Goal: Browse casually: Explore the website without a specific task or goal

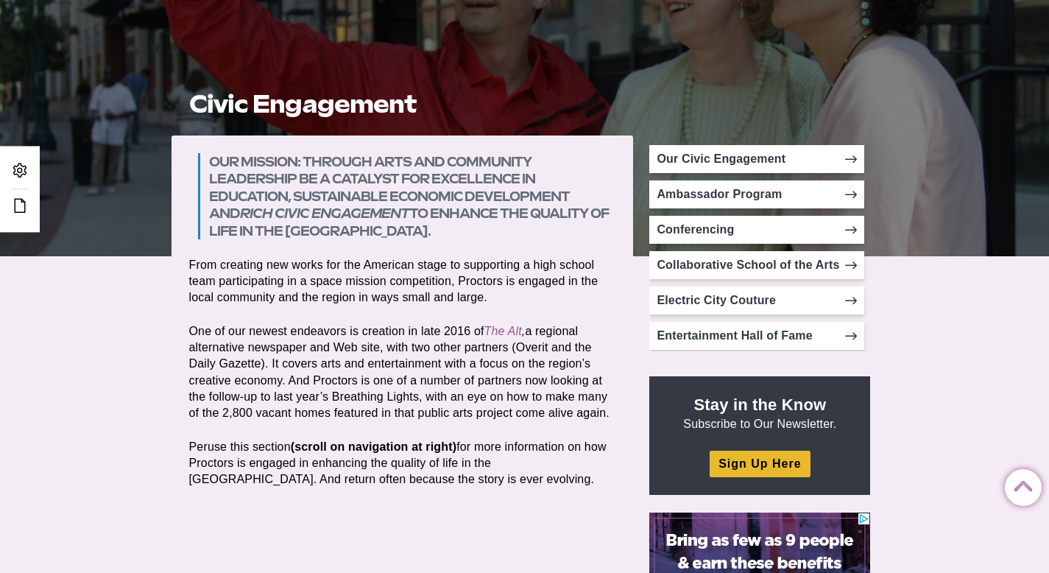
click at [455, 334] on p "One of our newest endeavors is creation in late 2016 of The Alt , a regional al…" at bounding box center [402, 371] width 427 height 97
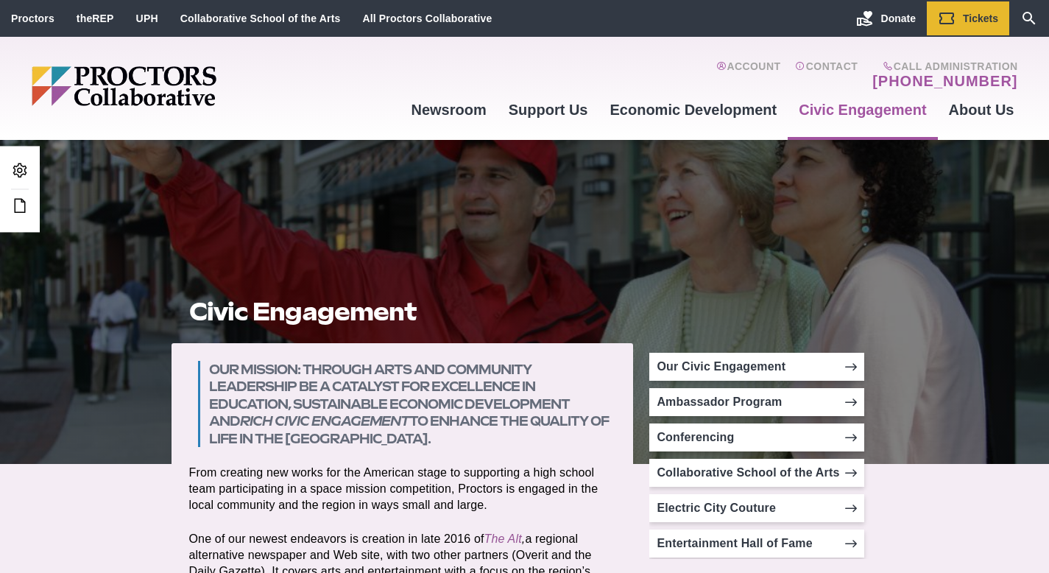
click at [427, 456] on section "Our mission: Through arts and community leadership be a catalyst for excellence…" at bounding box center [403, 561] width 462 height 437
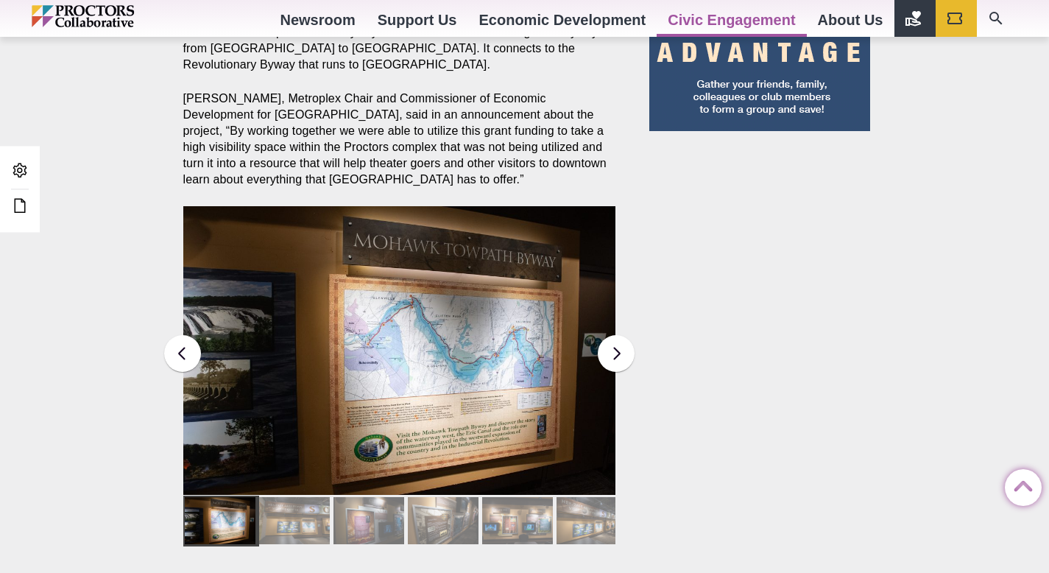
scroll to position [1308, 0]
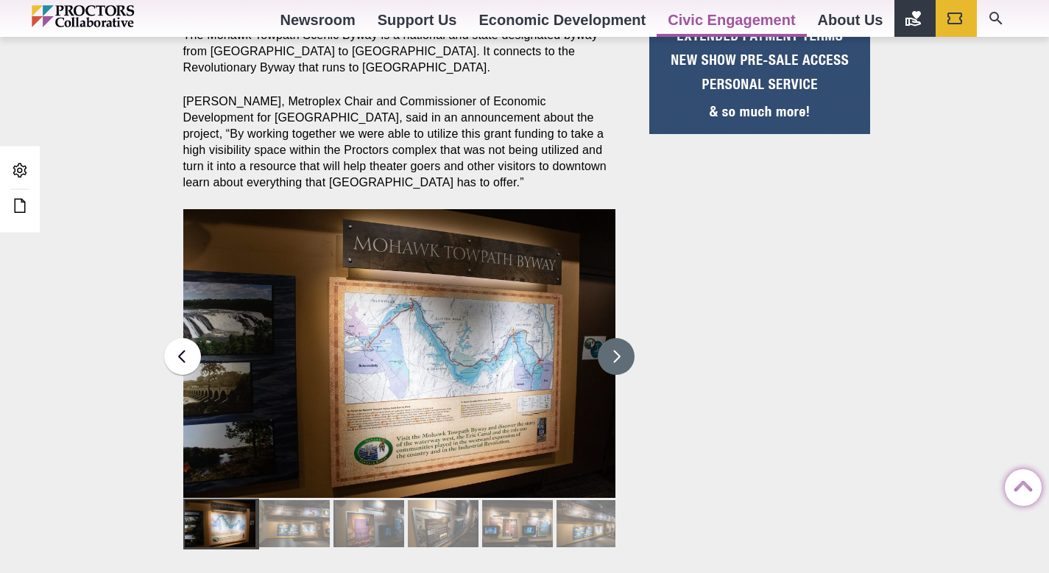
click at [616, 338] on button at bounding box center [616, 356] width 37 height 37
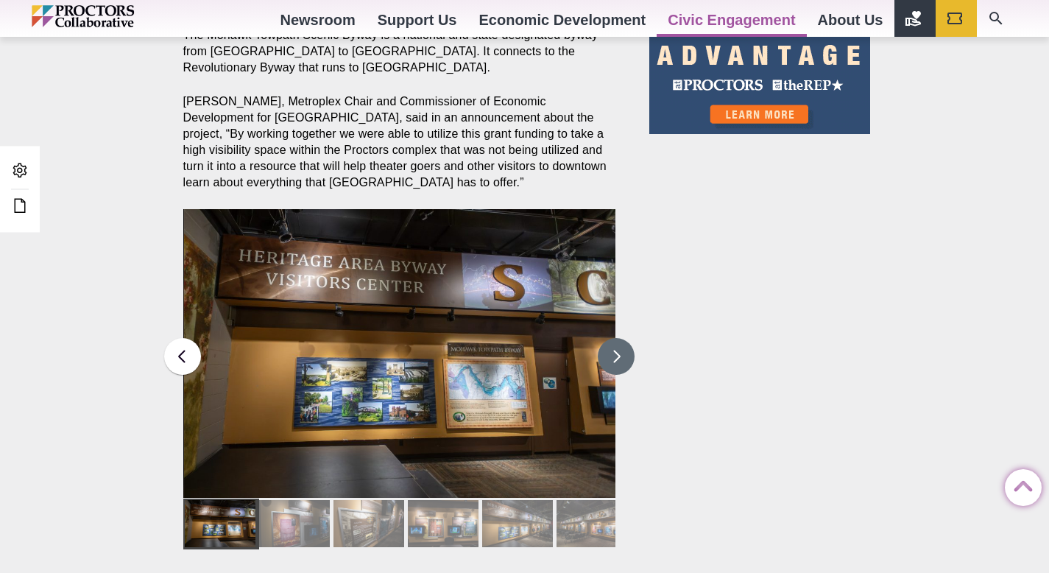
click at [616, 338] on button at bounding box center [616, 356] width 37 height 37
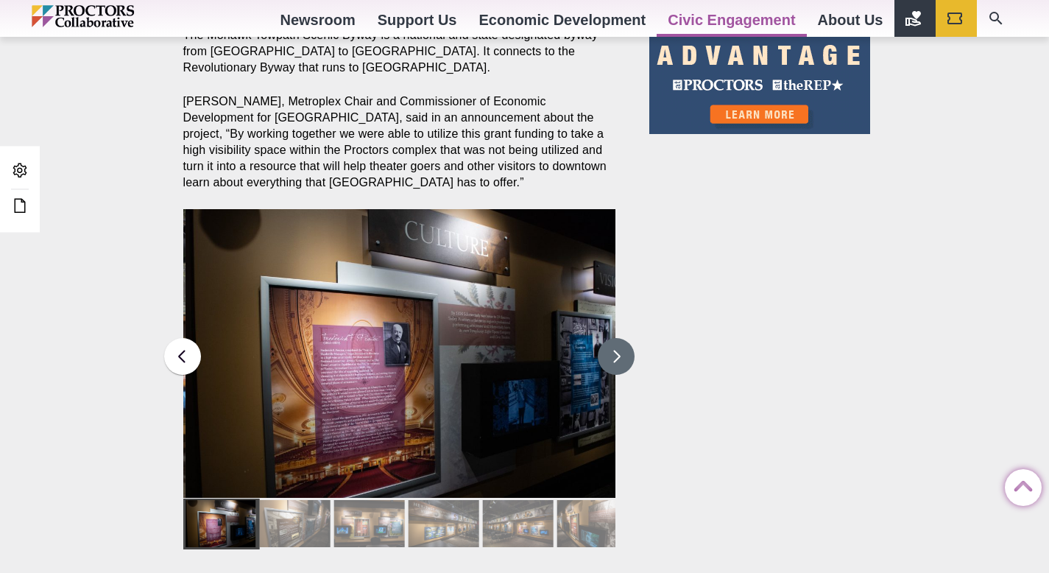
click at [616, 338] on button at bounding box center [616, 356] width 37 height 37
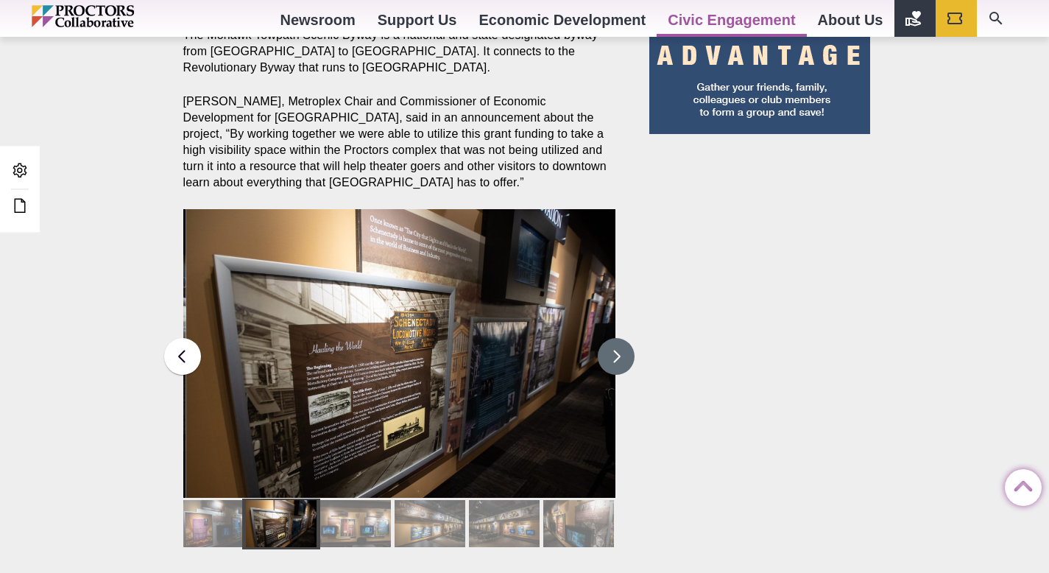
click at [616, 338] on button at bounding box center [616, 356] width 37 height 37
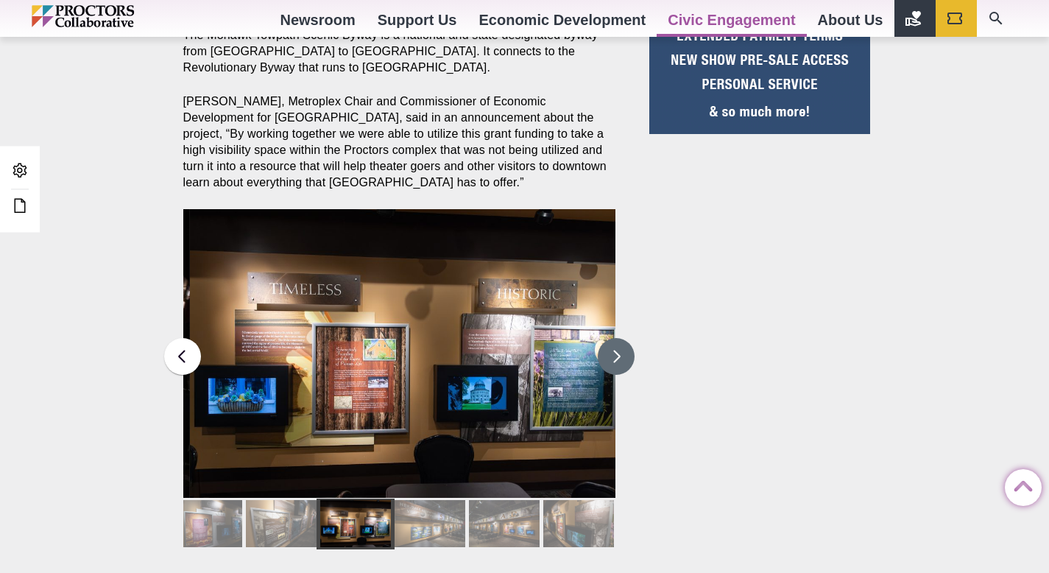
click at [616, 338] on button at bounding box center [616, 356] width 37 height 37
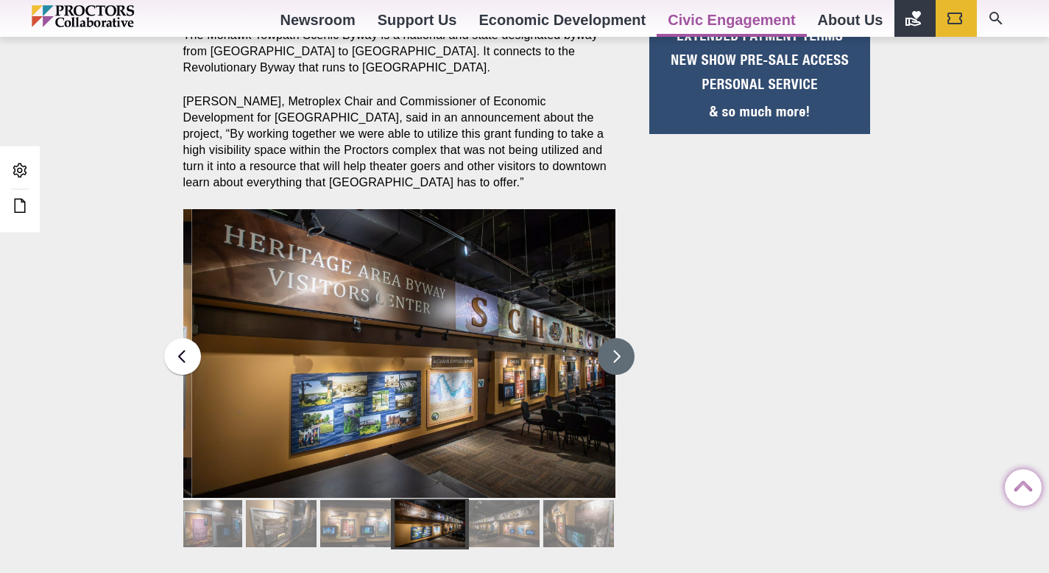
click at [616, 338] on button at bounding box center [616, 356] width 37 height 37
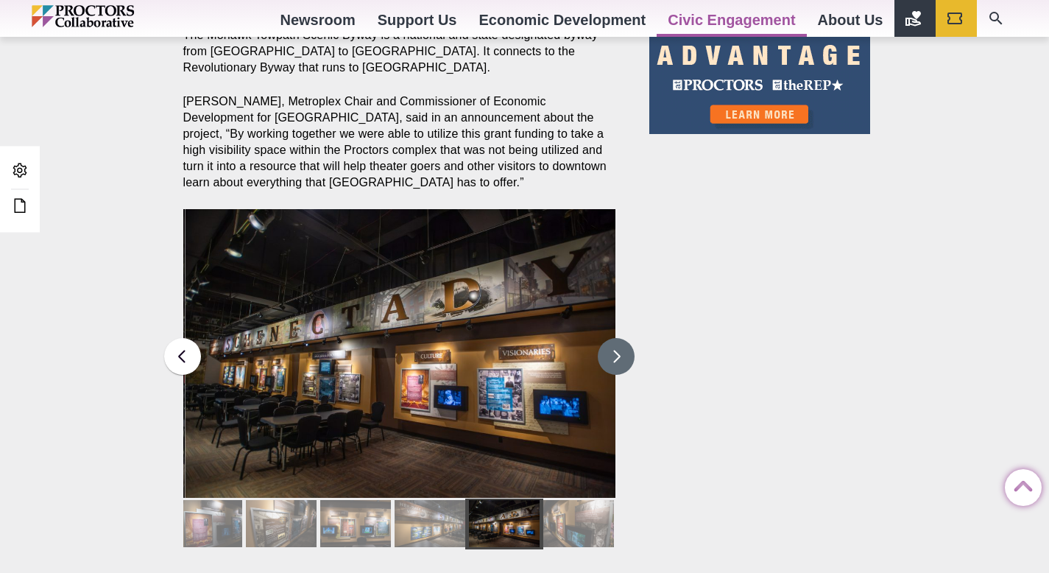
click at [616, 338] on button at bounding box center [616, 356] width 37 height 37
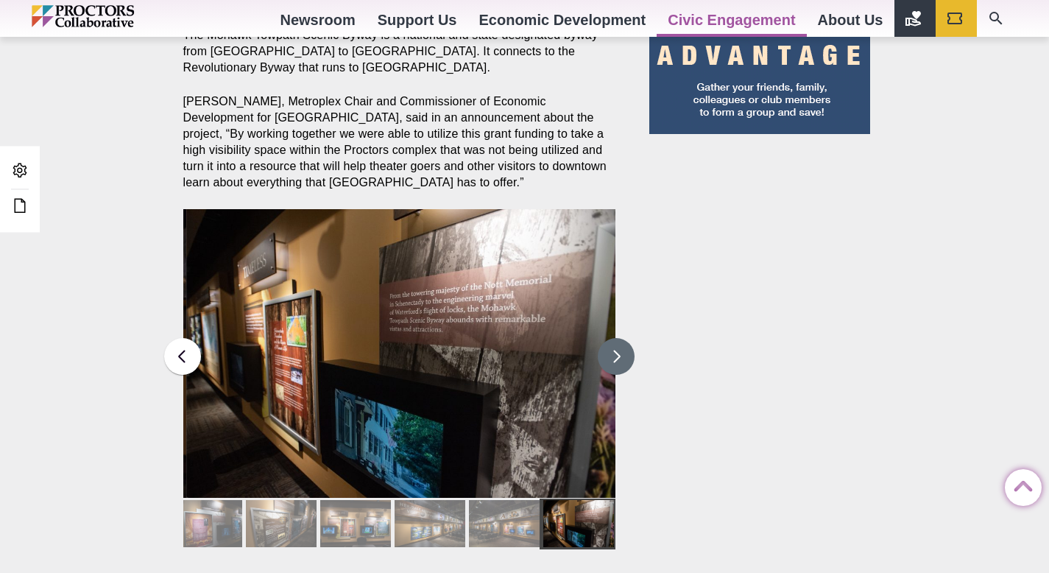
click at [616, 338] on button at bounding box center [616, 356] width 37 height 37
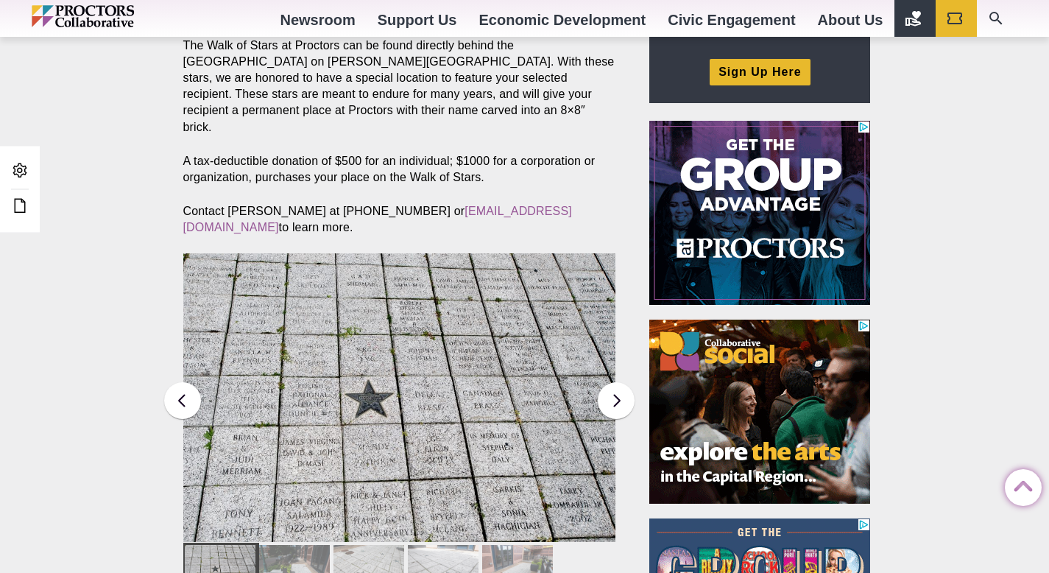
scroll to position [564, 0]
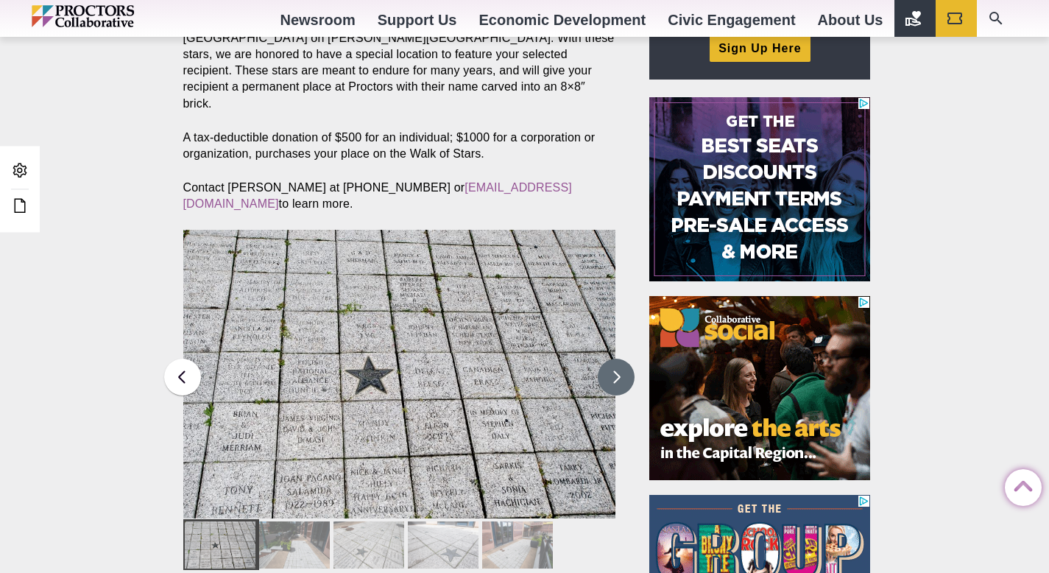
click at [609, 360] on button at bounding box center [616, 377] width 37 height 37
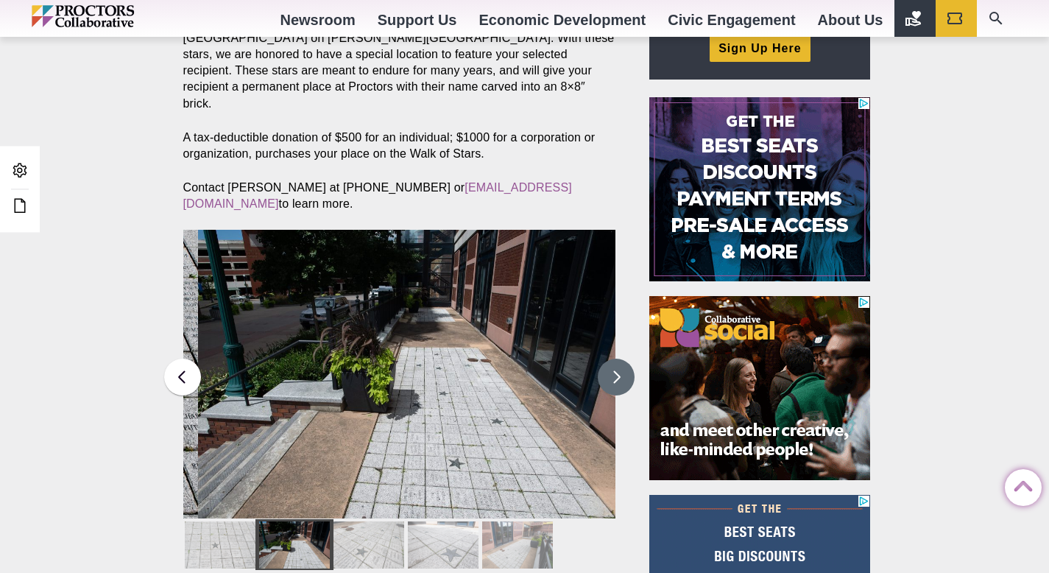
click at [609, 360] on button at bounding box center [616, 377] width 37 height 37
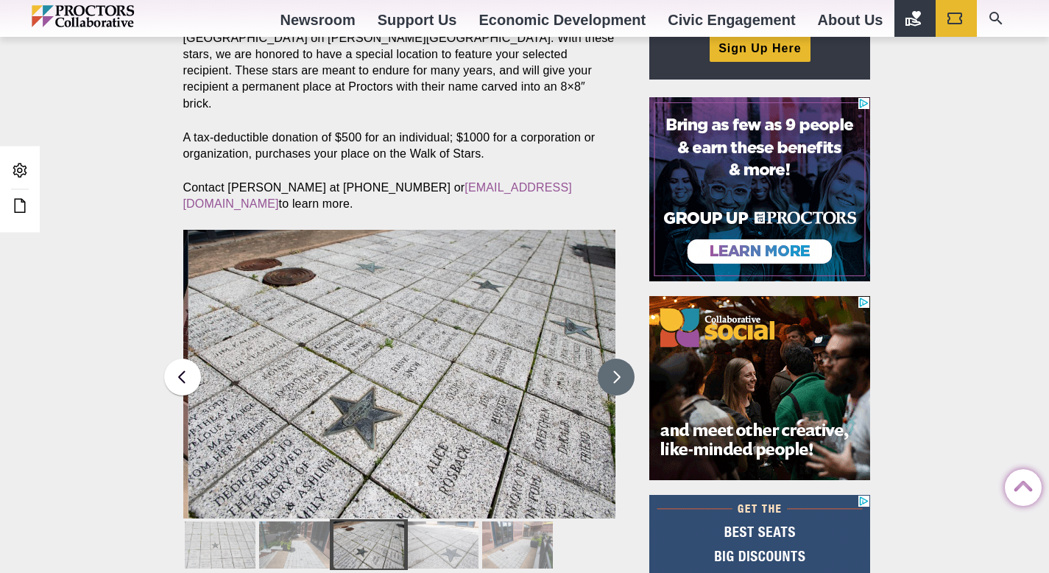
click at [609, 360] on button at bounding box center [616, 377] width 37 height 37
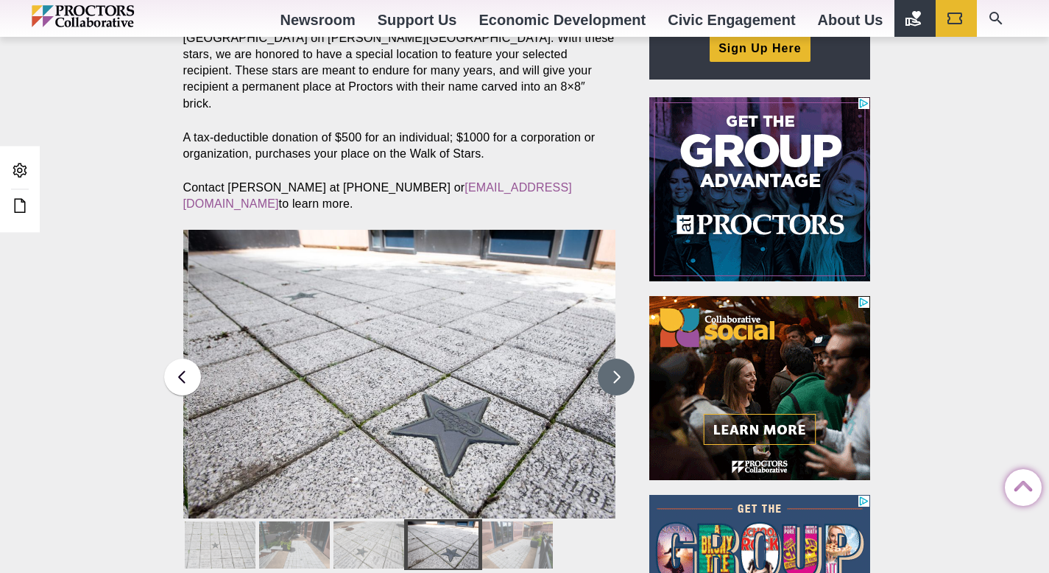
click at [609, 360] on button at bounding box center [616, 377] width 37 height 37
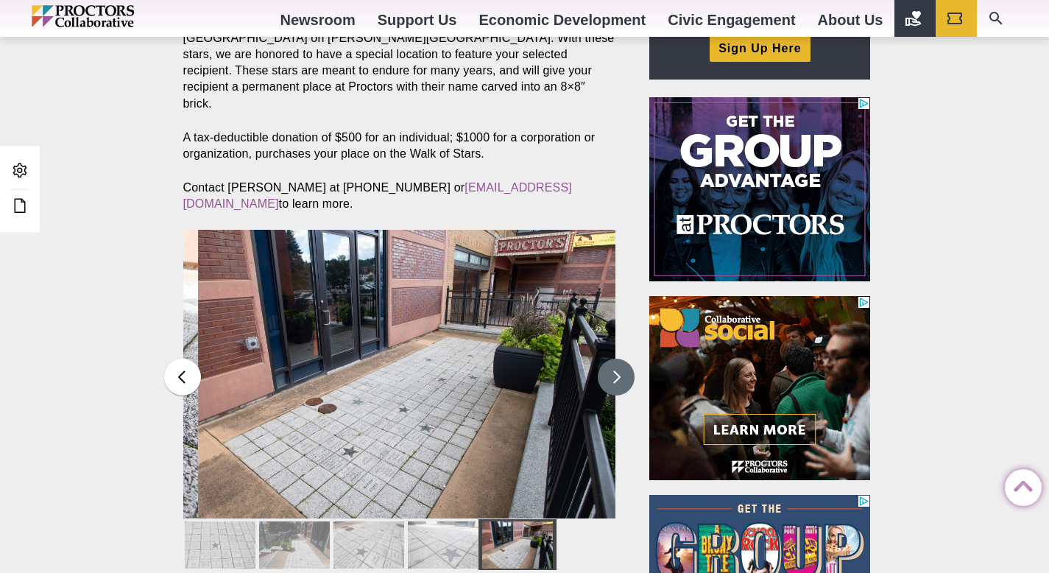
click at [609, 360] on button at bounding box center [616, 377] width 37 height 37
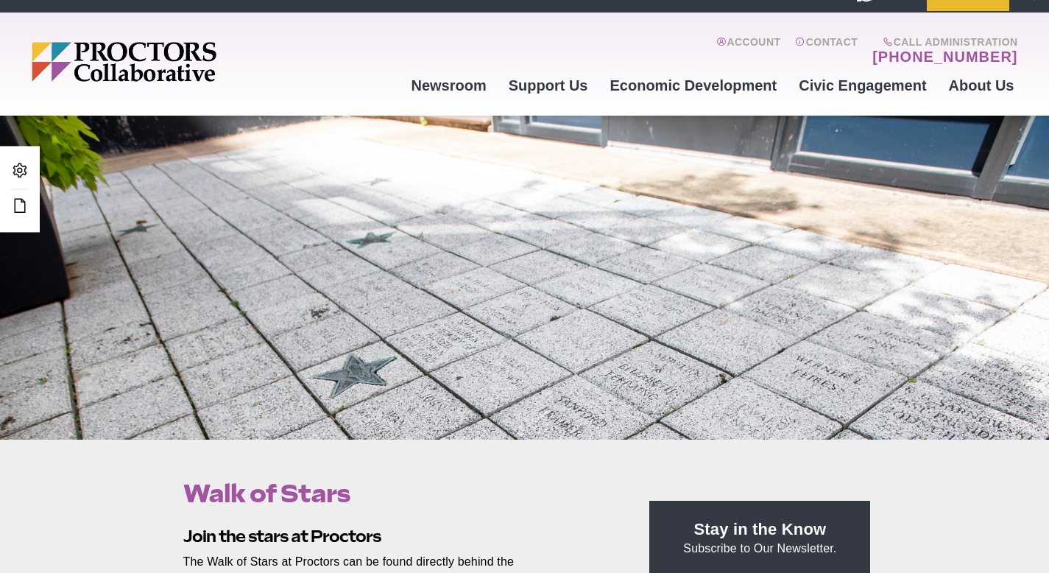
scroll to position [0, 0]
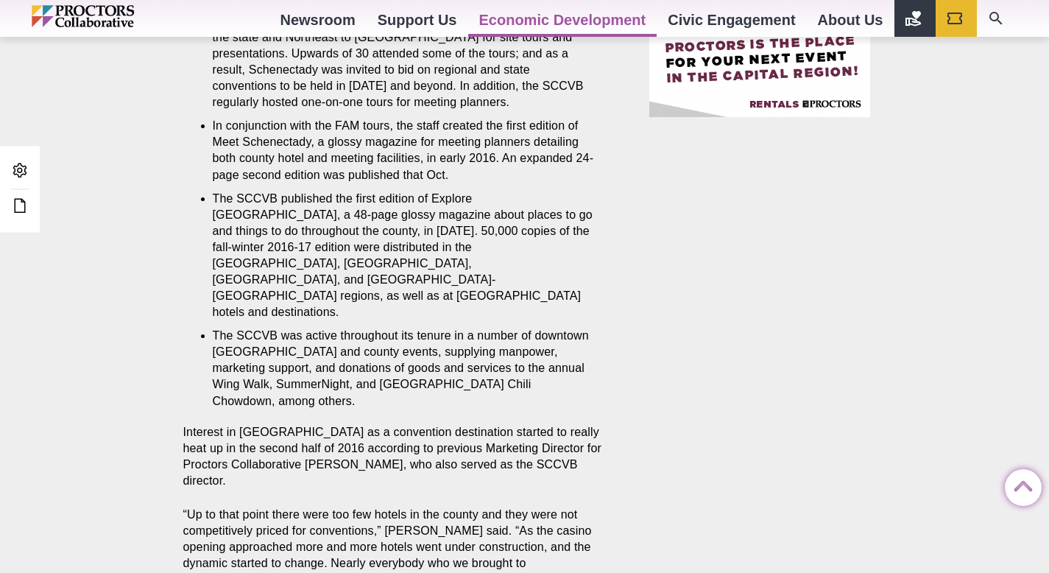
scroll to position [1347, 0]
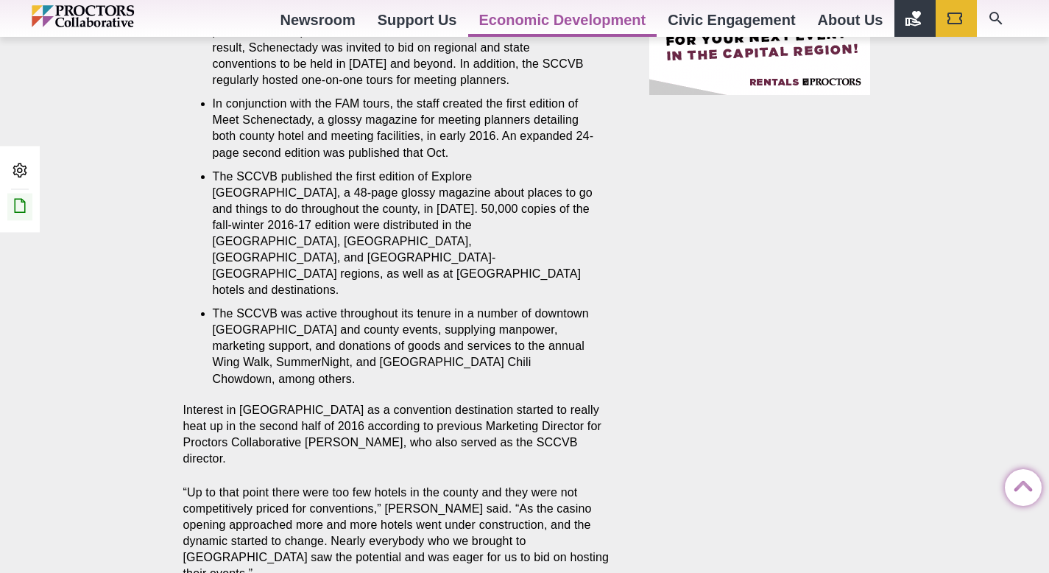
click at [21, 207] on icon at bounding box center [20, 206] width 18 height 18
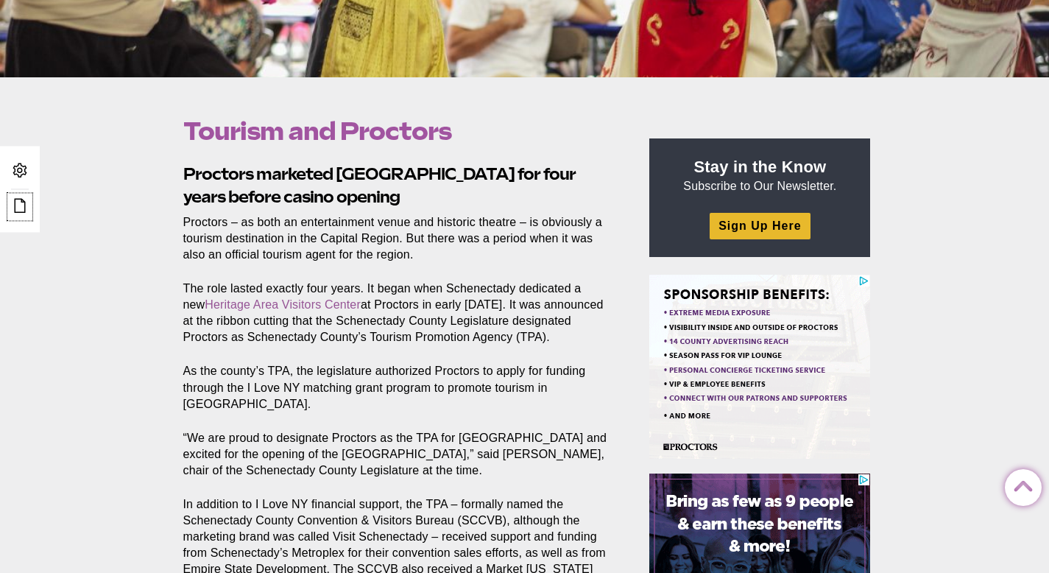
scroll to position [0, 0]
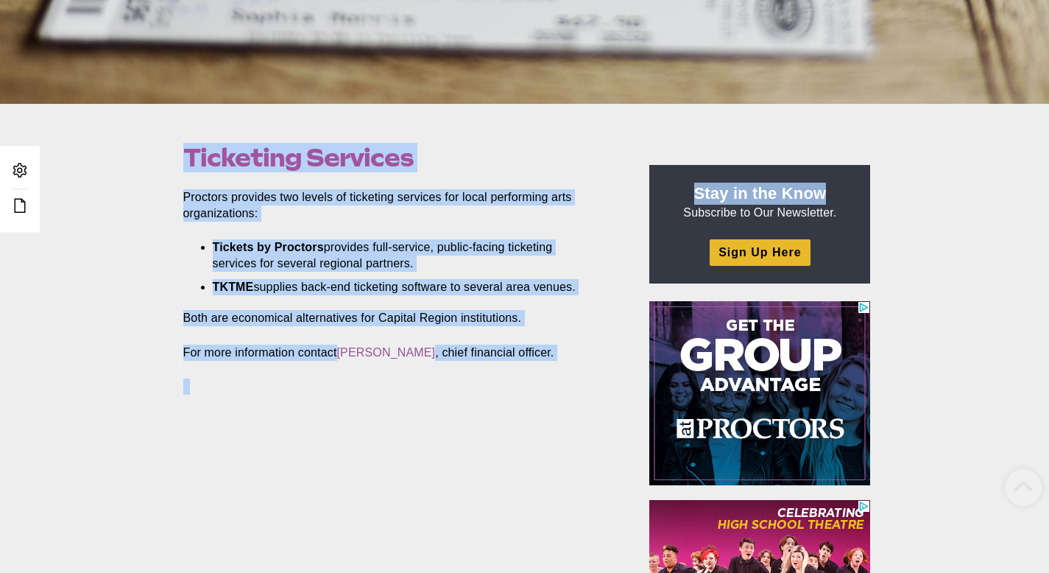
scroll to position [364, 0]
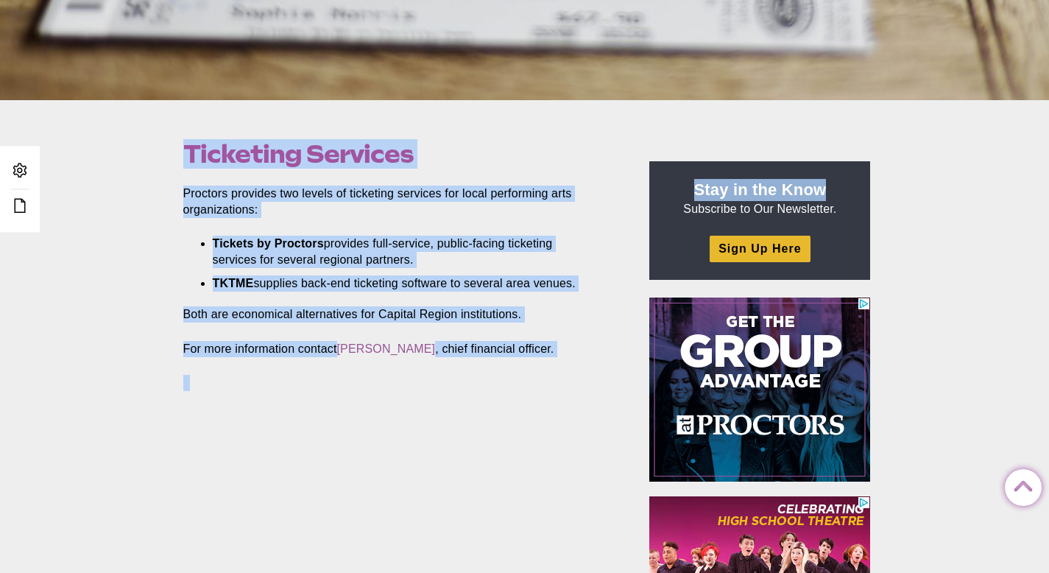
drag, startPoint x: 1059, startPoint y: 113, endPoint x: 1059, endPoint y: 194, distance: 81.0
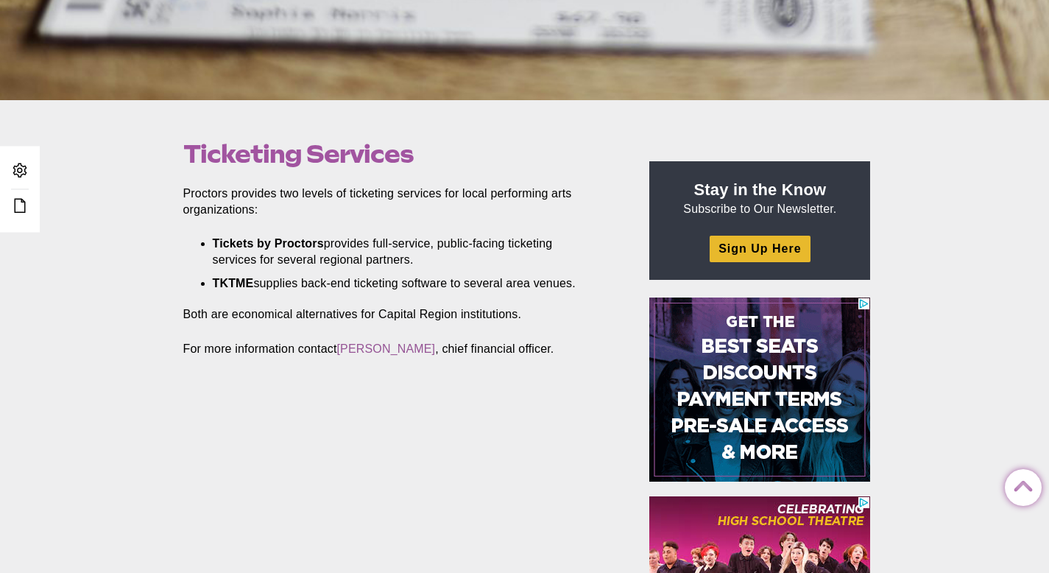
click at [487, 447] on main "Ticketing Services Posted 2017-02-08 by Proctors Web Team Proctors provides two…" at bounding box center [407, 291] width 471 height 339
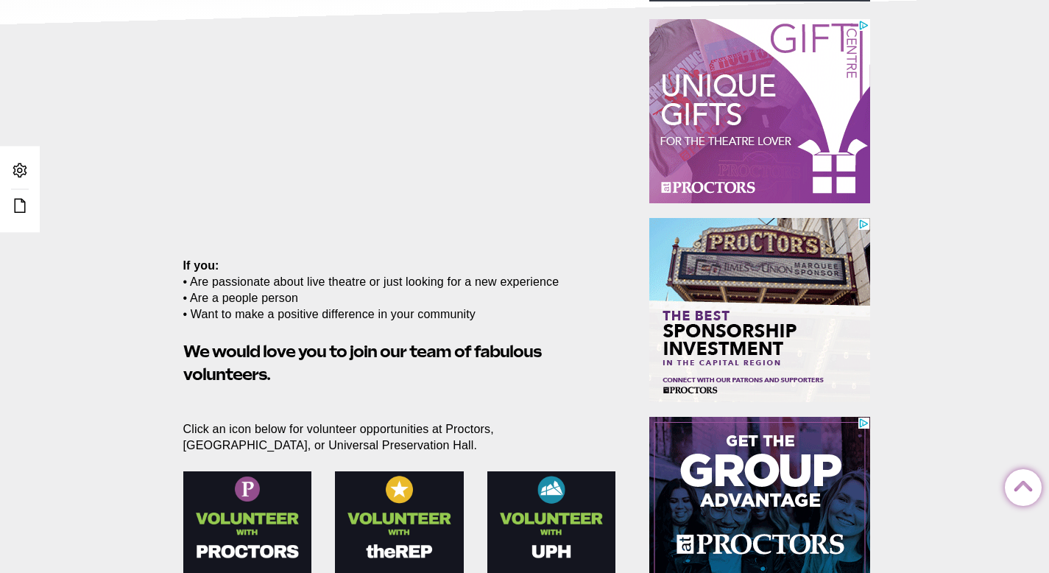
scroll to position [311, 0]
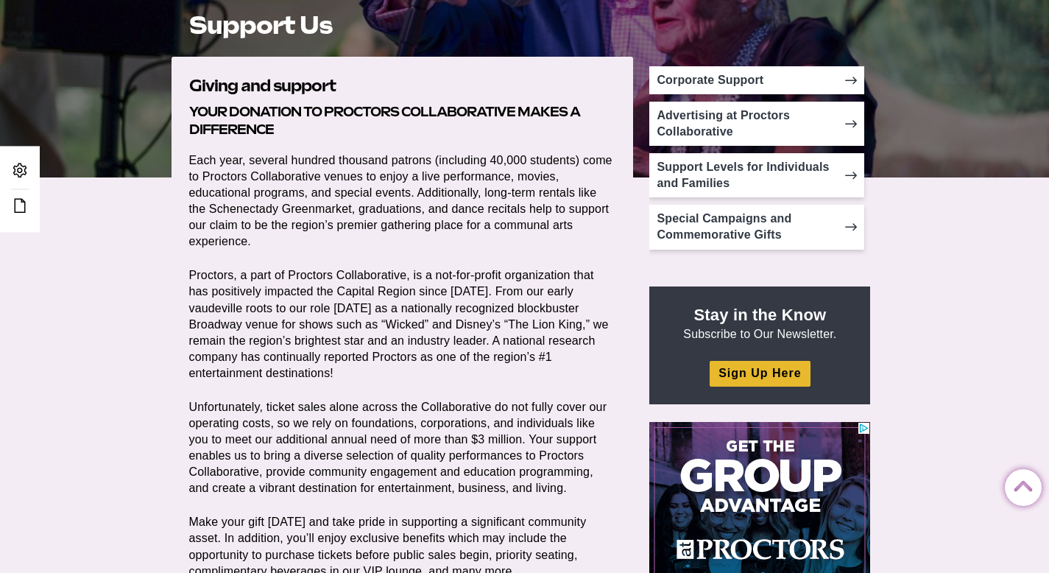
scroll to position [255, 0]
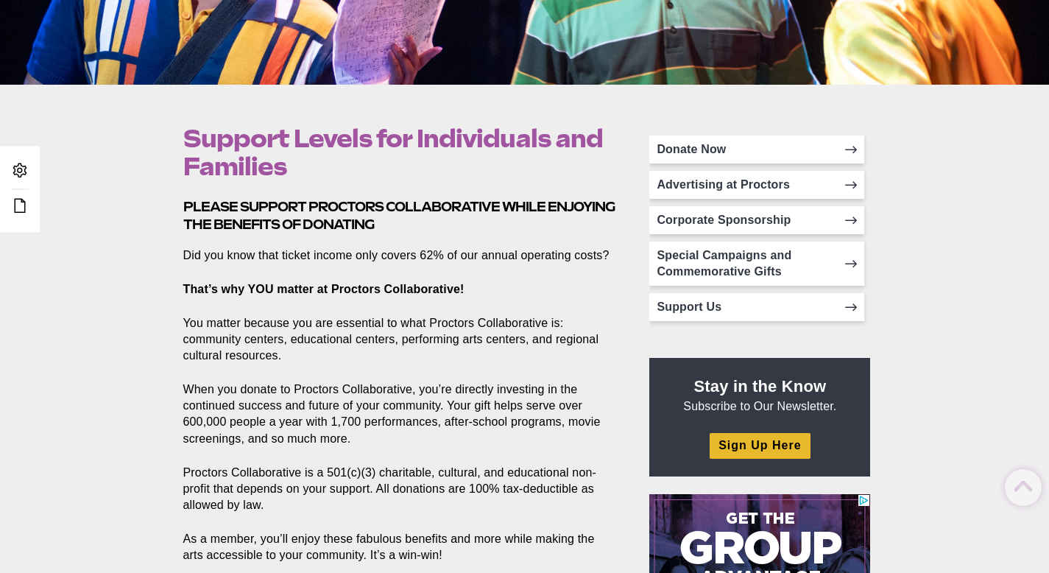
scroll to position [384, 0]
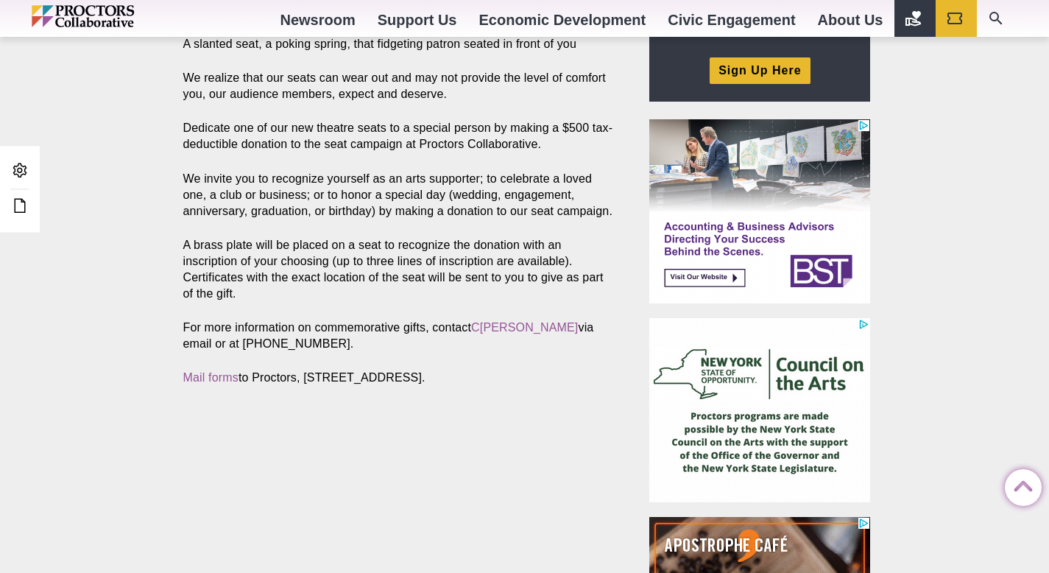
scroll to position [547, 0]
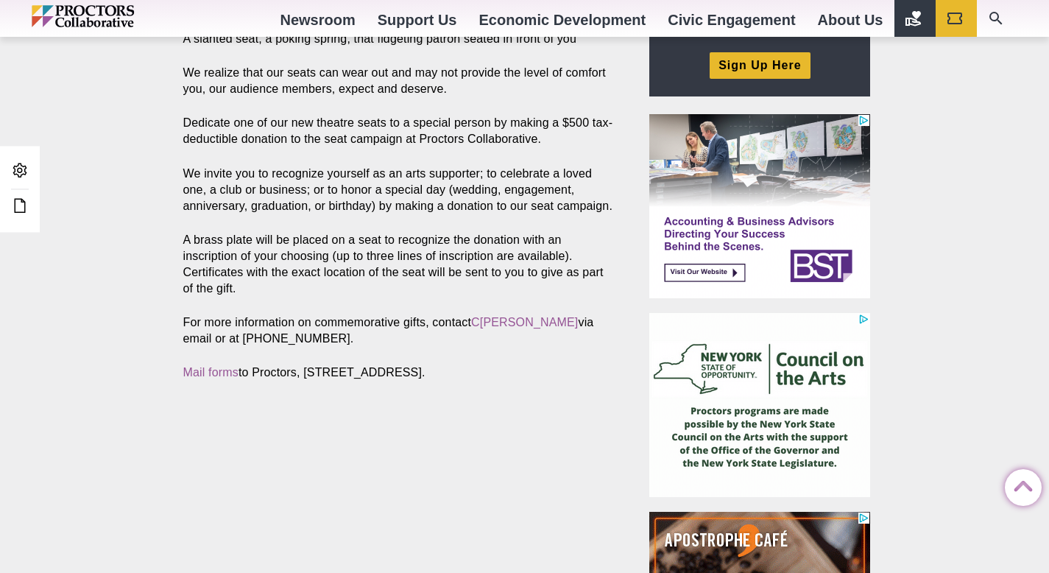
click at [402, 216] on section "The perfect tribute to a loved one – a one-of-a-kind gift! A slanted seat, a po…" at bounding box center [403, 200] width 462 height 396
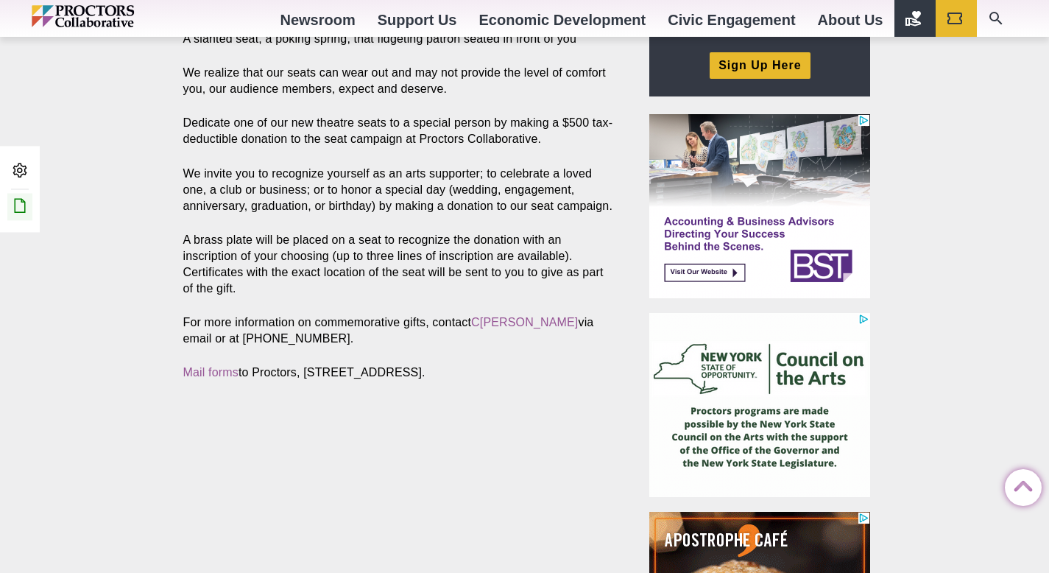
click at [22, 208] on icon at bounding box center [20, 206] width 18 height 18
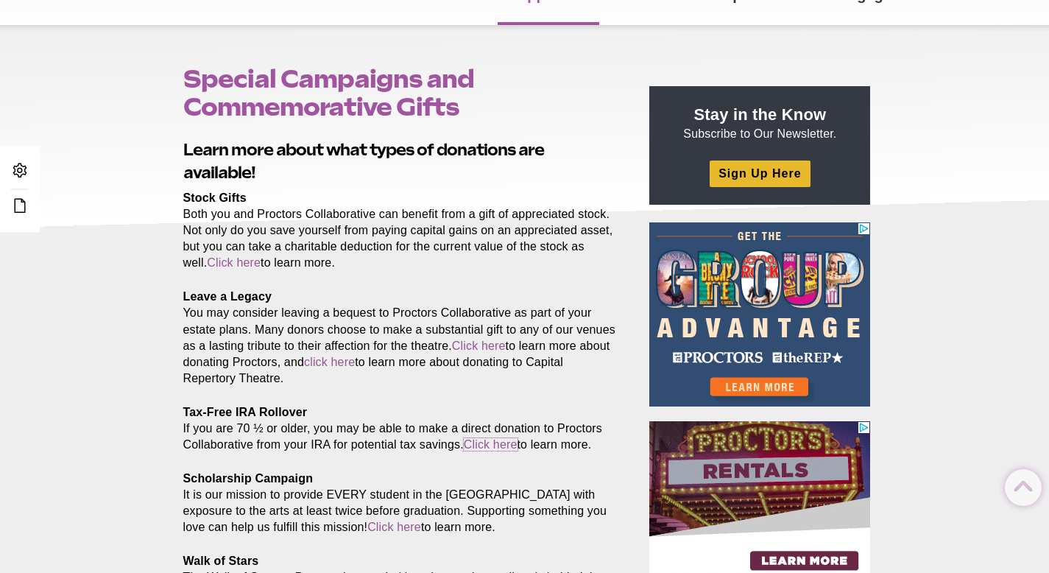
scroll to position [109, 0]
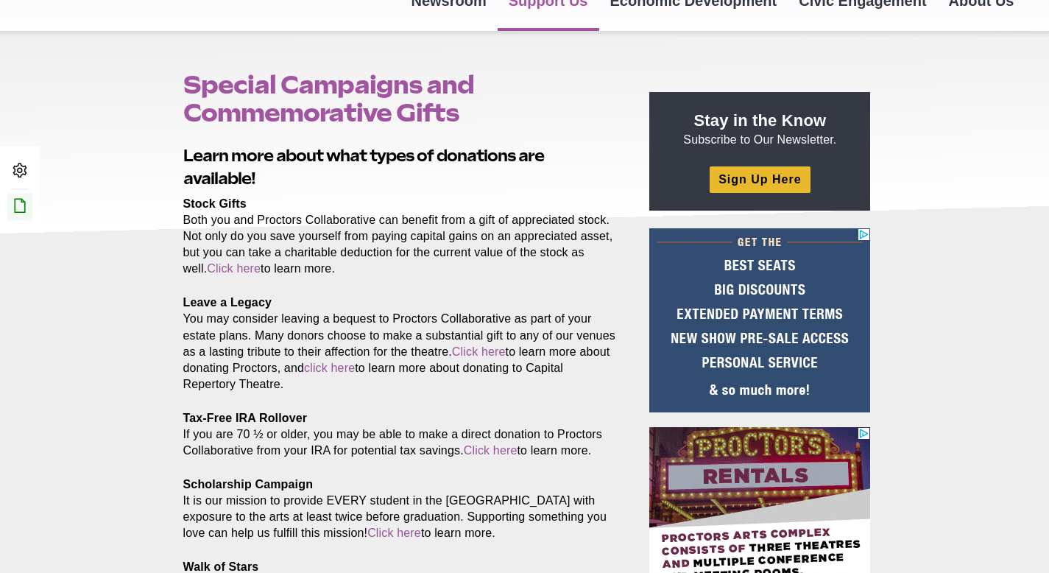
click at [19, 200] on icon at bounding box center [20, 206] width 18 height 18
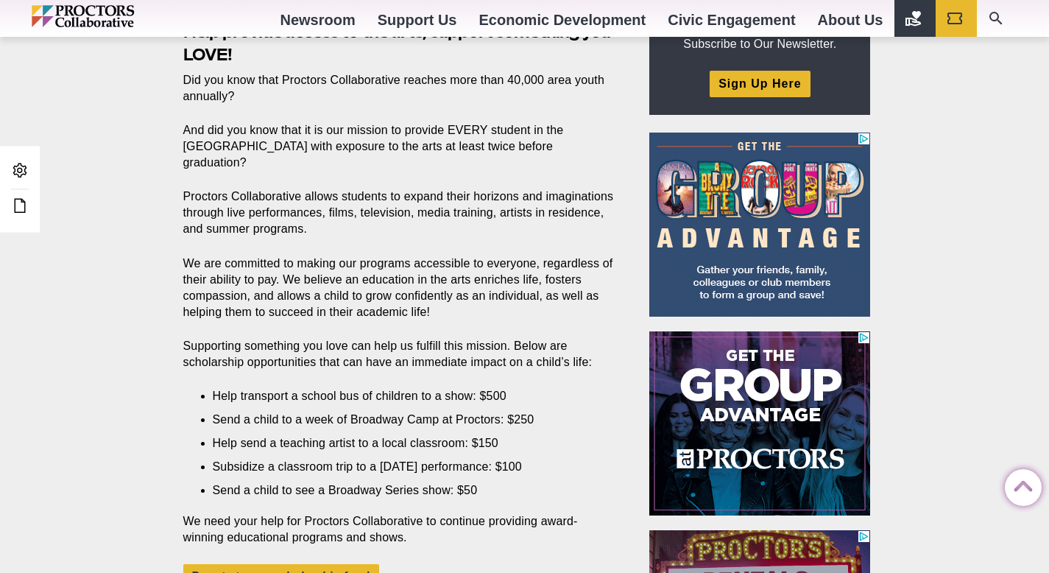
scroll to position [531, 0]
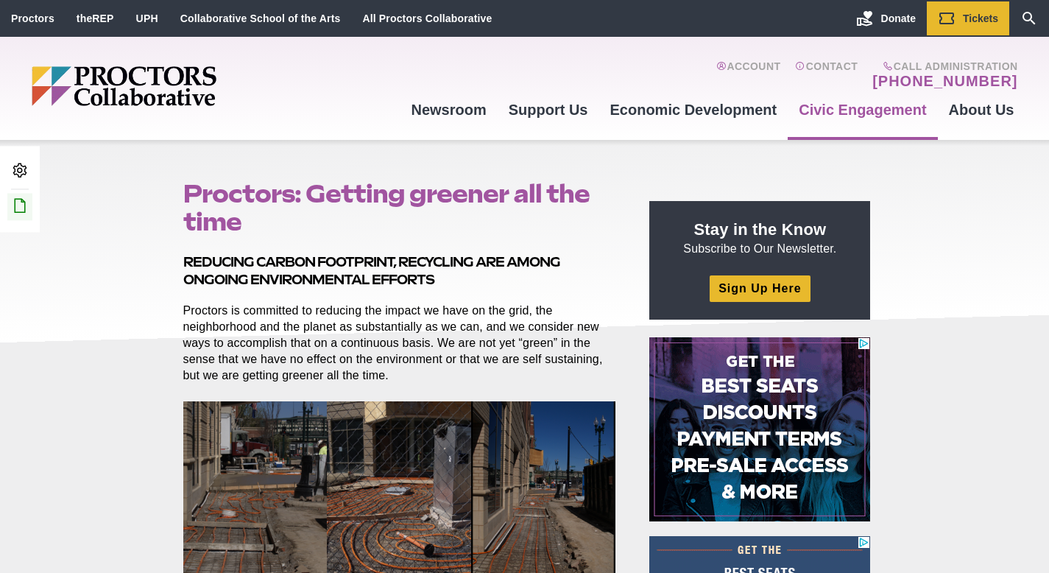
click at [21, 200] on icon at bounding box center [20, 206] width 18 height 18
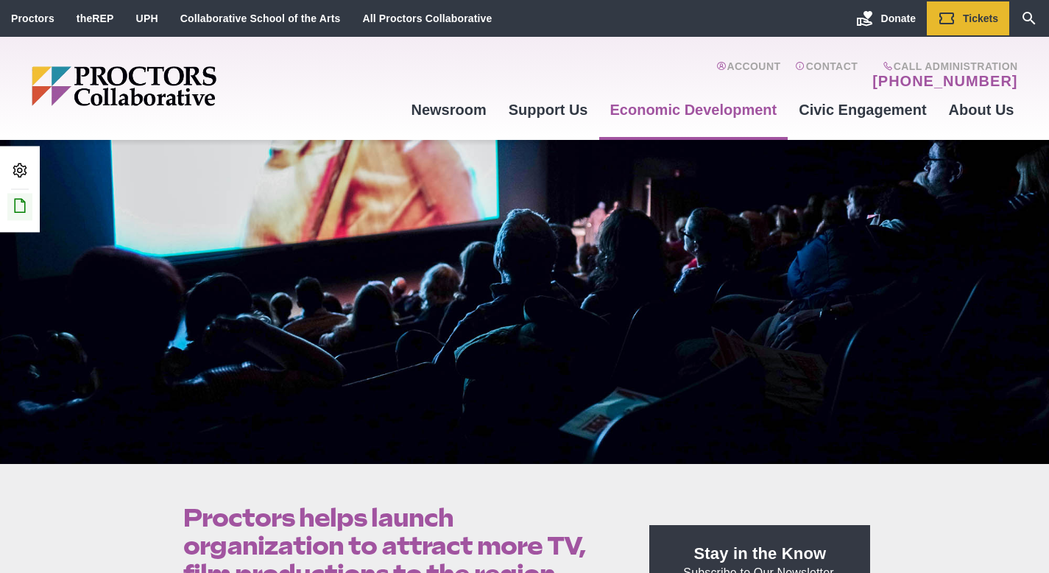
click at [22, 207] on icon at bounding box center [20, 206] width 18 height 18
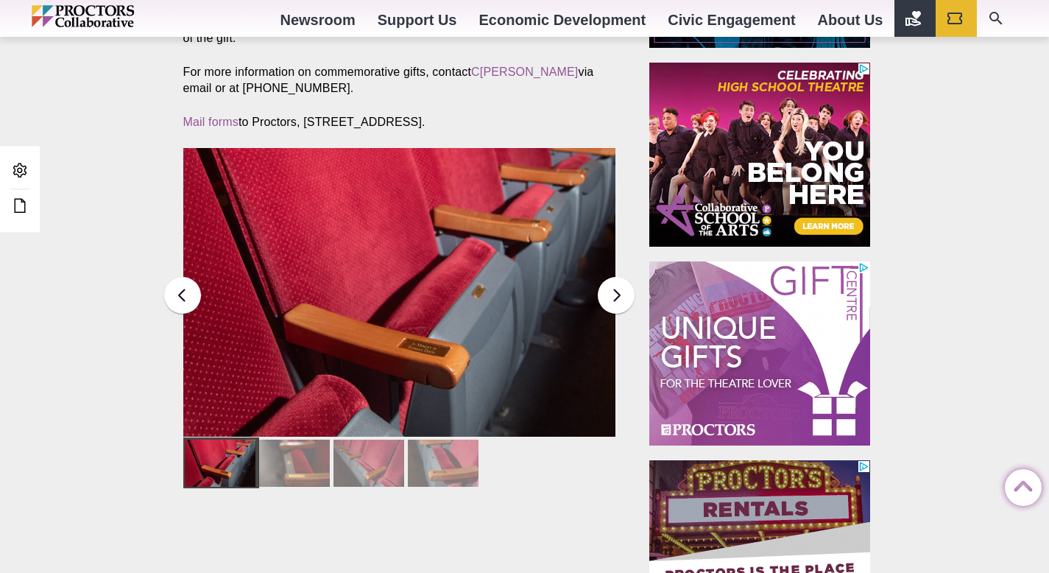
scroll to position [808, 0]
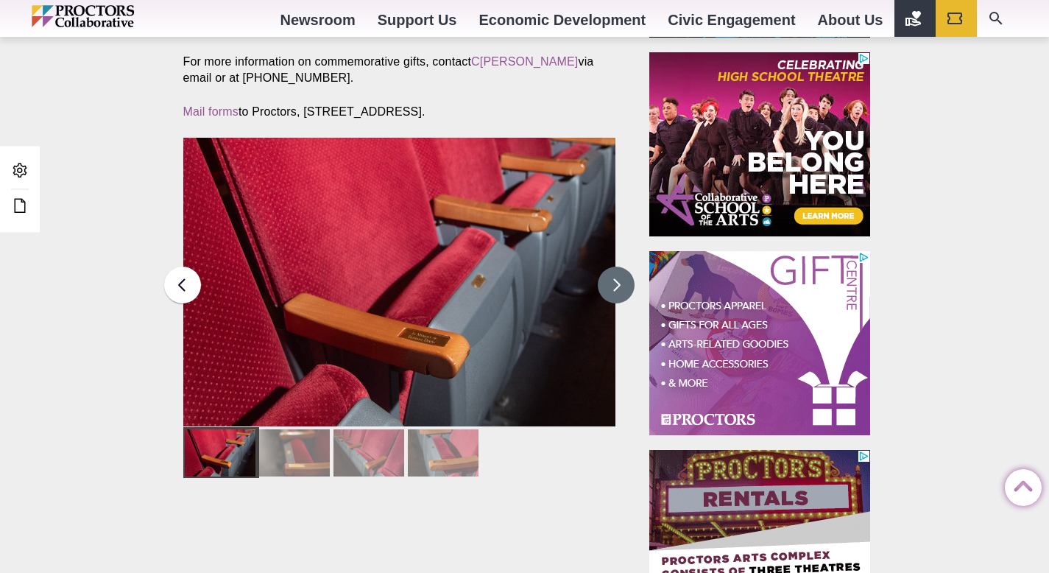
click at [611, 269] on button at bounding box center [616, 285] width 37 height 37
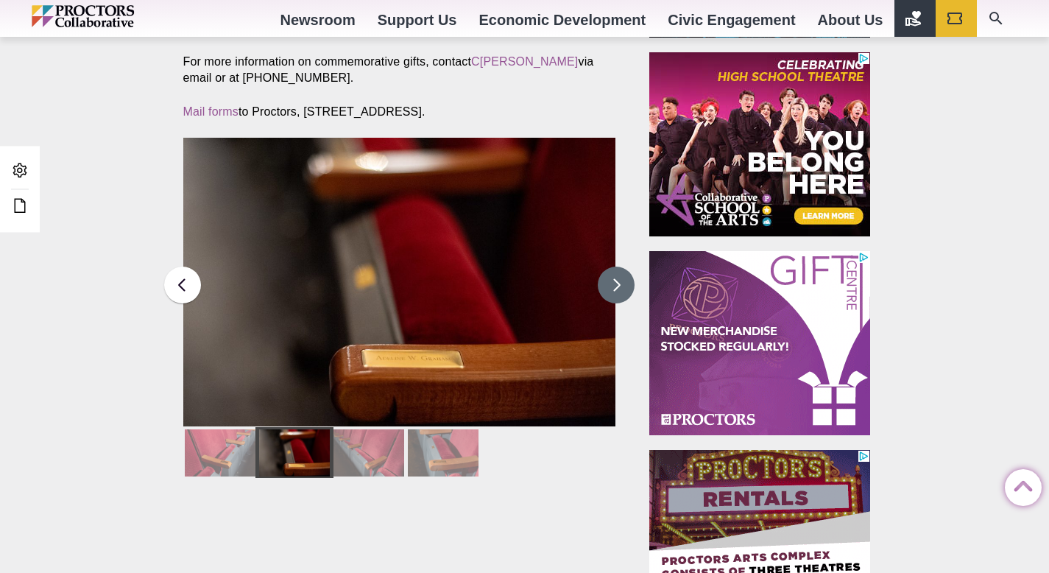
click at [611, 269] on button at bounding box center [616, 285] width 37 height 37
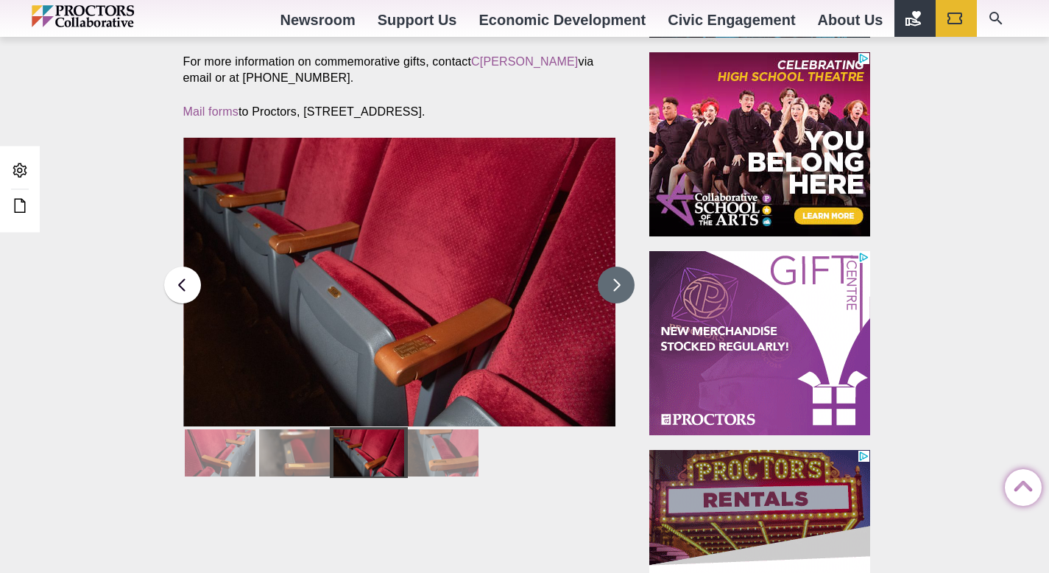
click at [611, 269] on button at bounding box center [616, 285] width 37 height 37
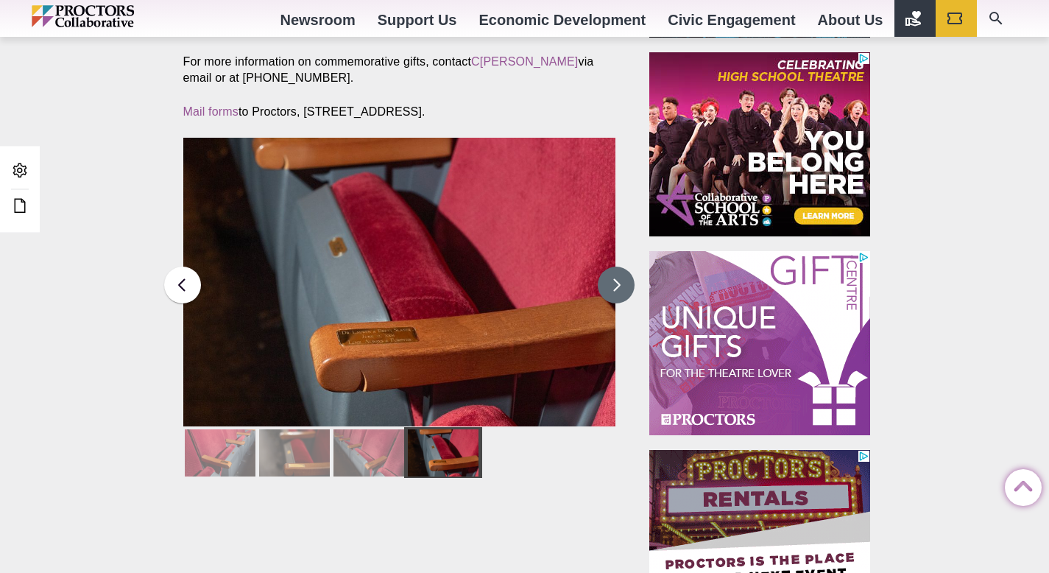
click at [611, 269] on button at bounding box center [616, 285] width 37 height 37
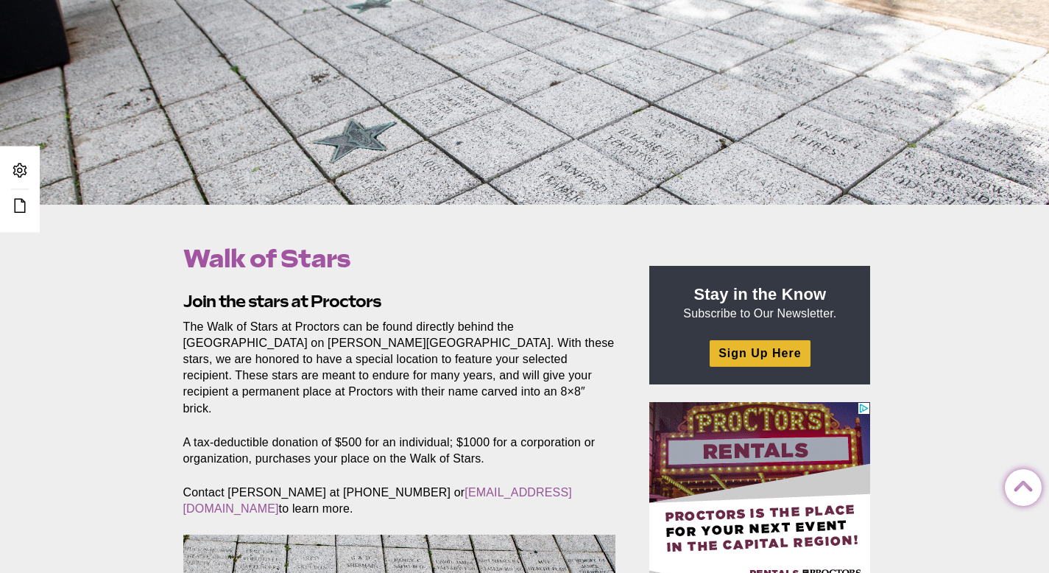
scroll to position [258, 0]
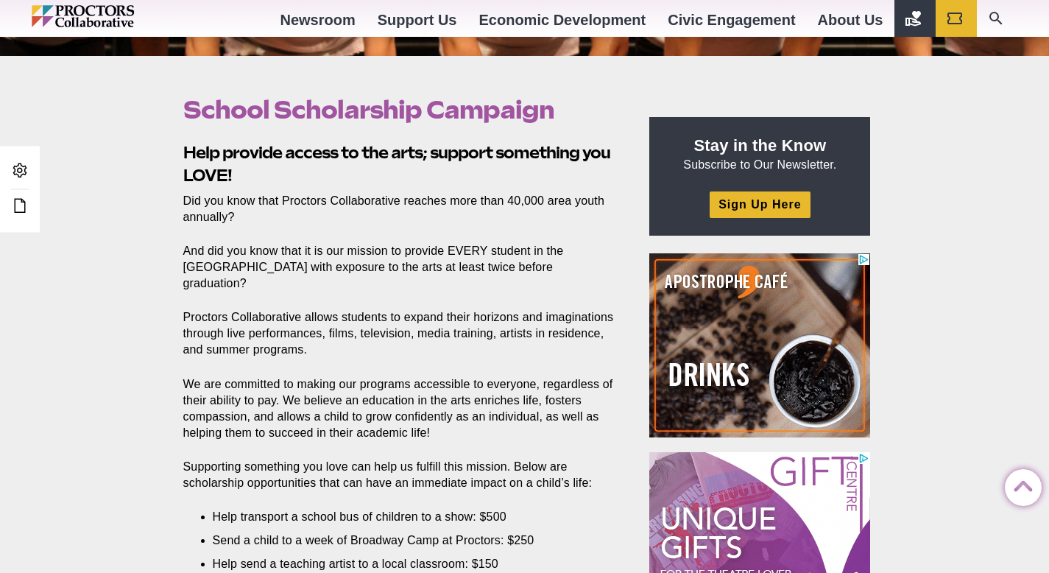
scroll to position [404, 0]
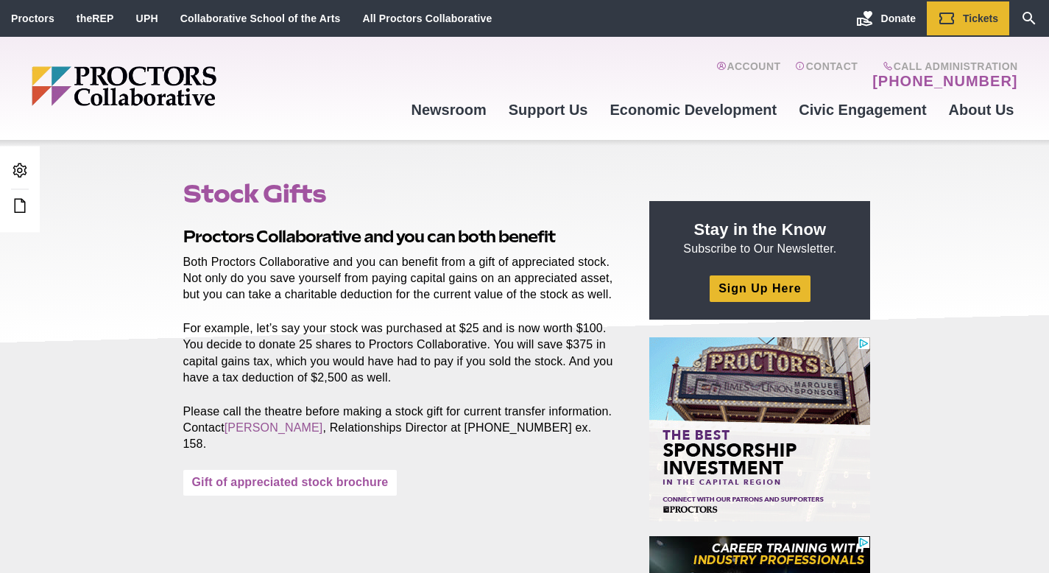
click at [325, 488] on link "Gift of appreciated stock brochure" at bounding box center [290, 483] width 214 height 26
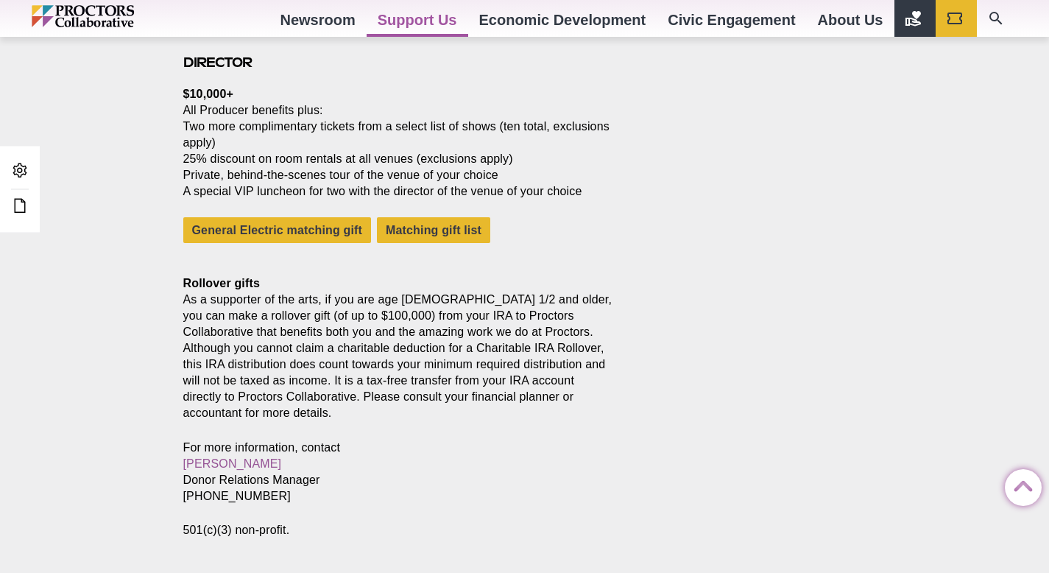
scroll to position [2140, 0]
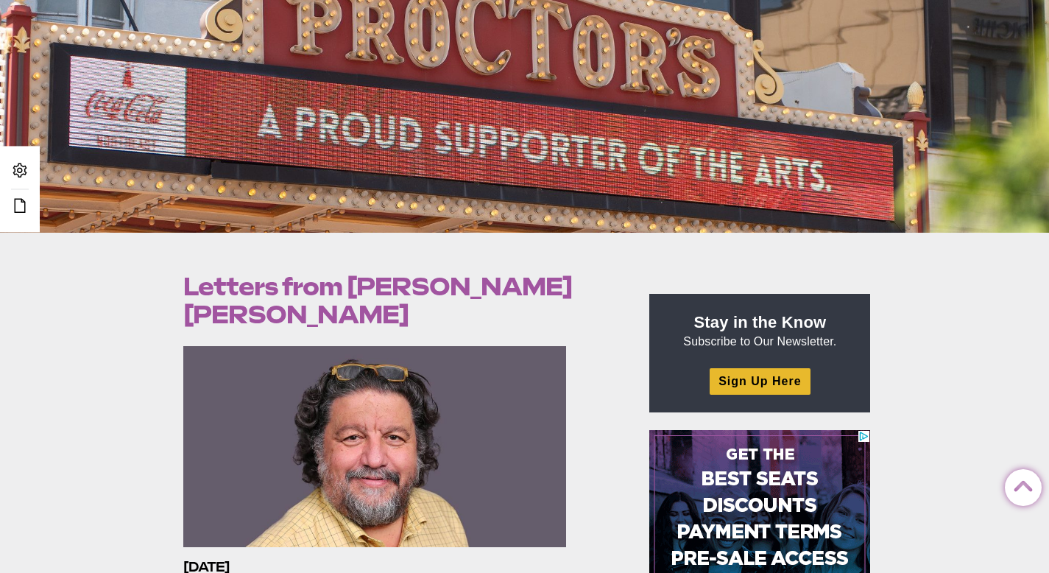
scroll to position [223, 0]
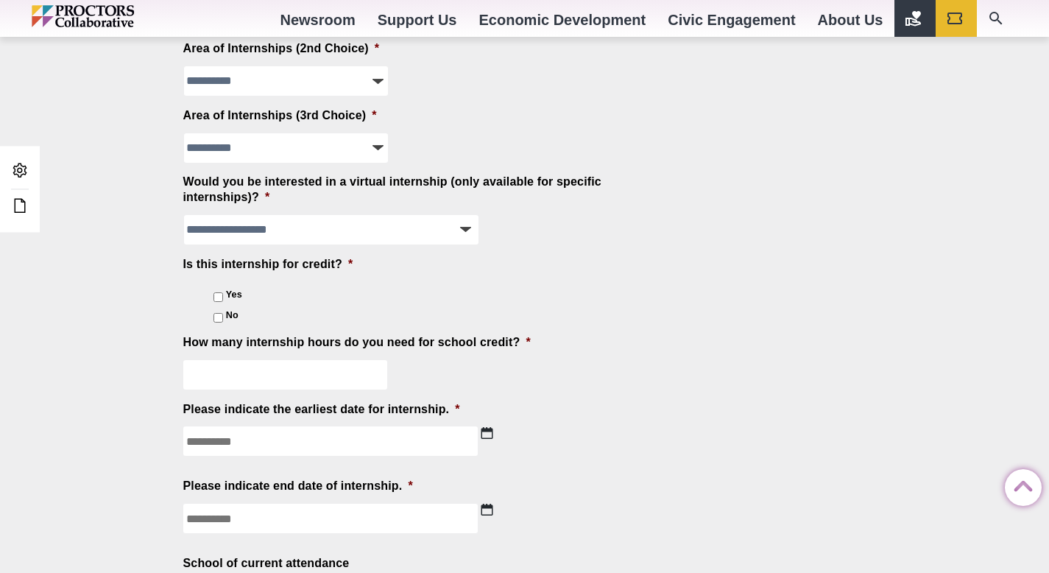
scroll to position [1483, 0]
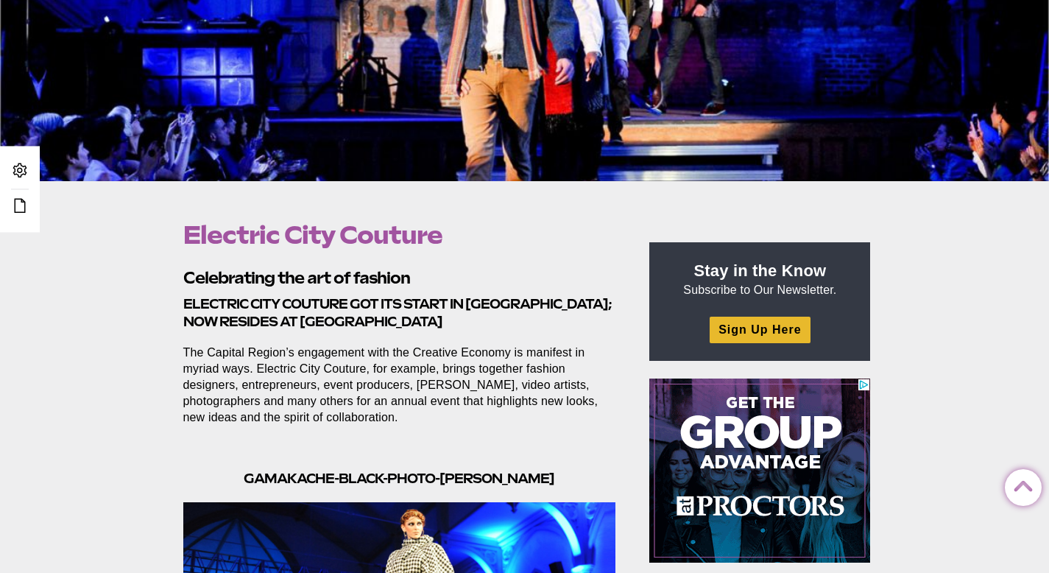
scroll to position [290, 0]
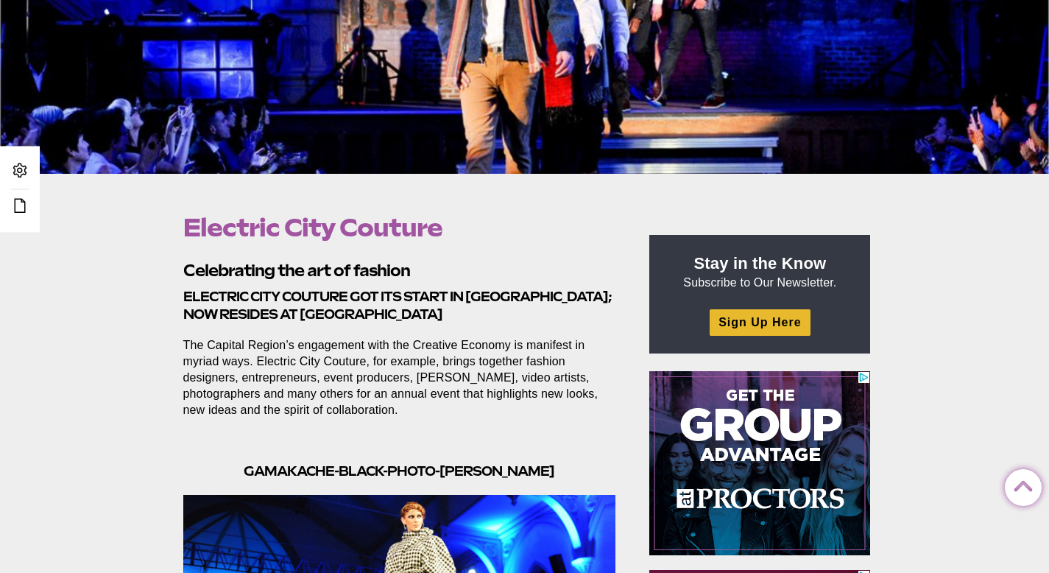
drag, startPoint x: 456, startPoint y: 226, endPoint x: 163, endPoint y: 227, distance: 293.8
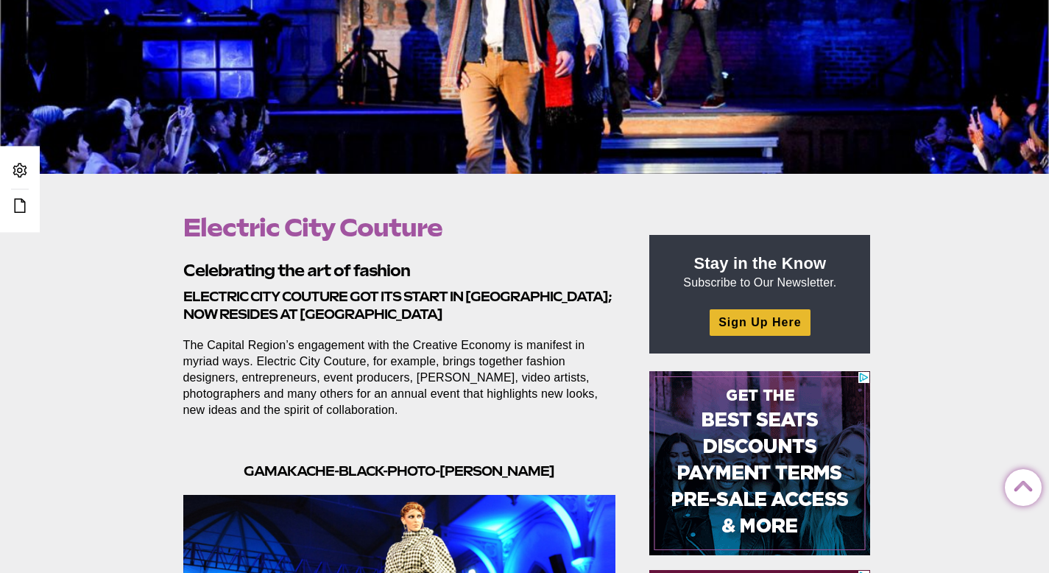
copy h1 "Electric City Couture"
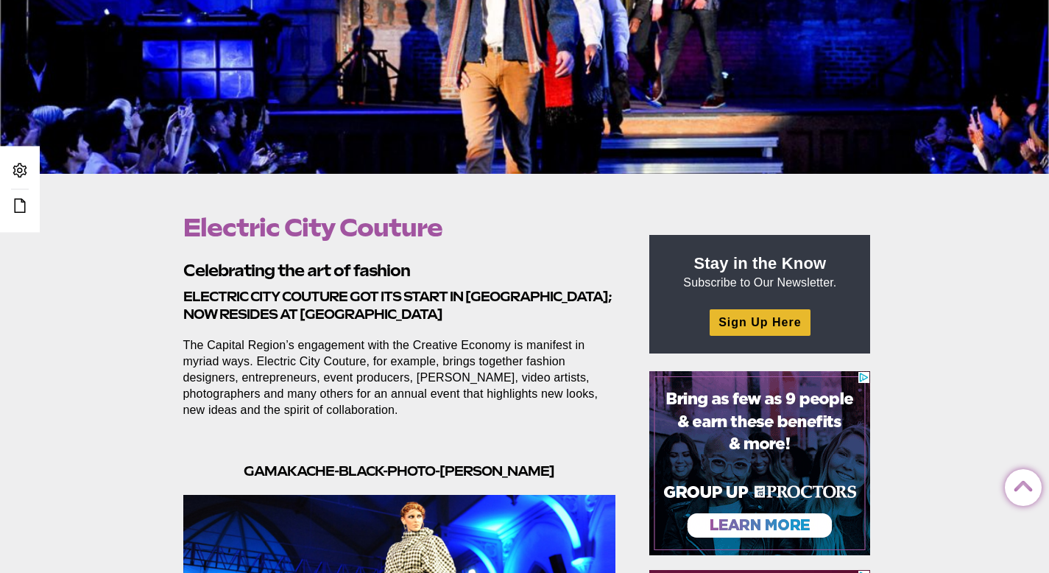
click at [425, 392] on p "The Capital Region’s engagement with the Creative Economy is manifest in myriad…" at bounding box center [399, 377] width 433 height 81
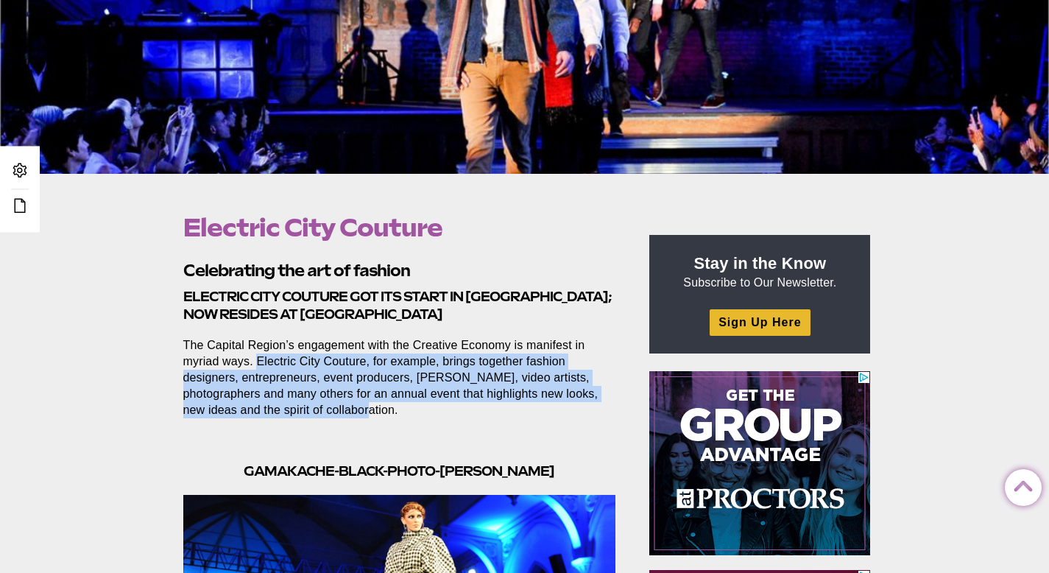
drag, startPoint x: 238, startPoint y: 362, endPoint x: 292, endPoint y: 406, distance: 69.6
click at [292, 406] on p "The Capital Region’s engagement with the Creative Economy is manifest in myriad…" at bounding box center [399, 377] width 433 height 81
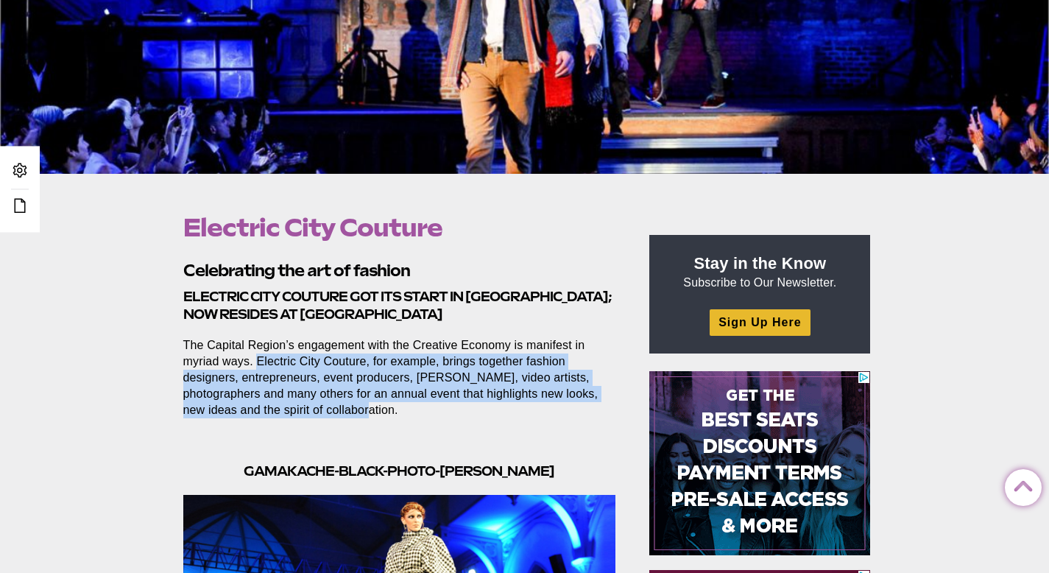
copy p "Electric City Couture, for example, brings together fashion designers, entrepre…"
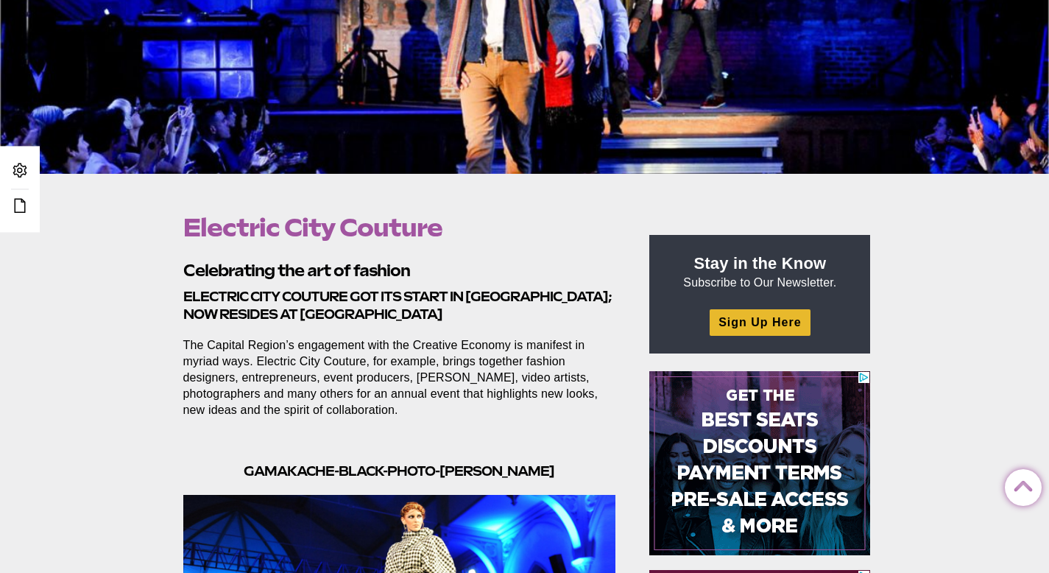
drag, startPoint x: 487, startPoint y: 222, endPoint x: 149, endPoint y: 244, distance: 337.9
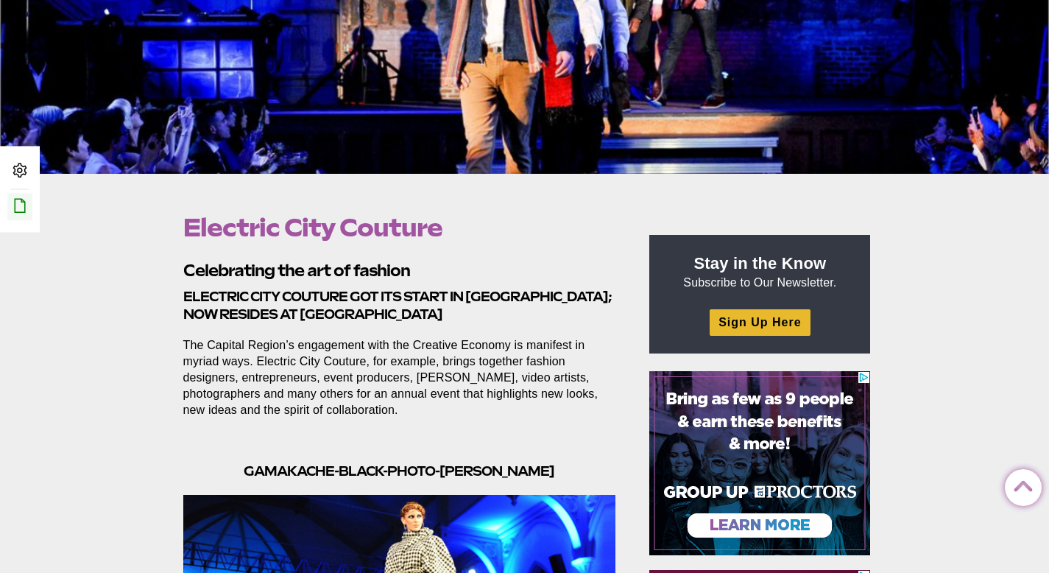
click at [18, 213] on icon at bounding box center [20, 206] width 18 height 18
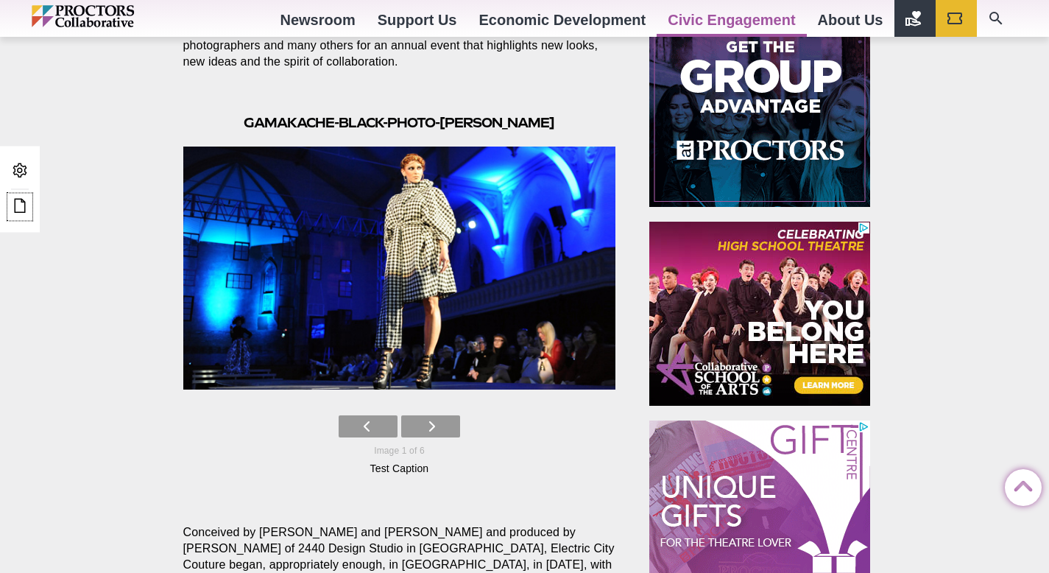
scroll to position [637, 0]
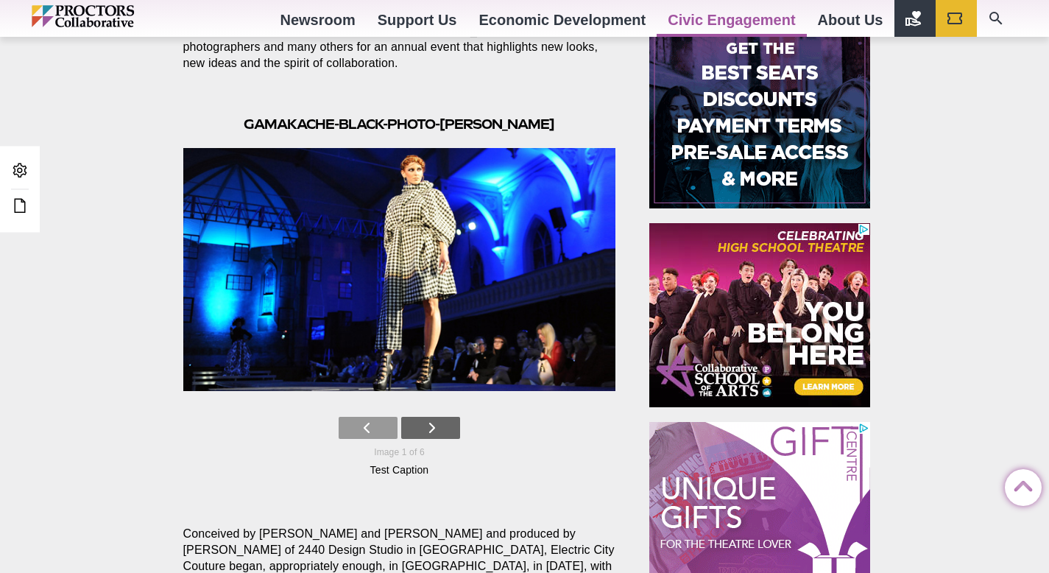
click at [444, 425] on link at bounding box center [430, 428] width 59 height 22
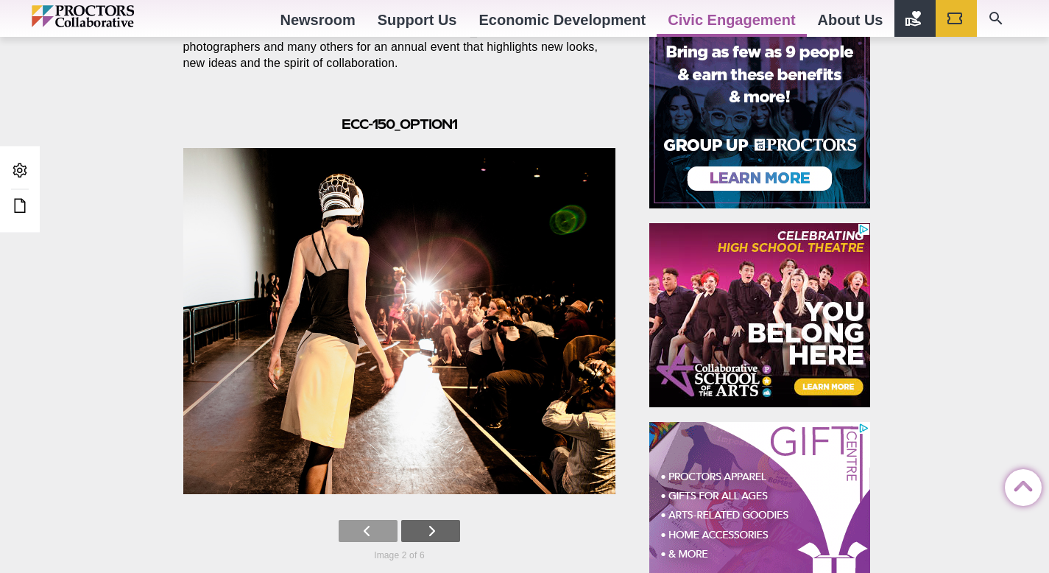
click at [423, 527] on link at bounding box center [430, 531] width 59 height 22
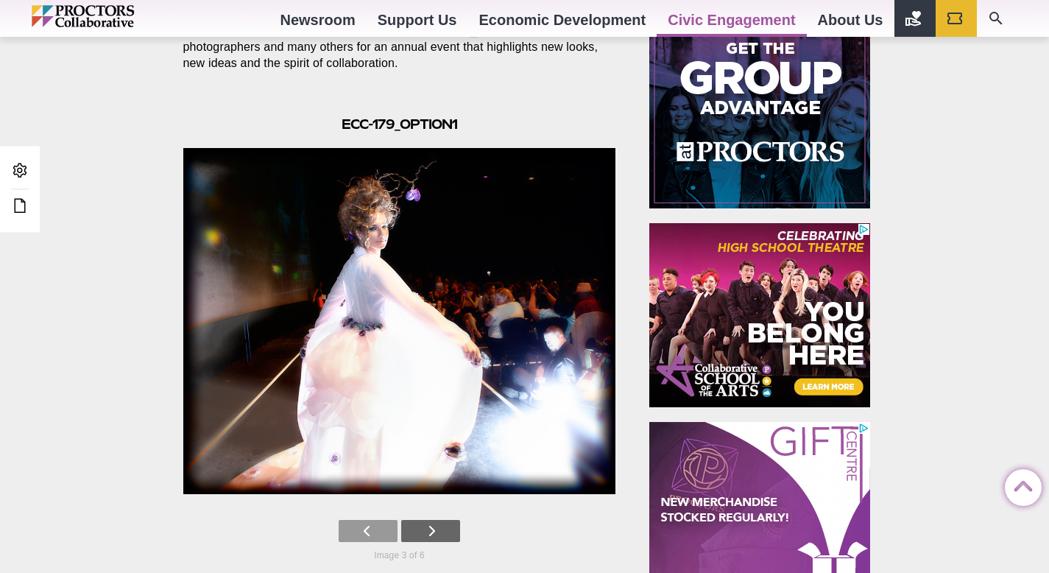
click at [431, 539] on icon at bounding box center [431, 531] width 7 height 22
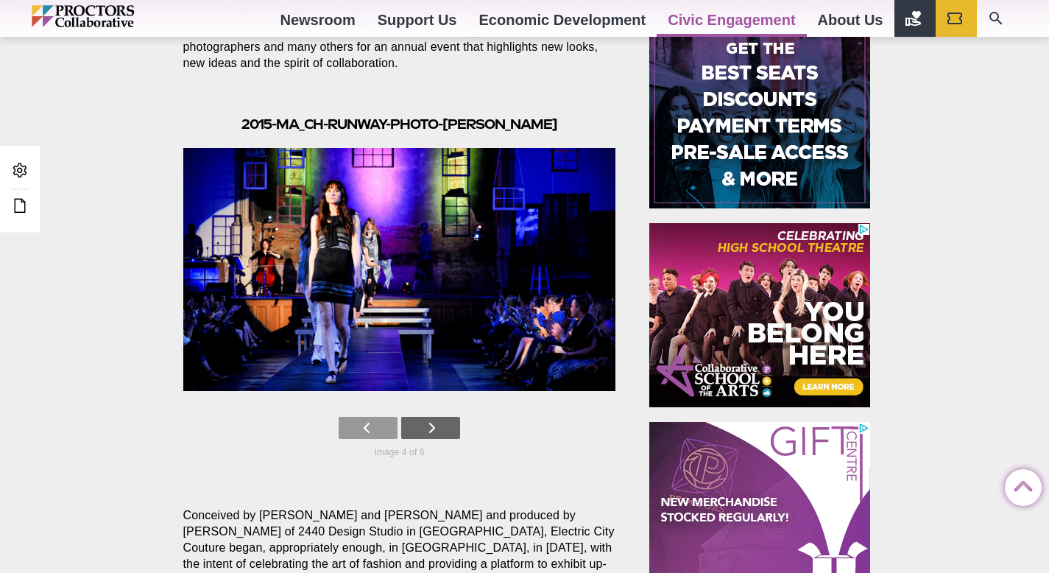
click at [438, 432] on link at bounding box center [430, 428] width 59 height 22
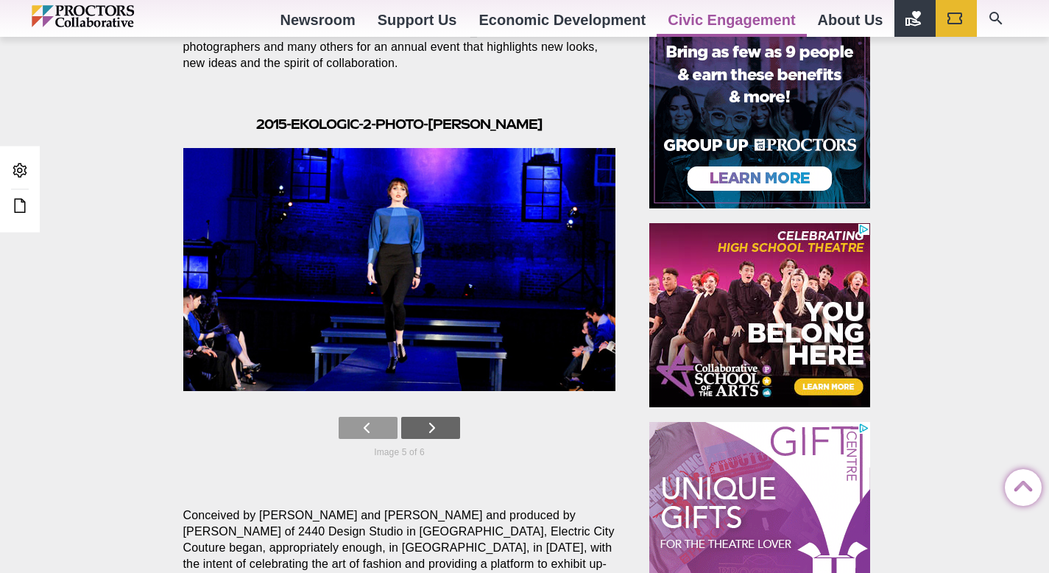
click at [436, 429] on link at bounding box center [430, 428] width 59 height 22
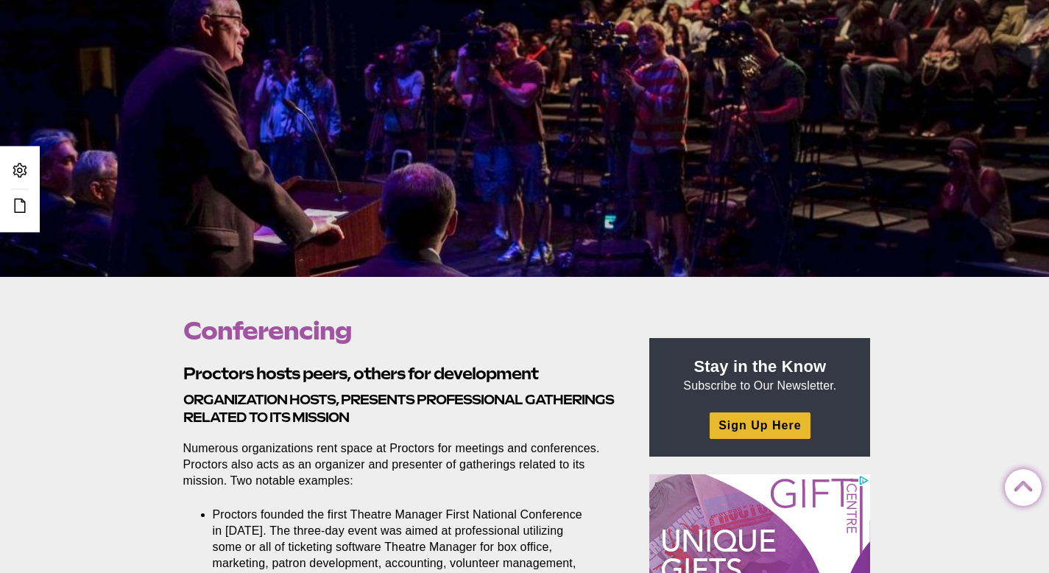
scroll to position [163, 0]
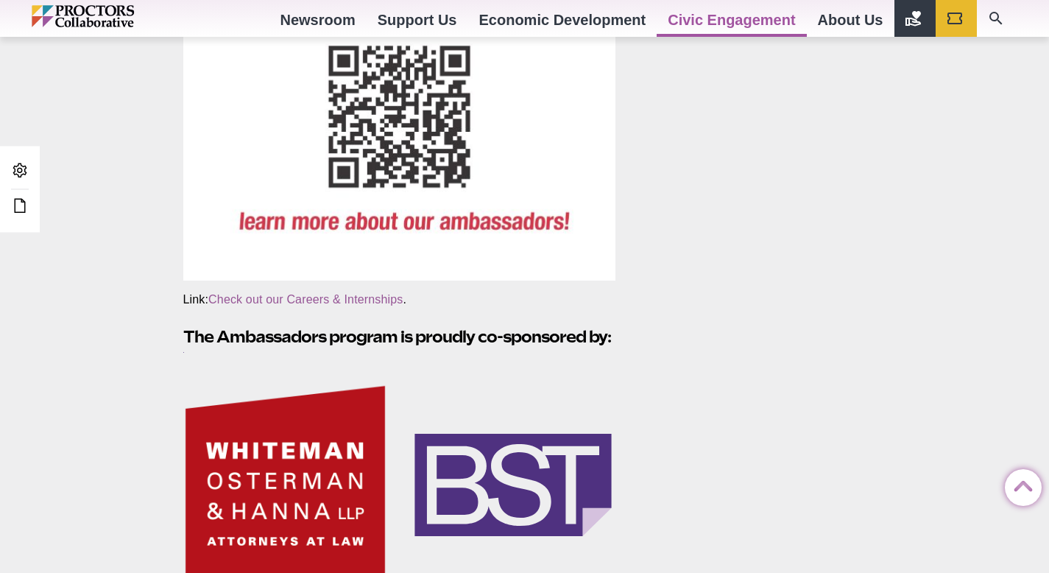
scroll to position [2403, 0]
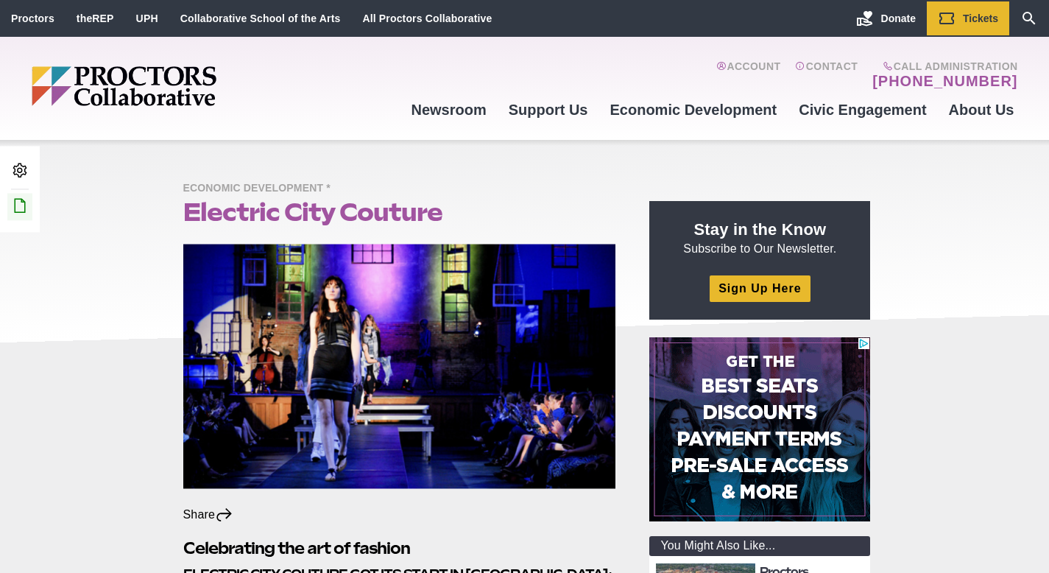
click at [27, 213] on icon at bounding box center [20, 206] width 18 height 18
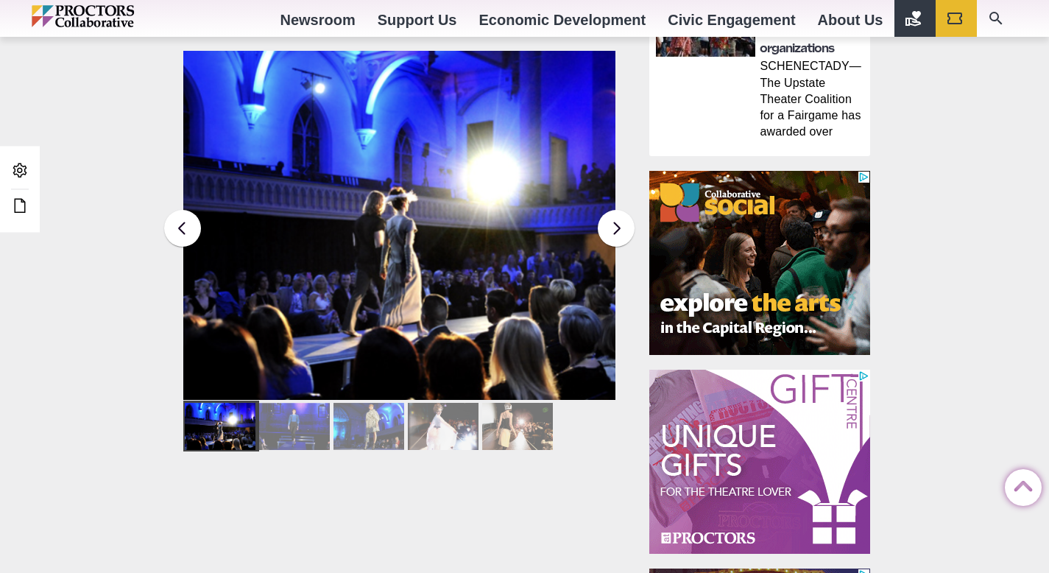
scroll to position [1210, 0]
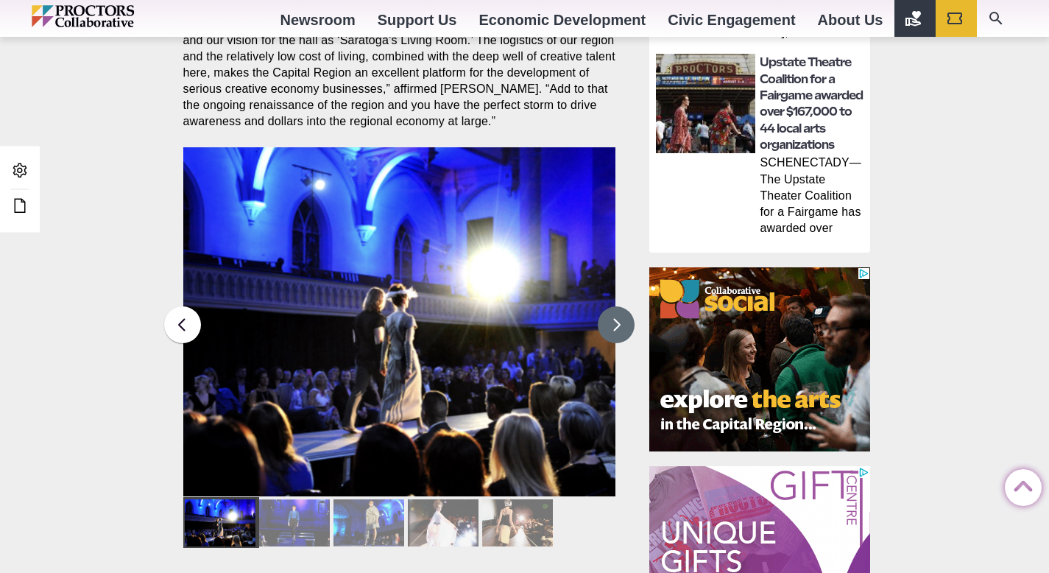
click at [621, 306] on button at bounding box center [616, 324] width 37 height 37
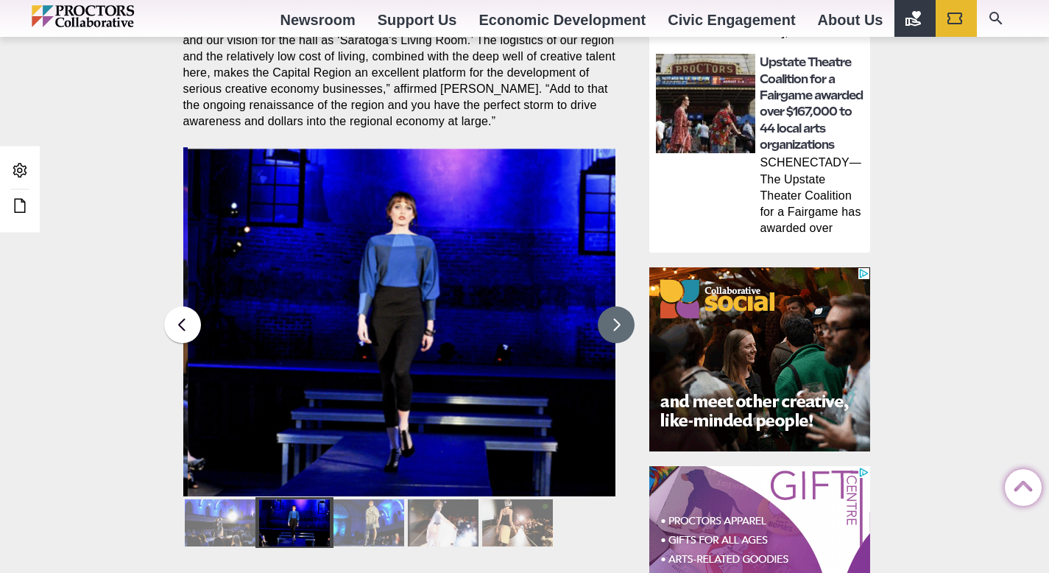
click at [621, 306] on button at bounding box center [616, 324] width 37 height 37
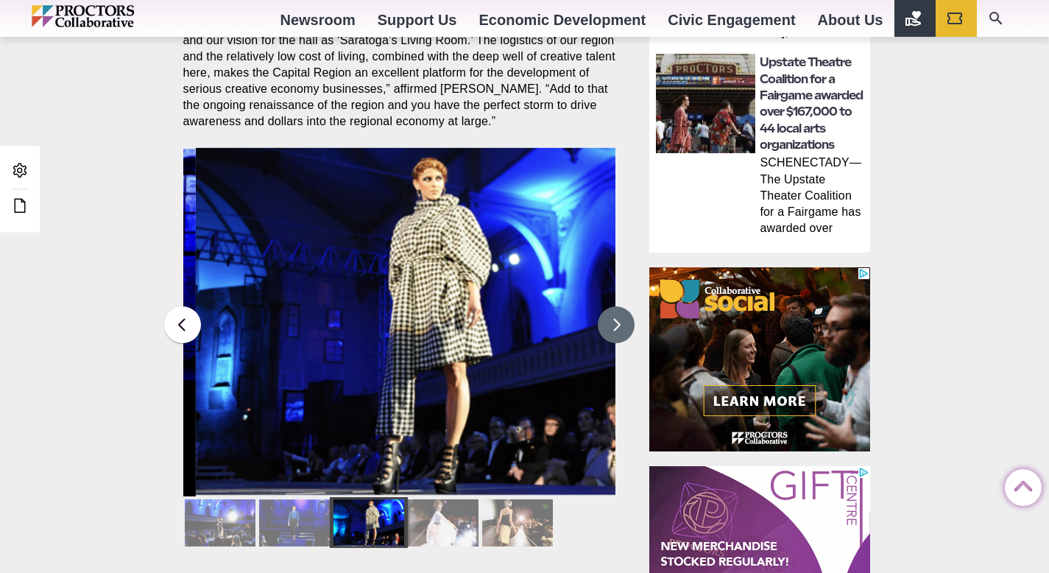
click at [621, 306] on button at bounding box center [616, 324] width 37 height 37
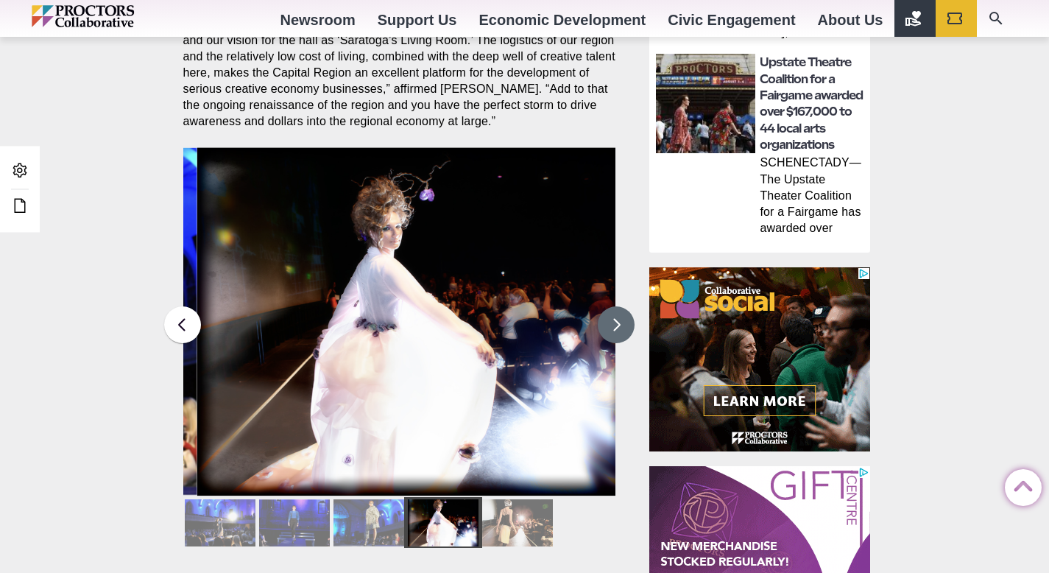
click at [621, 306] on button at bounding box center [616, 324] width 37 height 37
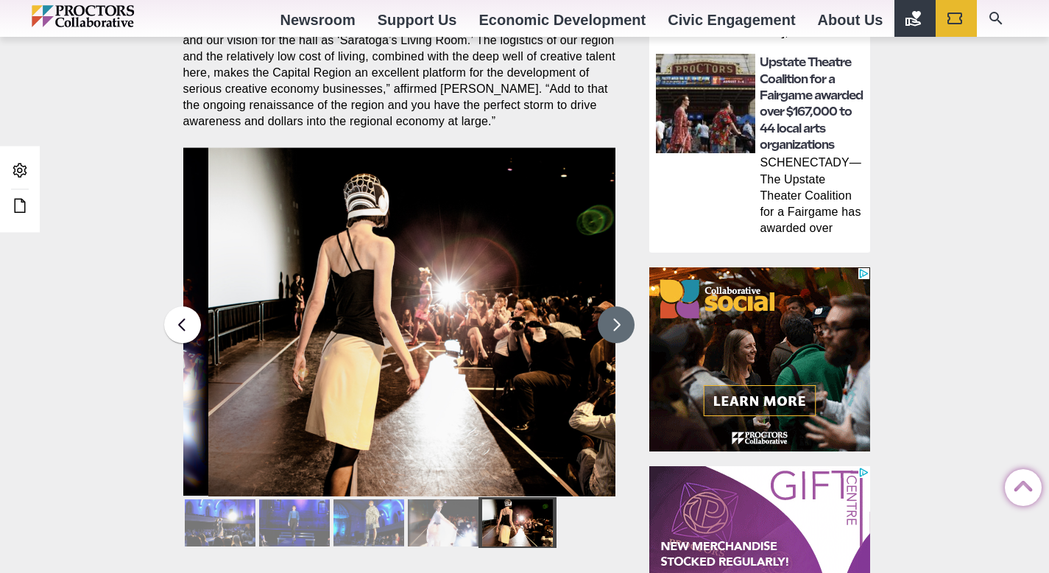
click at [621, 306] on button at bounding box center [616, 324] width 37 height 37
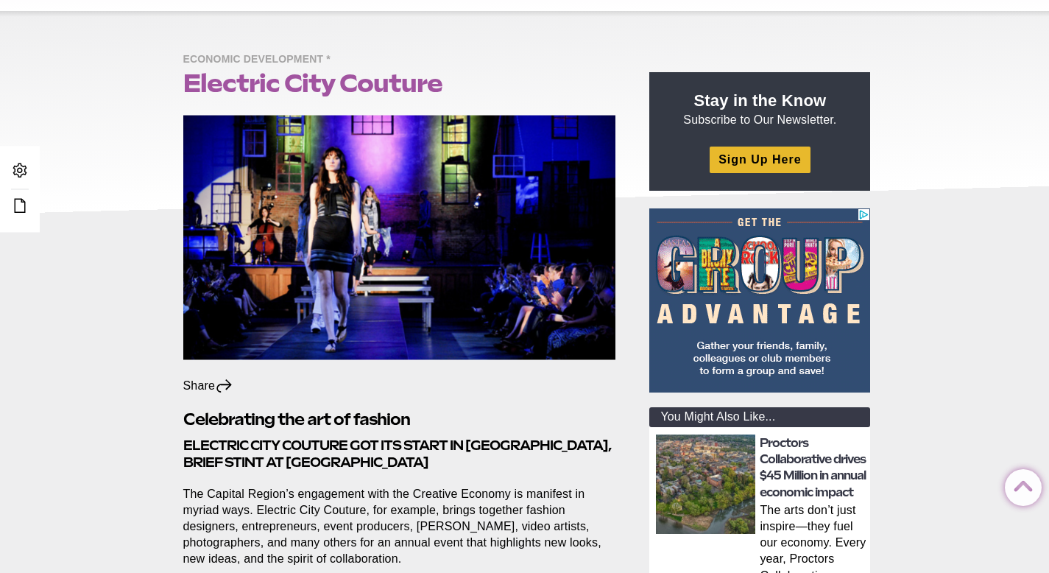
scroll to position [80, 0]
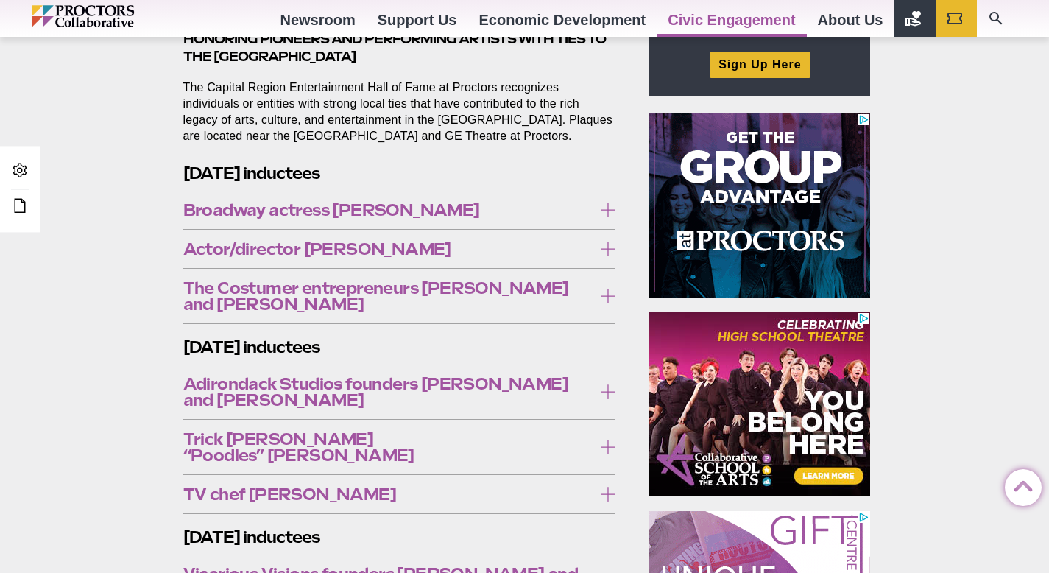
scroll to position [575, 0]
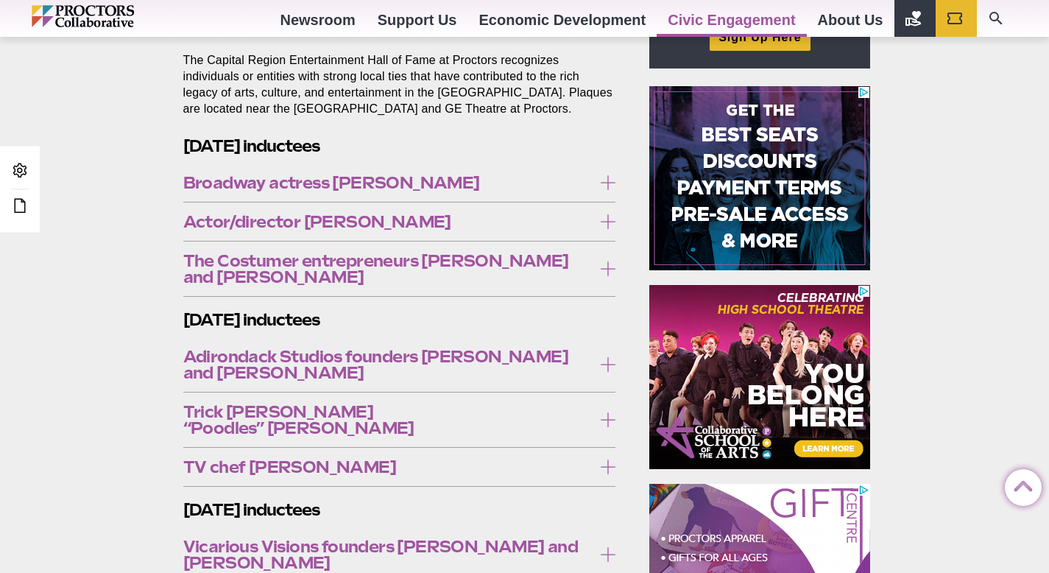
click at [611, 183] on icon at bounding box center [608, 182] width 15 height 15
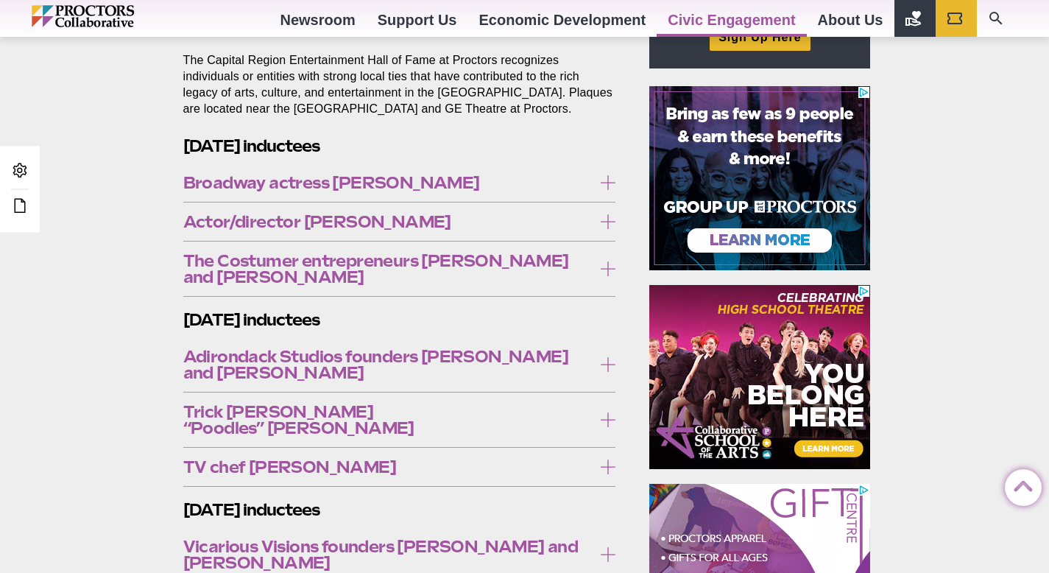
click at [611, 183] on icon at bounding box center [608, 182] width 15 height 15
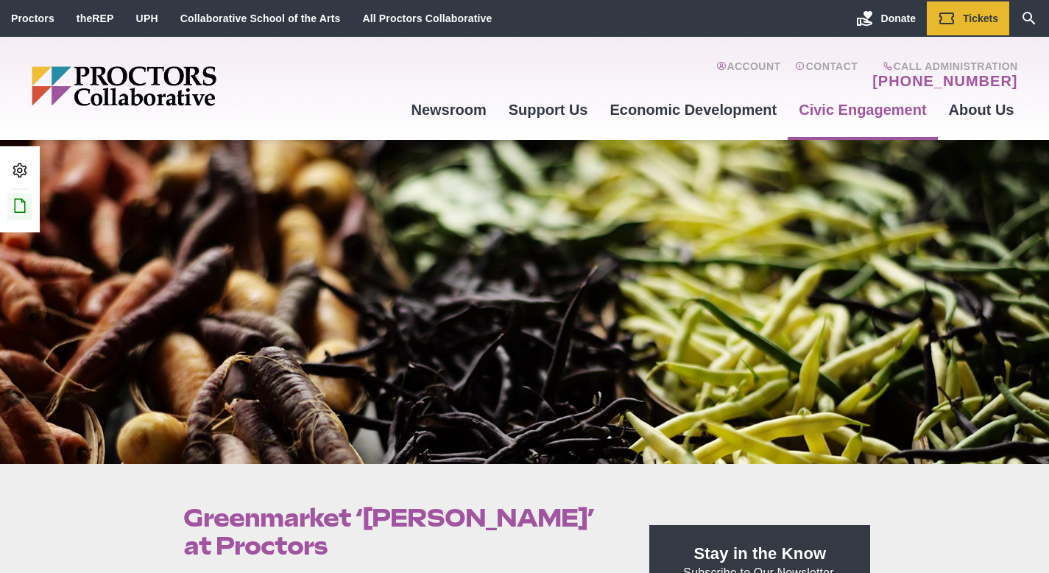
click at [11, 210] on icon at bounding box center [20, 206] width 18 height 18
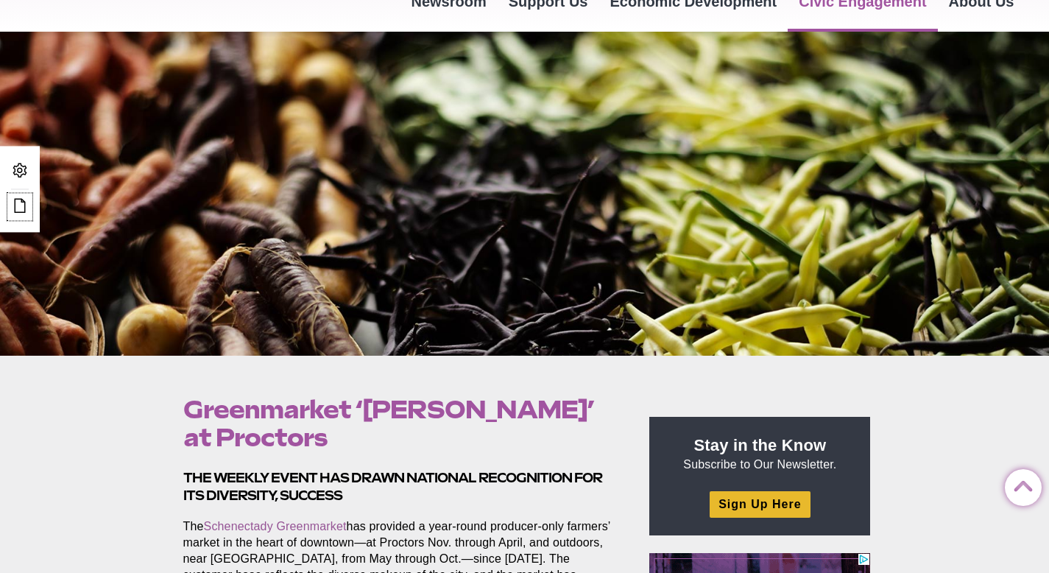
scroll to position [97, 0]
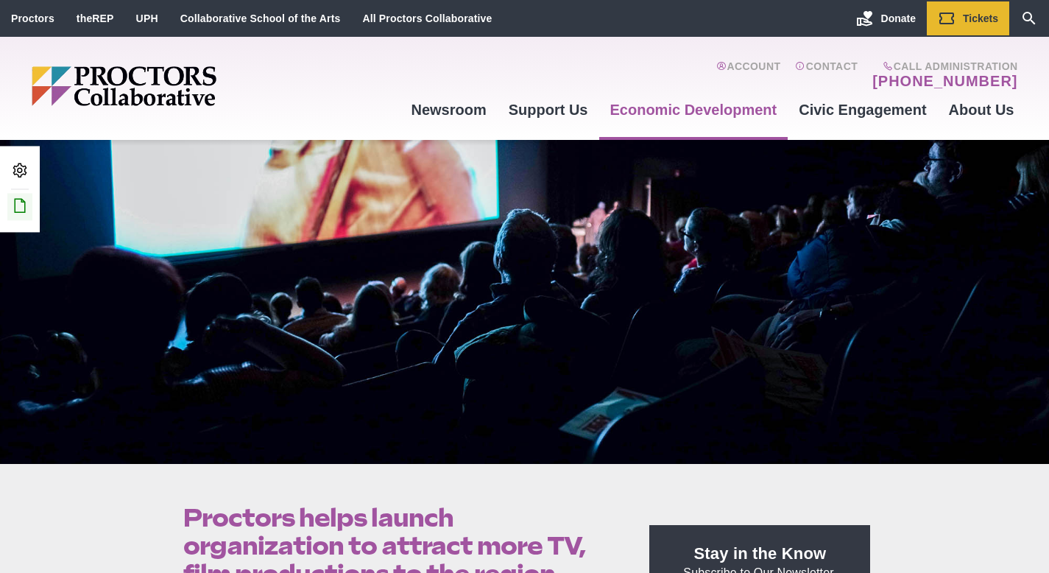
click at [21, 210] on icon at bounding box center [20, 206] width 18 height 18
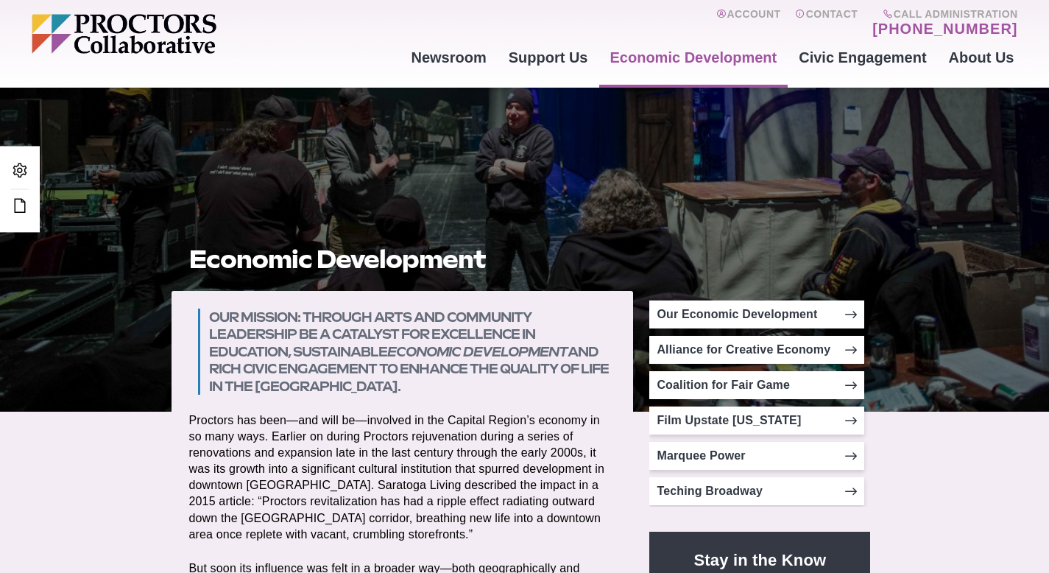
scroll to position [55, 0]
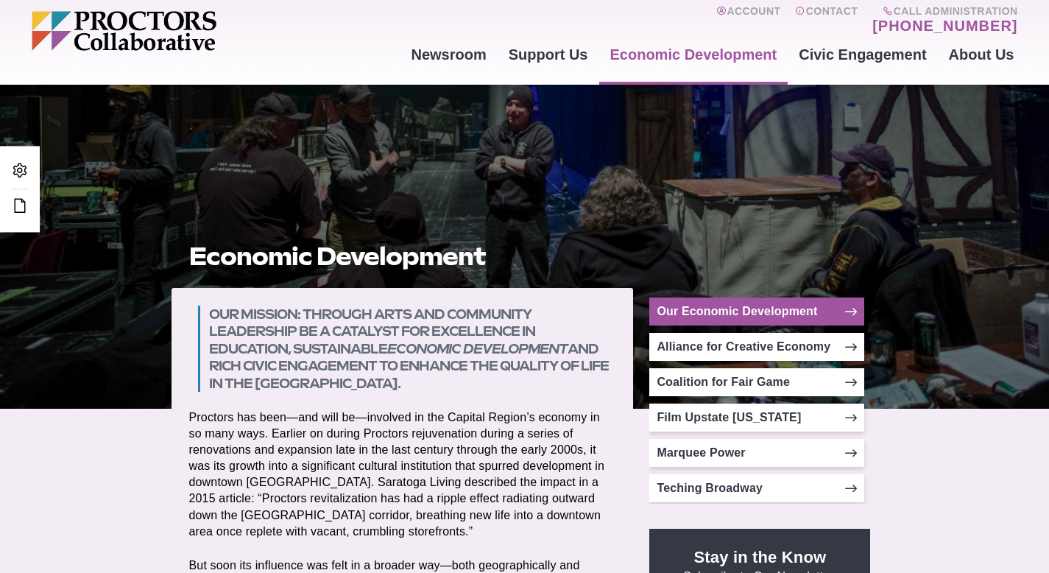
click at [719, 307] on link "Our Economic Development" at bounding box center [756, 311] width 215 height 28
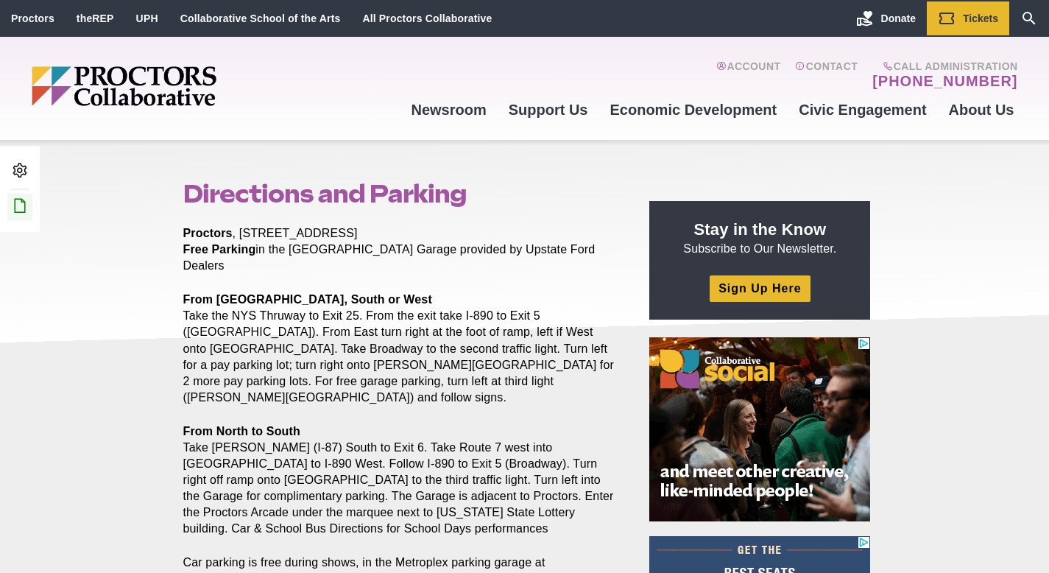
click at [26, 200] on icon at bounding box center [20, 206] width 18 height 18
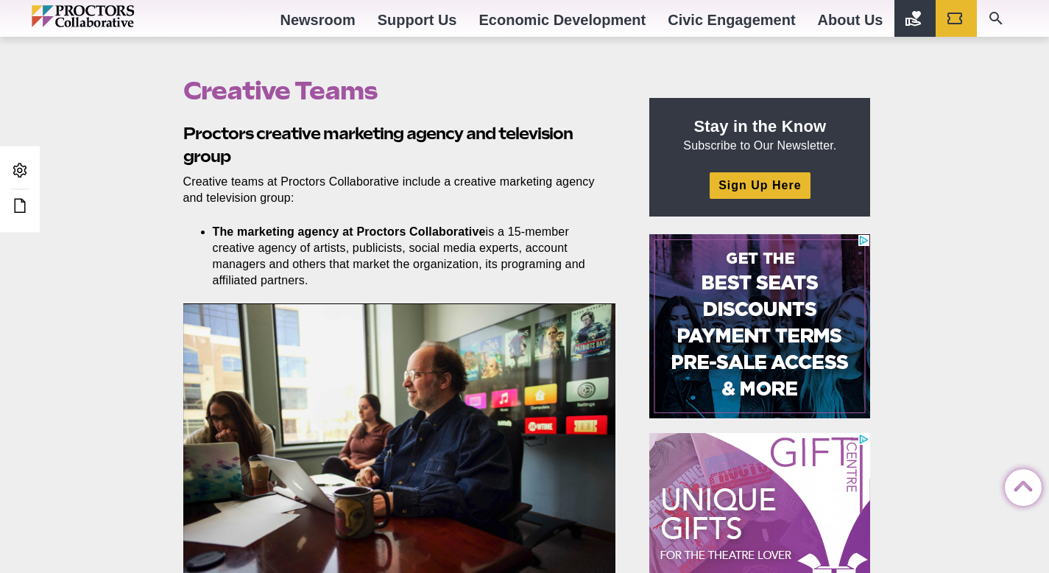
scroll to position [432, 0]
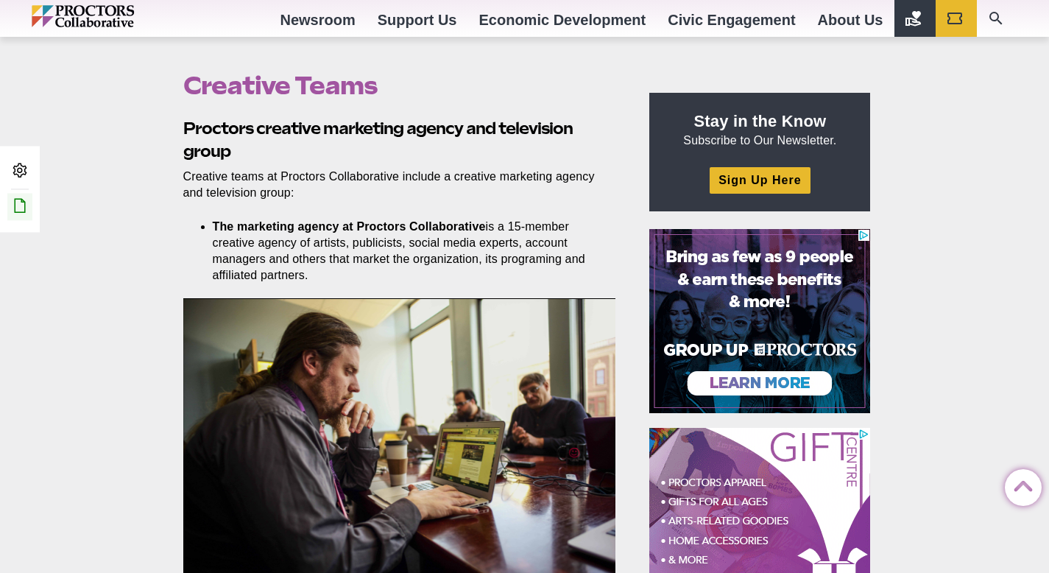
click at [22, 205] on icon at bounding box center [20, 206] width 18 height 18
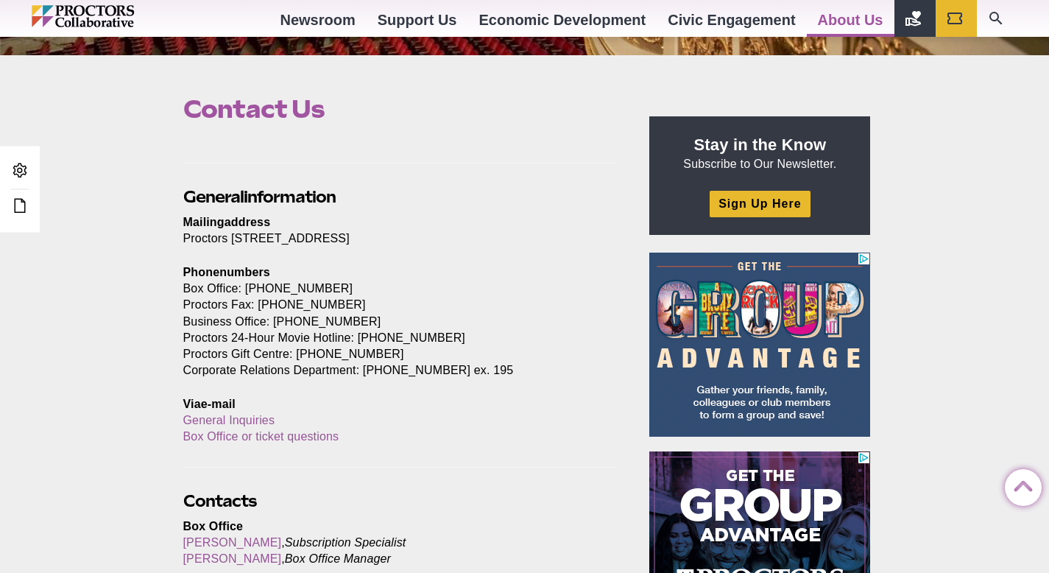
scroll to position [407, 0]
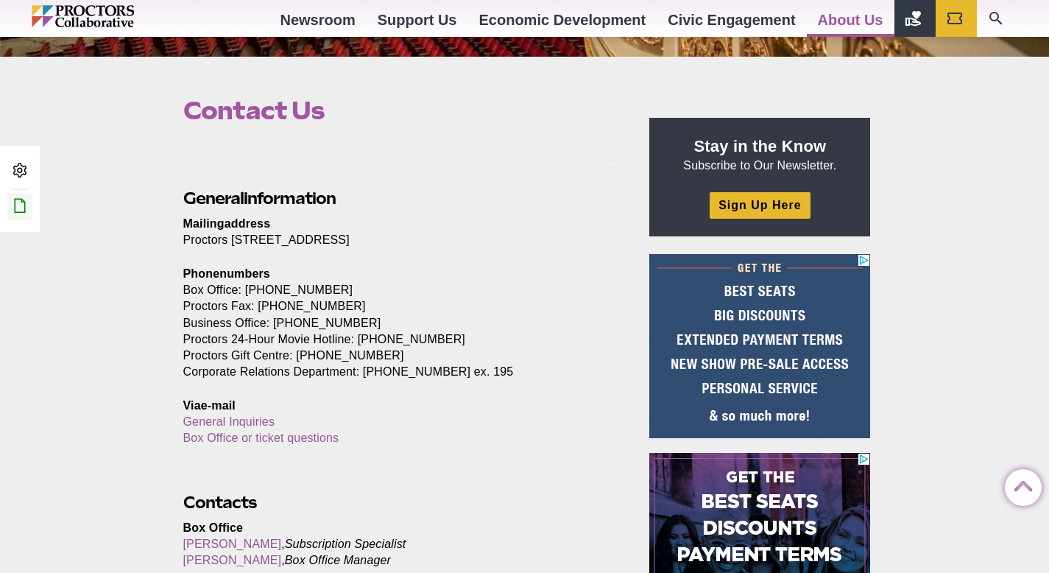
click at [23, 203] on icon at bounding box center [20, 206] width 18 height 18
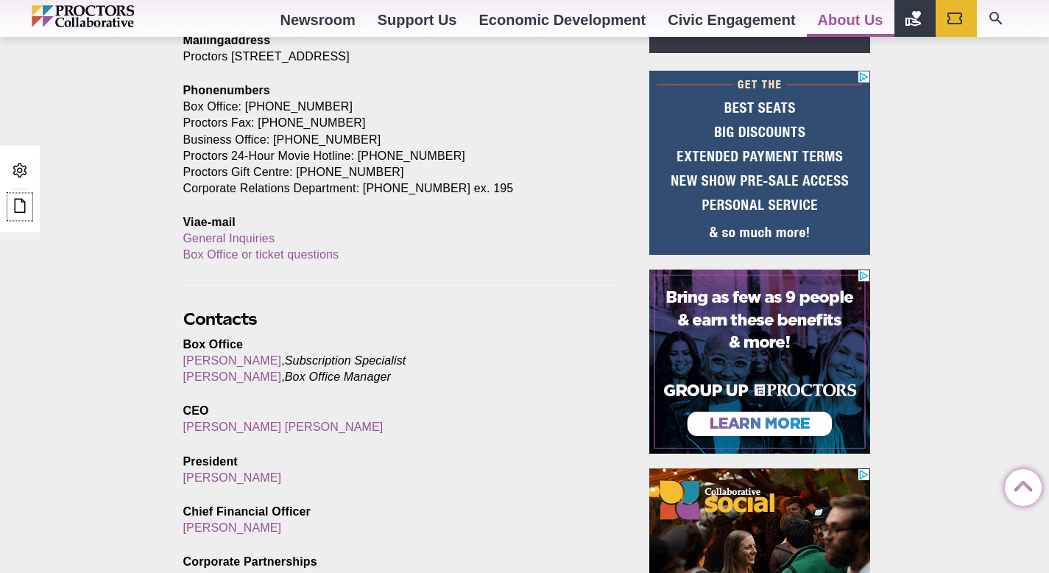
scroll to position [612, 0]
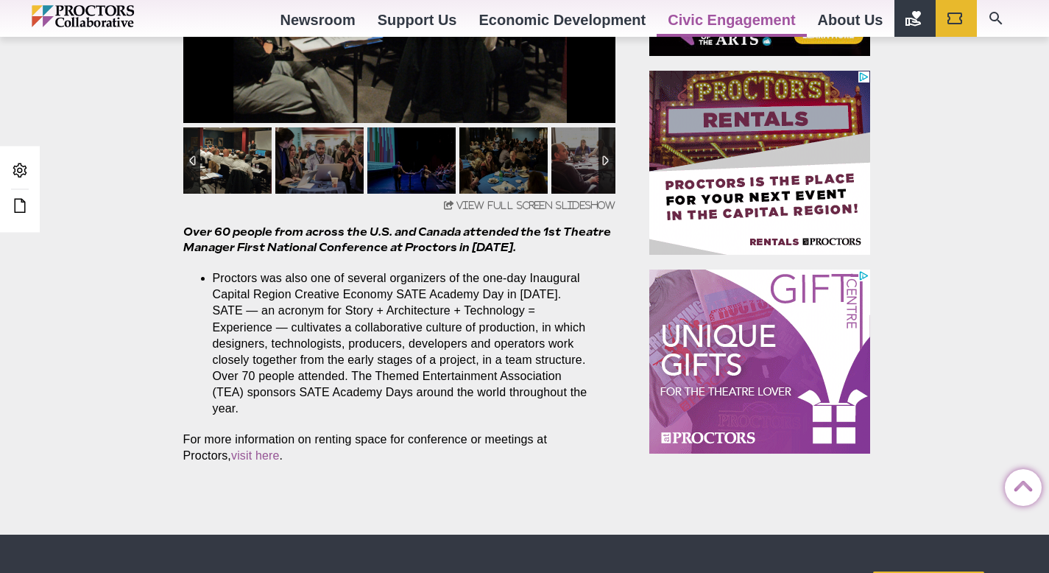
scroll to position [992, 0]
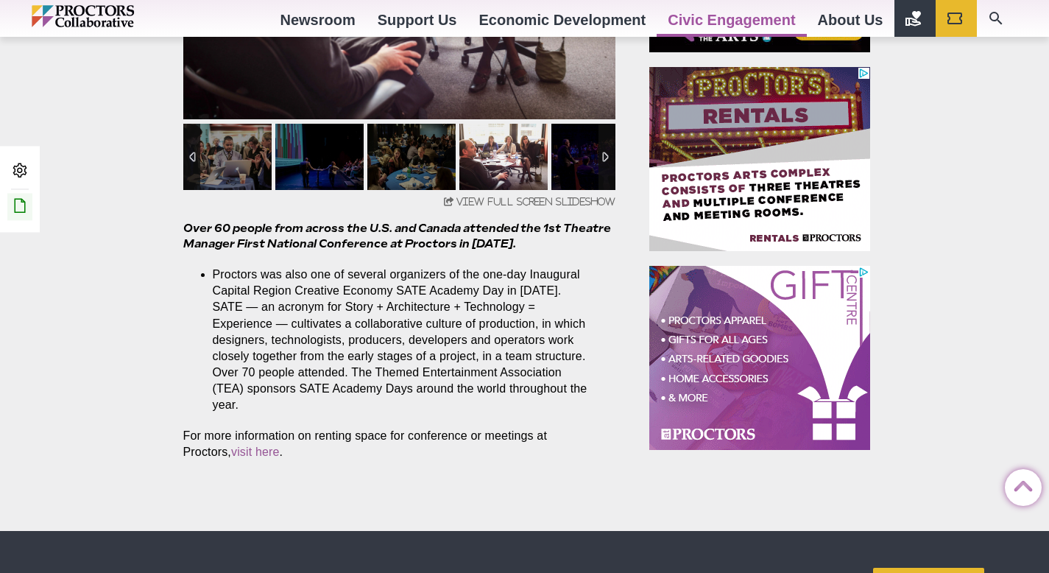
click at [19, 216] on link "Edit this Post/Page" at bounding box center [19, 206] width 25 height 27
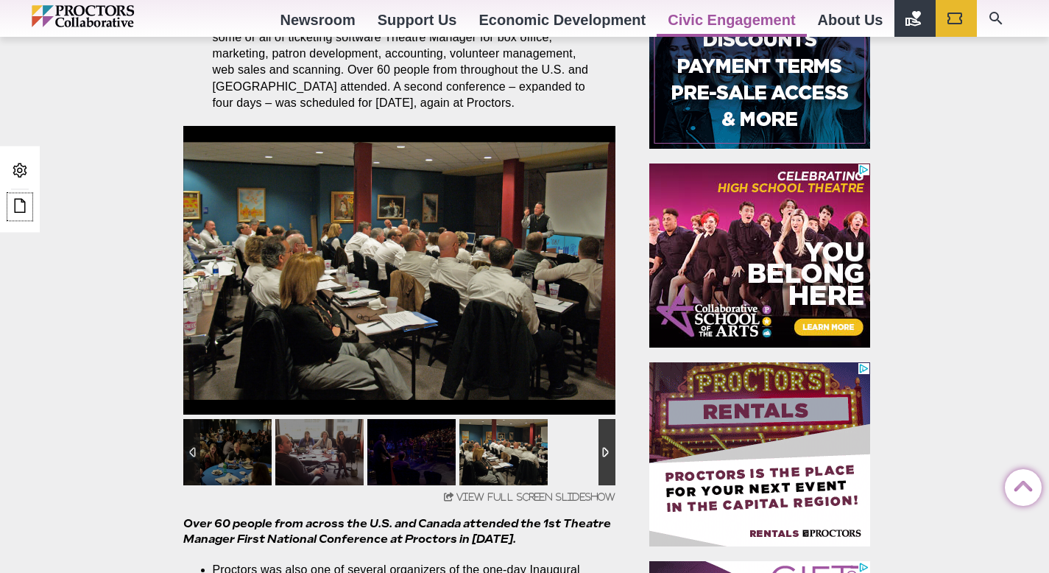
scroll to position [694, 0]
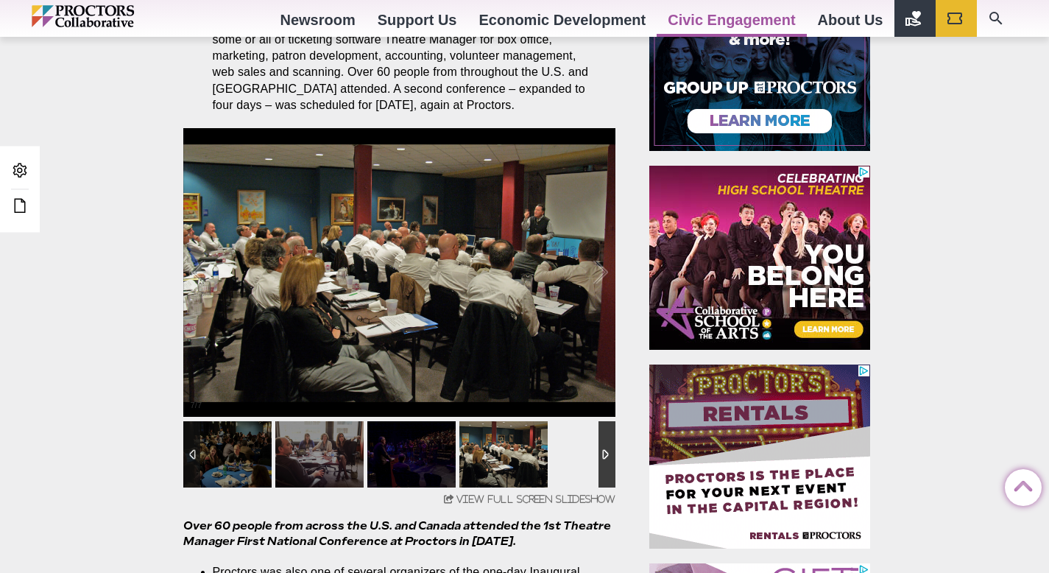
click at [398, 274] on link at bounding box center [399, 272] width 59 height 59
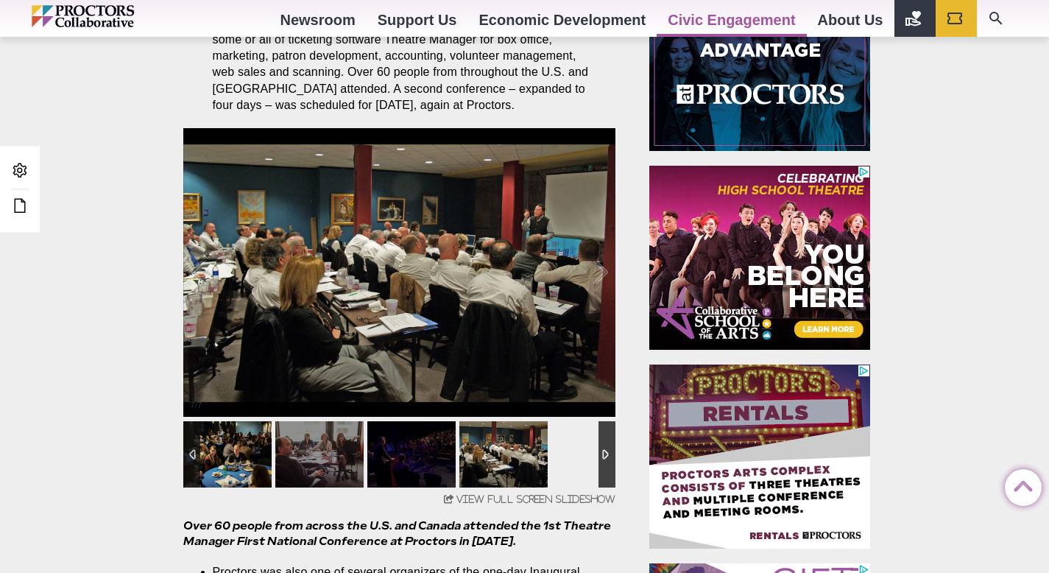
click at [202, 476] on img at bounding box center [227, 454] width 88 height 66
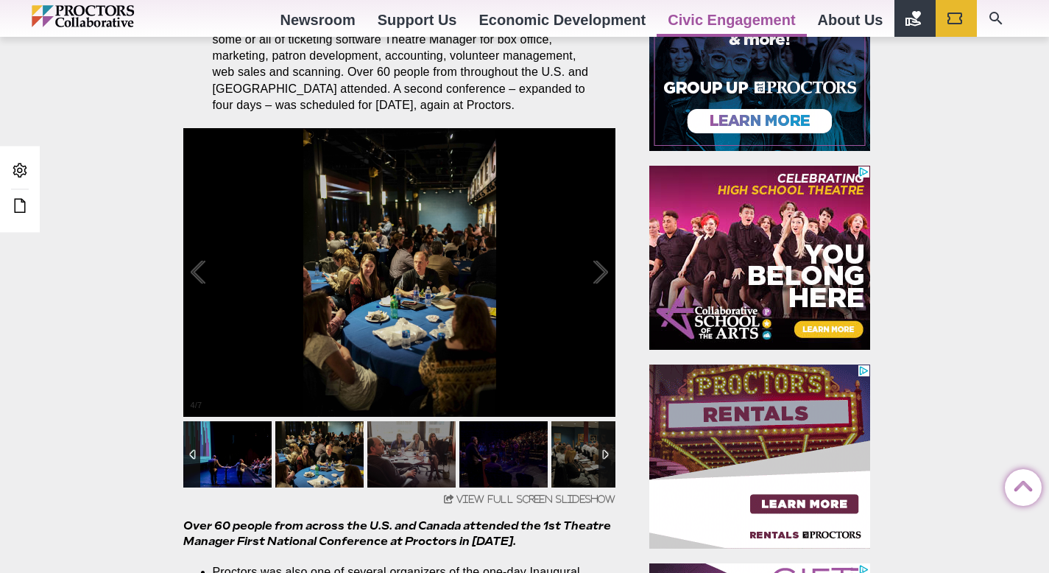
click at [311, 457] on img at bounding box center [319, 454] width 88 height 66
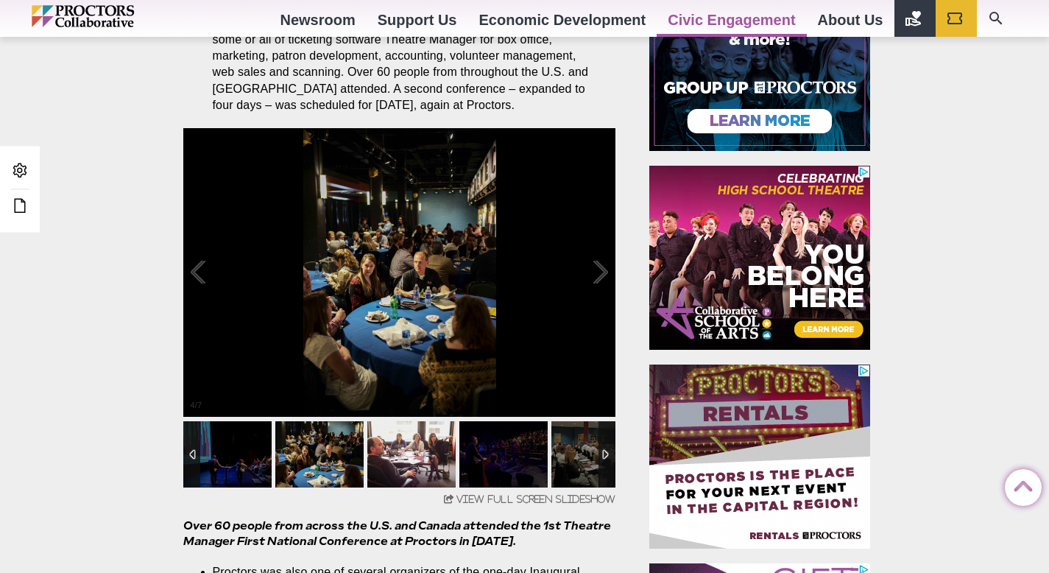
click at [416, 451] on img at bounding box center [411, 454] width 88 height 66
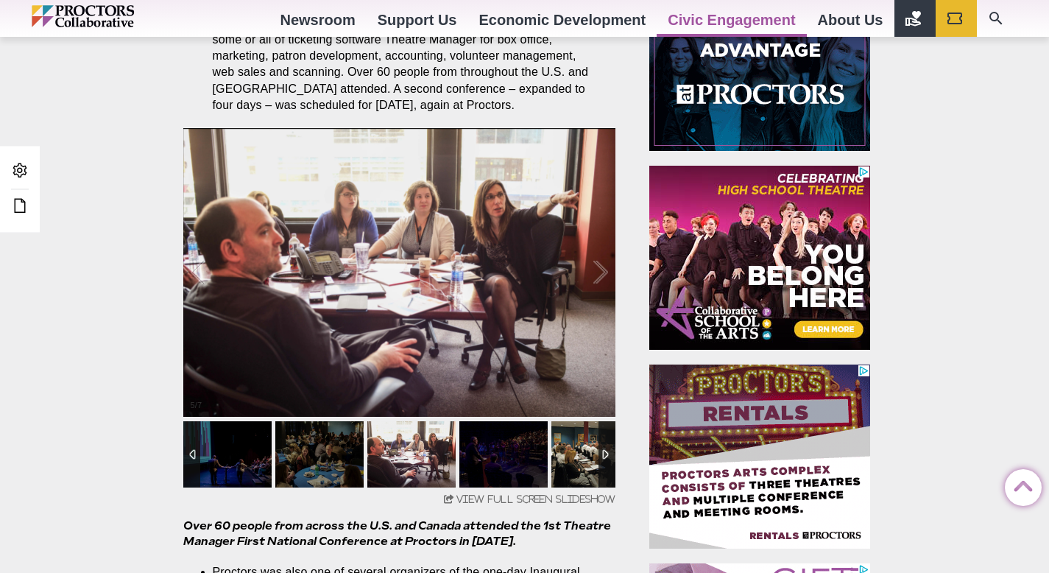
click at [569, 449] on img at bounding box center [595, 454] width 88 height 66
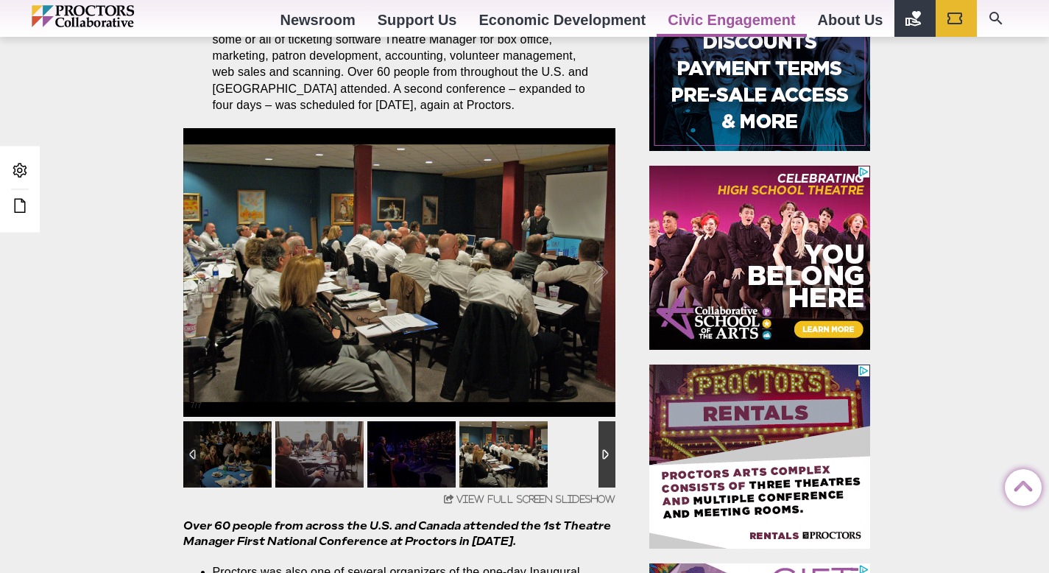
click at [604, 454] on div at bounding box center [607, 454] width 17 height 66
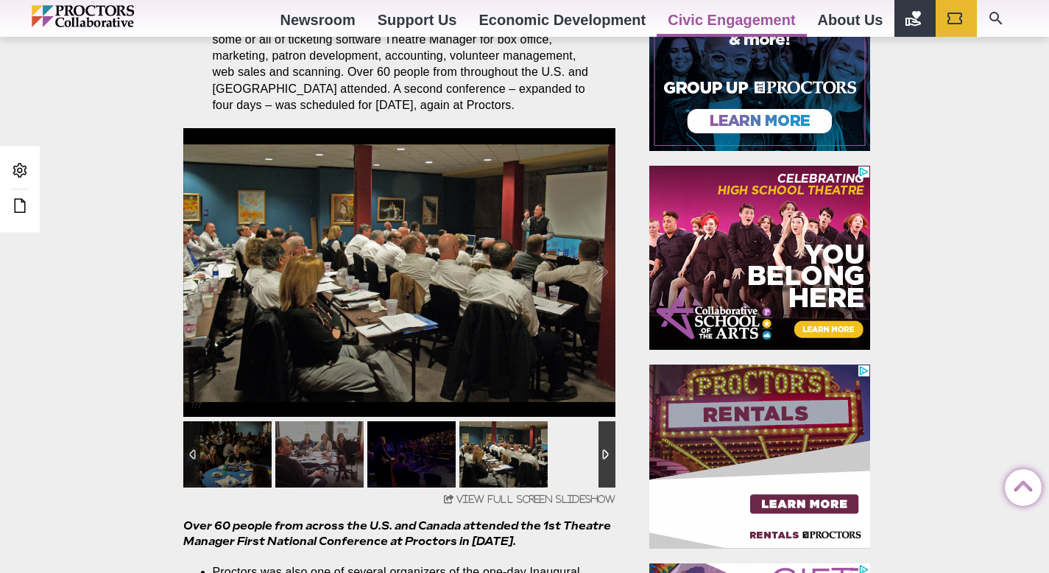
click at [194, 454] on div at bounding box center [191, 454] width 17 height 66
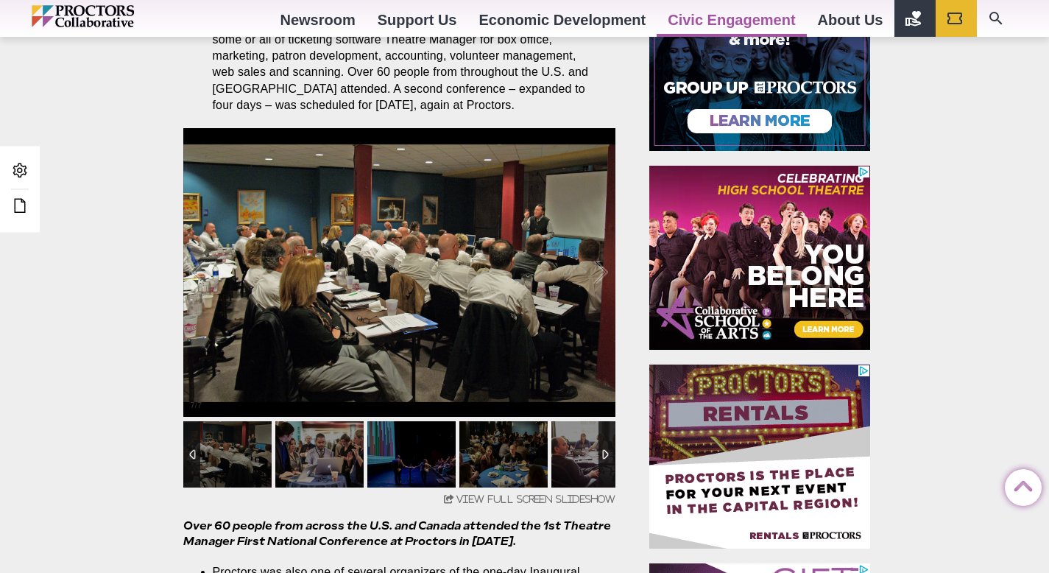
click at [230, 450] on img at bounding box center [227, 454] width 88 height 66
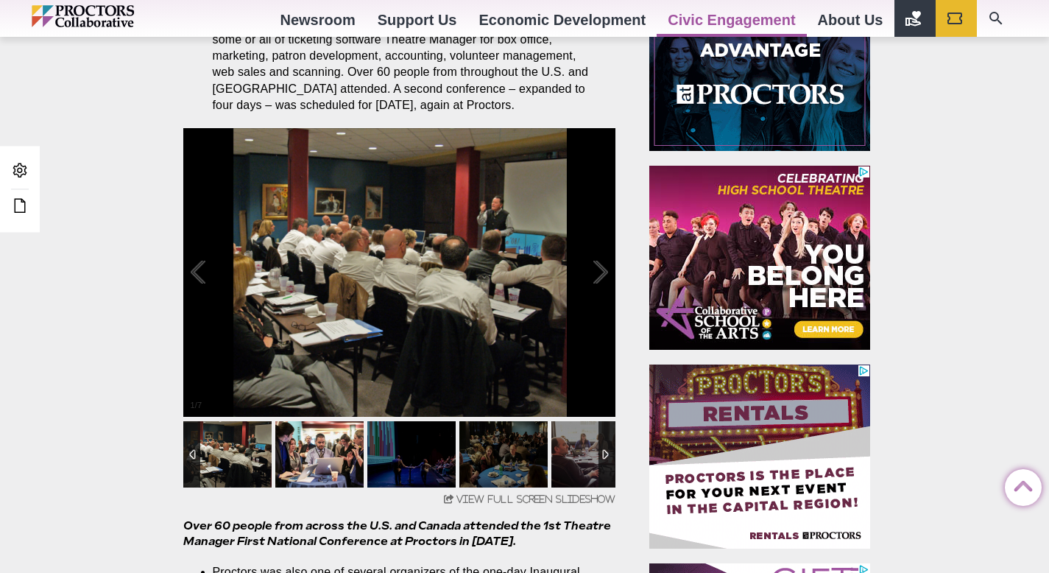
click at [295, 451] on img at bounding box center [319, 454] width 88 height 66
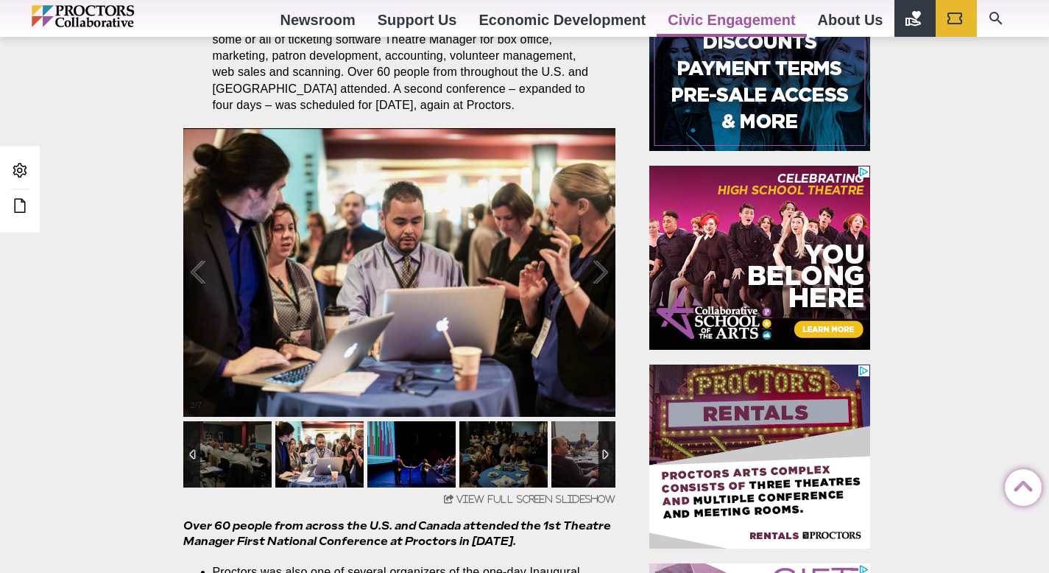
click at [421, 449] on img at bounding box center [411, 454] width 88 height 66
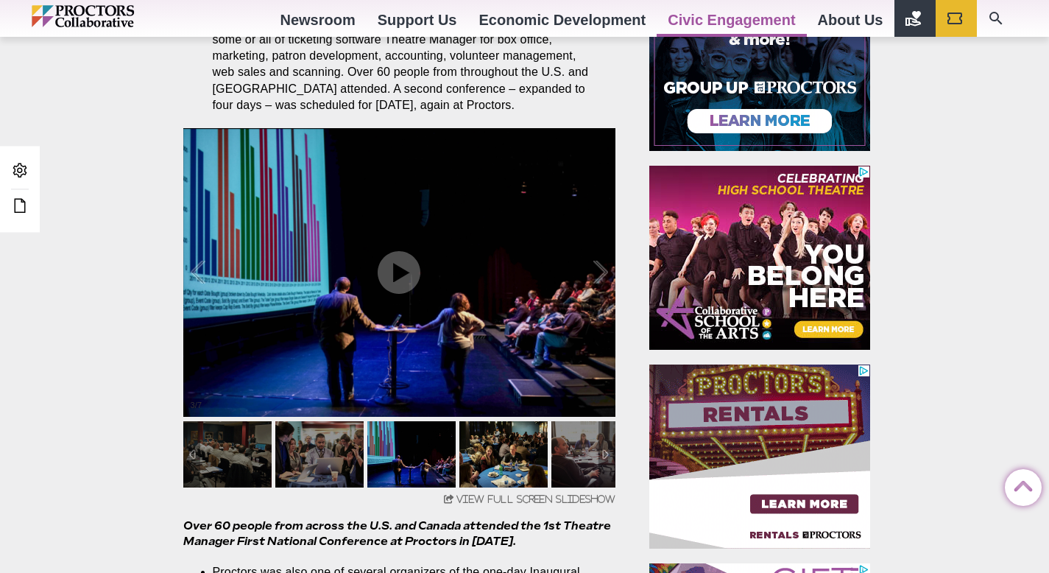
click at [492, 460] on img at bounding box center [503, 454] width 88 height 66
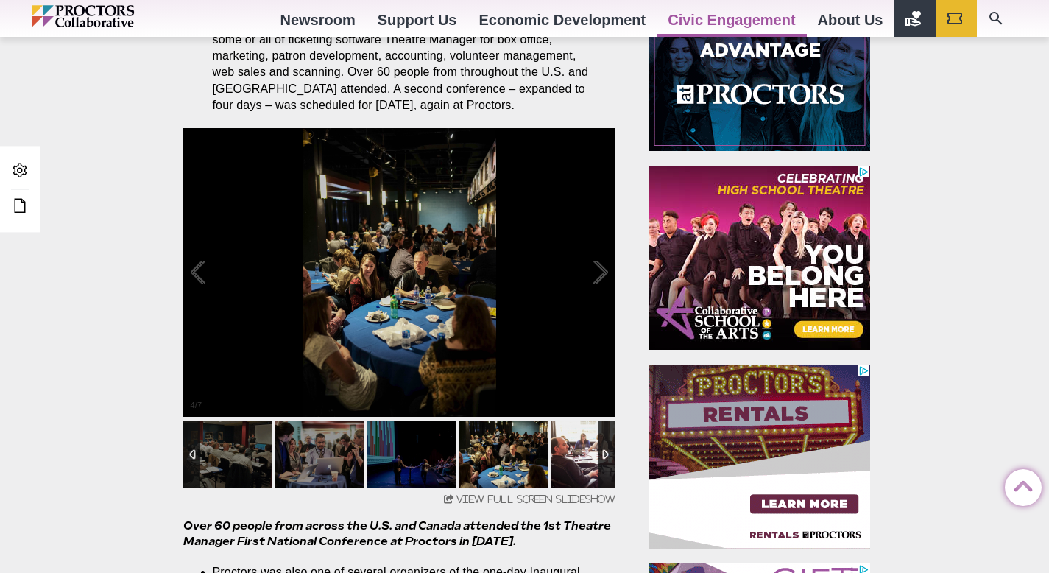
click at [557, 458] on img at bounding box center [595, 454] width 88 height 66
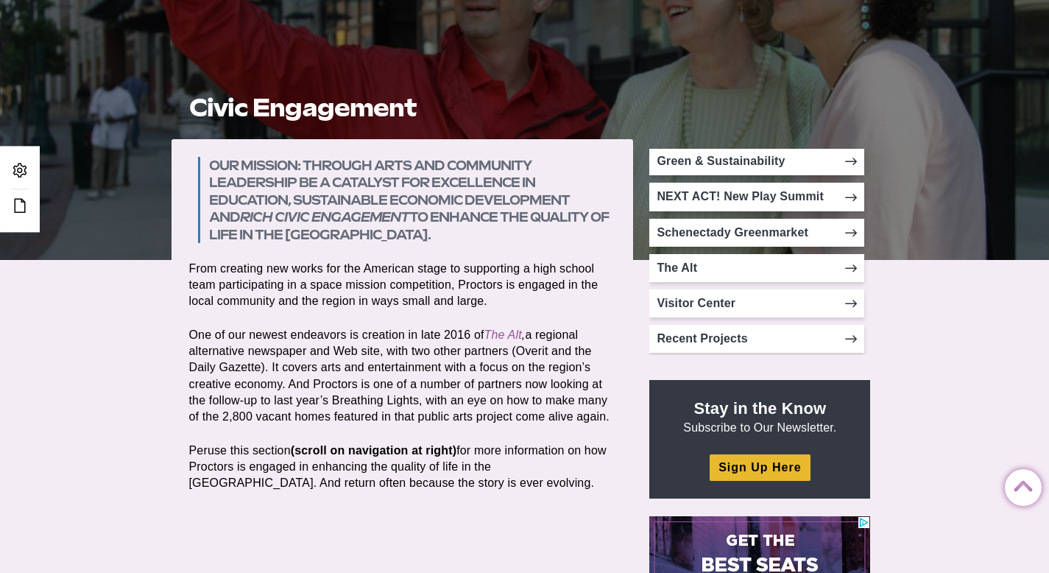
scroll to position [188, 0]
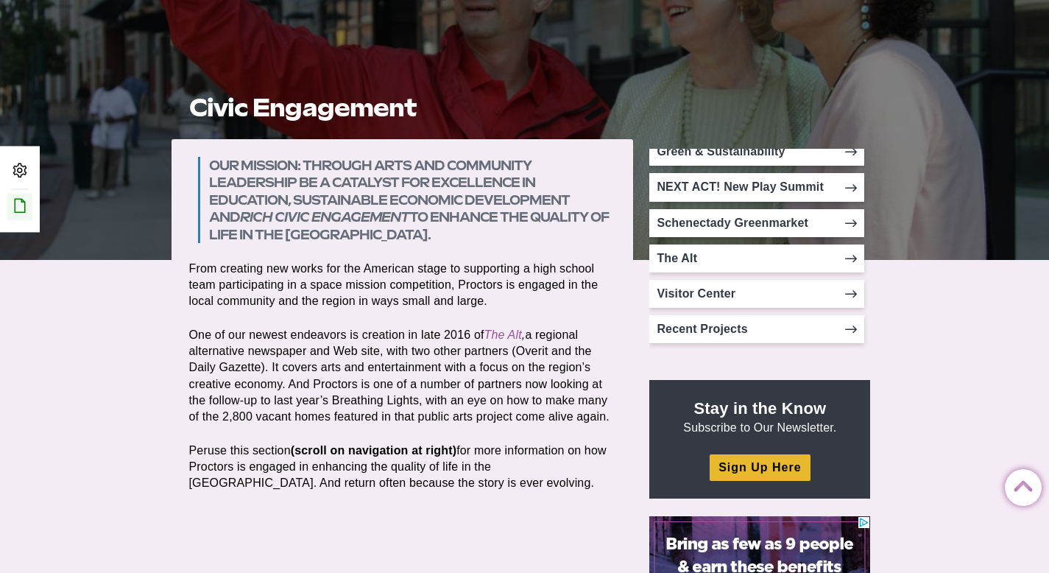
click at [25, 208] on icon at bounding box center [20, 206] width 18 height 18
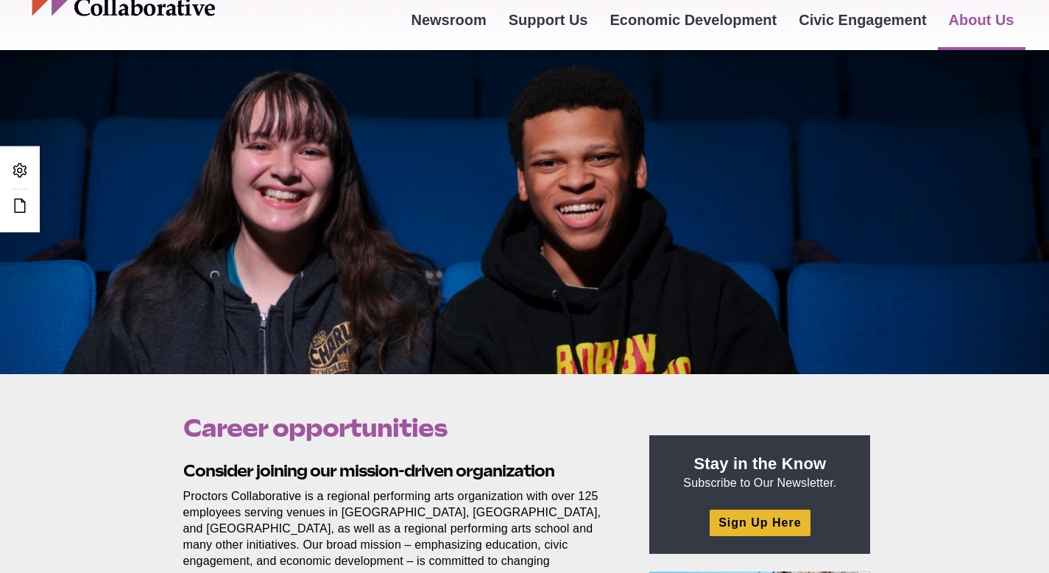
scroll to position [87, 0]
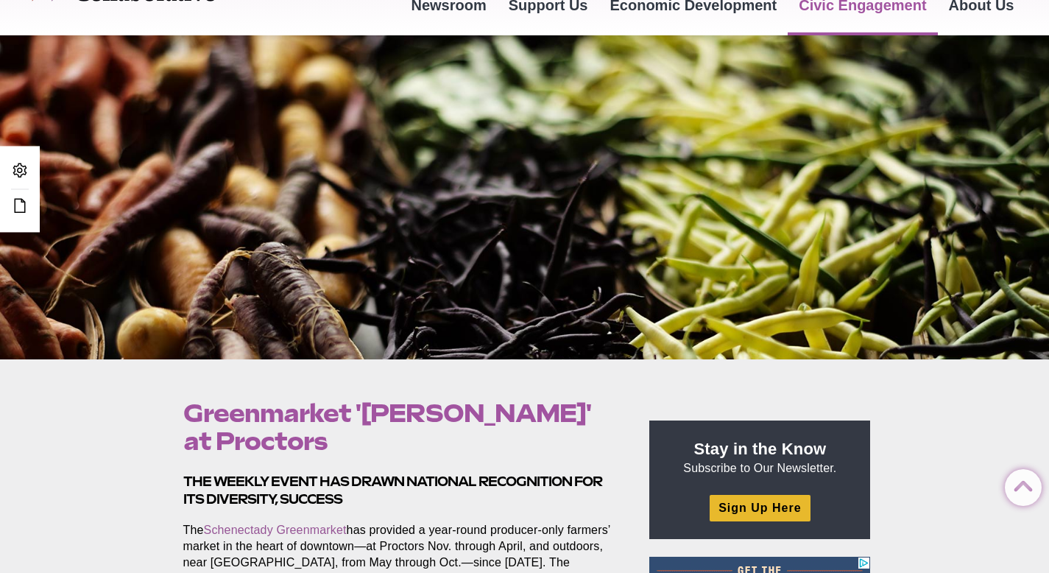
scroll to position [94, 0]
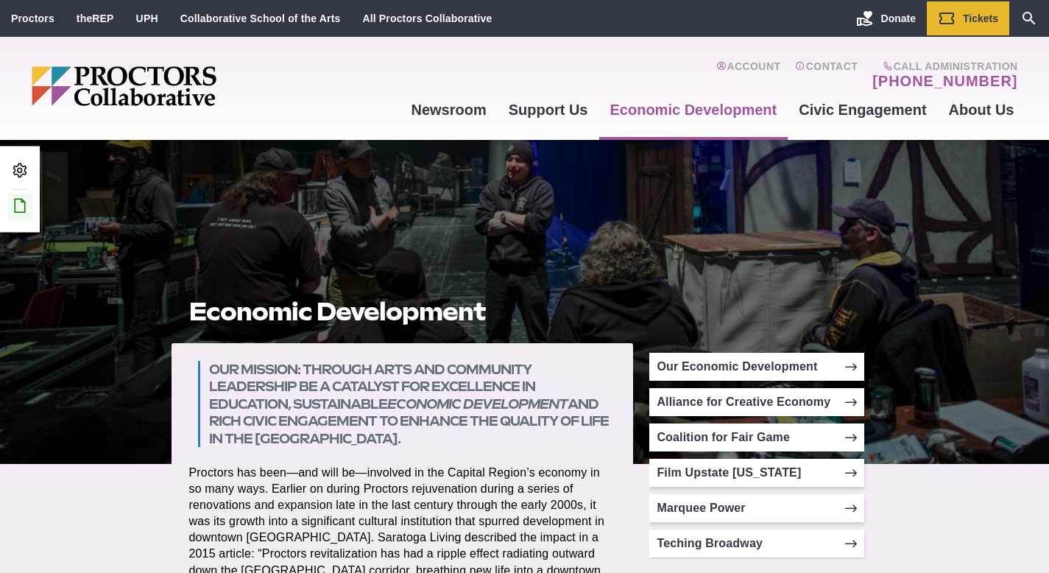
click at [21, 206] on icon at bounding box center [20, 206] width 18 height 18
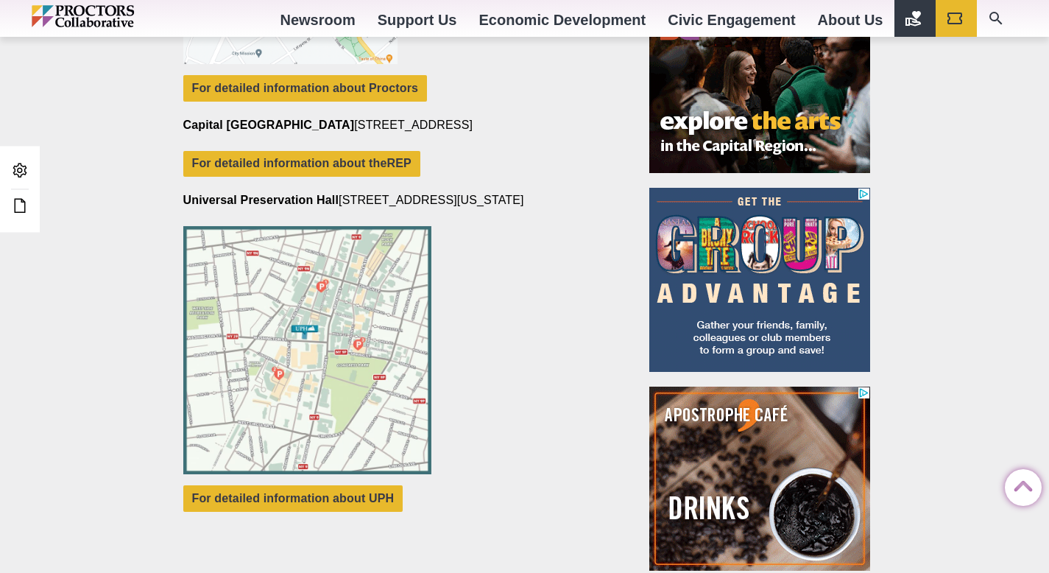
scroll to position [320, 0]
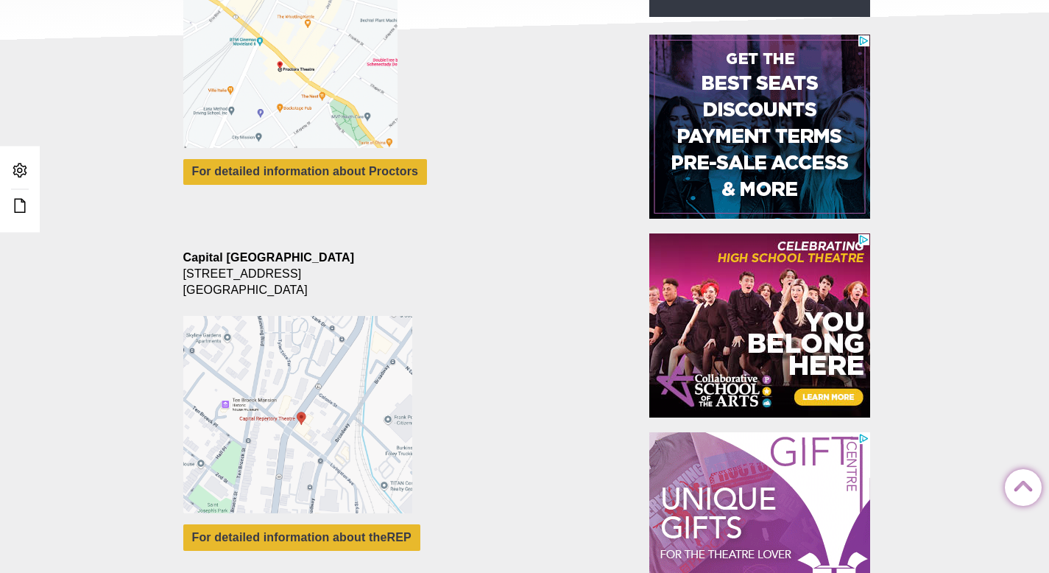
scroll to position [307, 0]
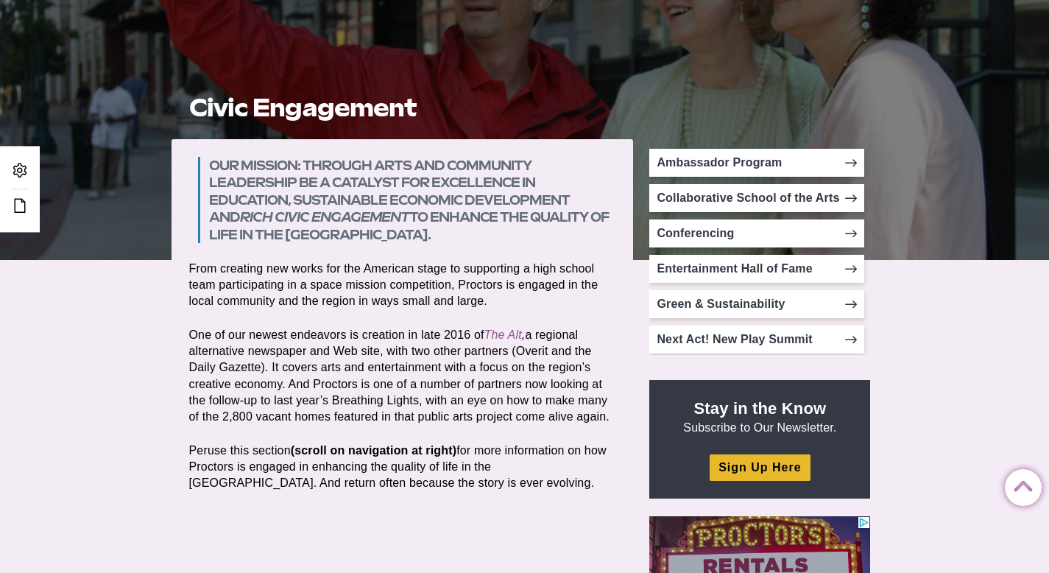
drag, startPoint x: 864, startPoint y: 233, endPoint x: 864, endPoint y: 308, distance: 75.1
click at [864, 308] on ul "Ambassador Program Collaborative School of the Arts Conferencing Entertainment …" at bounding box center [759, 252] width 221 height 206
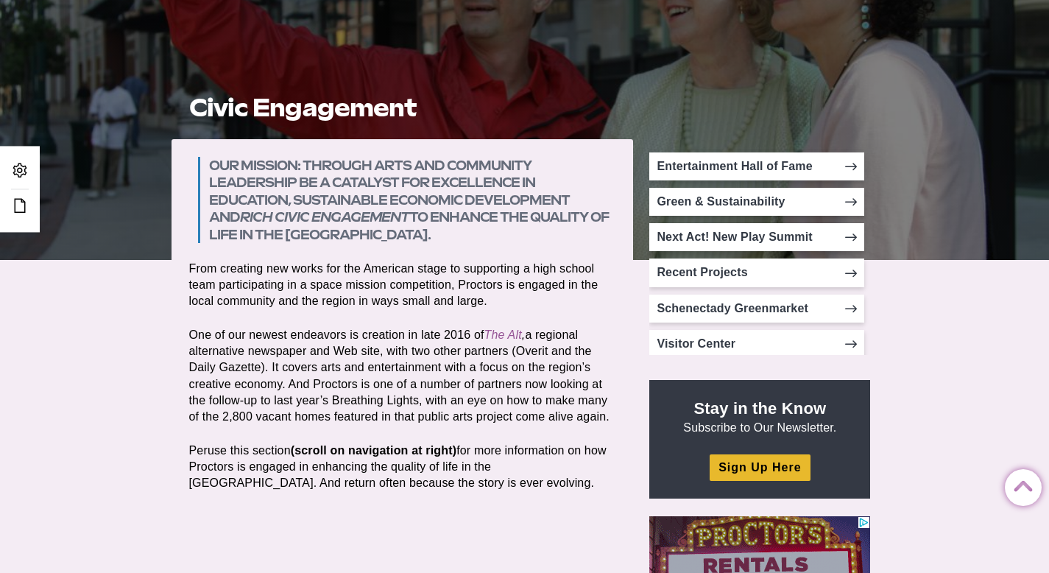
scroll to position [116, 0]
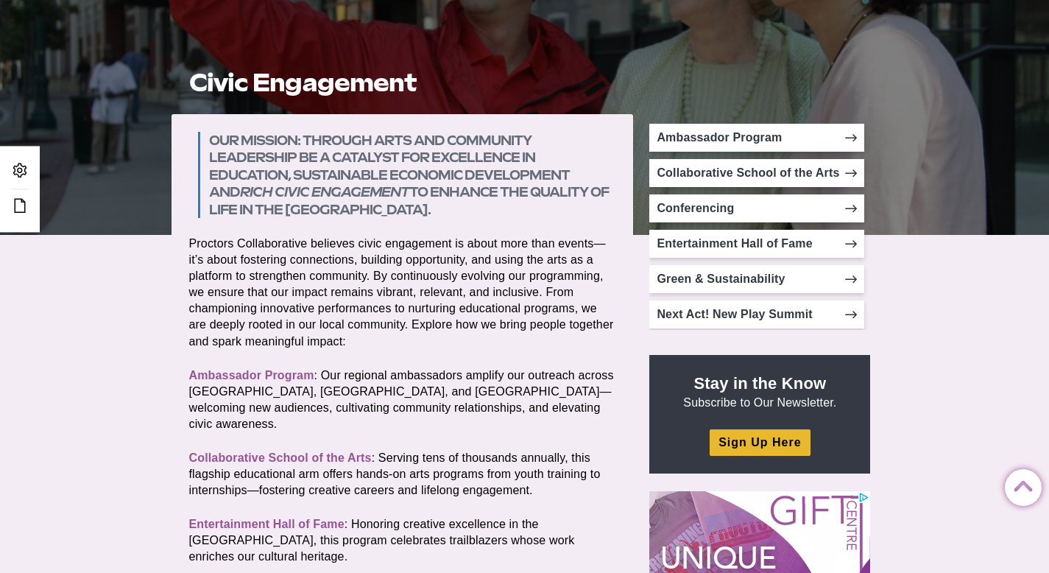
scroll to position [180, 0]
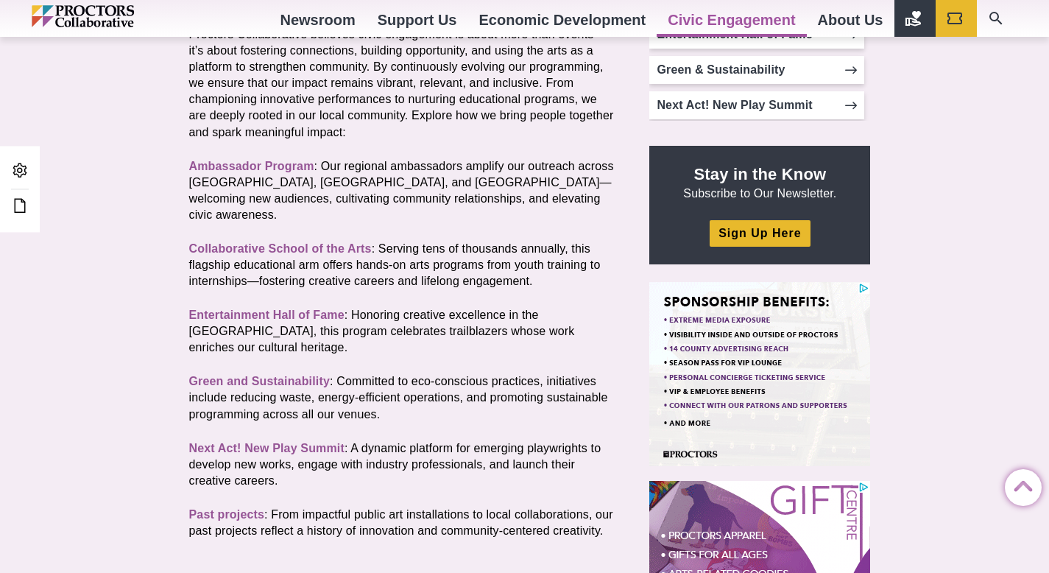
scroll to position [426, 0]
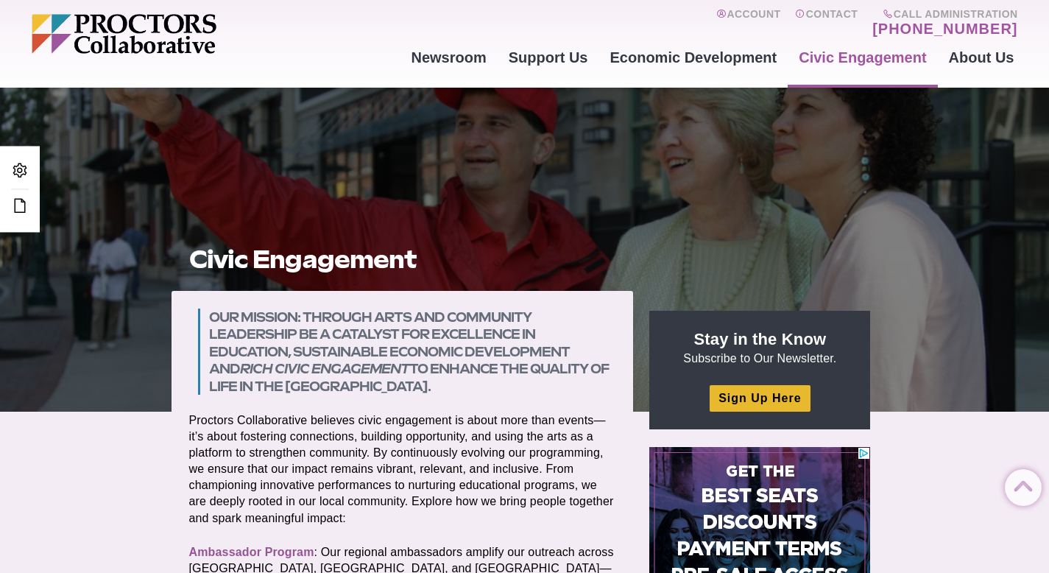
scroll to position [35, 0]
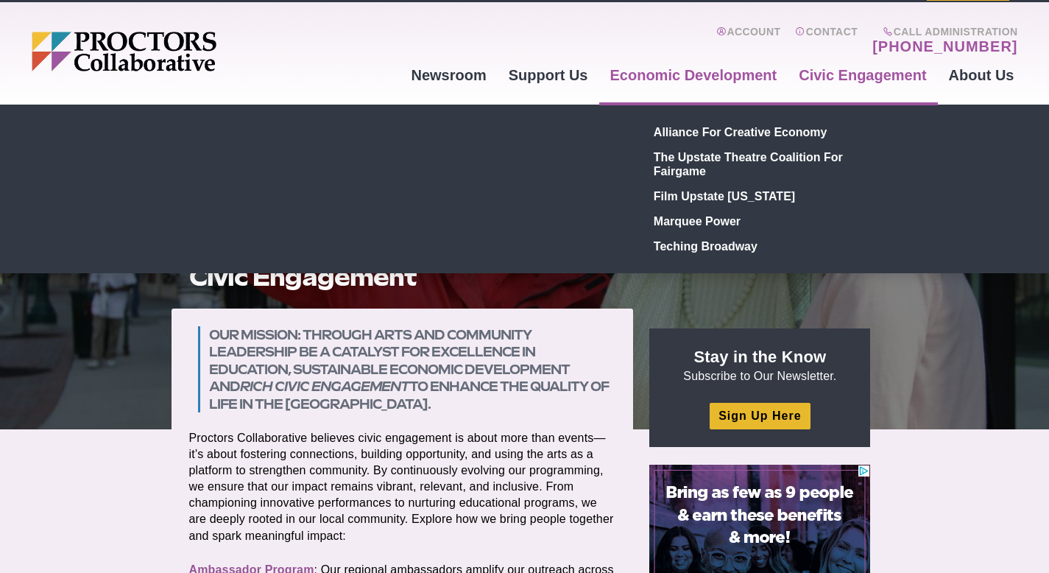
click at [702, 76] on link "Economic Development" at bounding box center [693, 75] width 189 height 40
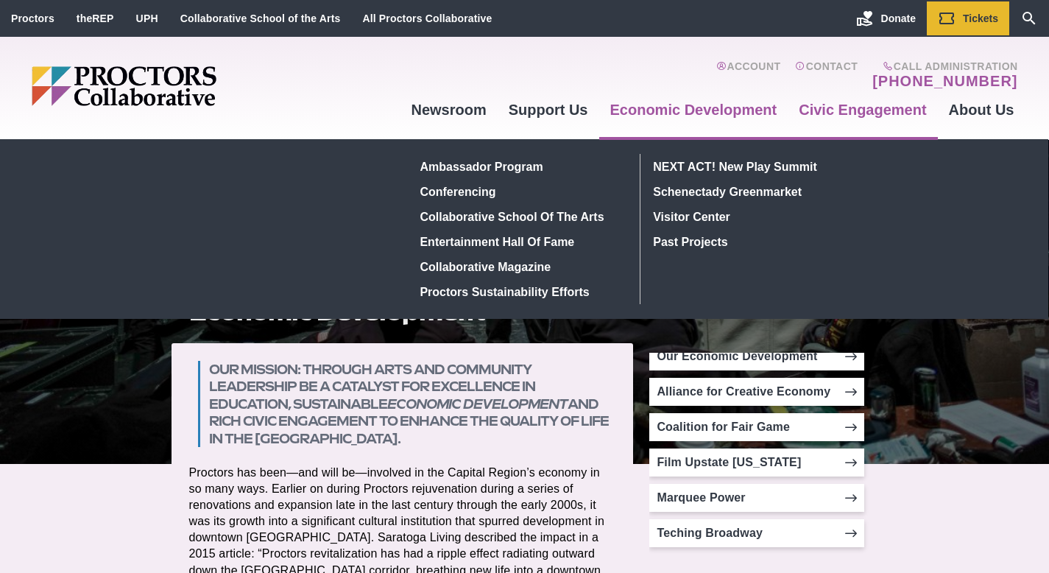
click at [882, 114] on link "Civic Engagement" at bounding box center [862, 110] width 149 height 40
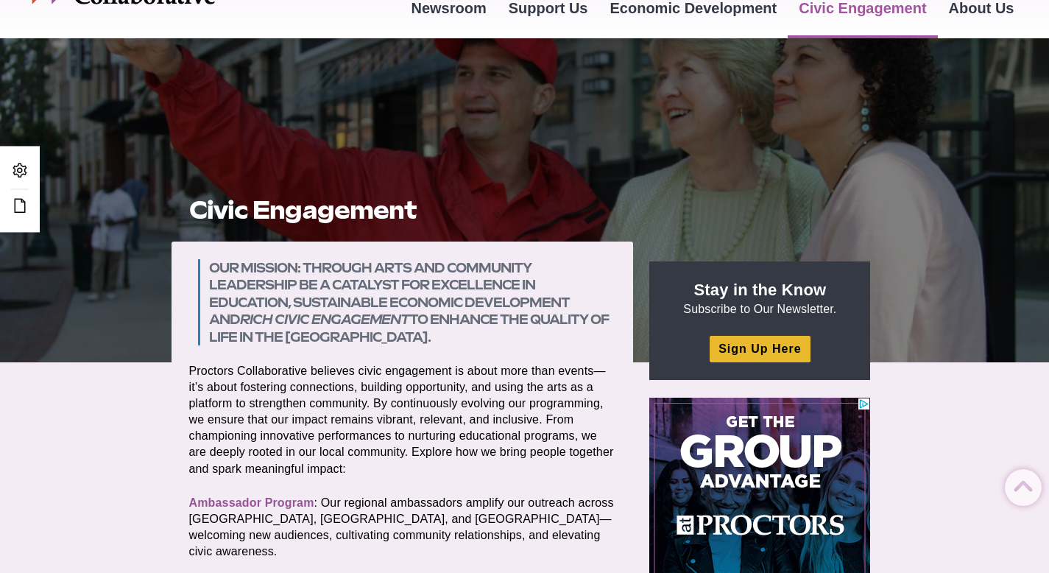
scroll to position [49, 0]
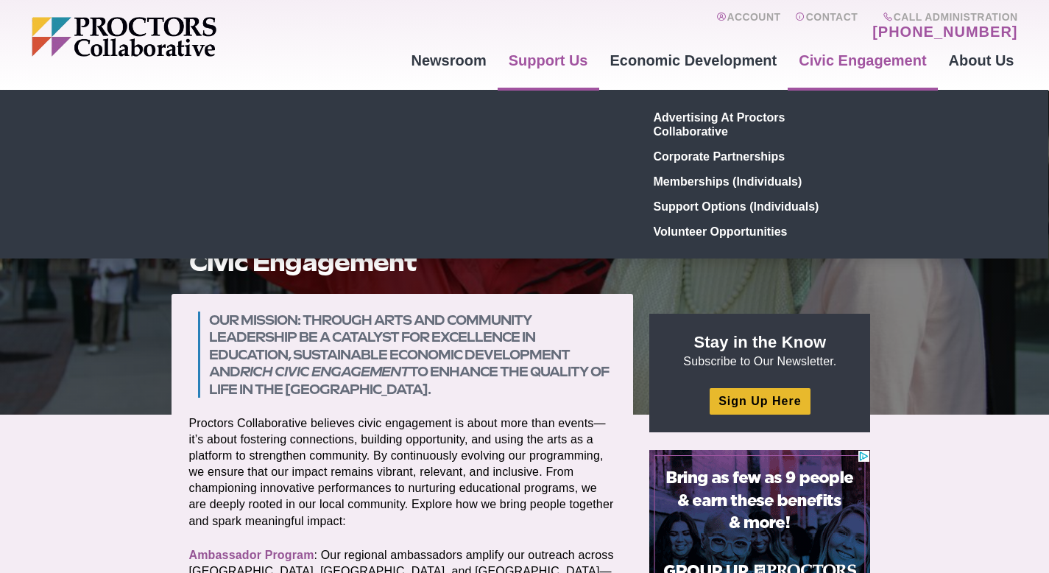
click at [569, 63] on link "Support Us" at bounding box center [549, 60] width 102 height 40
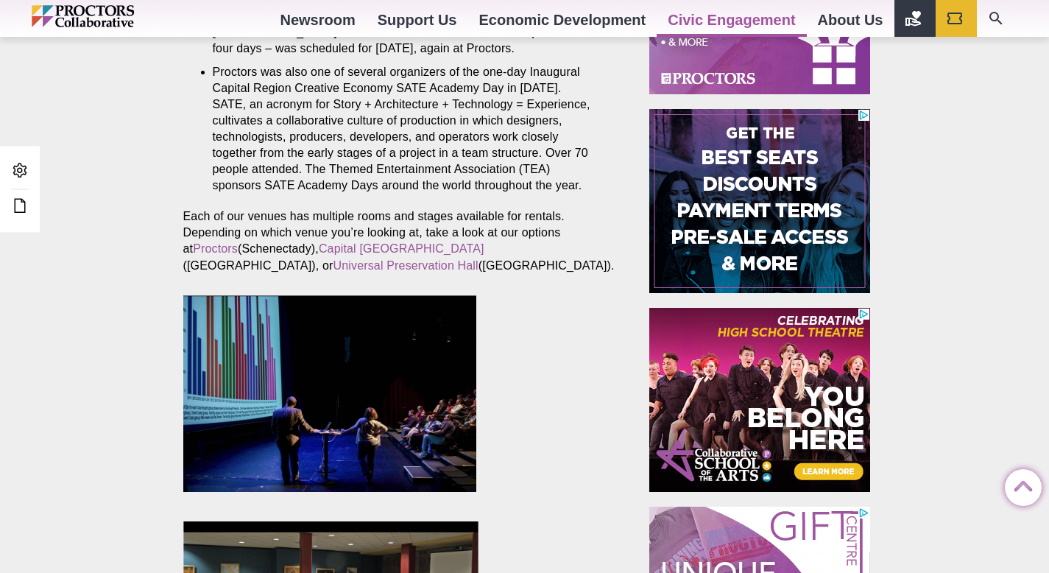
scroll to position [720, 0]
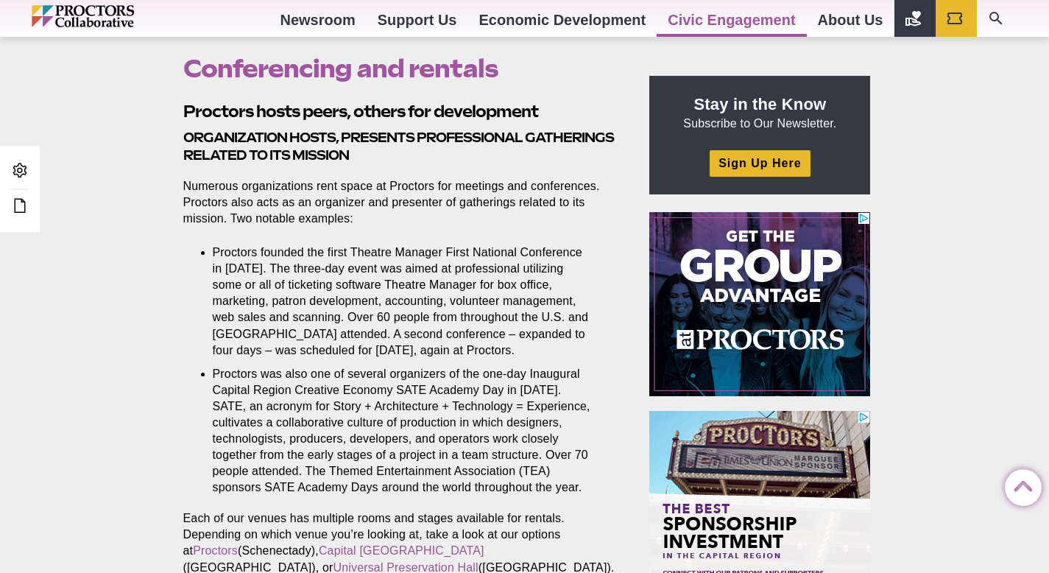
scroll to position [450, 0]
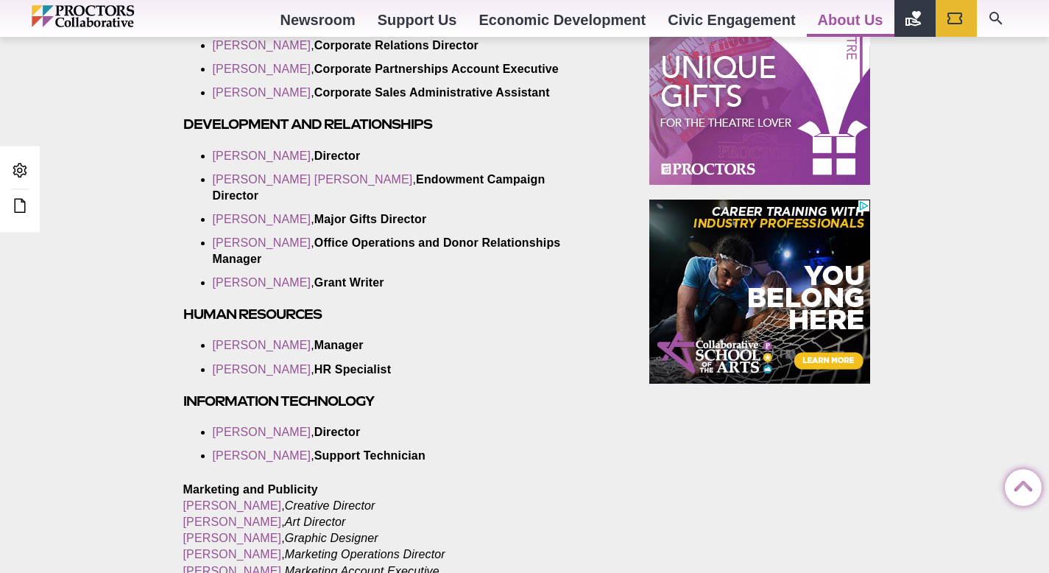
scroll to position [1059, 0]
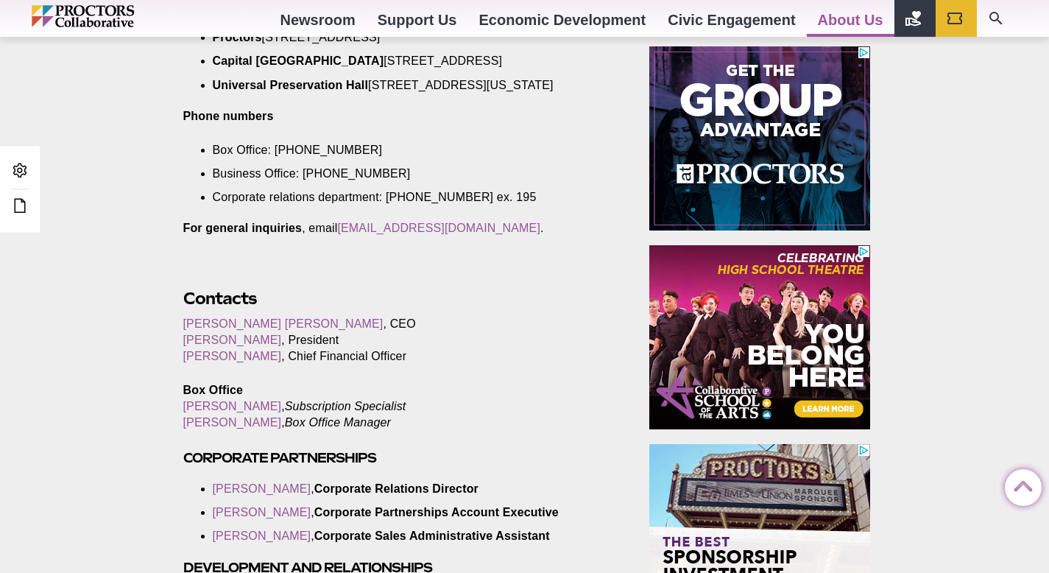
scroll to position [613, 0]
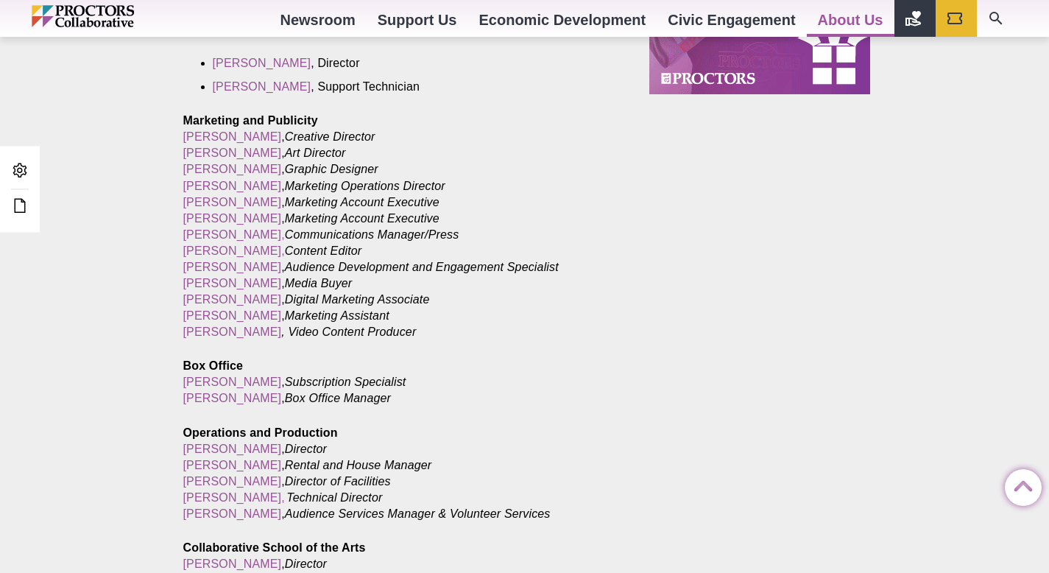
scroll to position [1344, 0]
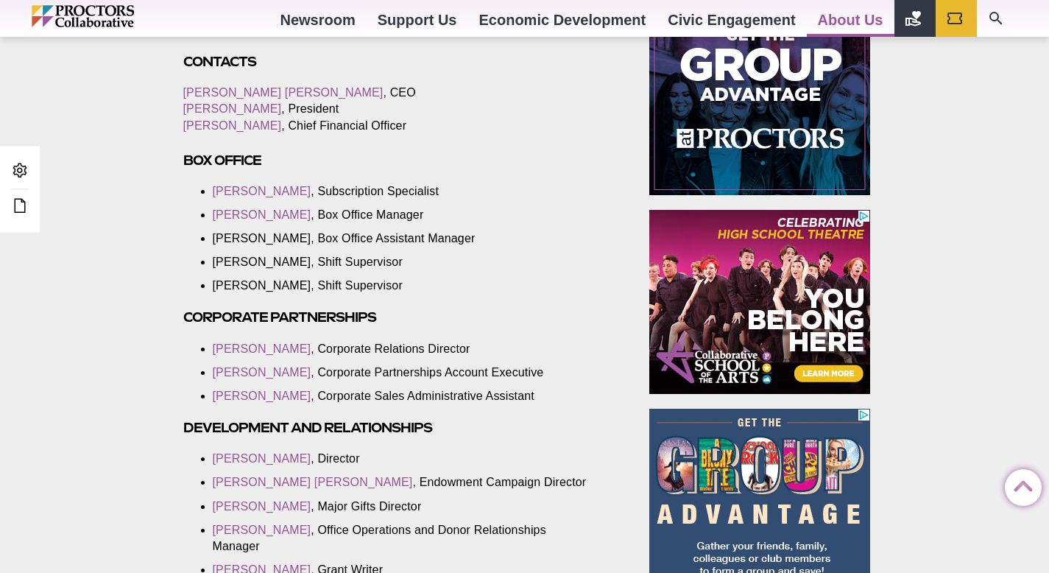
scroll to position [871, 0]
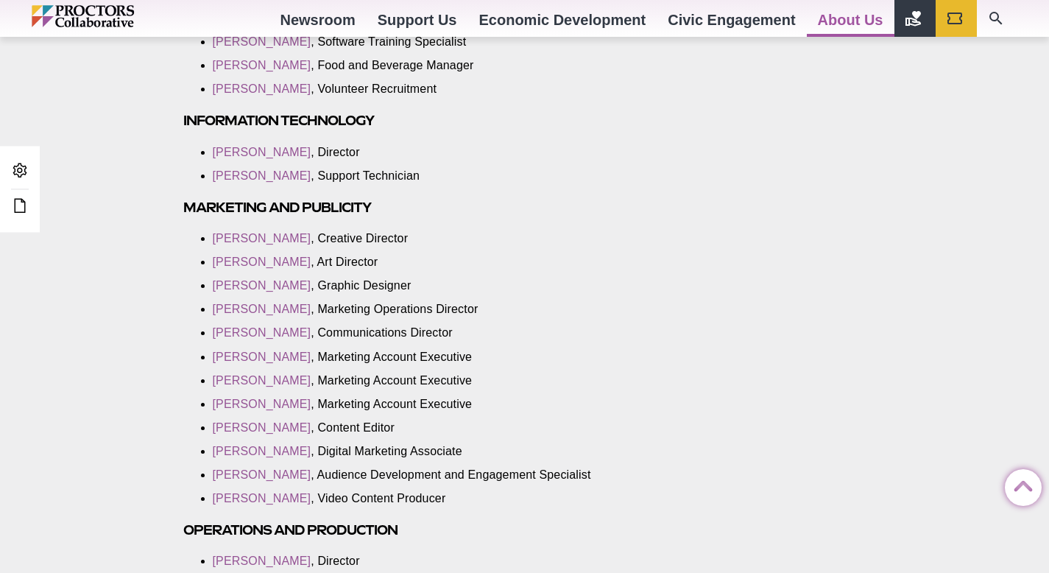
scroll to position [1809, 0]
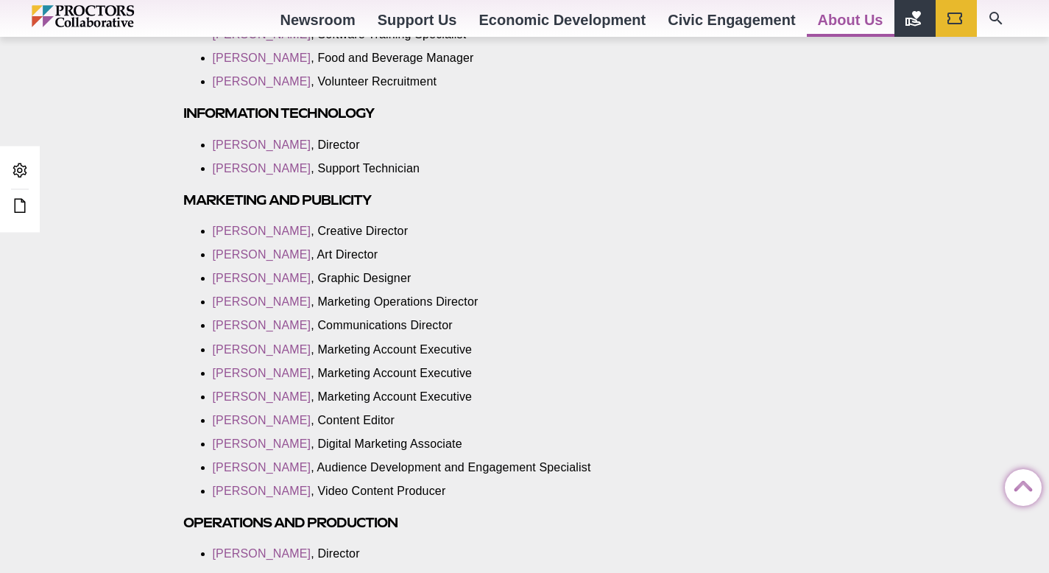
click at [614, 226] on section "General Information Mailing addresses: If mailing to a specific program and you…" at bounding box center [403, 163] width 462 height 2847
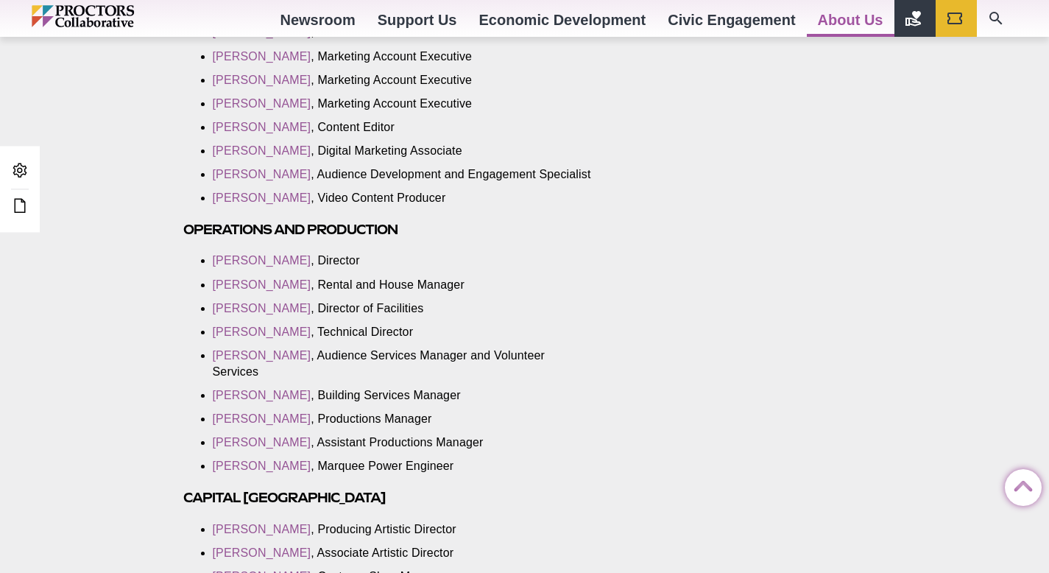
scroll to position [2099, 0]
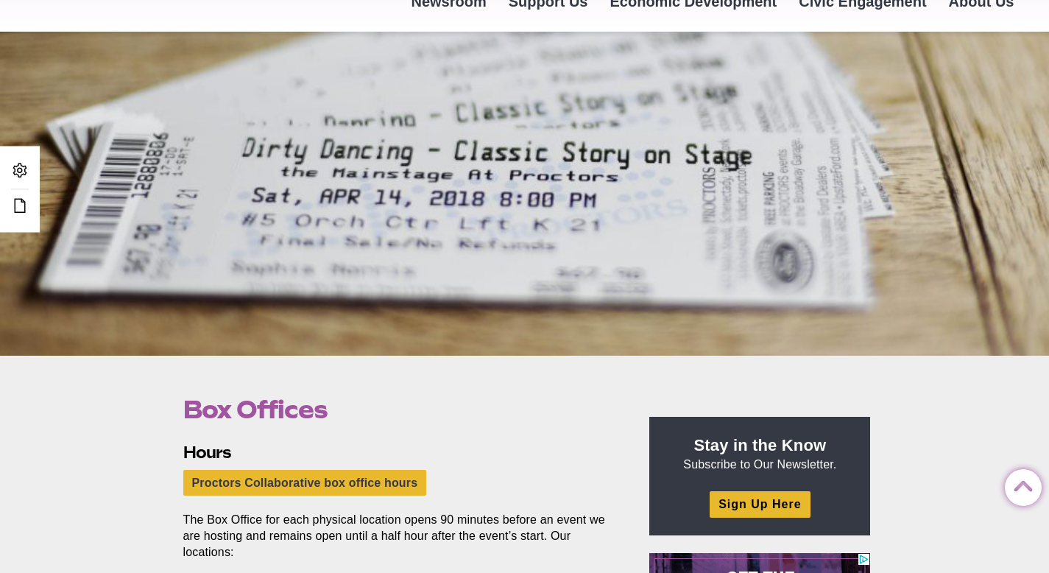
scroll to position [85, 0]
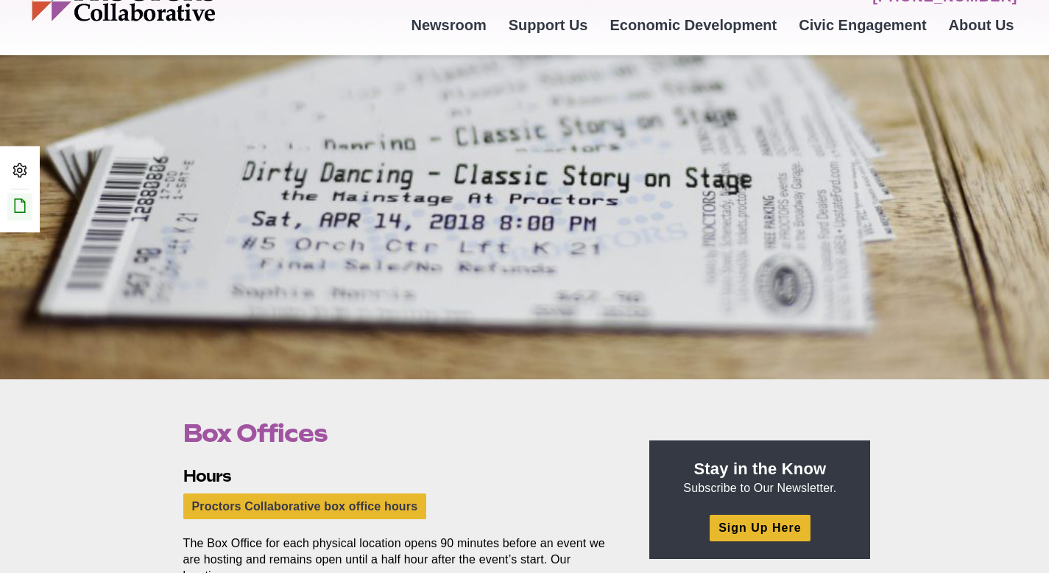
click at [20, 211] on icon at bounding box center [20, 206] width 18 height 18
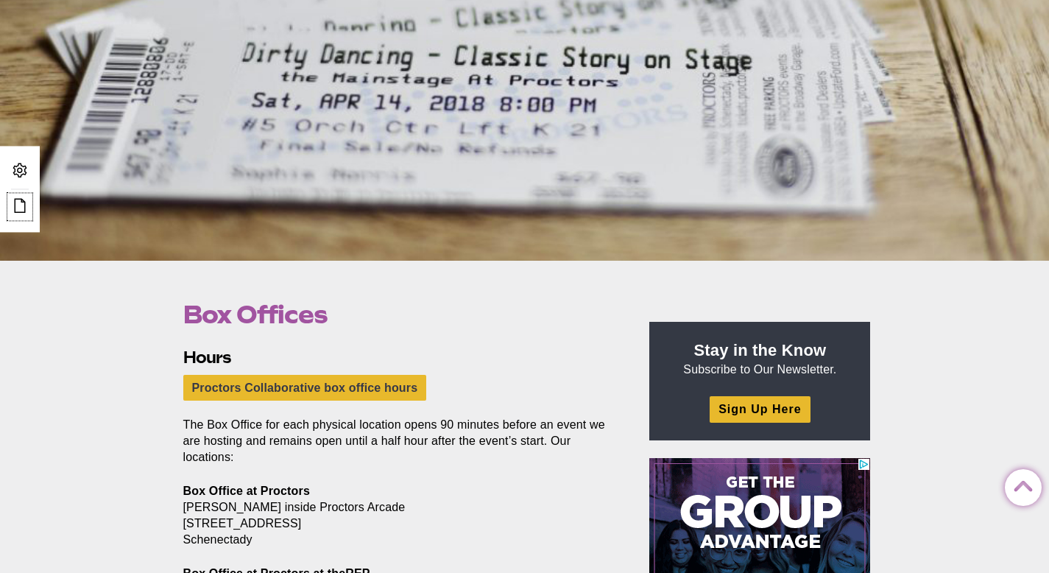
drag, startPoint x: 1059, startPoint y: 102, endPoint x: 1027, endPoint y: 118, distance: 36.2
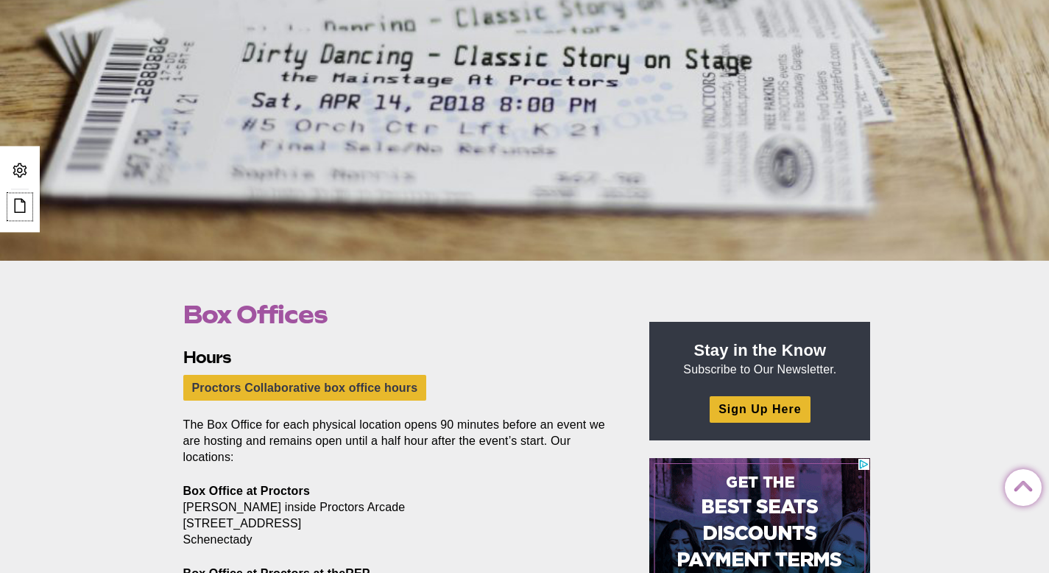
scroll to position [134, 0]
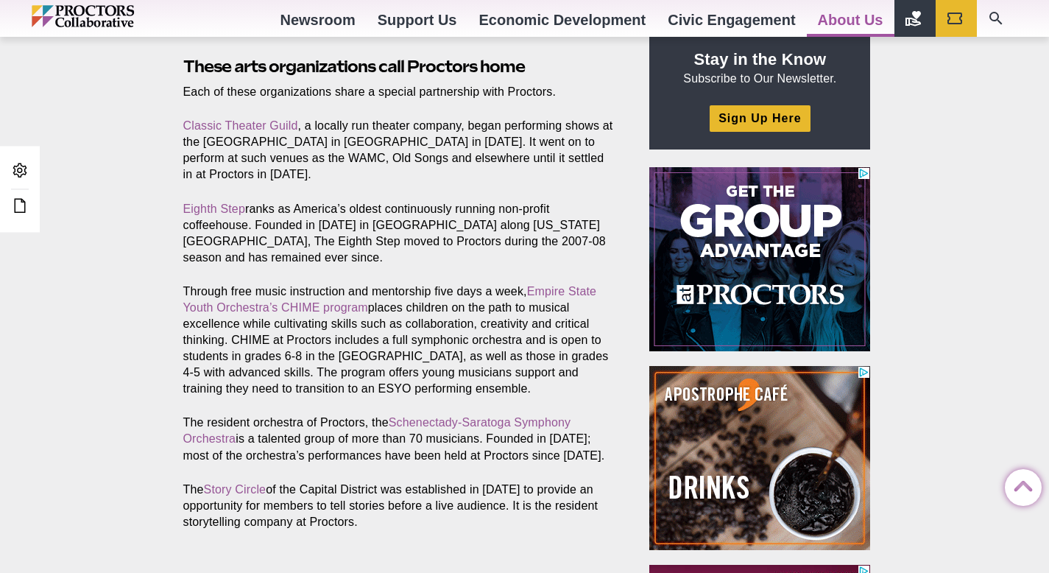
scroll to position [496, 0]
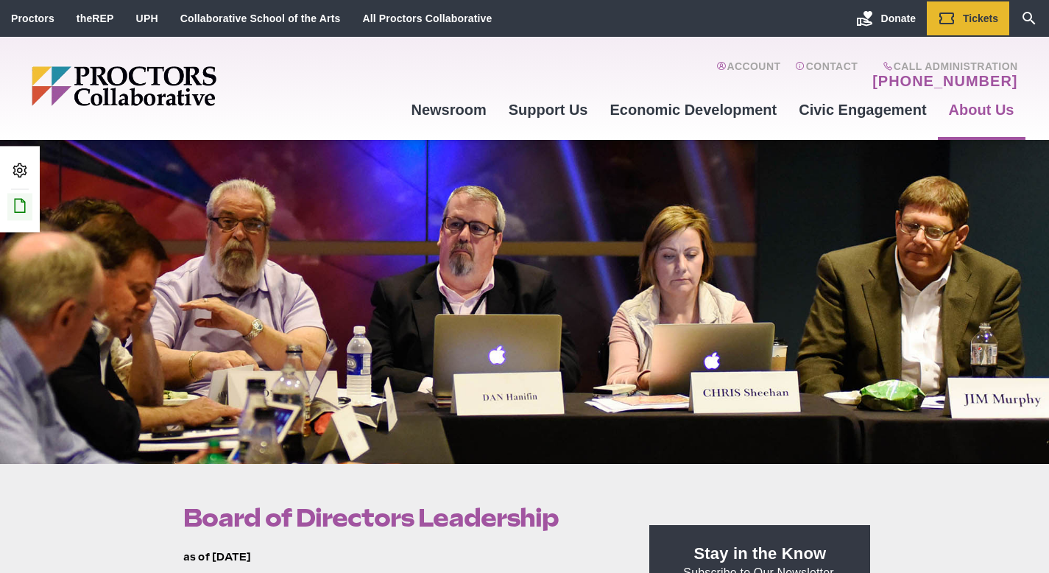
click at [20, 211] on icon at bounding box center [20, 206] width 18 height 18
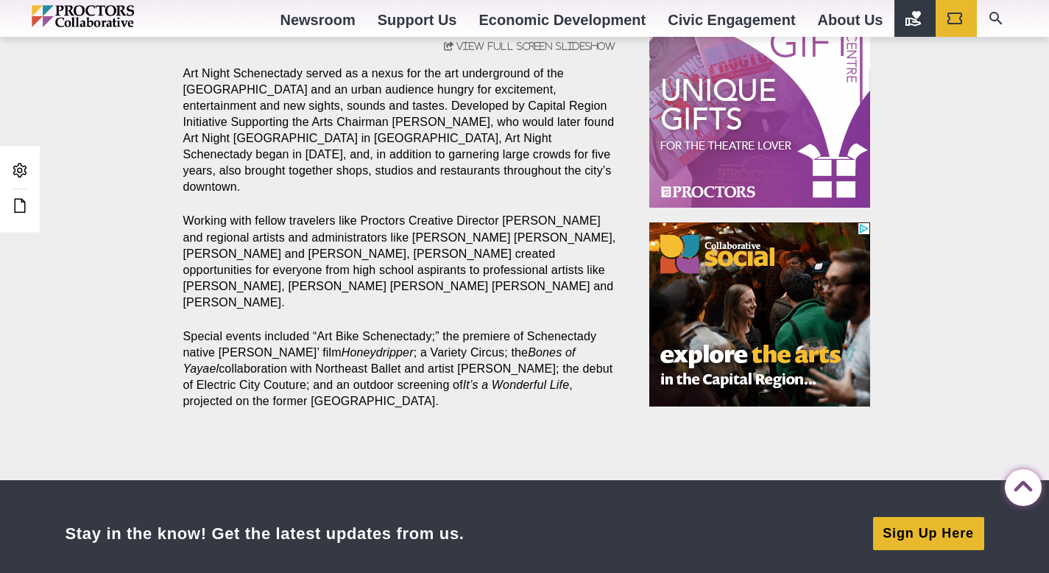
scroll to position [925, 0]
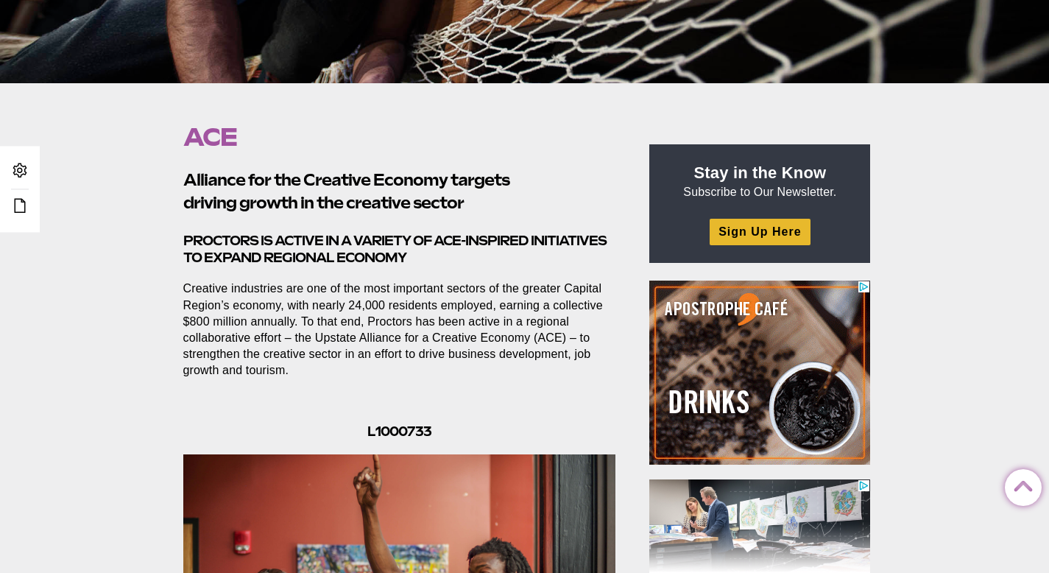
scroll to position [379, 0]
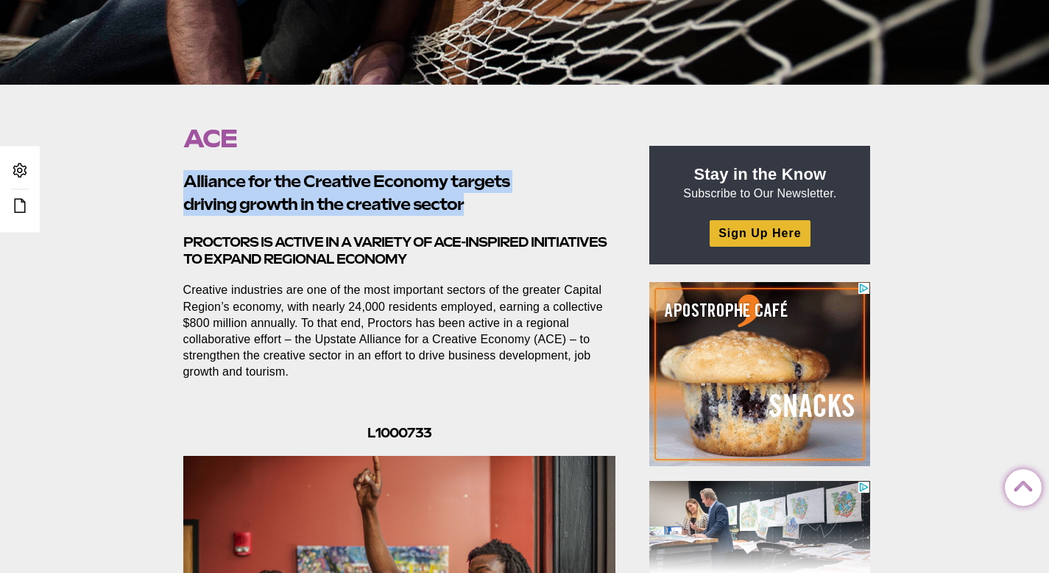
drag, startPoint x: 490, startPoint y: 199, endPoint x: 166, endPoint y: 186, distance: 325.0
copy h2 "Alliance for the Creative Economy targets driving growth in the creative sector"
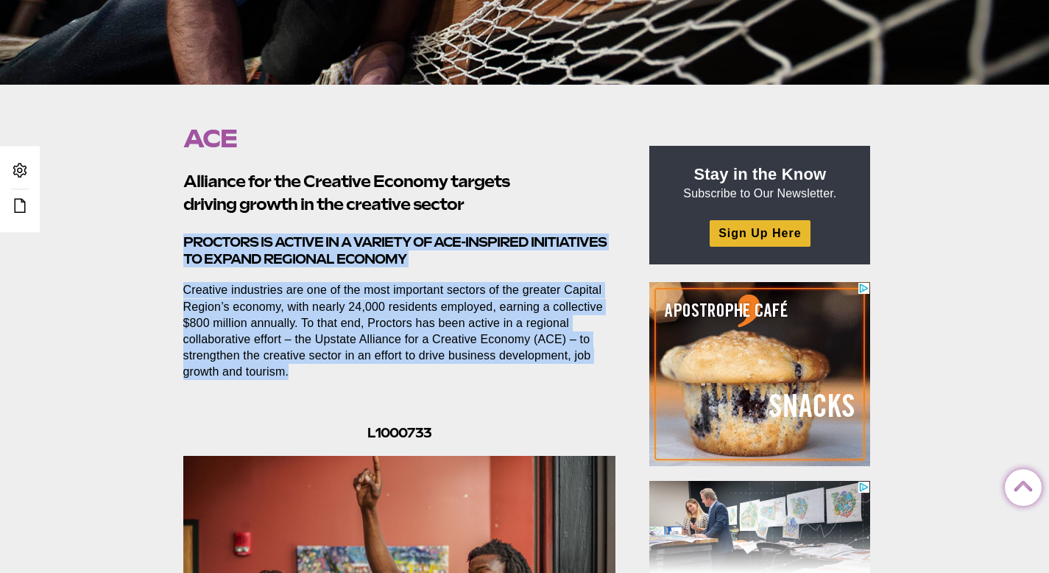
drag, startPoint x: 183, startPoint y: 241, endPoint x: 260, endPoint y: 370, distance: 149.9
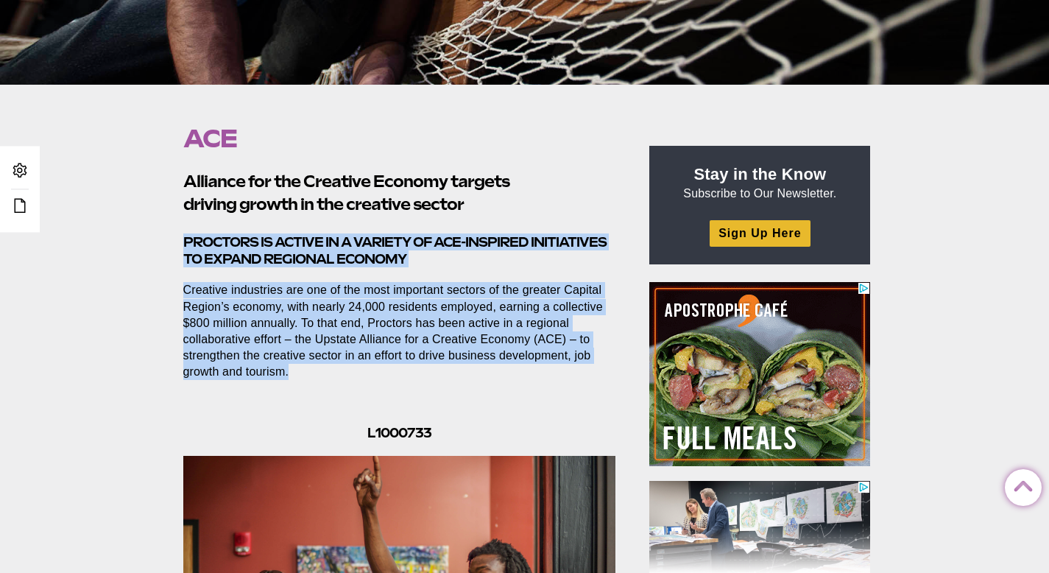
copy section "Proctors is active in a variety of ACE-inspired initiatives to expand regional …"
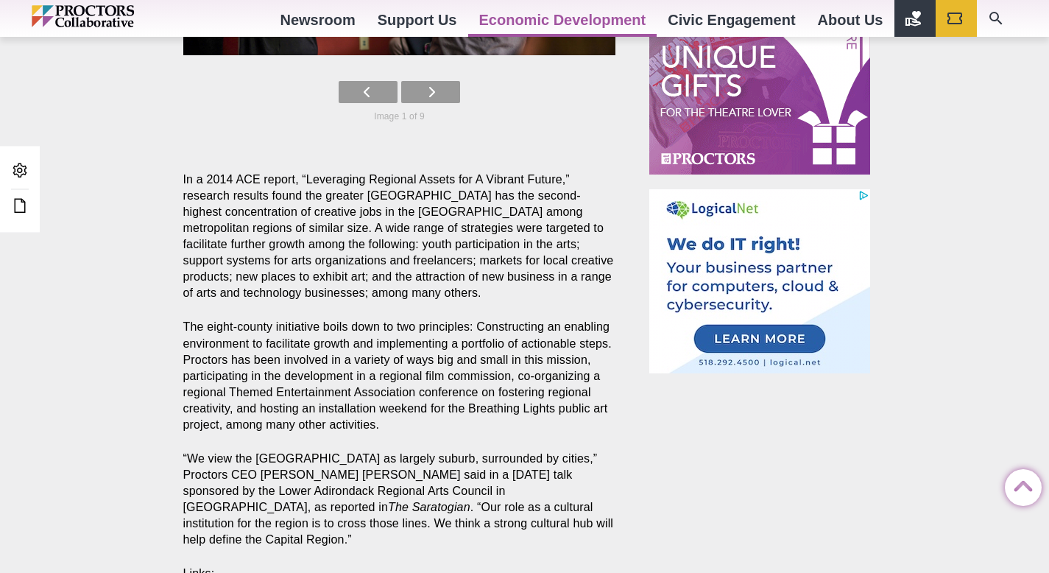
scroll to position [1124, 0]
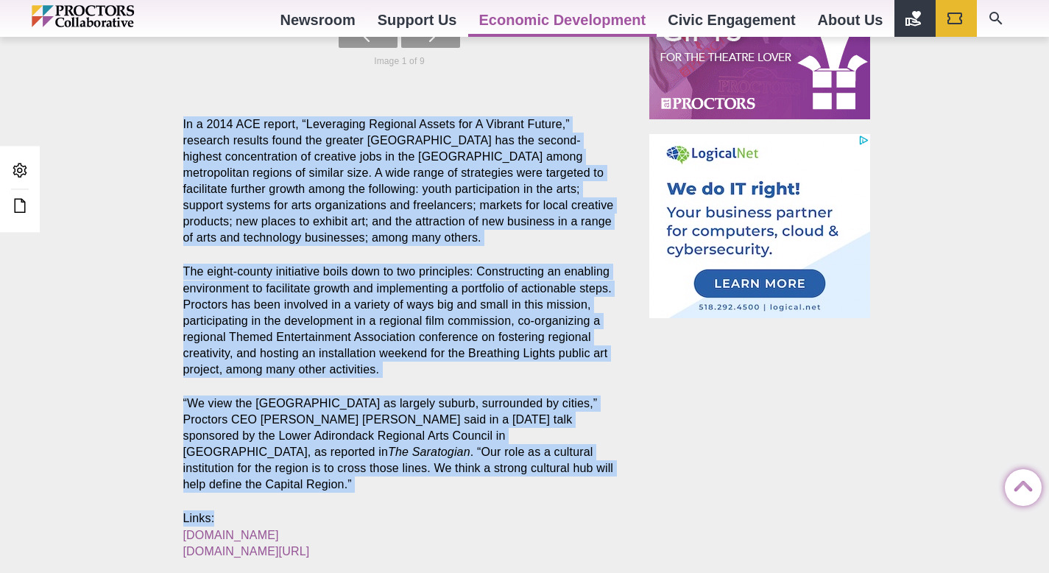
drag, startPoint x: 183, startPoint y: 121, endPoint x: 389, endPoint y: 543, distance: 469.2
click at [389, 543] on section "Alliance for the Creative Economy targets driving growth in the creative sector…" at bounding box center [403, 35] width 462 height 1219
copy section "In a 2014 ACE report, “Leveraging Regional Assets for A Vibrant Future,” resear…"
click at [19, 215] on link "Edit this Post/Page" at bounding box center [19, 206] width 25 height 27
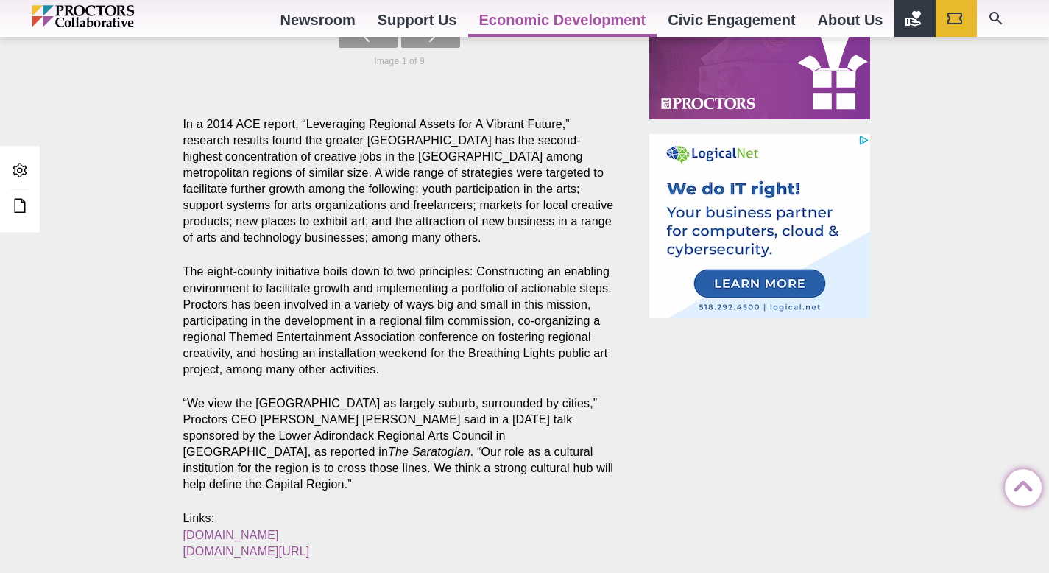
click at [353, 262] on section "Alliance for the Creative Economy targets driving growth in the creative sector…" at bounding box center [403, 35] width 462 height 1219
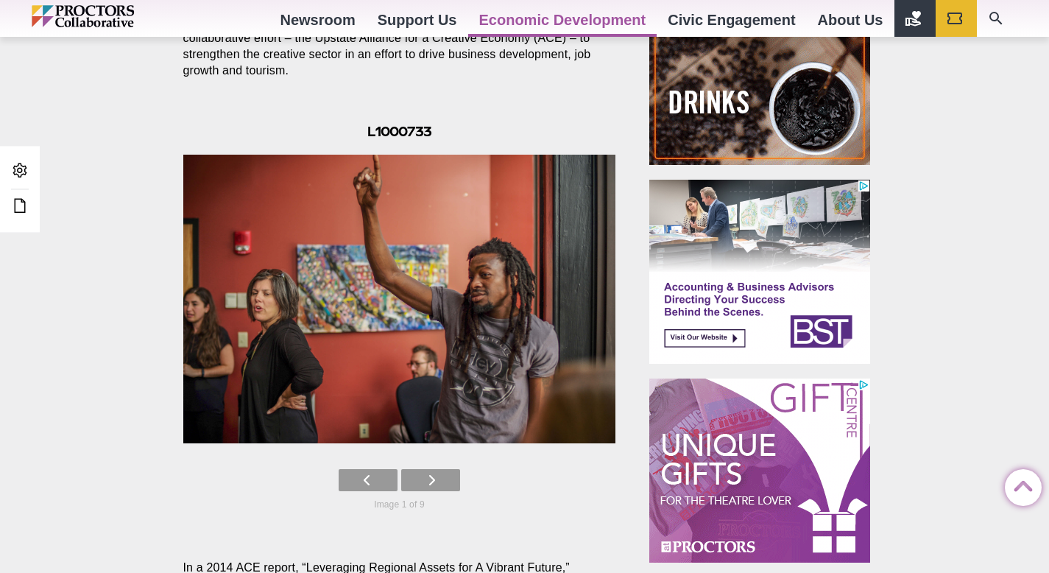
scroll to position [701, 0]
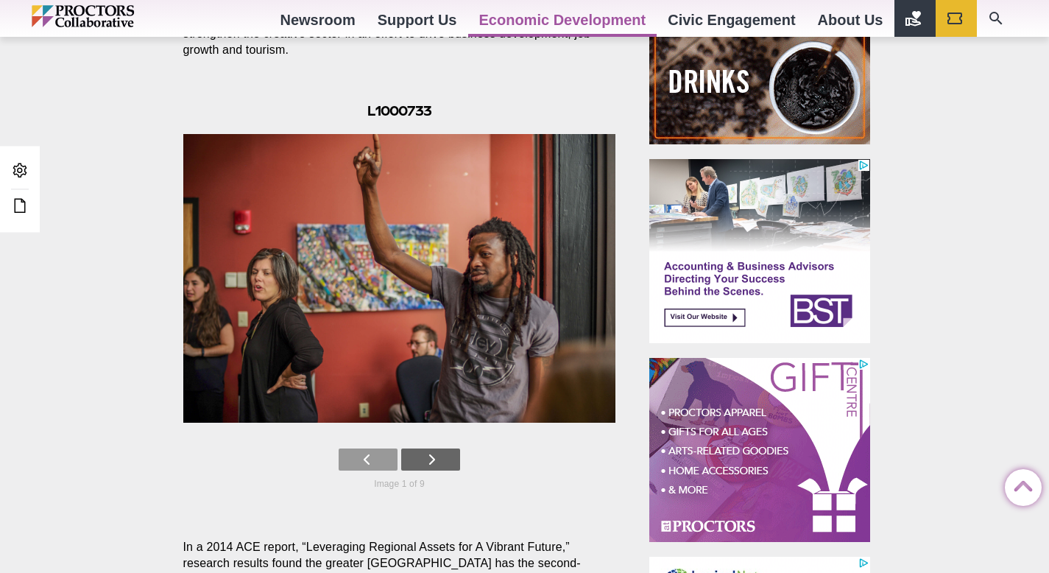
click at [423, 455] on link at bounding box center [430, 459] width 59 height 22
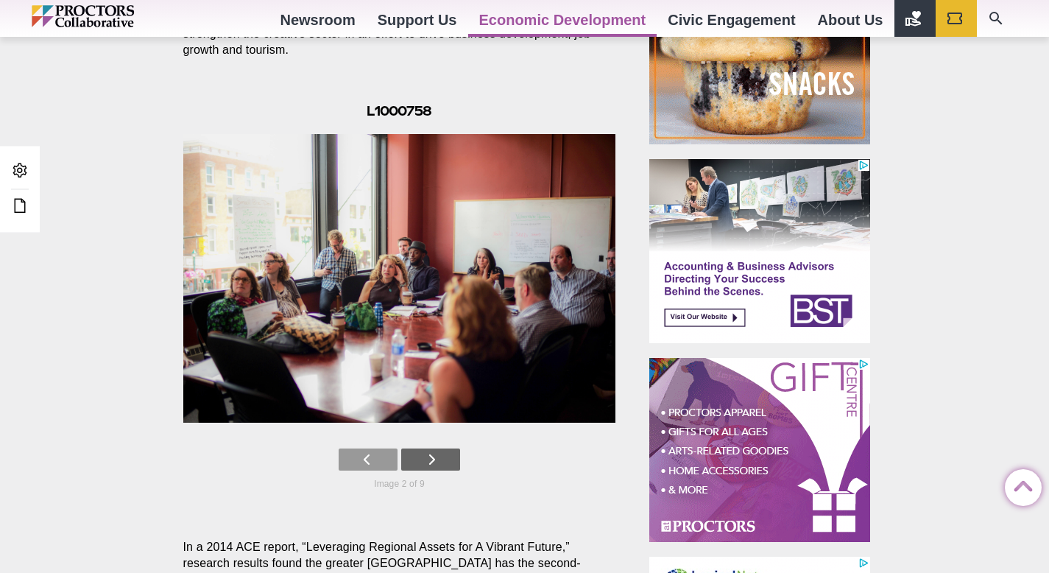
click at [429, 461] on icon at bounding box center [431, 459] width 7 height 22
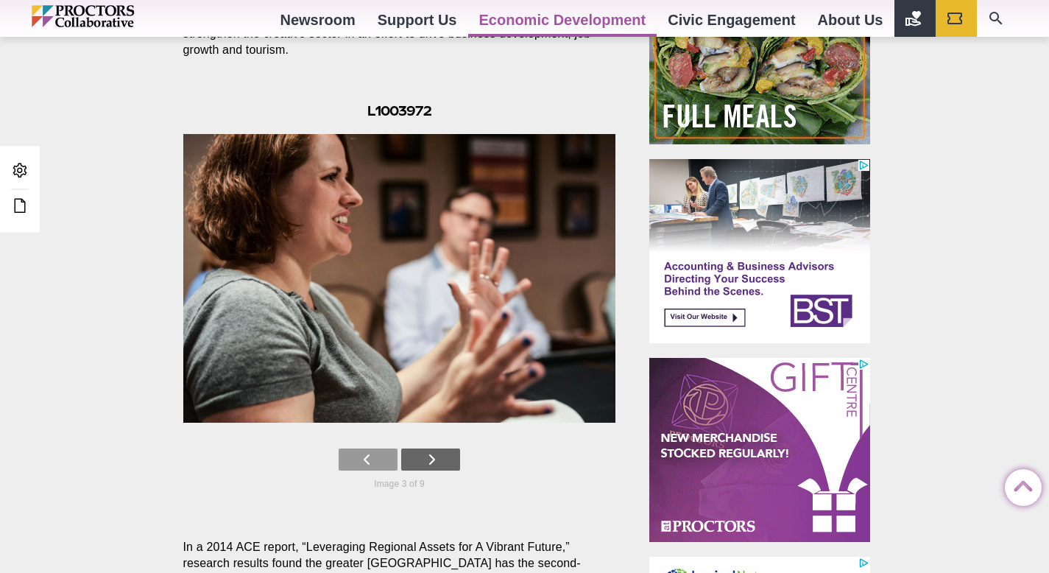
click at [439, 462] on link at bounding box center [430, 459] width 59 height 22
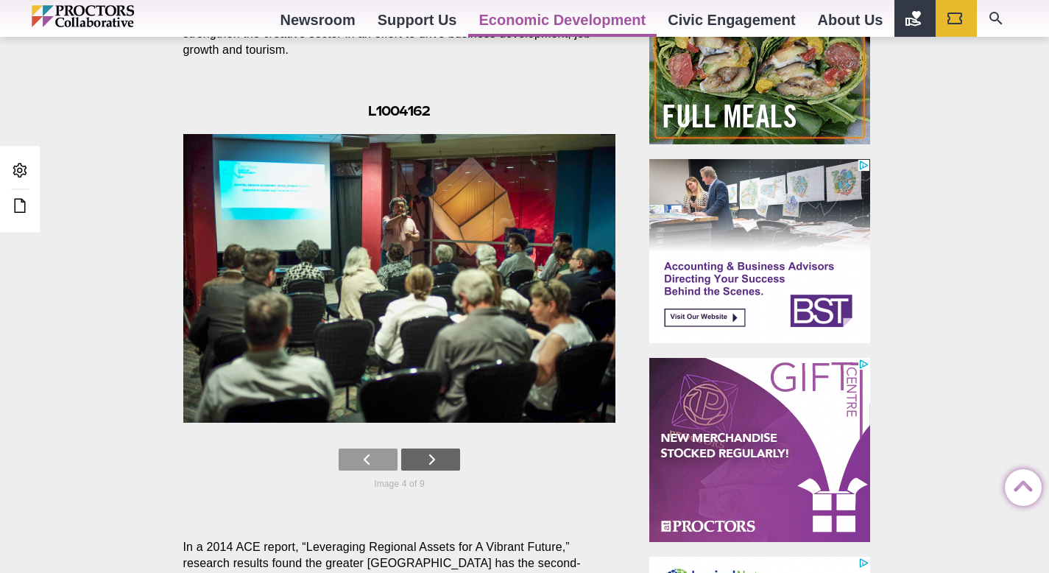
click at [434, 457] on icon at bounding box center [431, 459] width 7 height 22
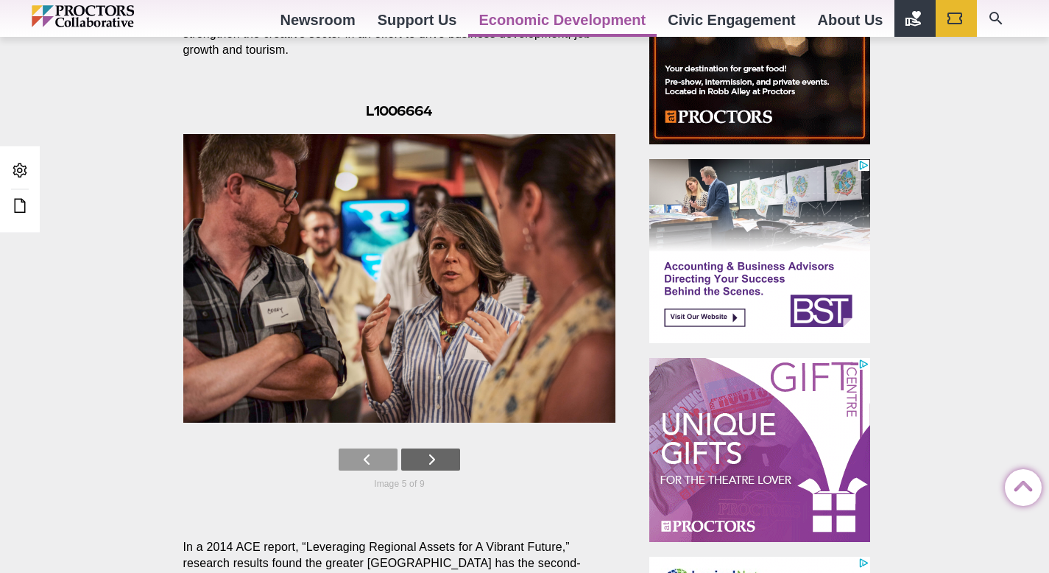
click at [428, 459] on icon at bounding box center [431, 459] width 7 height 22
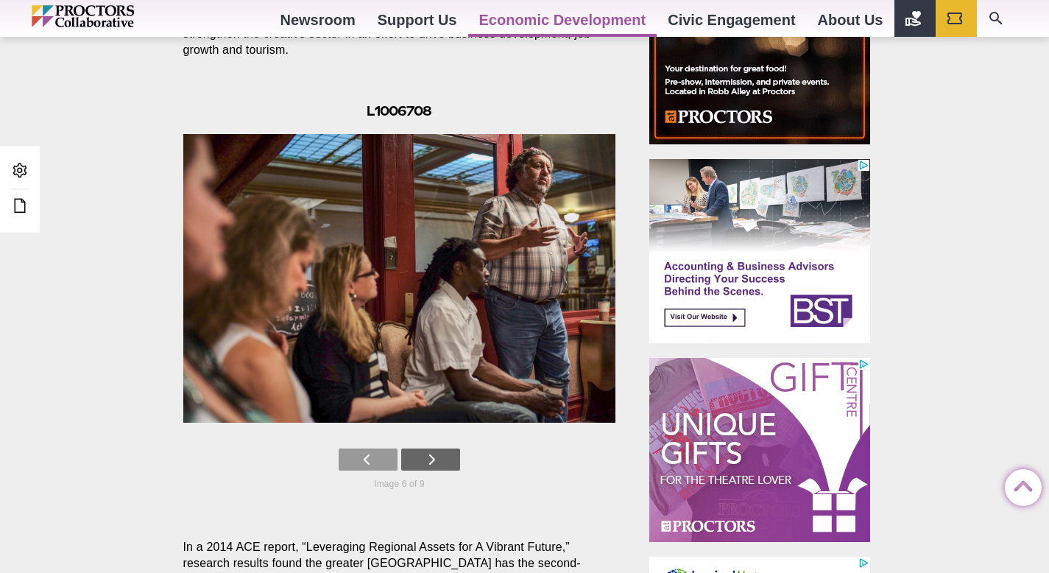
click at [440, 455] on link at bounding box center [430, 459] width 59 height 22
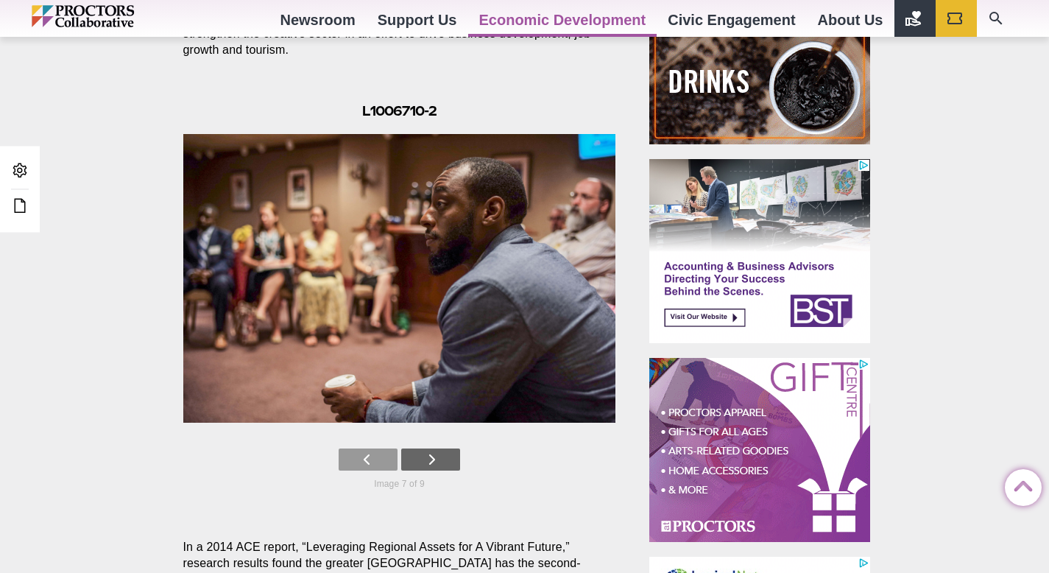
click at [440, 463] on link at bounding box center [430, 459] width 59 height 22
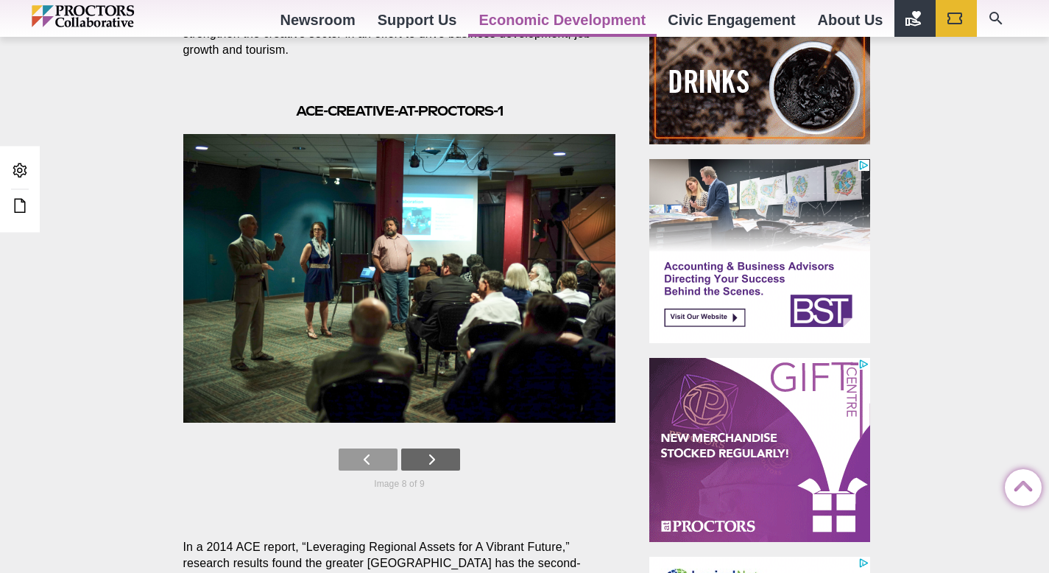
click at [445, 455] on link at bounding box center [430, 459] width 59 height 22
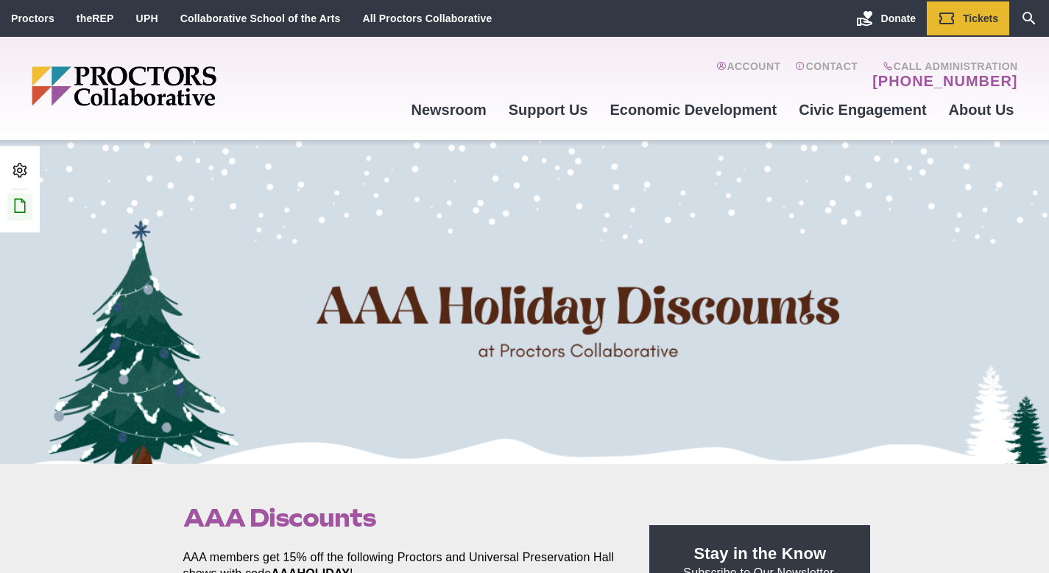
click at [21, 209] on icon at bounding box center [20, 206] width 18 height 18
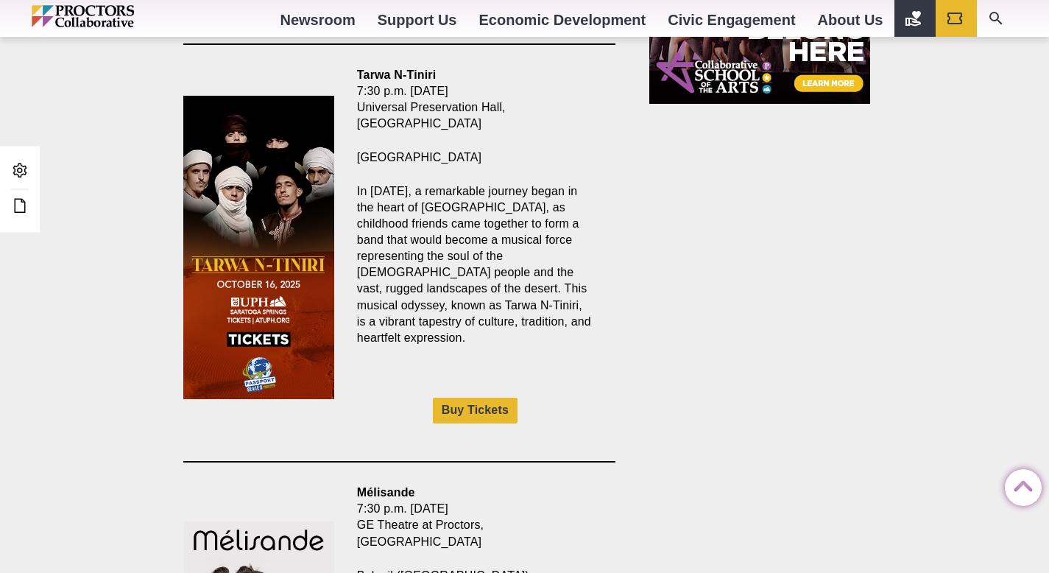
scroll to position [1380, 0]
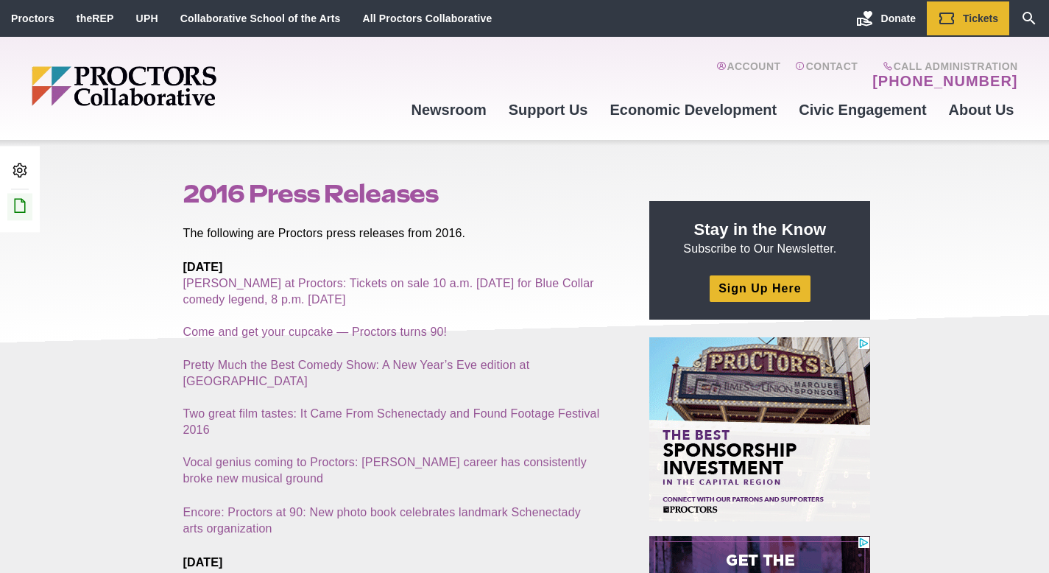
click at [27, 200] on icon at bounding box center [20, 206] width 18 height 18
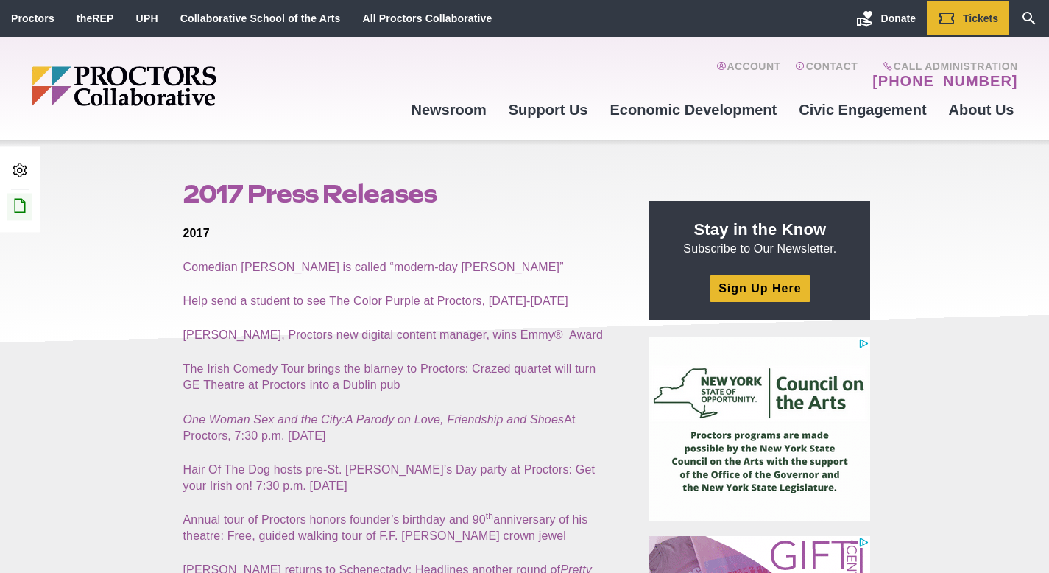
click at [21, 204] on icon at bounding box center [20, 206] width 18 height 18
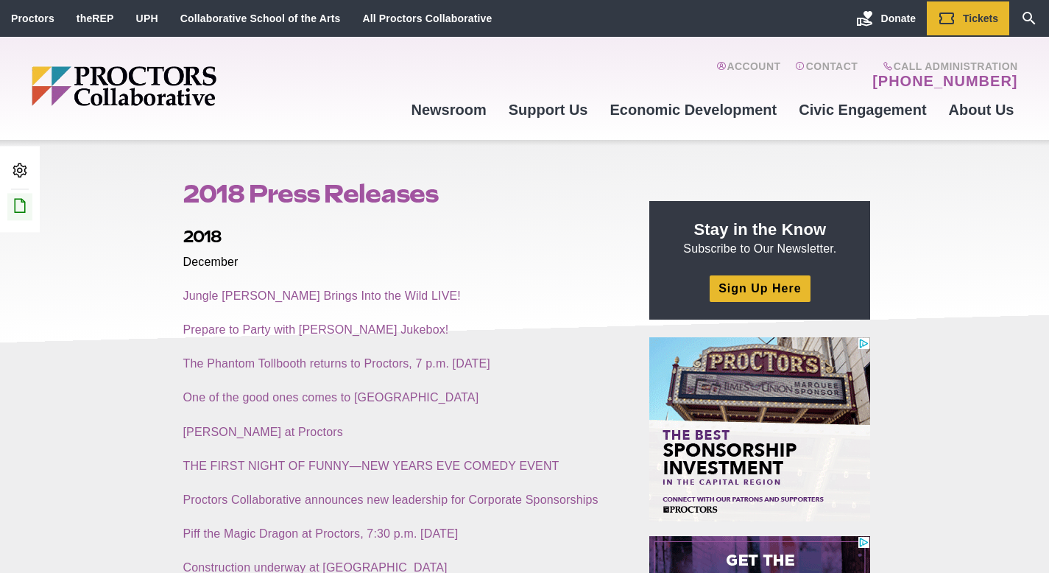
click at [29, 196] on link "Edit this Post/Page" at bounding box center [19, 206] width 25 height 27
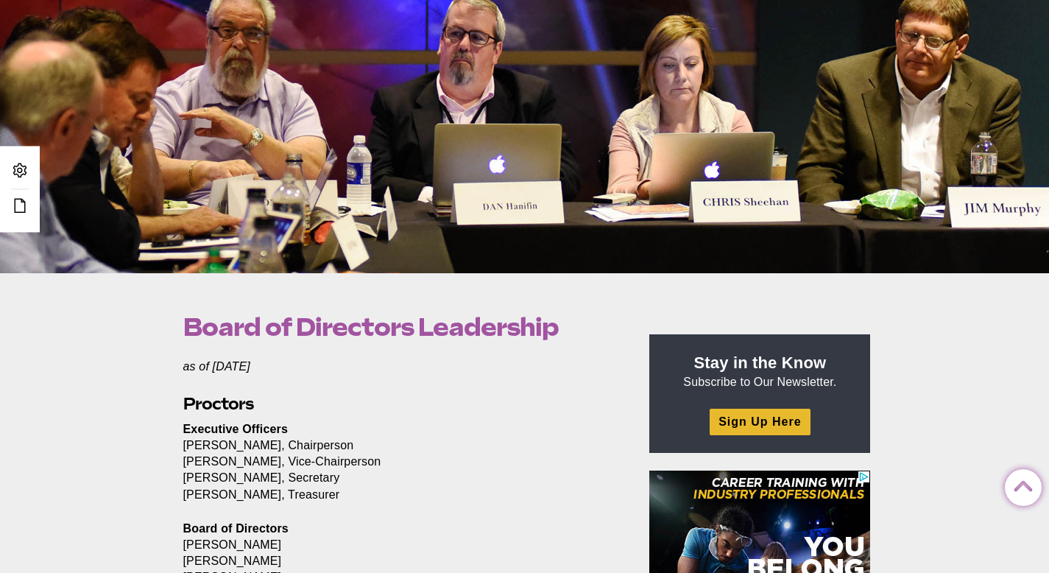
scroll to position [188, 0]
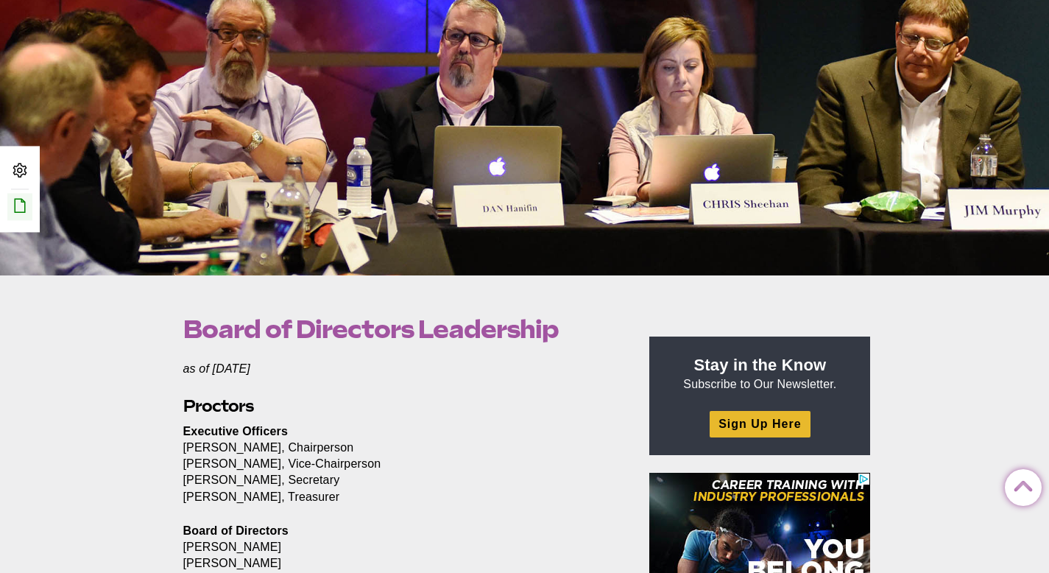
click at [24, 198] on icon at bounding box center [20, 206] width 18 height 18
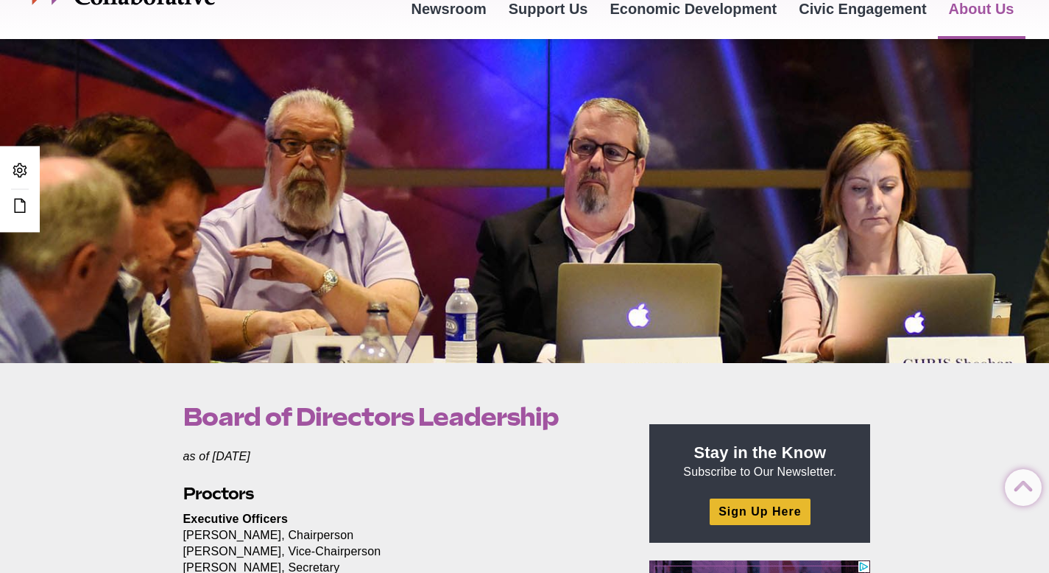
scroll to position [96, 0]
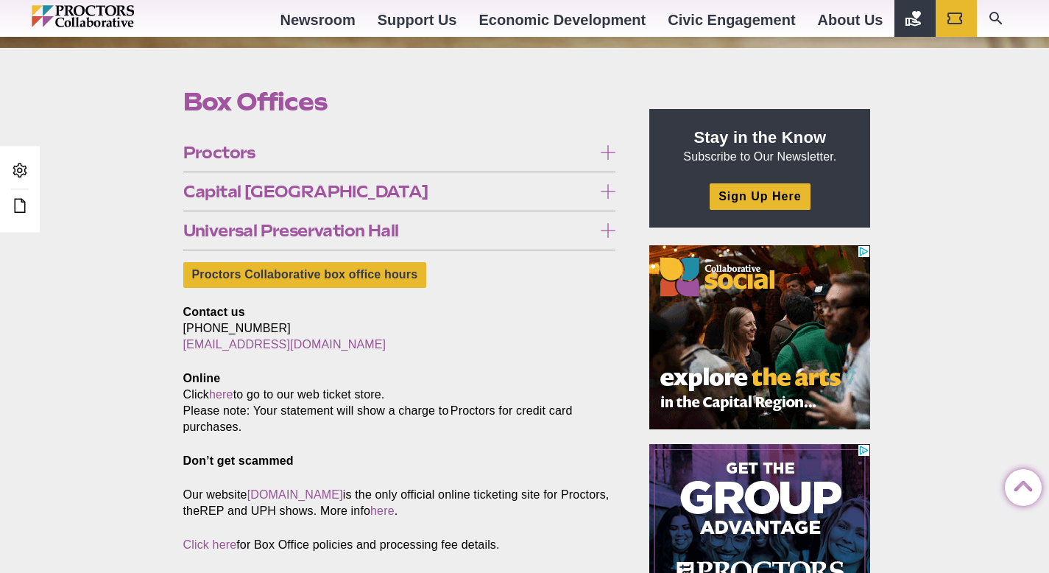
scroll to position [413, 0]
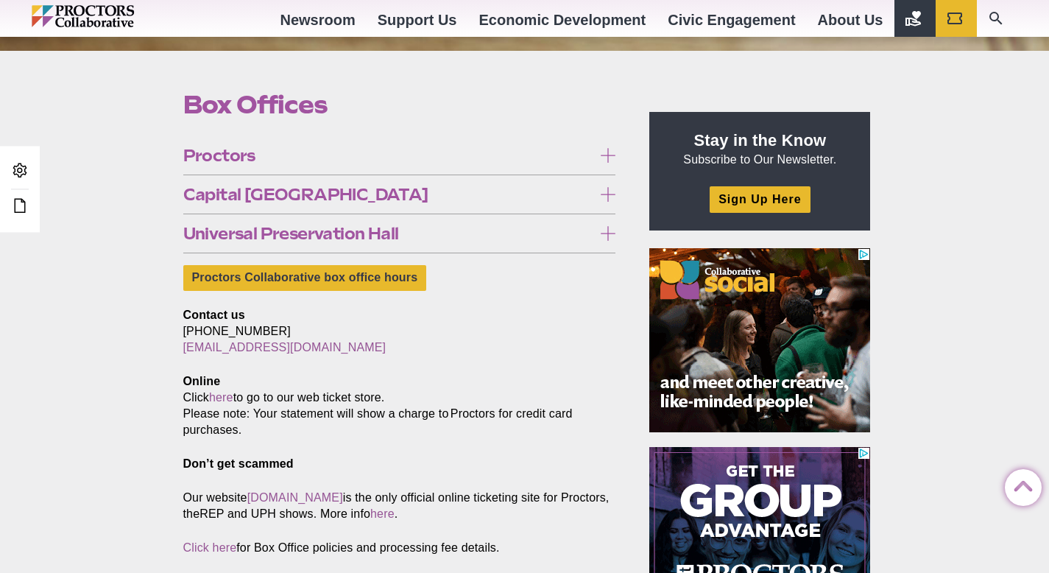
click at [604, 158] on icon at bounding box center [608, 155] width 15 height 15
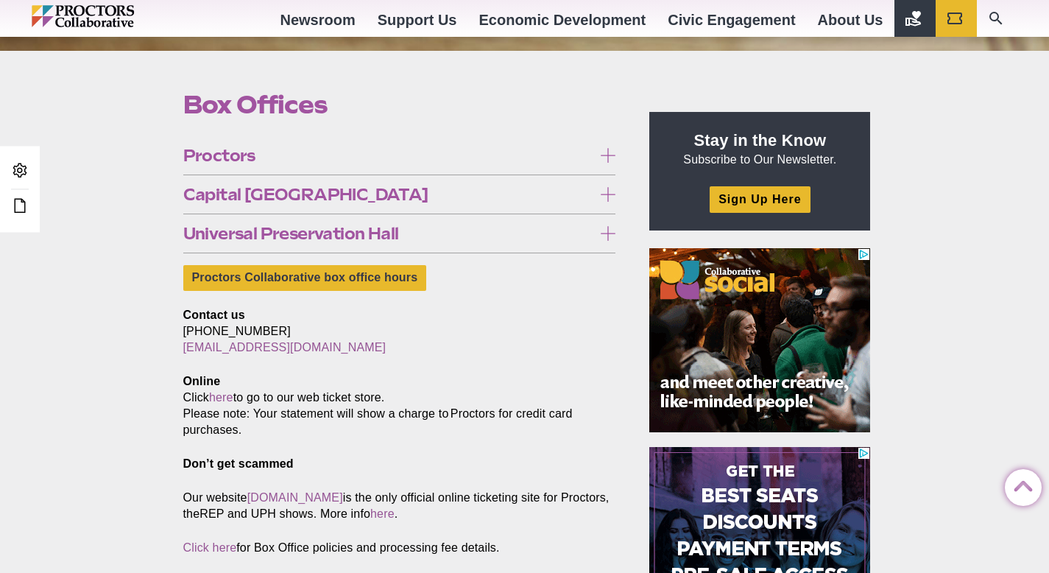
click at [606, 155] on icon at bounding box center [608, 155] width 15 height 15
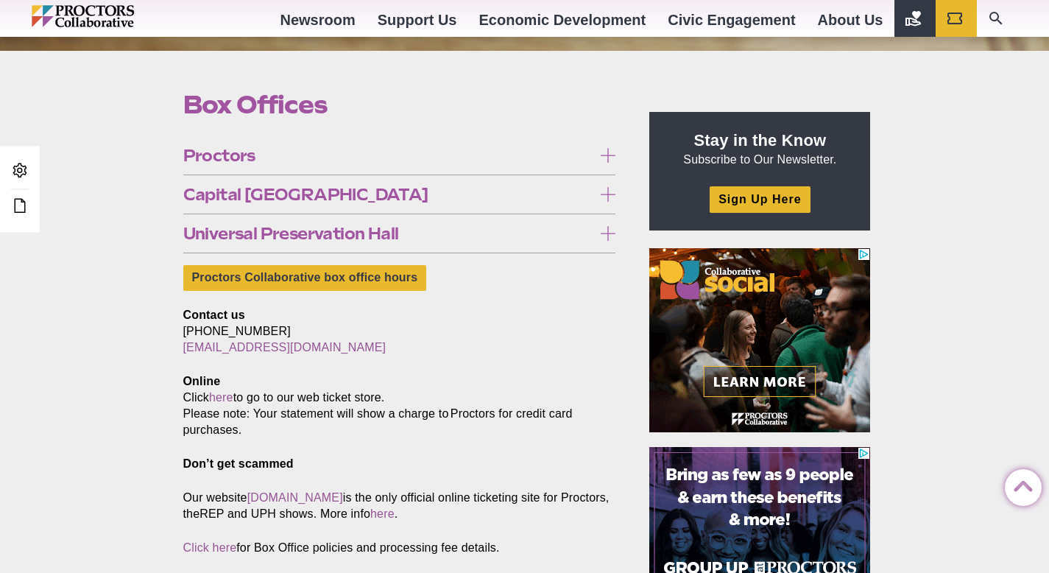
click at [614, 194] on icon at bounding box center [608, 194] width 15 height 15
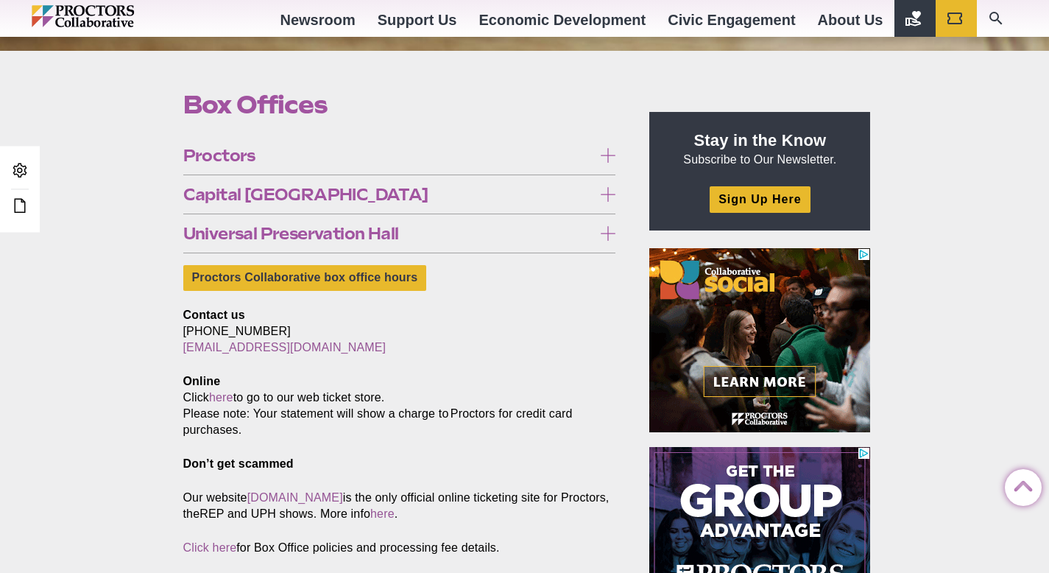
click at [607, 195] on icon at bounding box center [608, 194] width 15 height 15
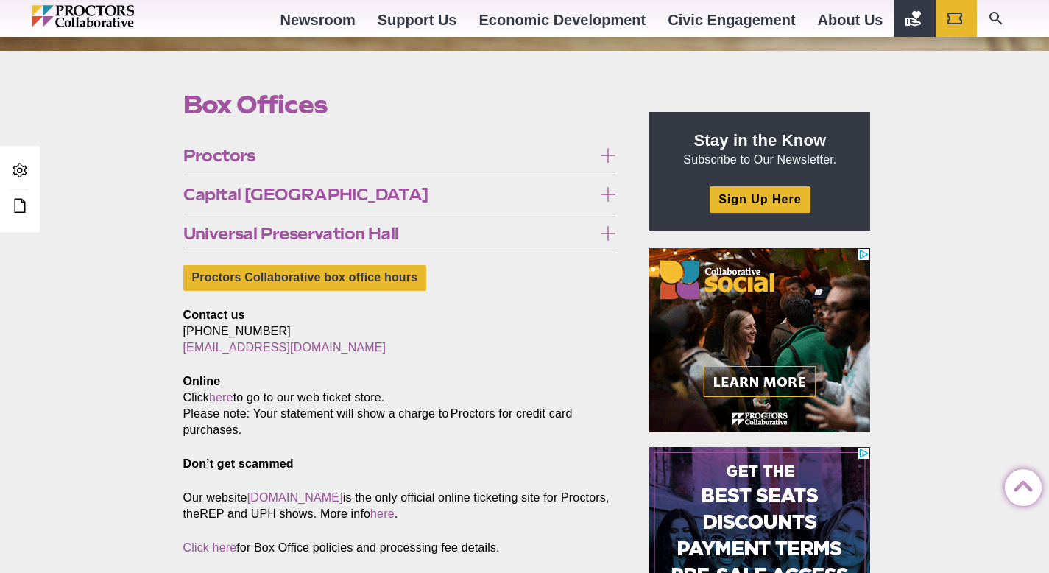
click at [606, 235] on icon at bounding box center [608, 233] width 15 height 15
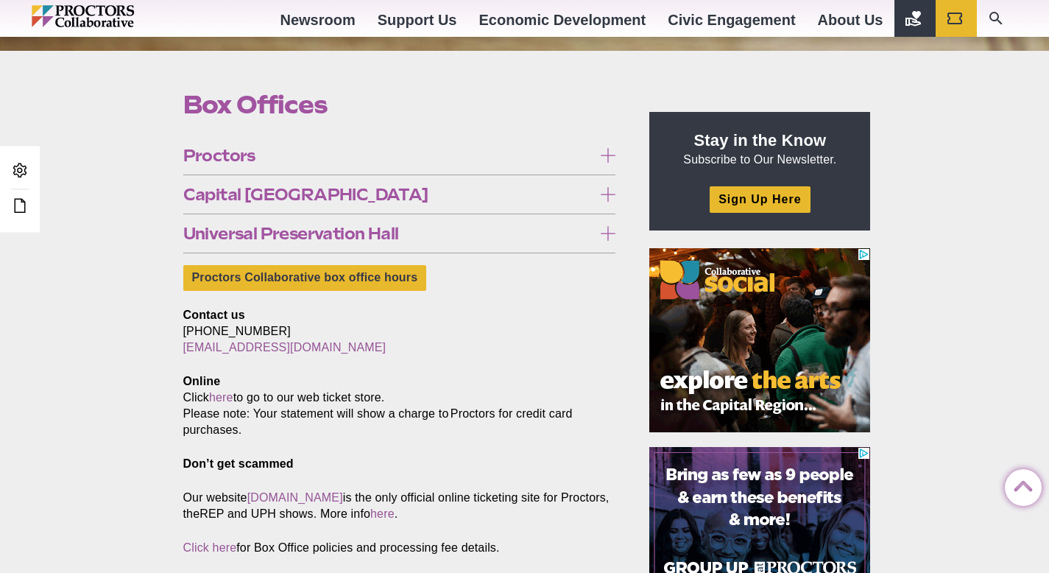
click at [606, 235] on icon at bounding box center [608, 233] width 15 height 15
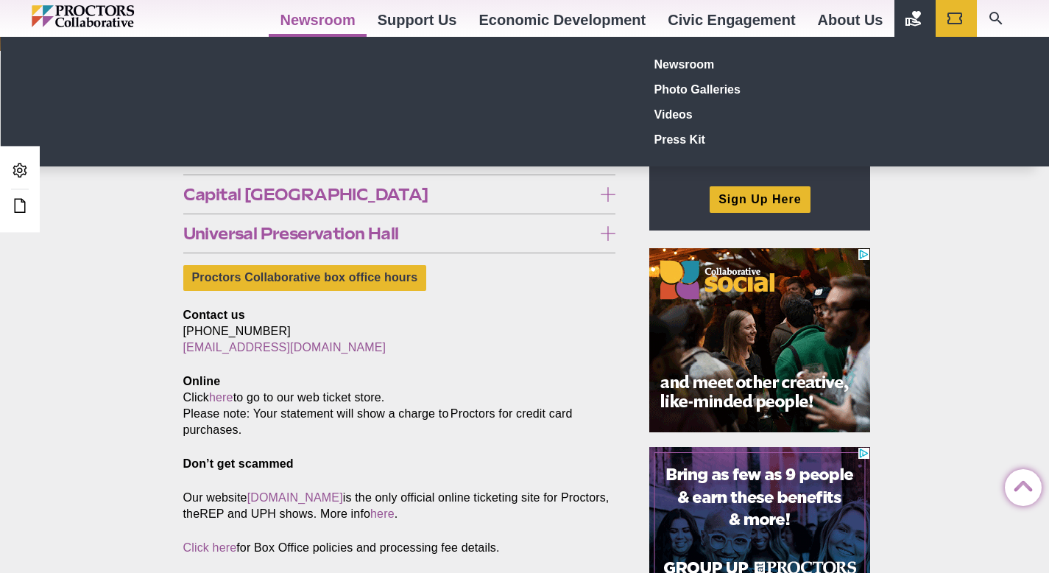
click at [353, 152] on div "Newsroom Photo Galleries Videos Press Kit" at bounding box center [525, 102] width 1049 height 130
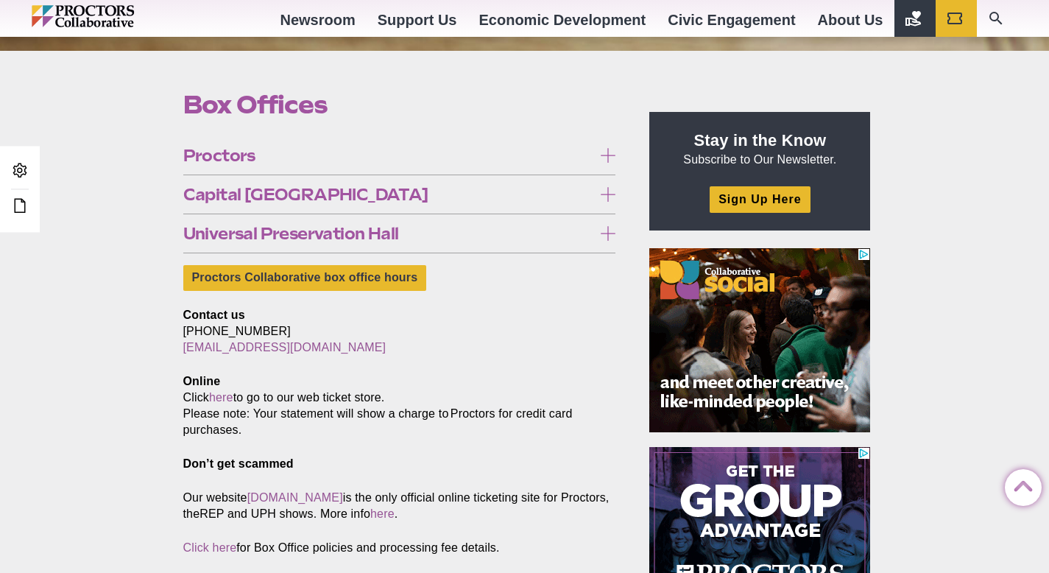
click at [364, 157] on span "Proctors" at bounding box center [388, 155] width 410 height 16
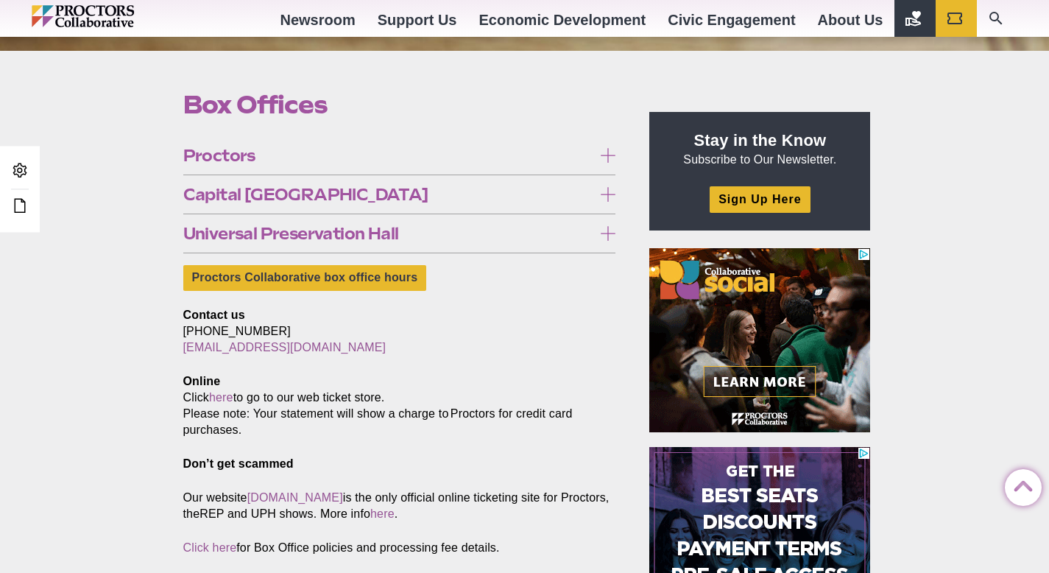
click at [364, 157] on span "Proctors" at bounding box center [388, 155] width 410 height 16
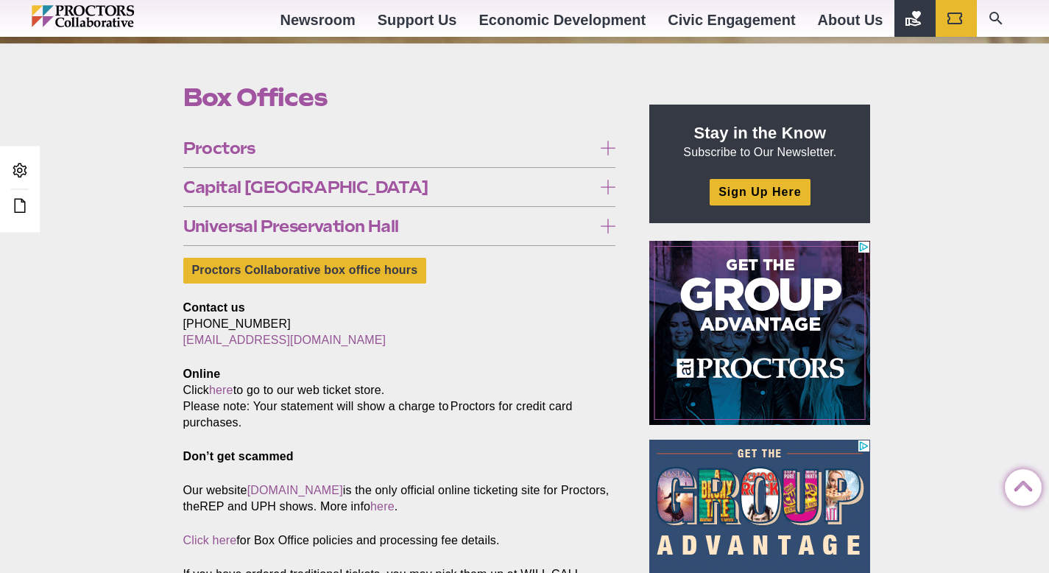
scroll to position [413, 0]
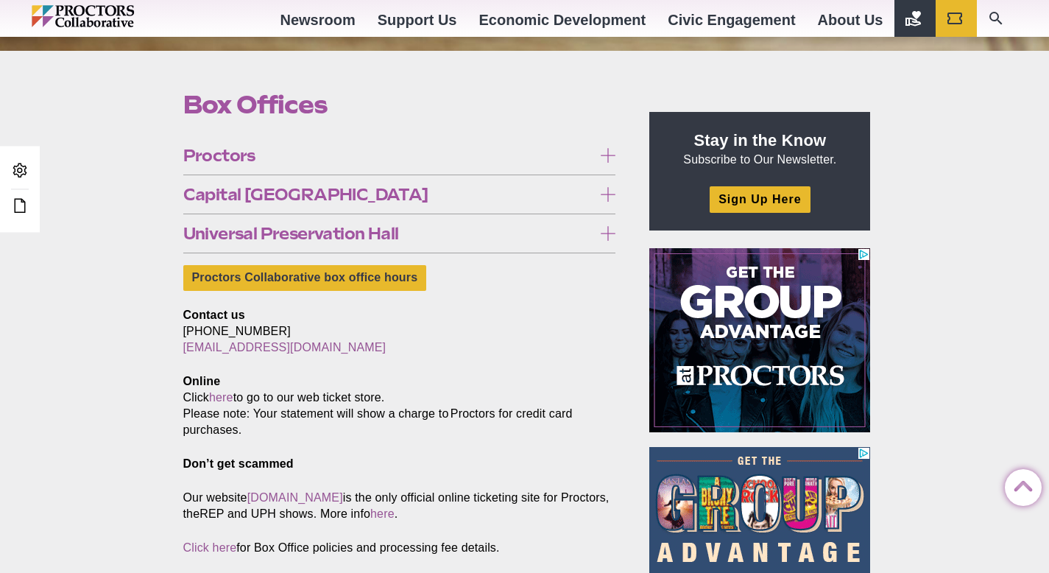
click at [249, 153] on span "Proctors" at bounding box center [388, 155] width 410 height 16
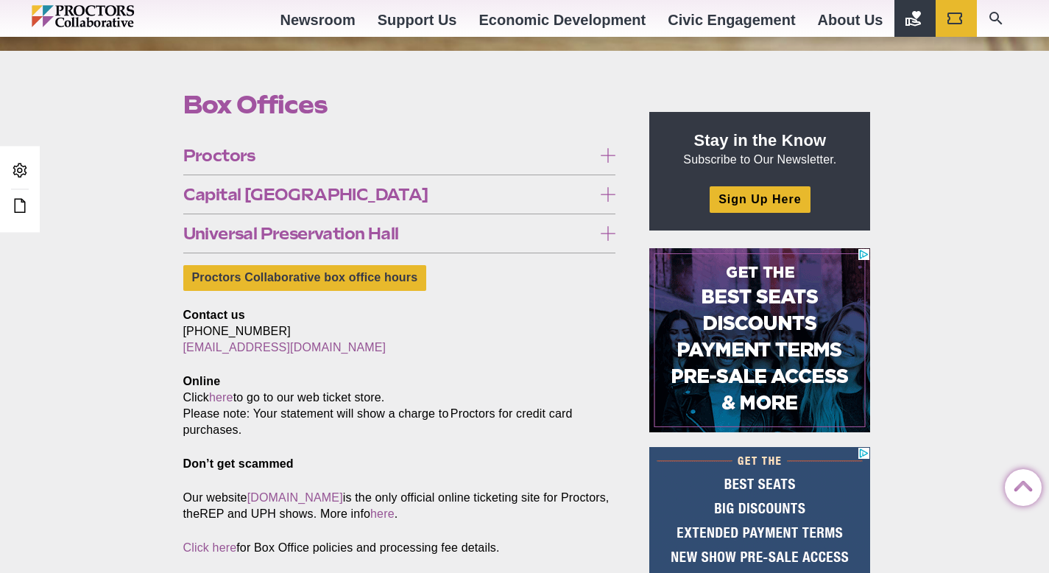
click at [604, 158] on icon at bounding box center [608, 155] width 15 height 15
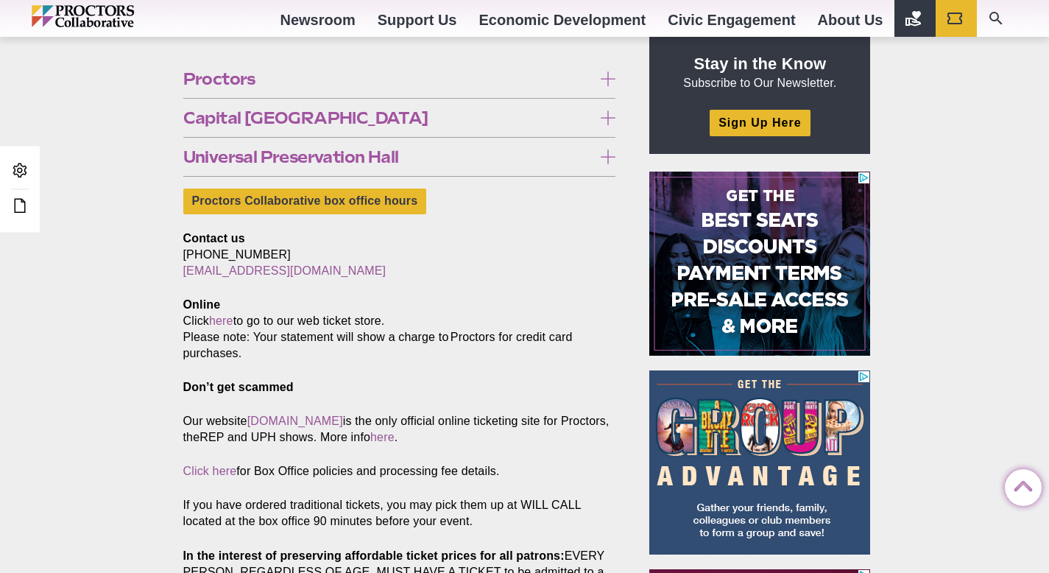
scroll to position [490, 0]
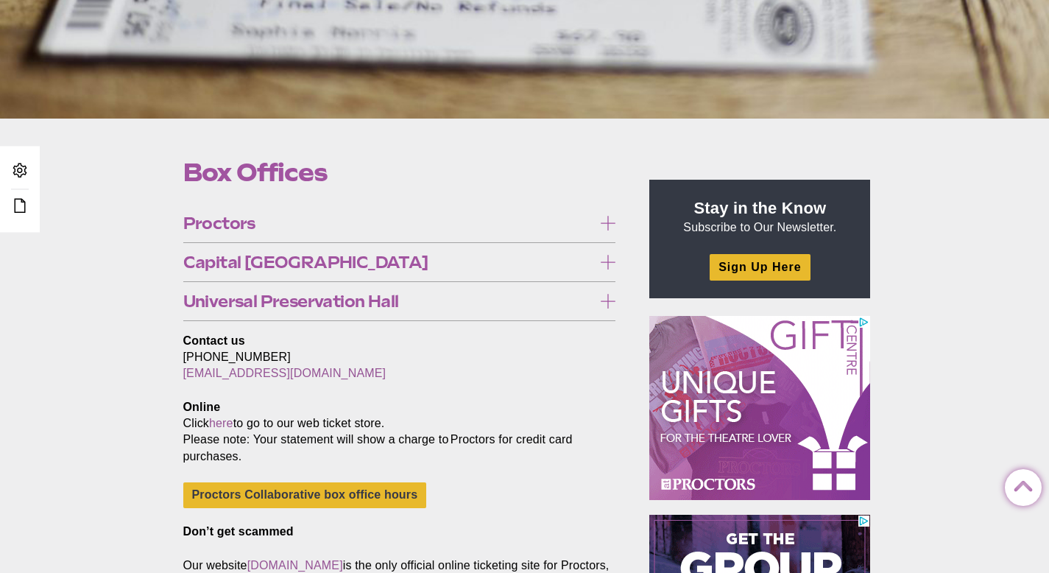
scroll to position [343, 0]
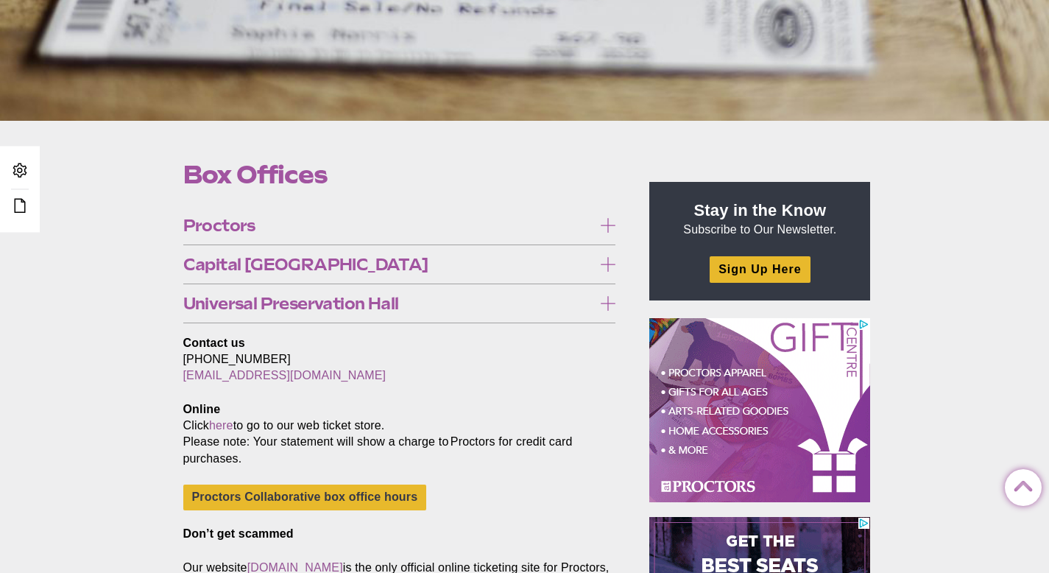
click at [607, 224] on icon at bounding box center [608, 225] width 15 height 15
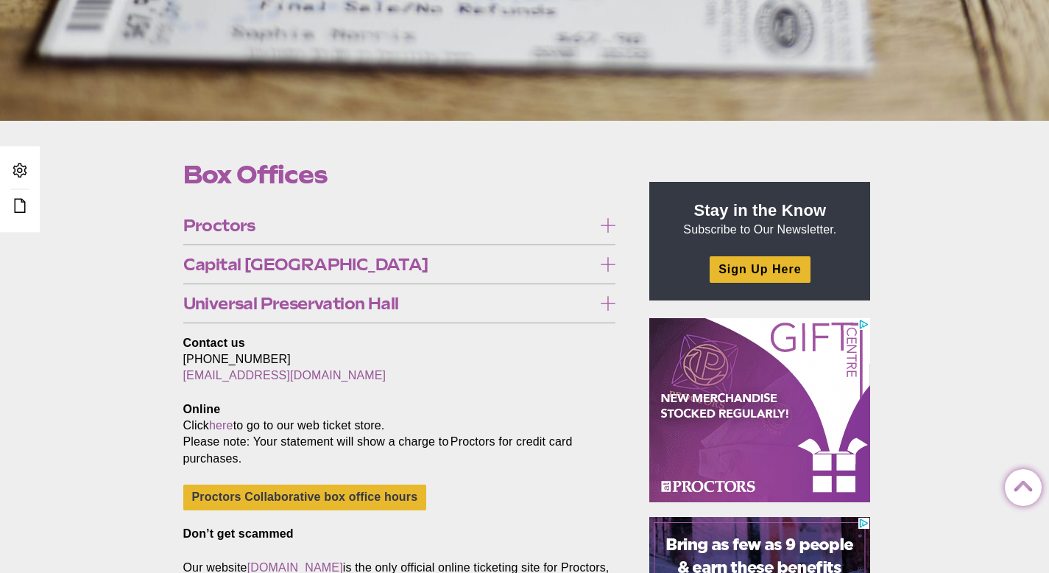
click at [607, 224] on icon at bounding box center [608, 225] width 15 height 15
click at [608, 261] on icon at bounding box center [608, 264] width 15 height 15
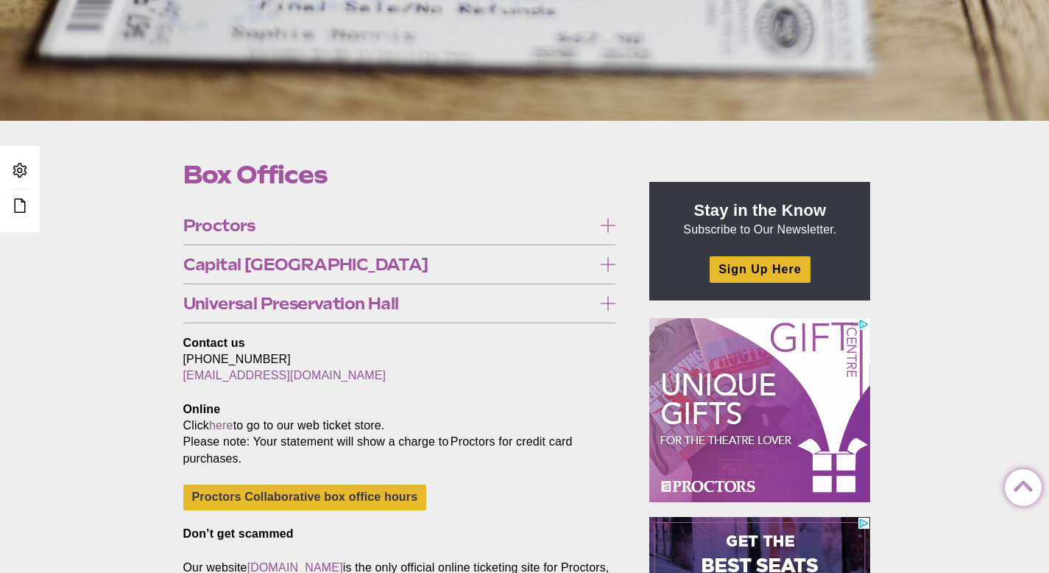
click at [608, 261] on icon at bounding box center [608, 264] width 15 height 15
click at [607, 216] on label "Proctors" at bounding box center [399, 225] width 433 height 27
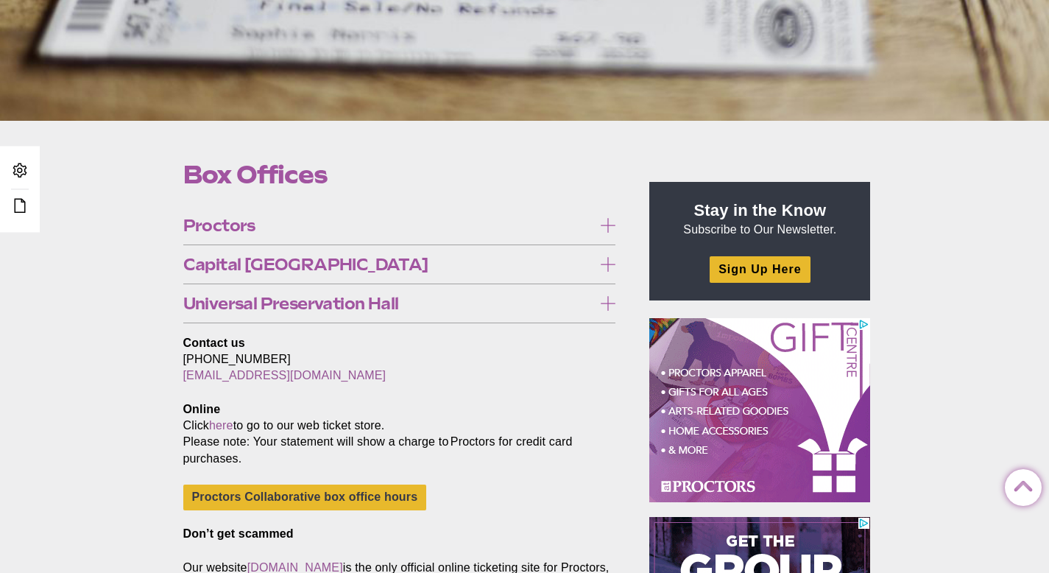
click at [608, 228] on icon at bounding box center [608, 225] width 15 height 15
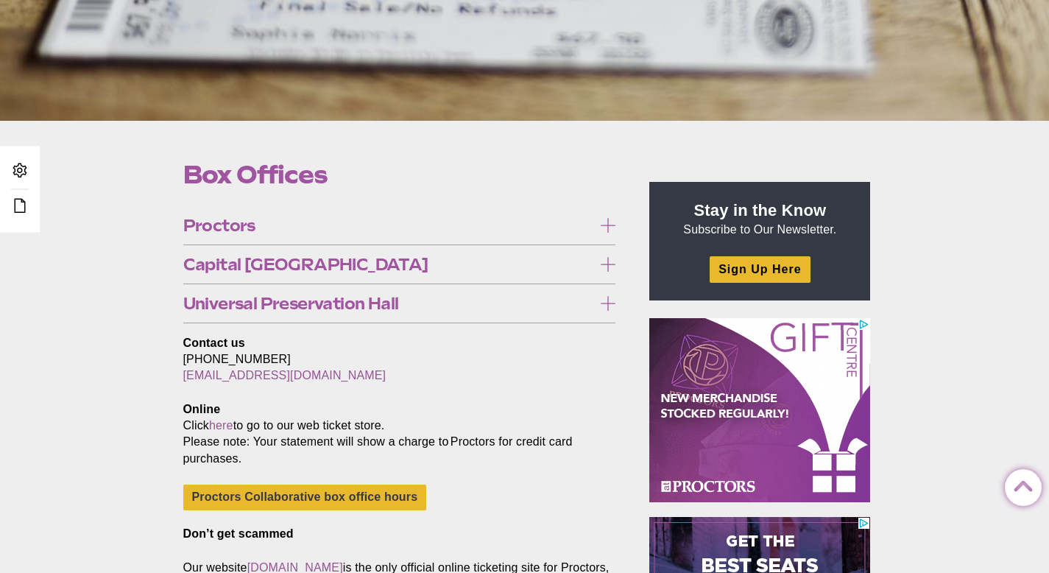
click at [610, 301] on icon at bounding box center [608, 303] width 15 height 15
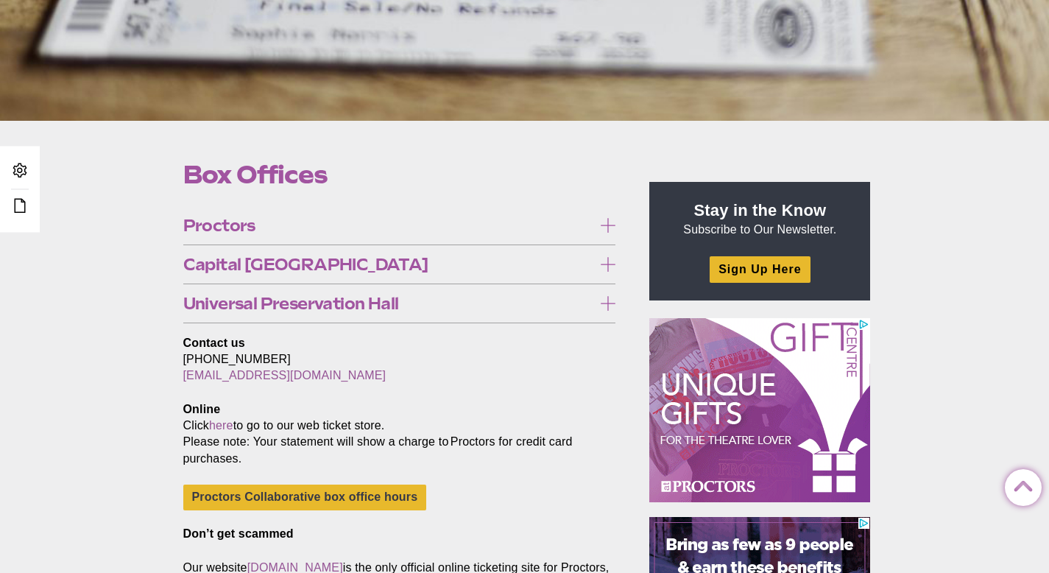
click at [610, 302] on icon at bounding box center [608, 303] width 15 height 15
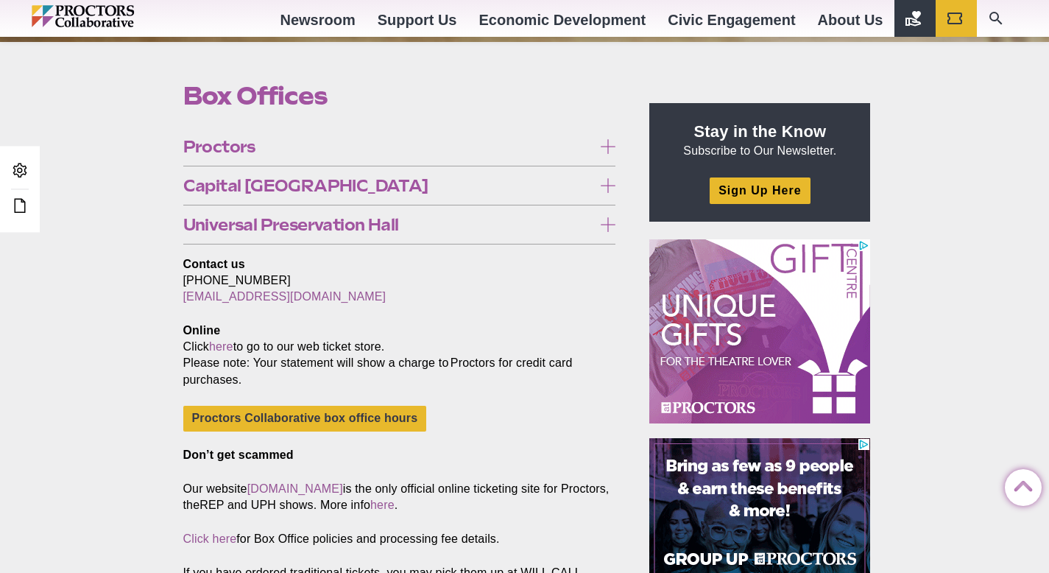
scroll to position [0, 0]
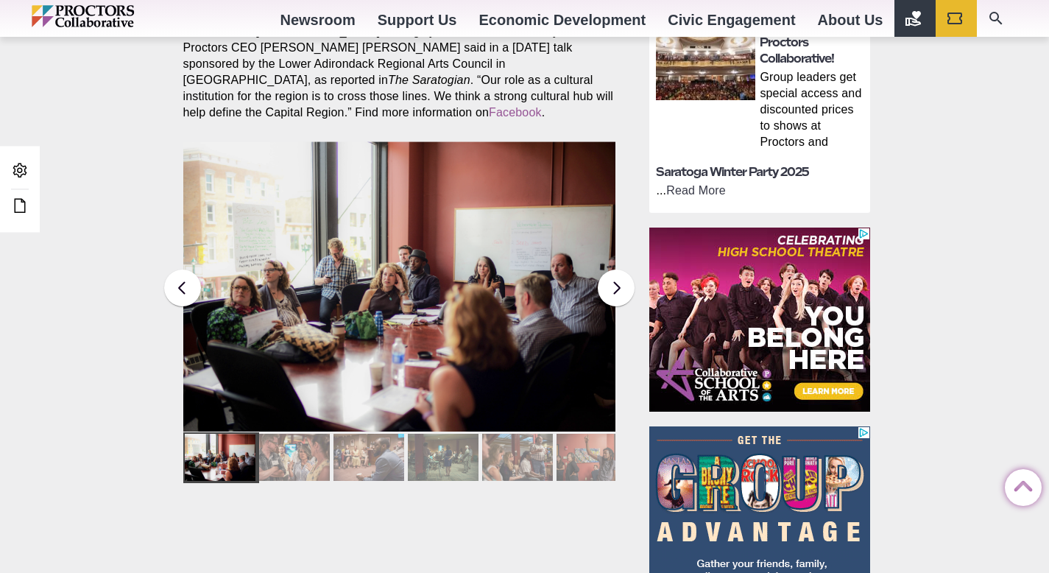
scroll to position [1026, 0]
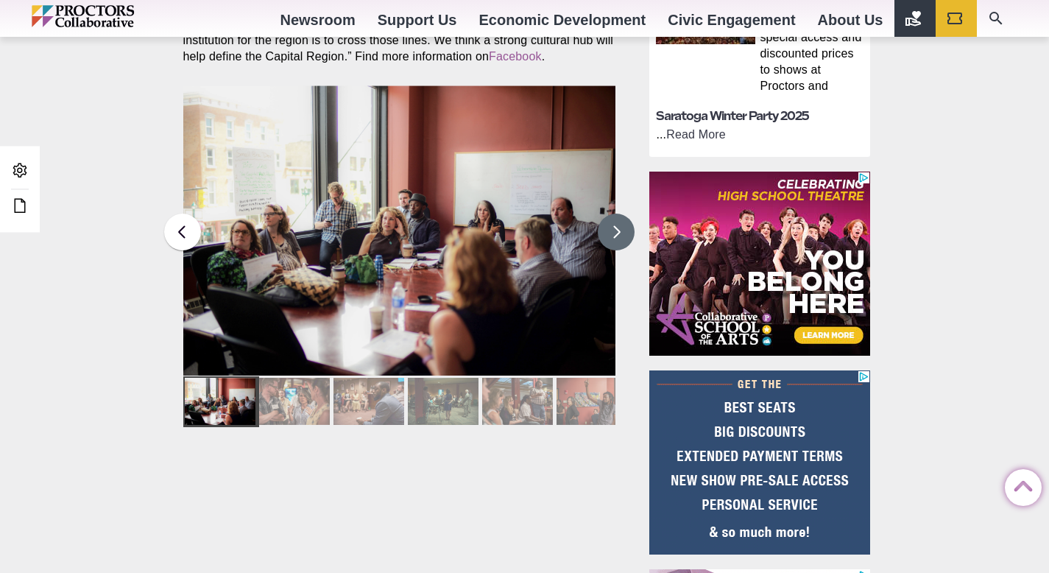
click at [613, 230] on button at bounding box center [616, 232] width 37 height 37
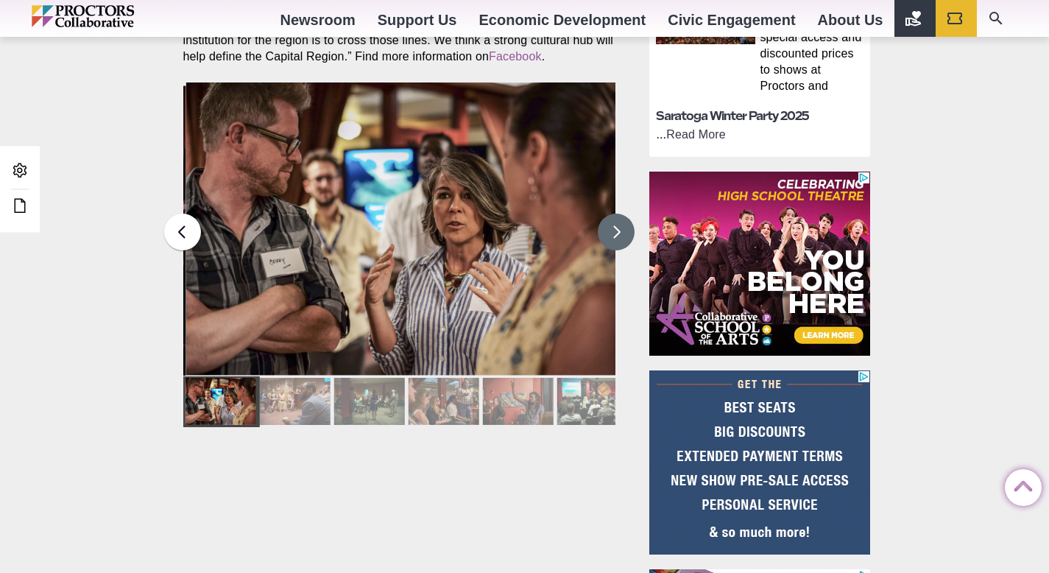
click at [613, 230] on button at bounding box center [616, 232] width 37 height 37
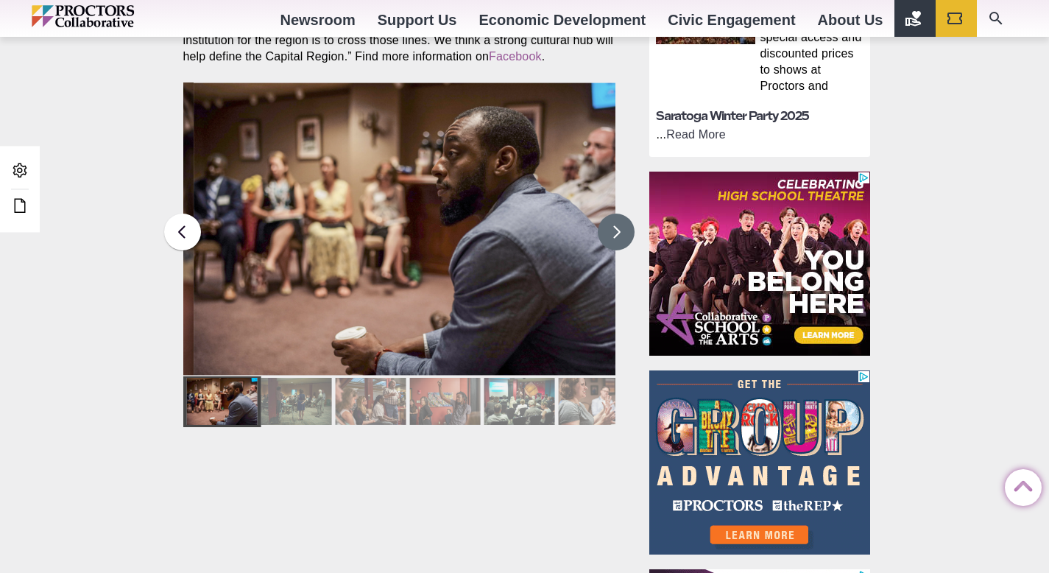
click at [613, 230] on button at bounding box center [616, 232] width 37 height 37
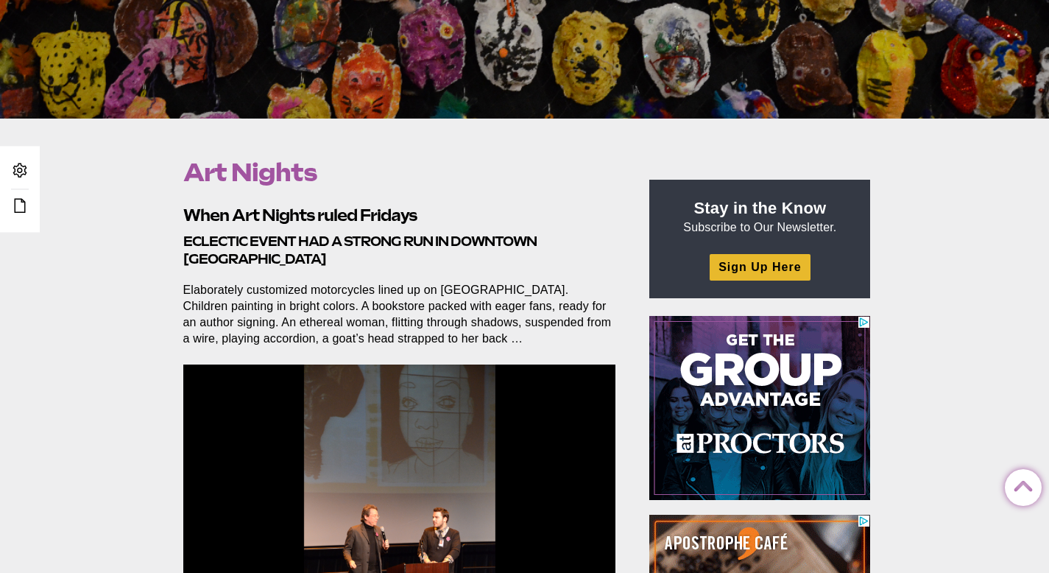
scroll to position [346, 0]
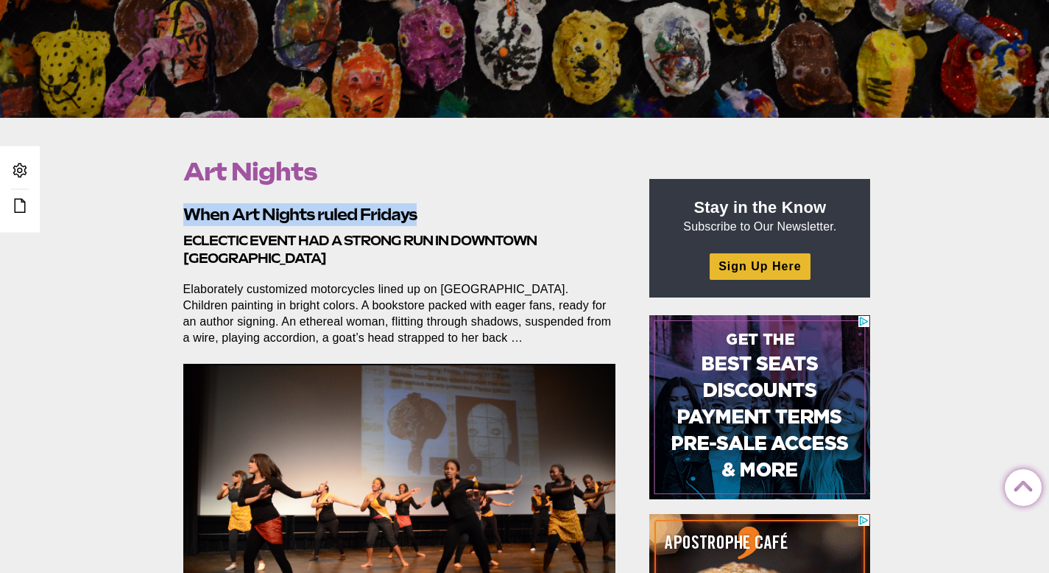
drag, startPoint x: 442, startPoint y: 210, endPoint x: 186, endPoint y: 211, distance: 257.0
click at [186, 211] on h2 "When Art Nights ruled Fridays" at bounding box center [399, 214] width 433 height 23
copy h2 "When Art Nights ruled Fridays"
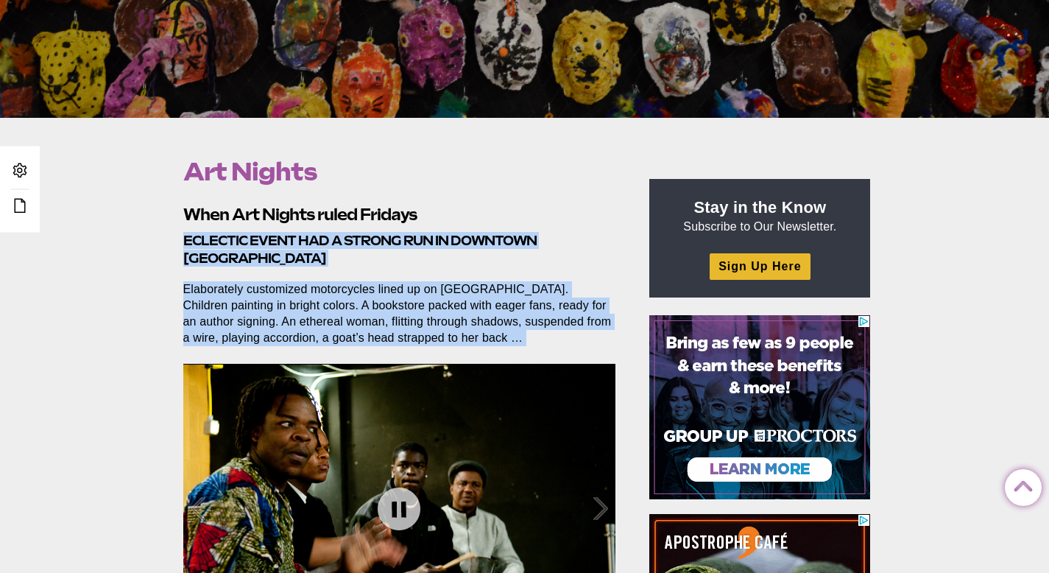
drag, startPoint x: 183, startPoint y: 241, endPoint x: 570, endPoint y: 363, distance: 405.2
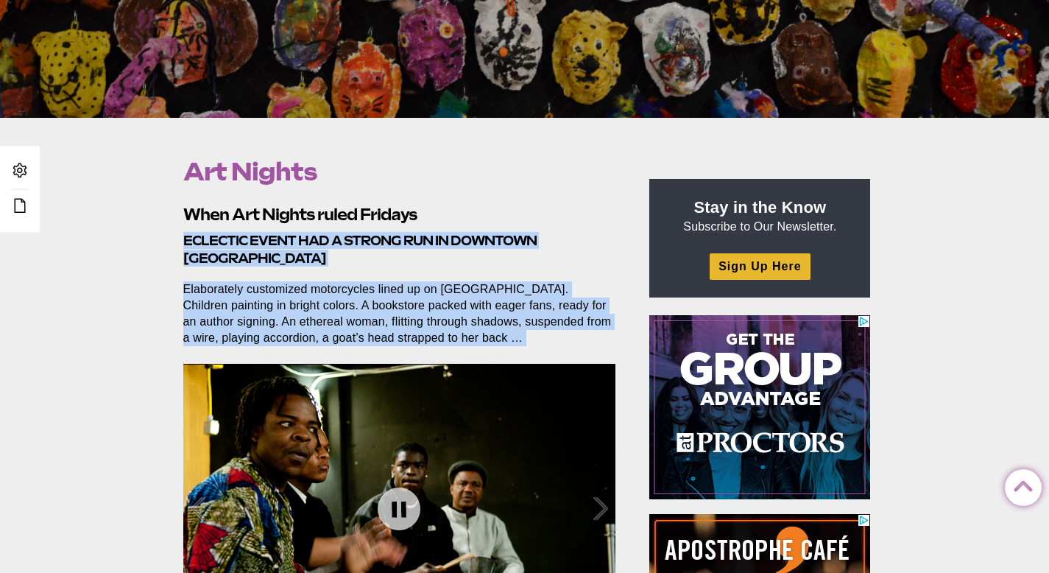
copy section "Eclectic event had a strong run in downtown Schenectady Elaborately customized …"
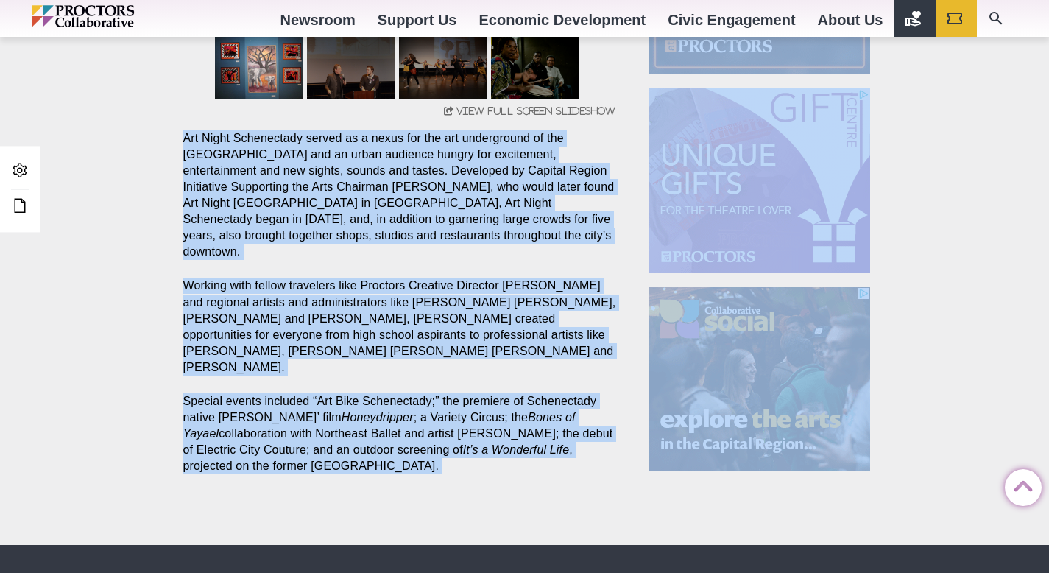
scroll to position [994, 0]
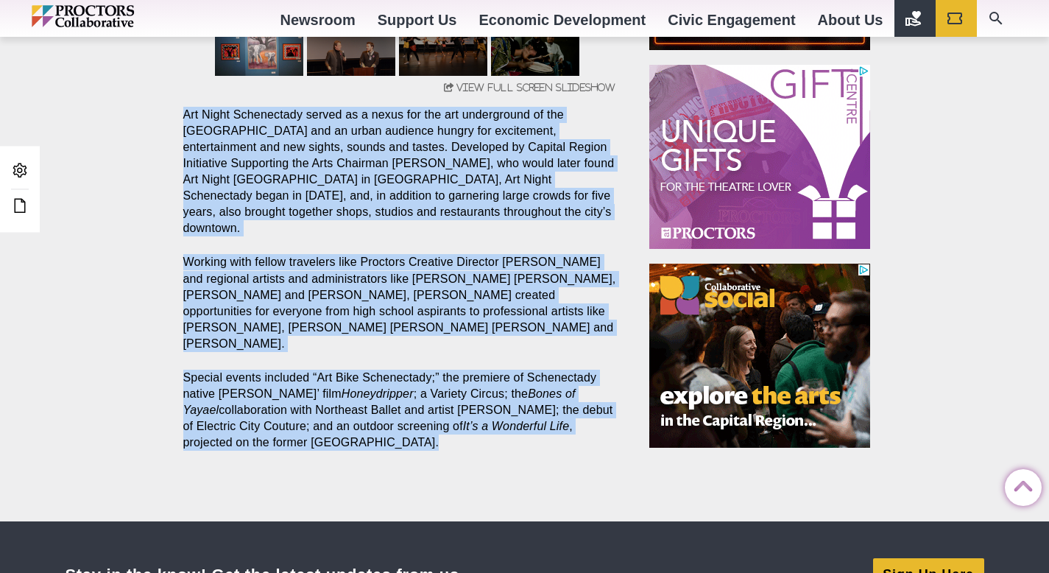
drag, startPoint x: 183, startPoint y: 287, endPoint x: 528, endPoint y: 459, distance: 385.9
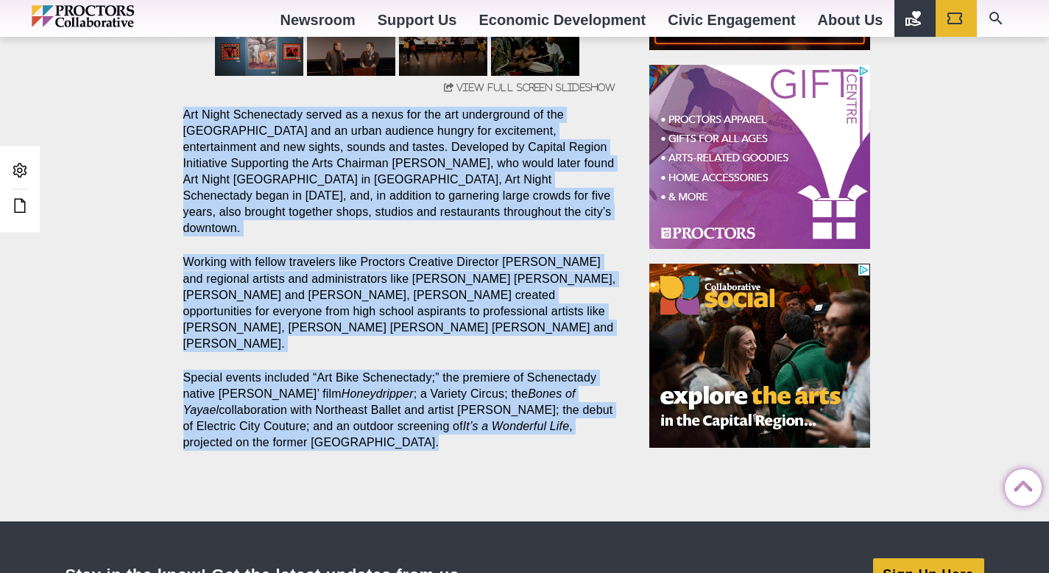
copy article "Art Night Schenectady served as a nexus for the art underground of the Capital …"
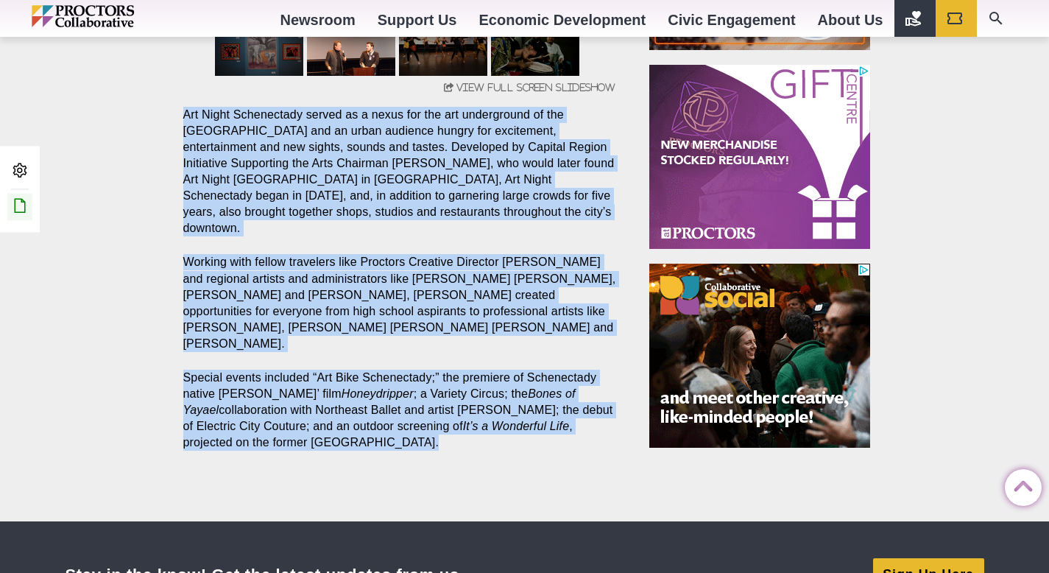
click at [22, 211] on icon at bounding box center [20, 206] width 18 height 18
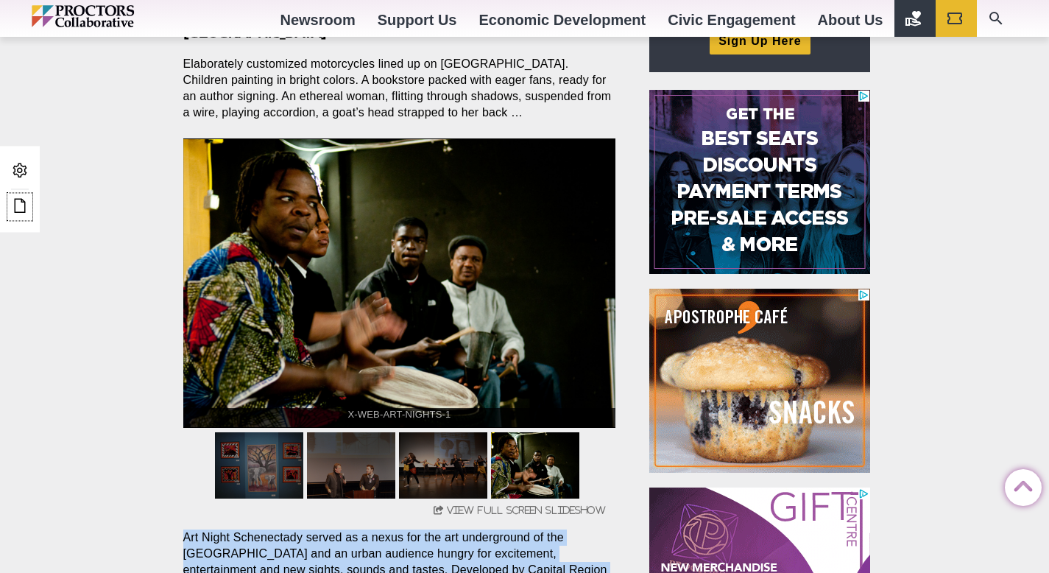
scroll to position [569, 0]
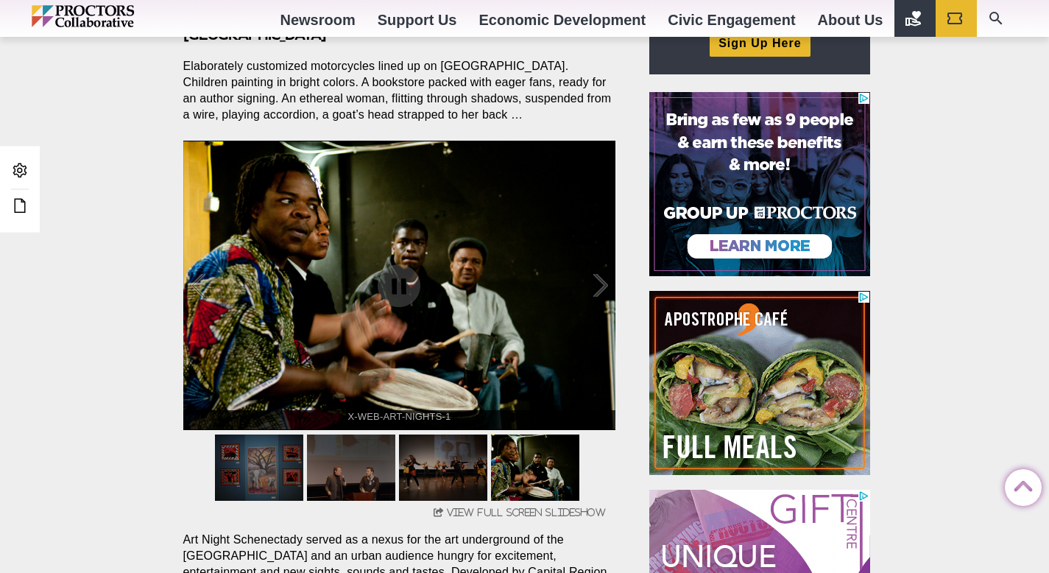
click at [103, 357] on div "Art Nights Posted 2017-02-08 by Proctors Web Team When Art Nights ruled Fridays…" at bounding box center [524, 420] width 1049 height 1051
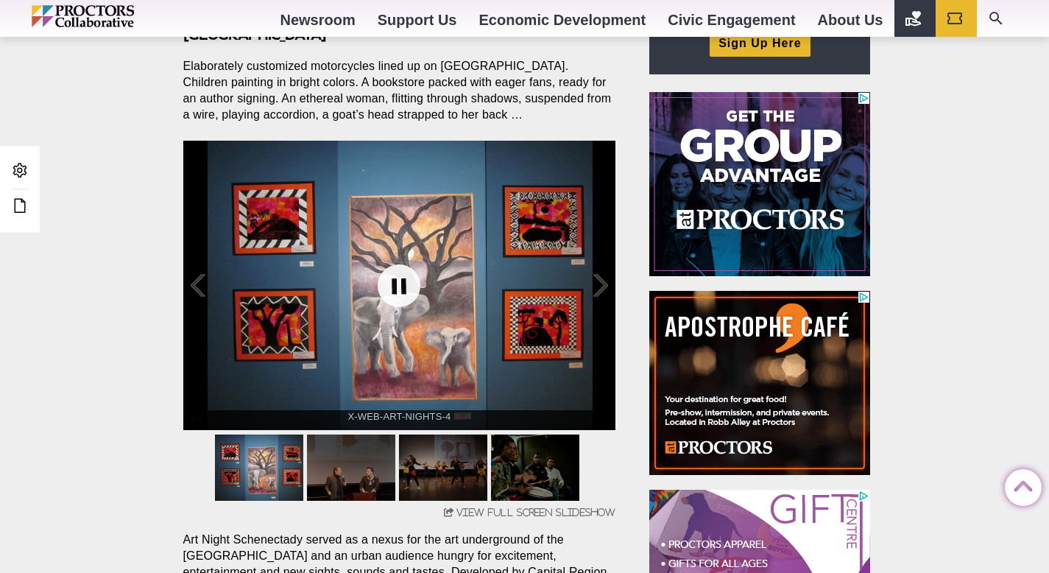
click at [406, 281] on link at bounding box center [399, 285] width 59 height 59
click at [470, 418] on div "X-WEB-ART-NIGHTS-4" at bounding box center [400, 416] width 418 height 13
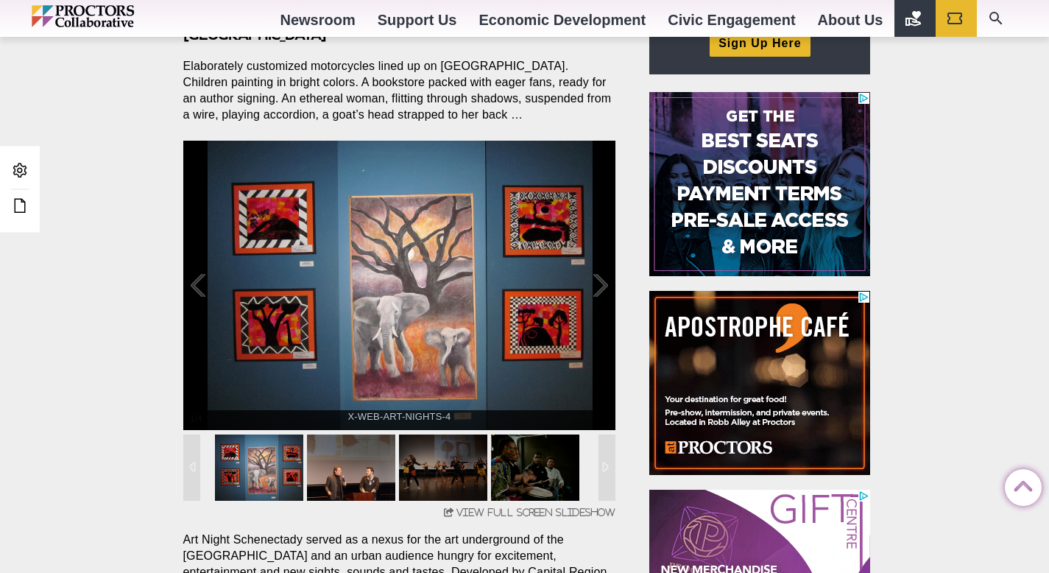
click at [366, 453] on img at bounding box center [351, 467] width 88 height 66
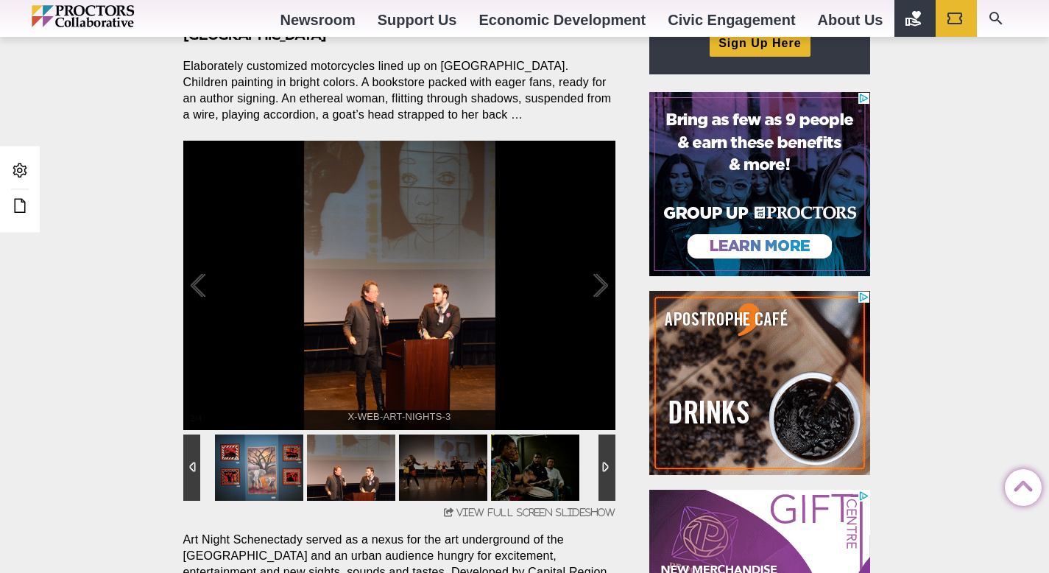
click at [281, 452] on img at bounding box center [259, 467] width 88 height 66
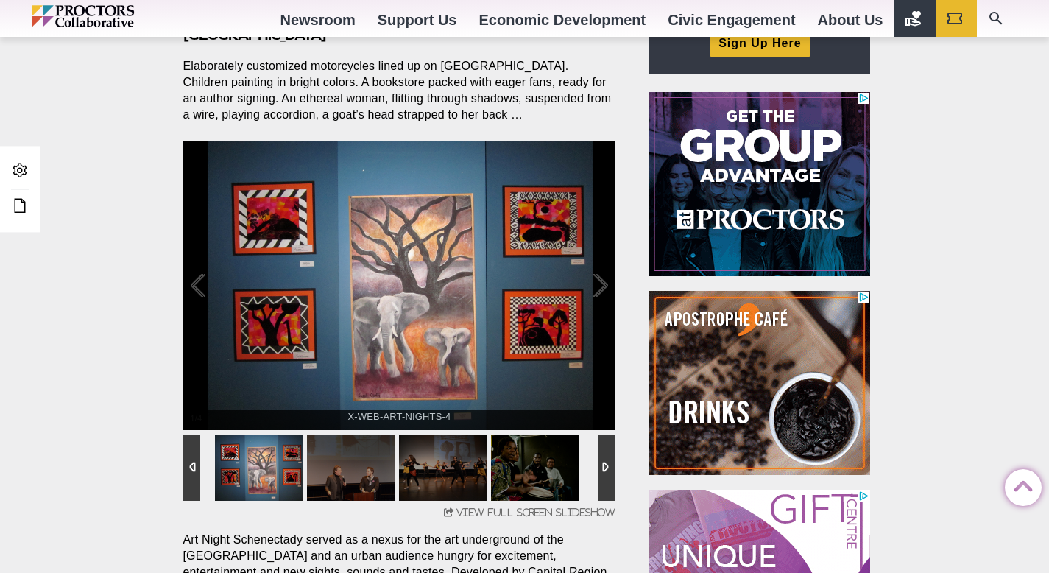
click at [192, 456] on div at bounding box center [191, 467] width 17 height 66
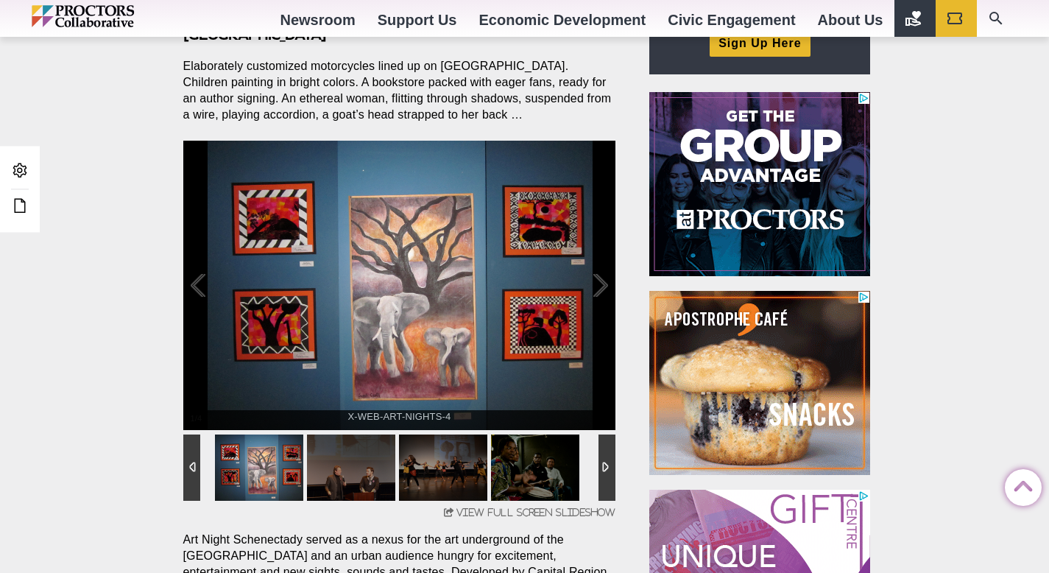
click at [247, 459] on img at bounding box center [259, 467] width 88 height 66
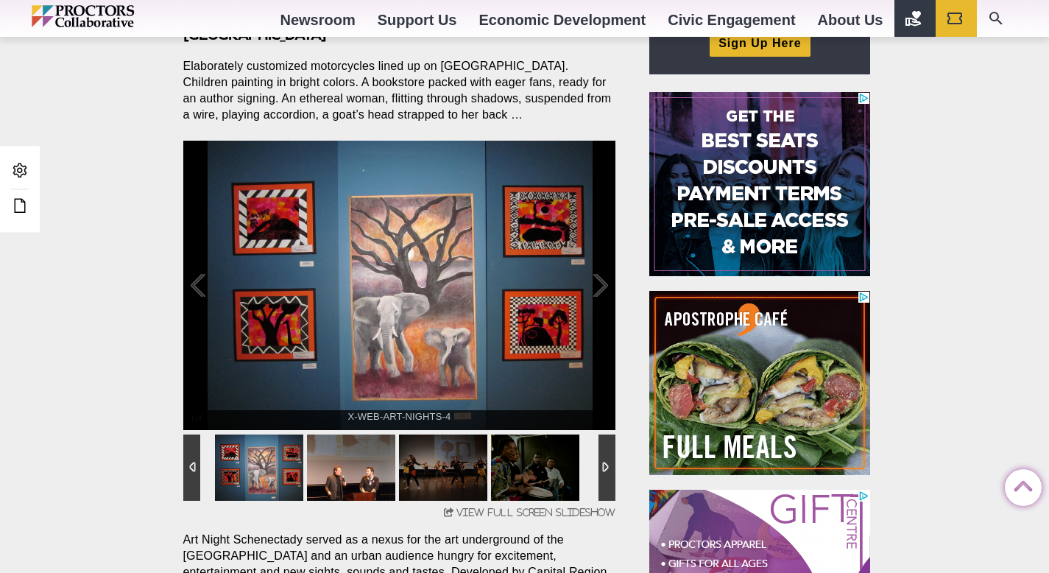
click at [338, 457] on img at bounding box center [351, 467] width 88 height 66
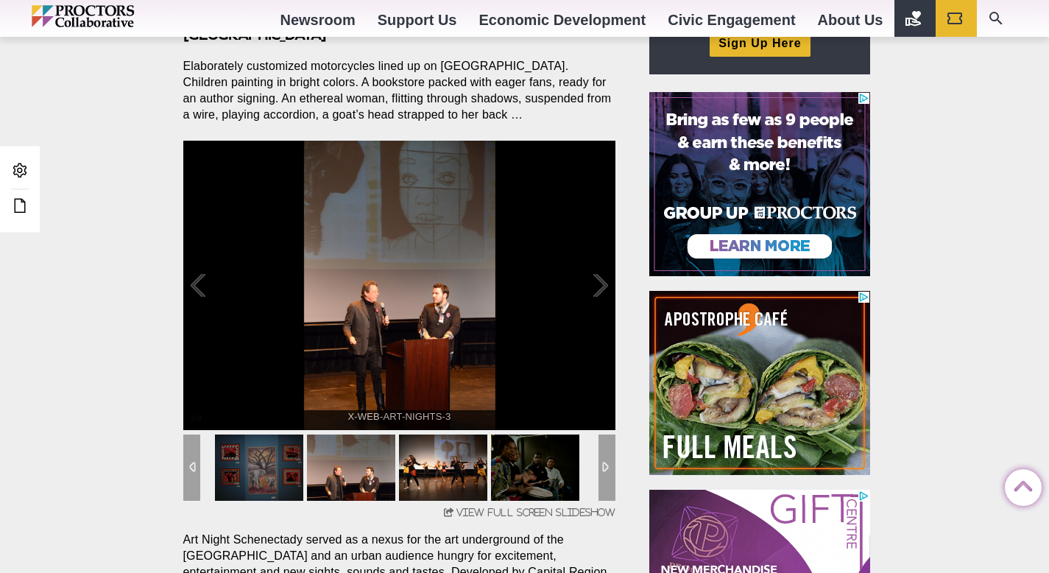
click at [444, 477] on img at bounding box center [443, 467] width 88 height 66
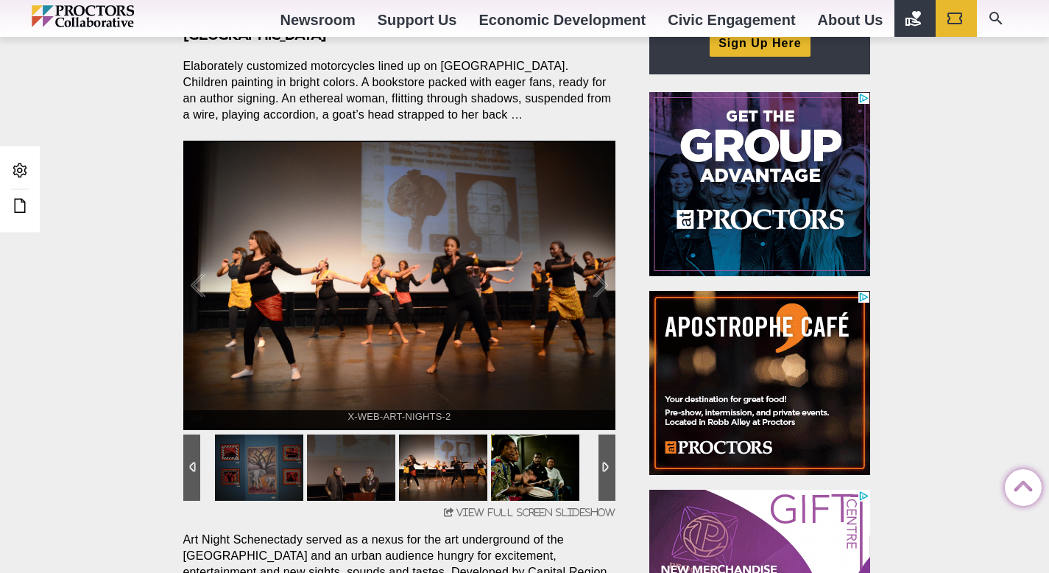
click at [538, 476] on img at bounding box center [535, 467] width 88 height 66
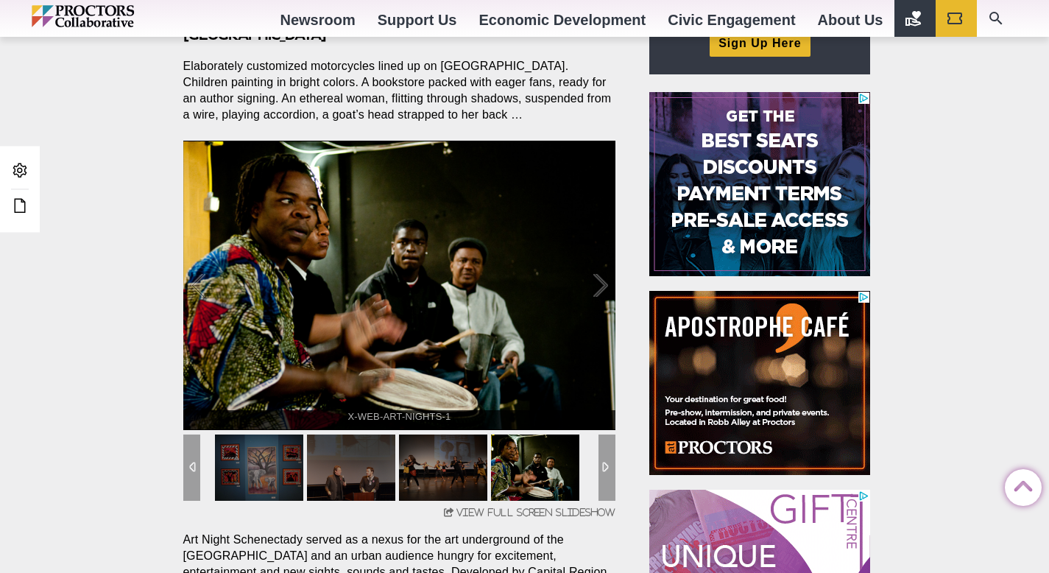
click at [549, 485] on img at bounding box center [535, 467] width 88 height 66
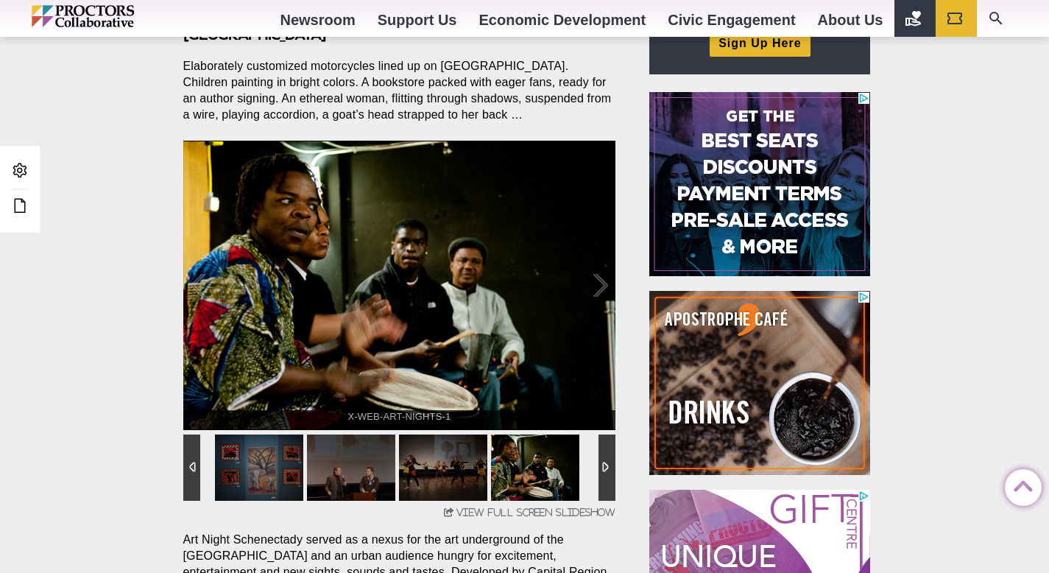
click at [611, 479] on div at bounding box center [607, 467] width 17 height 66
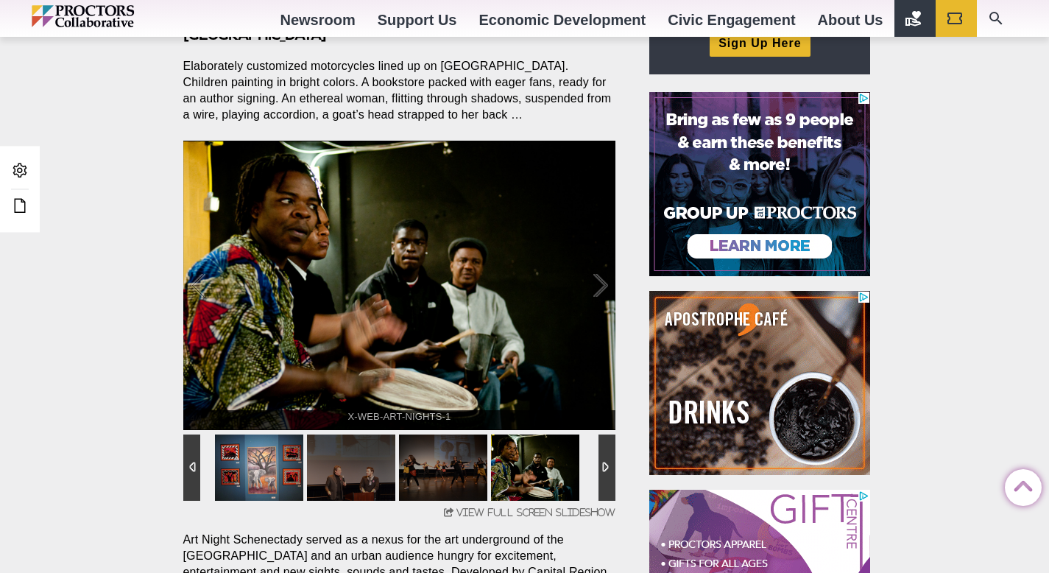
click at [219, 469] on img at bounding box center [259, 467] width 88 height 66
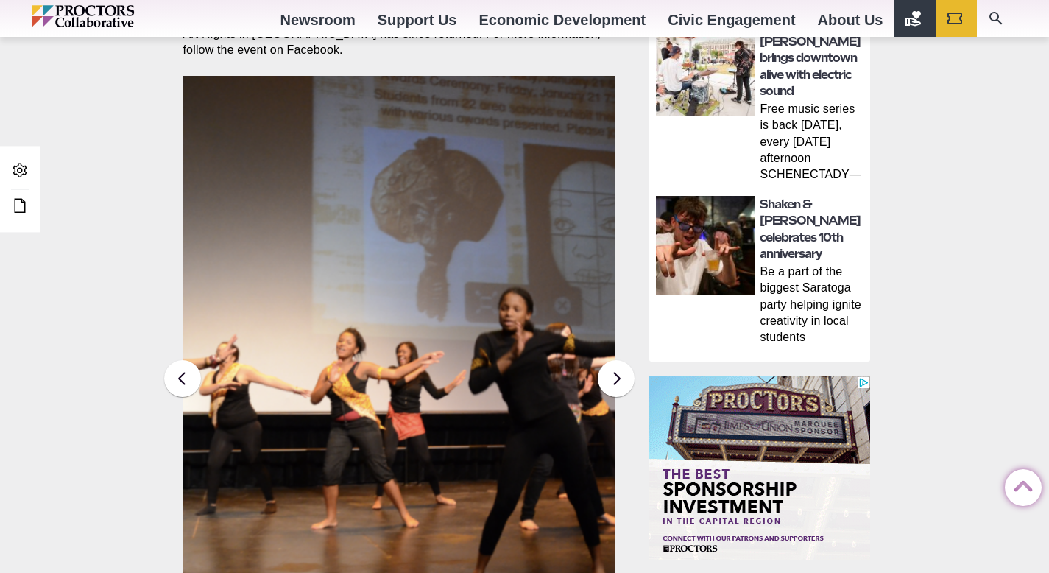
scroll to position [894, 0]
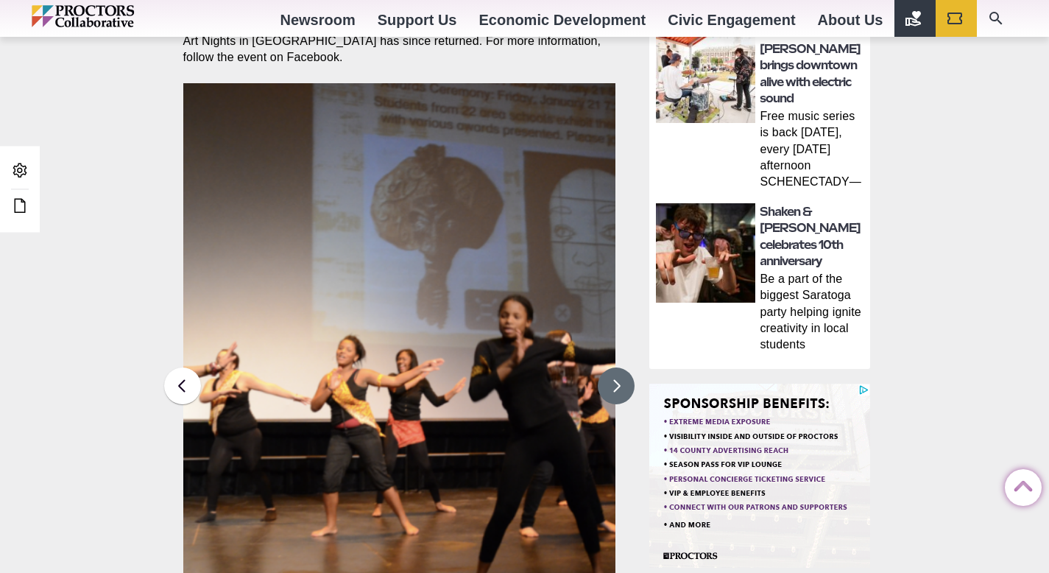
click at [630, 367] on button at bounding box center [616, 385] width 37 height 37
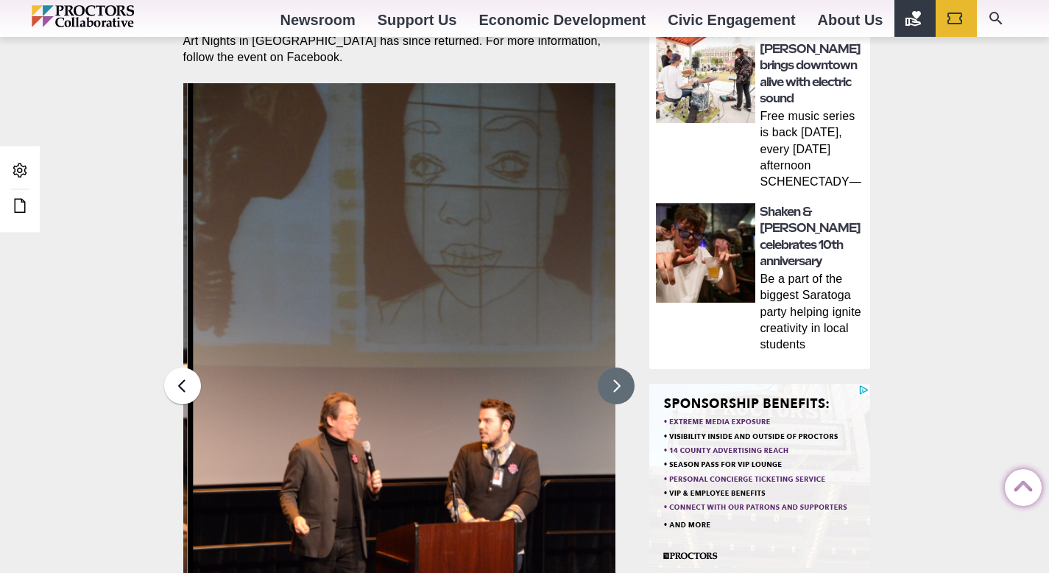
click at [629, 367] on button at bounding box center [616, 385] width 37 height 37
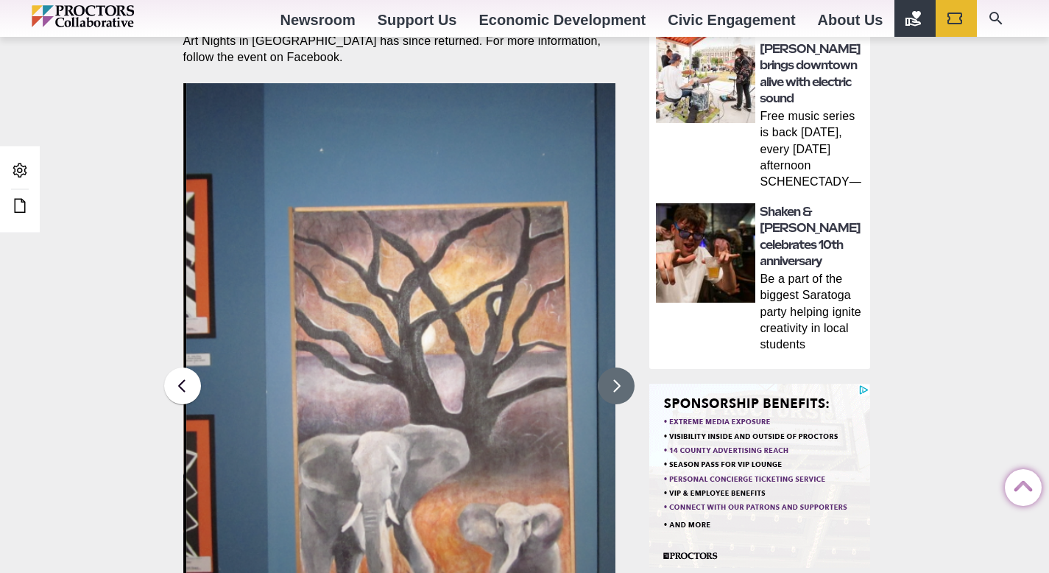
click at [629, 367] on button at bounding box center [616, 385] width 37 height 37
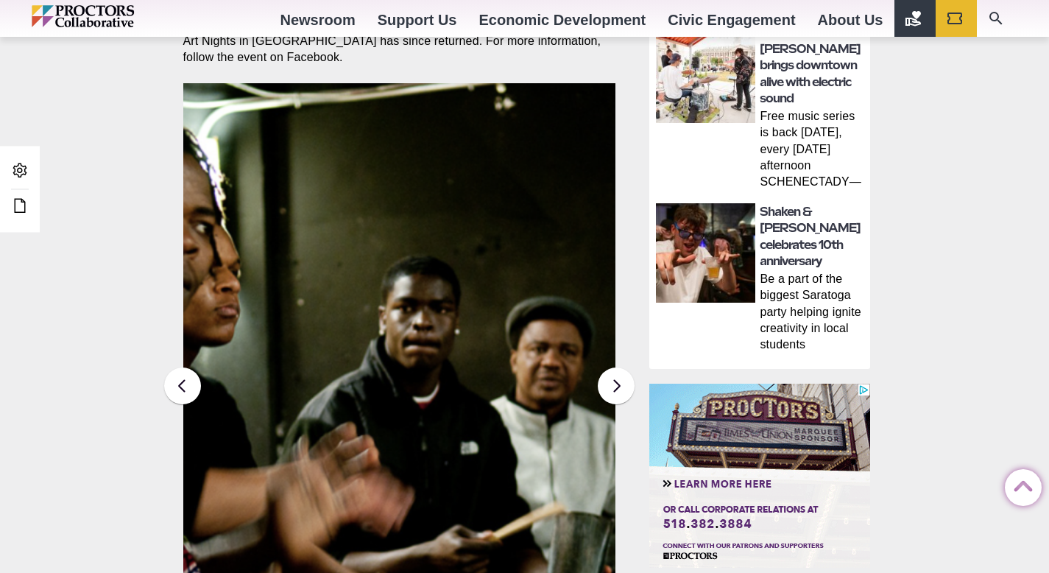
click at [6, 210] on ul "Admin Area Edit this Post/Page" at bounding box center [20, 189] width 32 height 63
click at [12, 211] on icon at bounding box center [20, 206] width 18 height 18
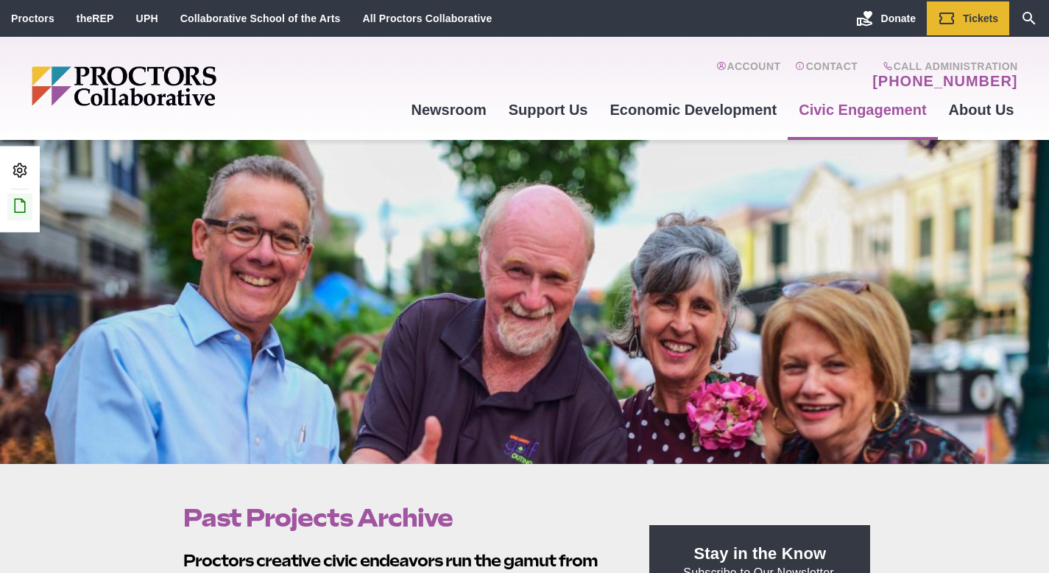
click at [20, 202] on icon at bounding box center [20, 206] width 18 height 18
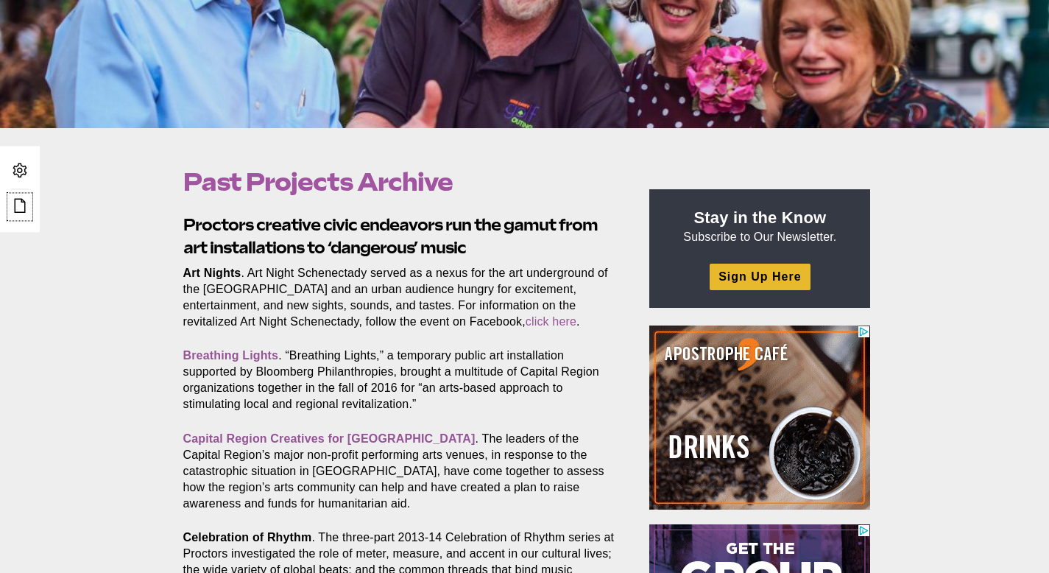
scroll to position [342, 0]
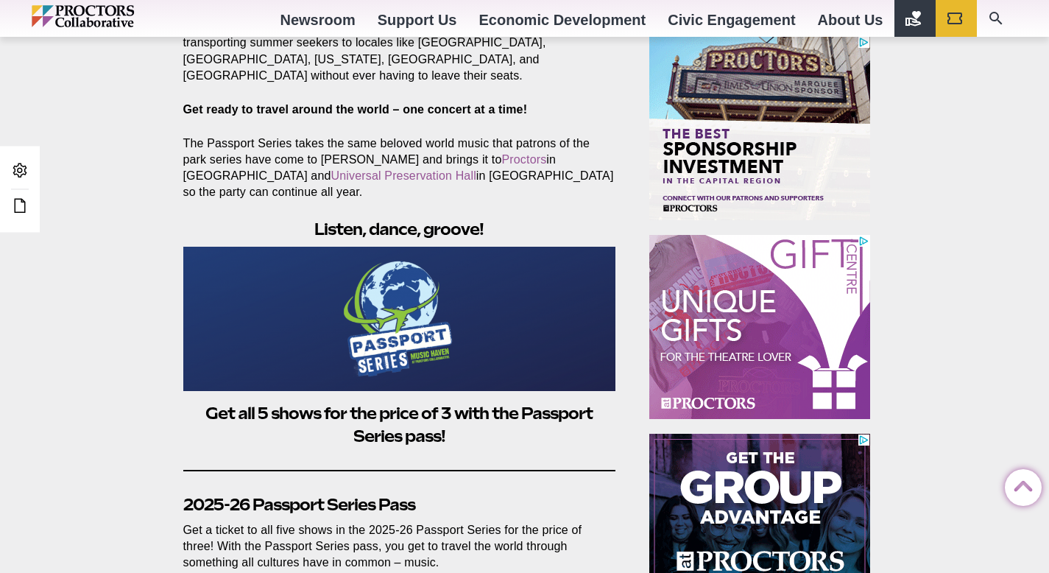
scroll to position [321, 0]
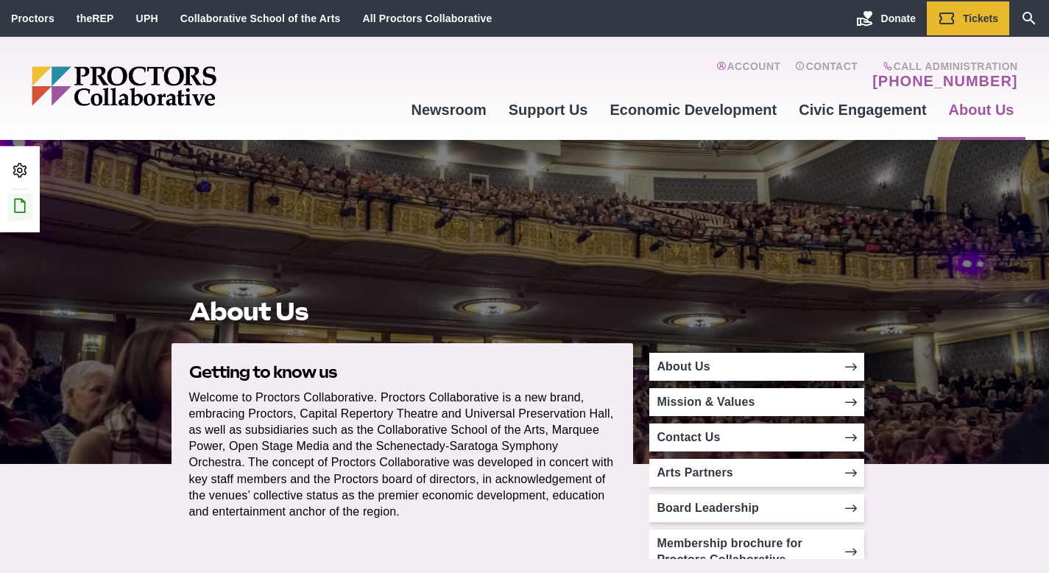
click at [21, 203] on icon at bounding box center [20, 206] width 18 height 18
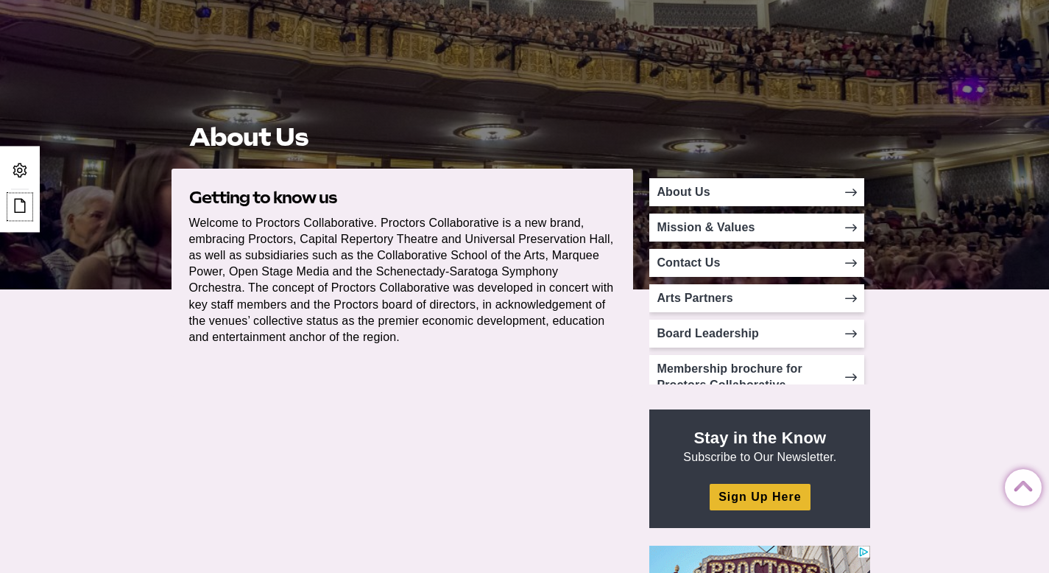
scroll to position [170, 0]
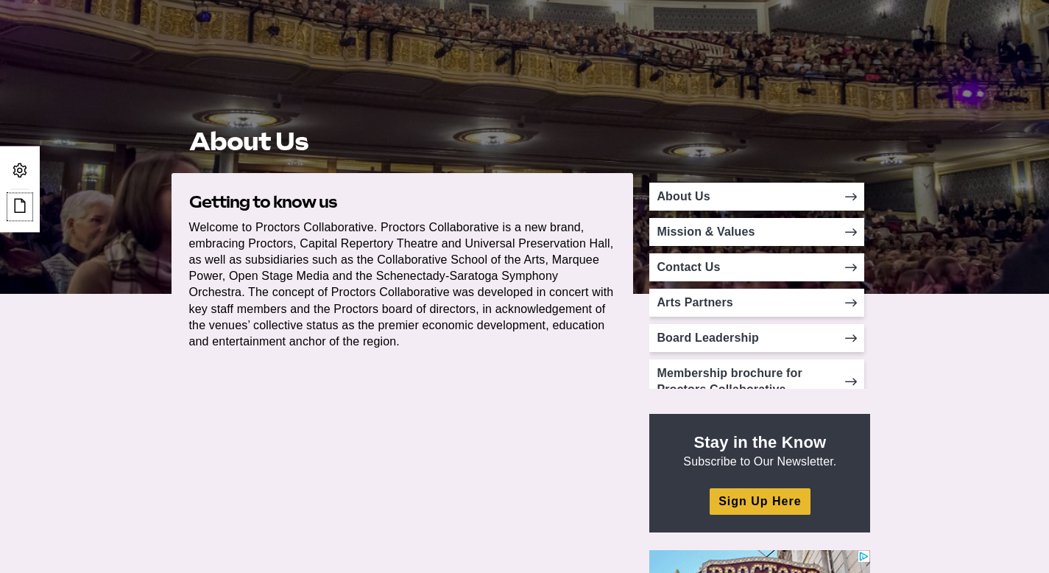
drag, startPoint x: 870, startPoint y: 220, endPoint x: 873, endPoint y: 375, distance: 155.4
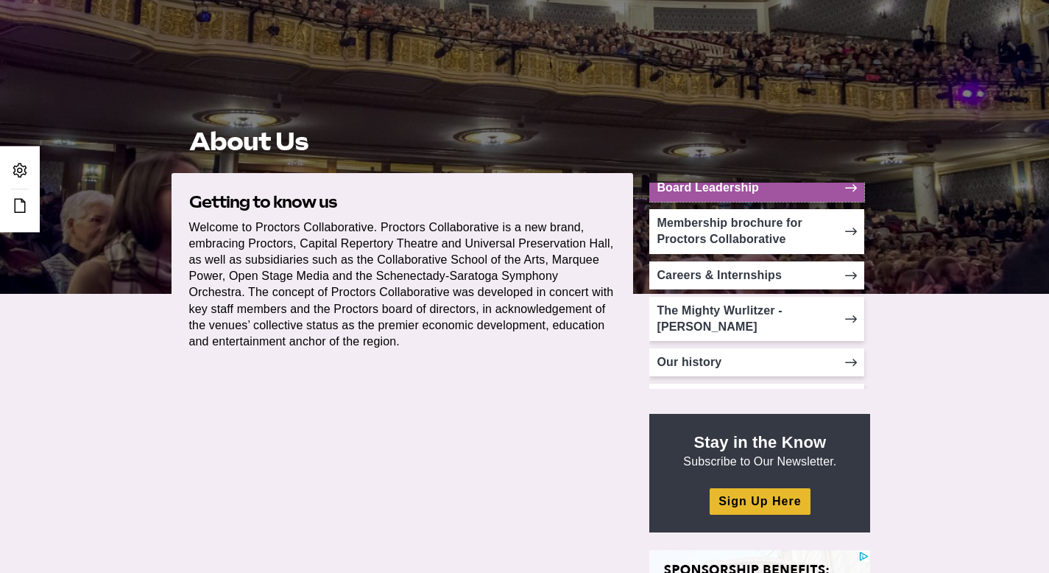
scroll to position [169, 0]
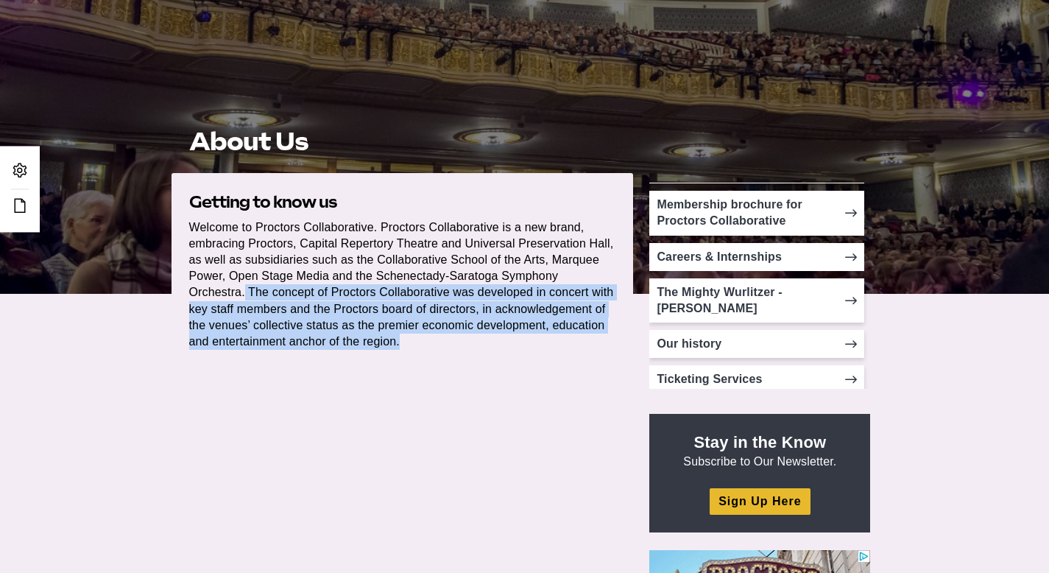
drag, startPoint x: 465, startPoint y: 336, endPoint x: 247, endPoint y: 291, distance: 222.7
click at [247, 291] on p "Welcome to Proctors Collaborative. Proctors Collaborative is a new brand, embra…" at bounding box center [402, 284] width 427 height 130
copy p "The concept of Proctors Collaborative was developed in concert with key staff m…"
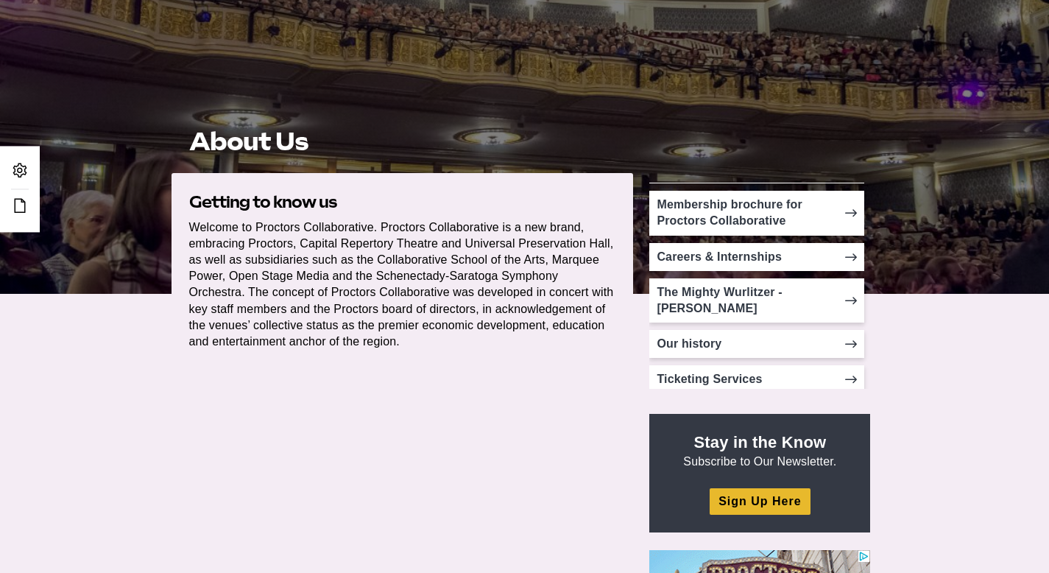
click at [532, 394] on section "Getting to know us Welcome to Proctors Collaborative. Proctors Collaborative is…" at bounding box center [403, 287] width 462 height 228
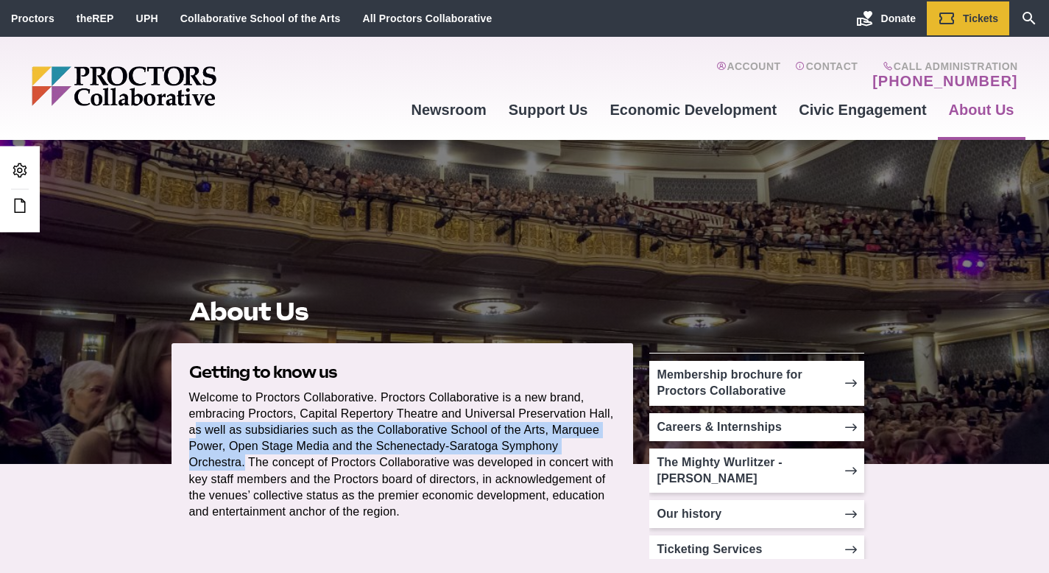
drag, startPoint x: 606, startPoint y: 415, endPoint x: 246, endPoint y: 465, distance: 363.4
click at [246, 465] on p "Welcome to Proctors Collaborative. Proctors Collaborative is a new brand, embra…" at bounding box center [402, 454] width 427 height 130
copy p "s well as subsidiaries such as the Collaborative School of the Arts, Marquee Po…"
click at [383, 15] on link "All Proctors Collaborative" at bounding box center [427, 19] width 130 height 12
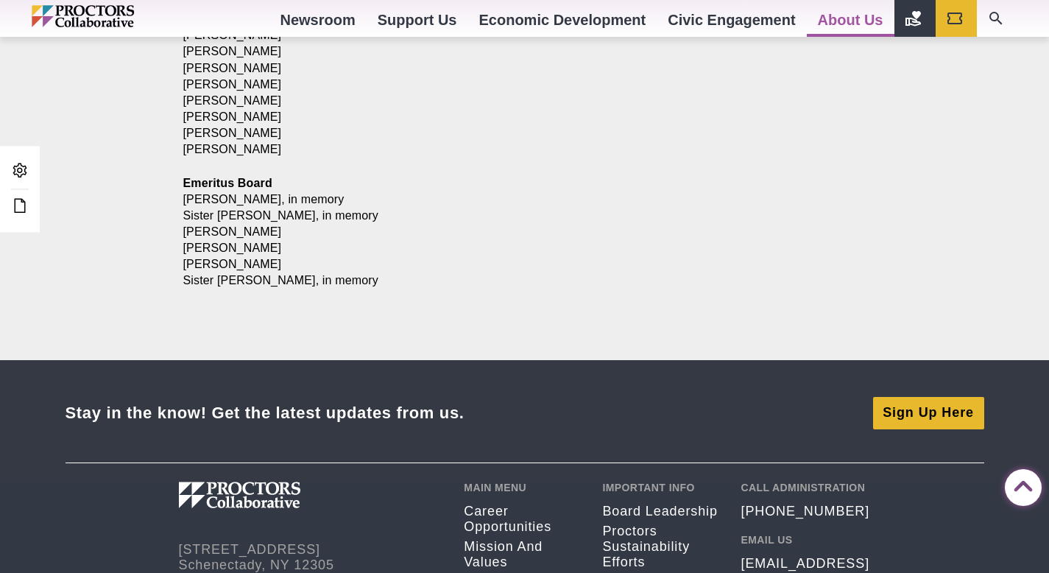
scroll to position [1903, 0]
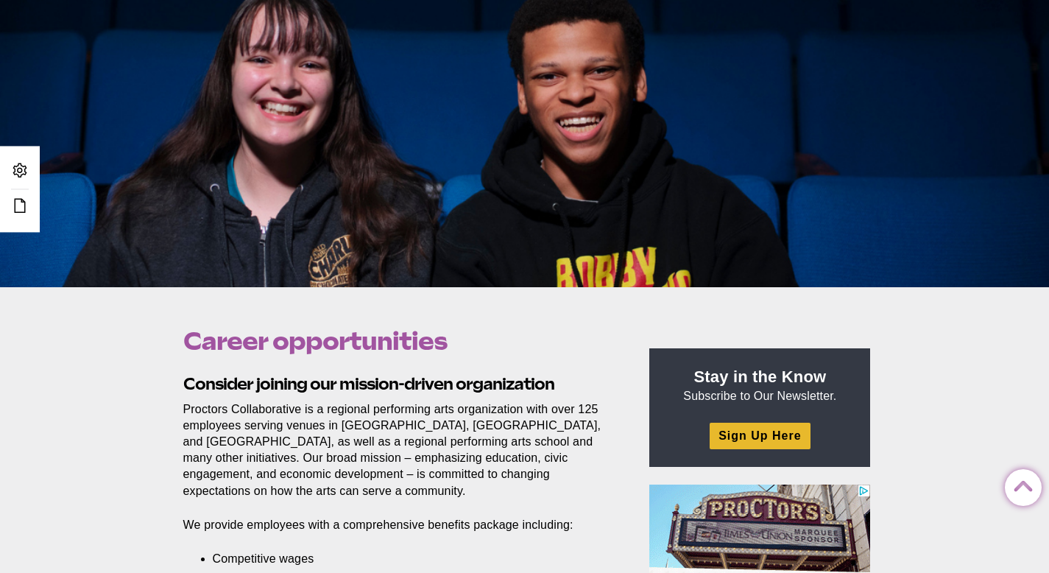
scroll to position [174, 0]
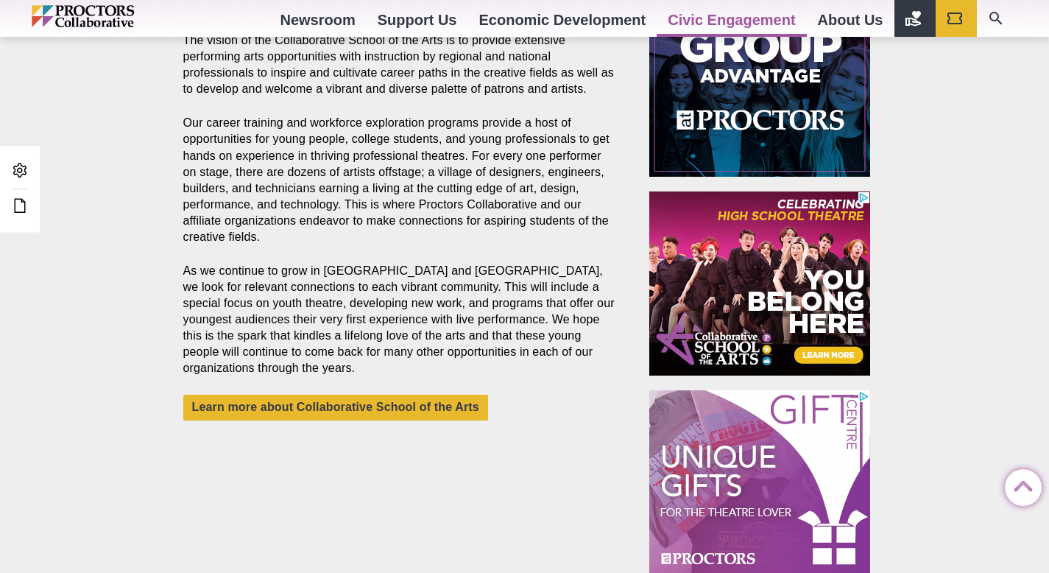
scroll to position [867, 0]
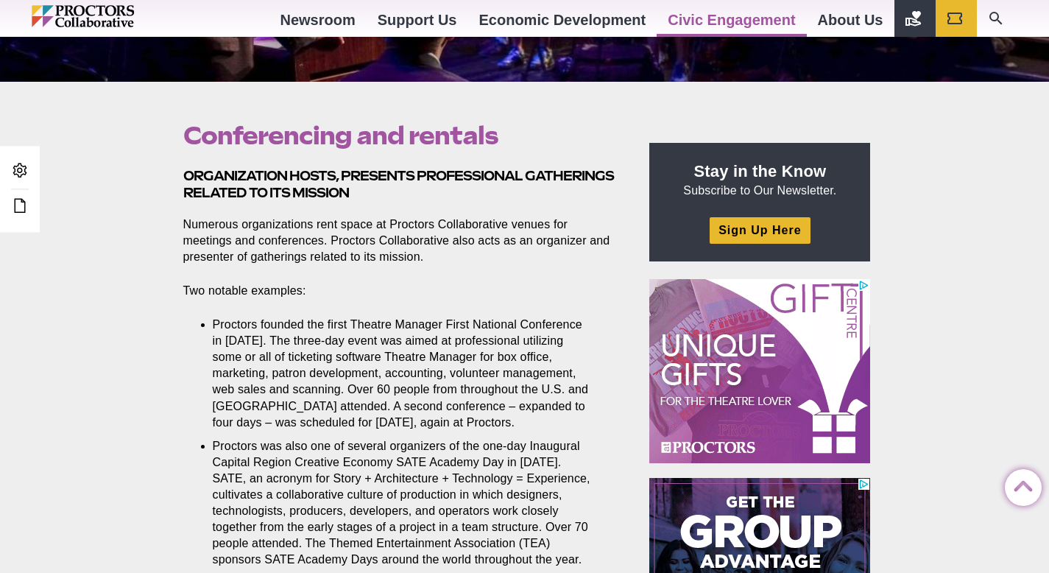
scroll to position [335, 0]
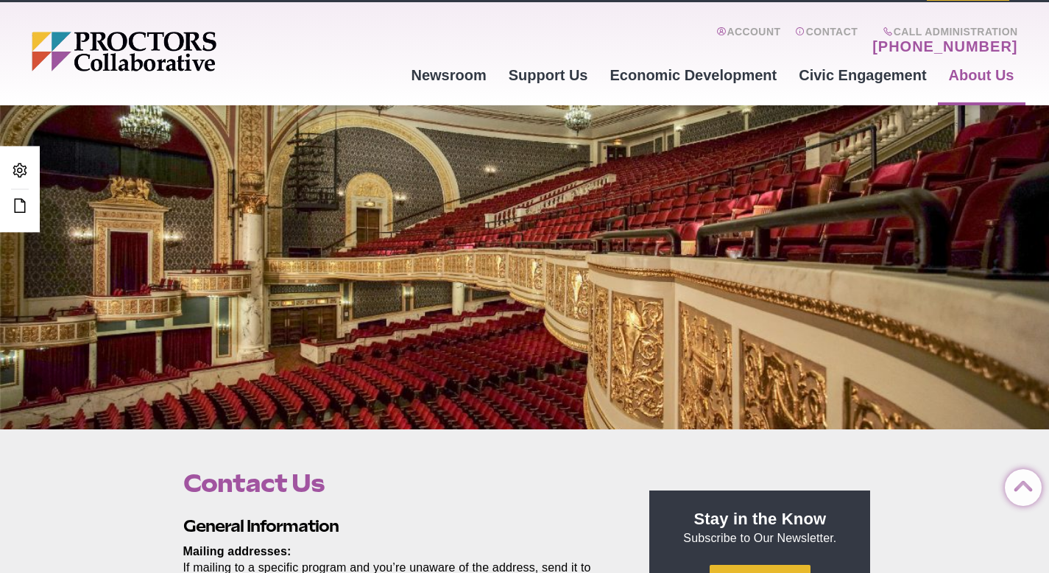
scroll to position [7, 0]
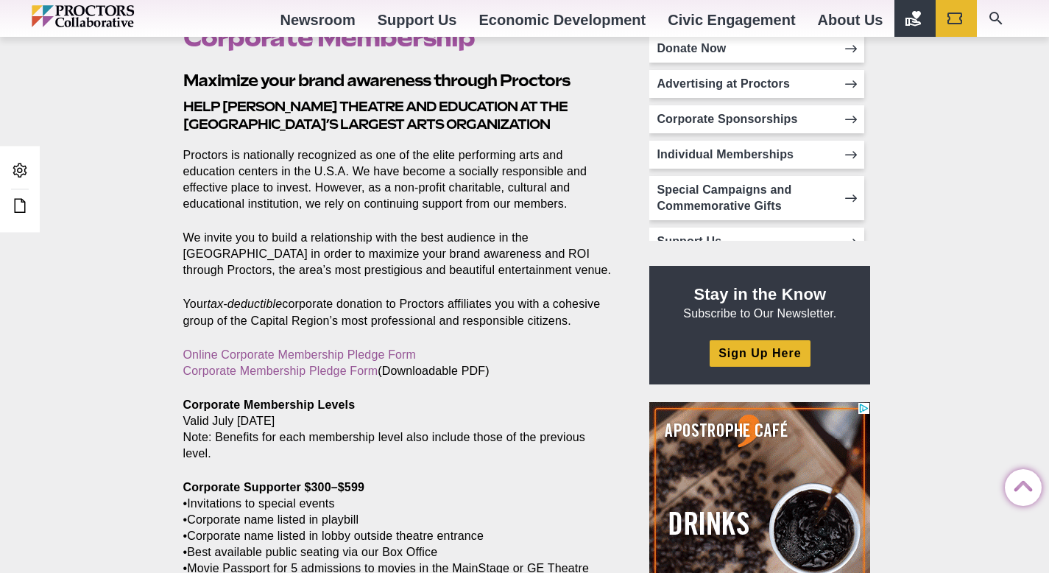
scroll to position [410, 0]
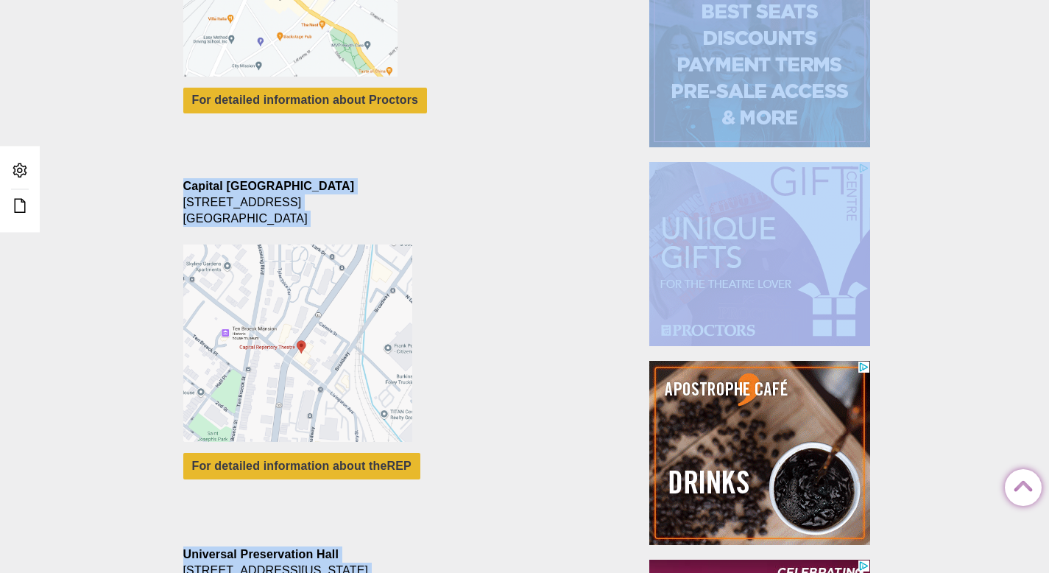
scroll to position [372, 0]
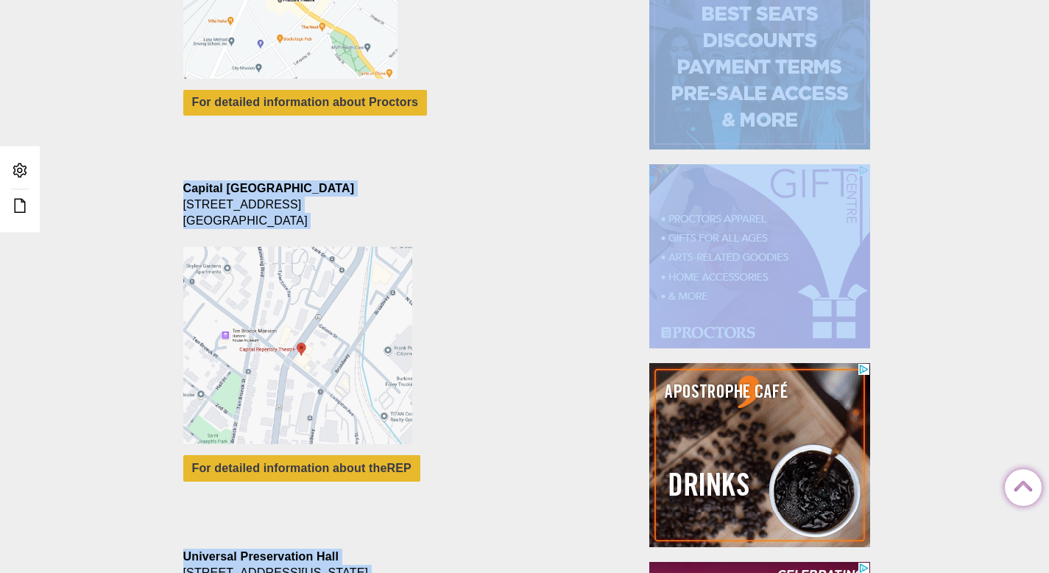
drag, startPoint x: 1059, startPoint y: 138, endPoint x: 1059, endPoint y: 210, distance: 71.4
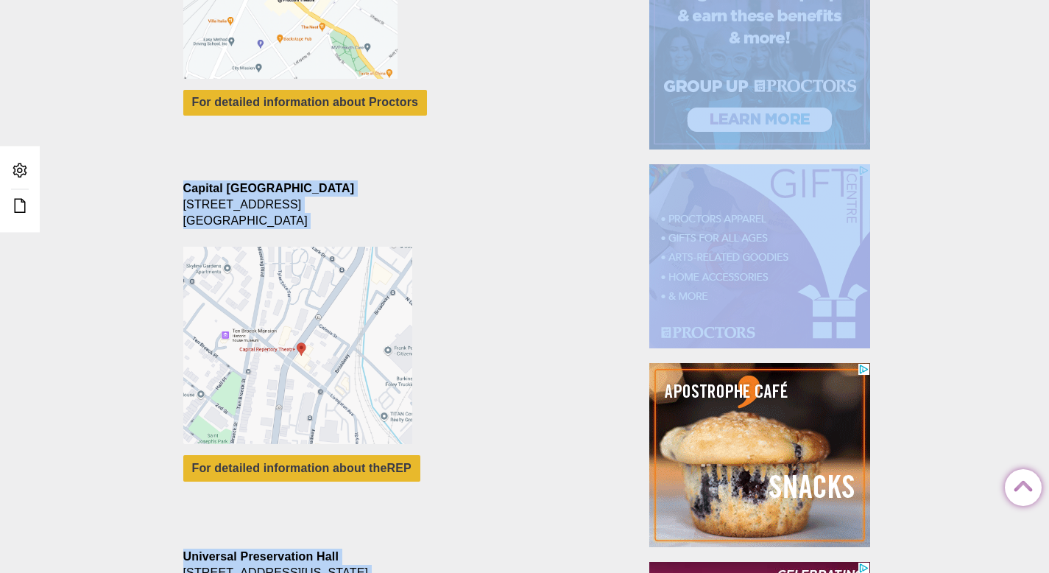
click at [1048, 210] on html "Proctors theREP UPH Collaborative School of the Arts All Proctors Collaborative…" at bounding box center [524, 521] width 1049 height 1786
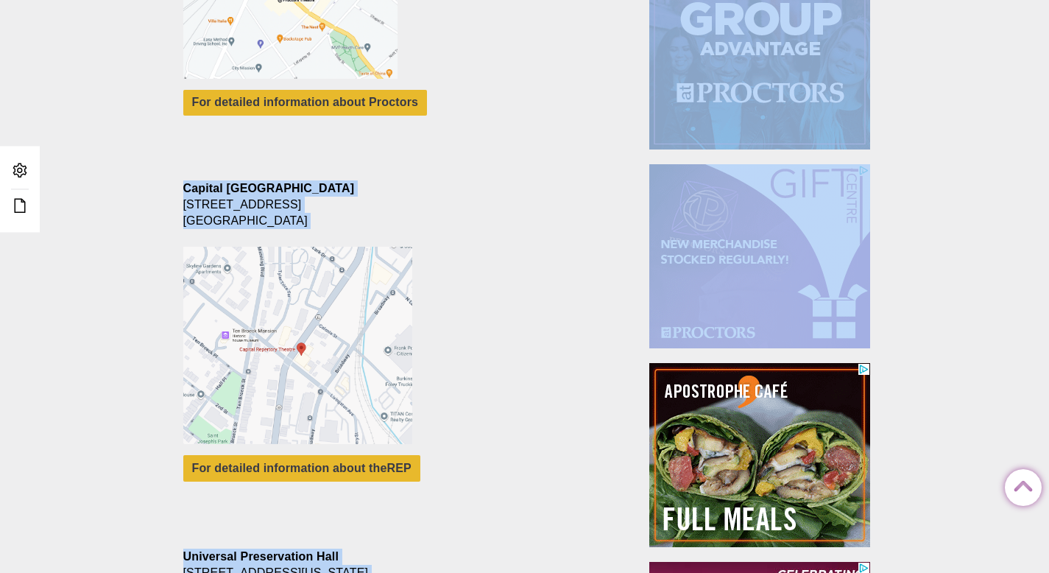
click at [1004, 197] on div "Directions and Parking Posted 2017-02-17 by Proctors Web Team Proctors 432 Stat…" at bounding box center [524, 368] width 1049 height 1201
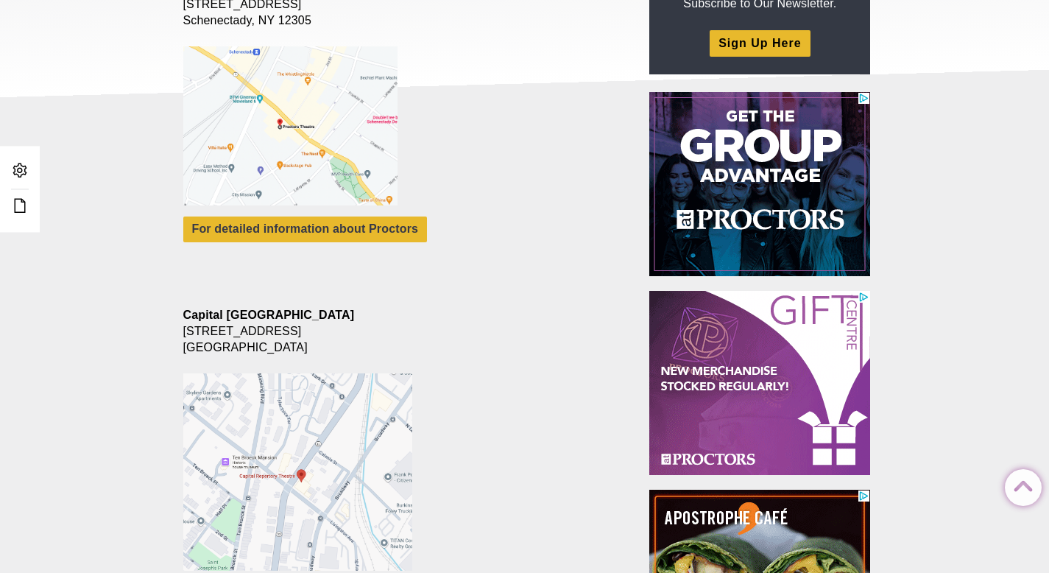
scroll to position [0, 0]
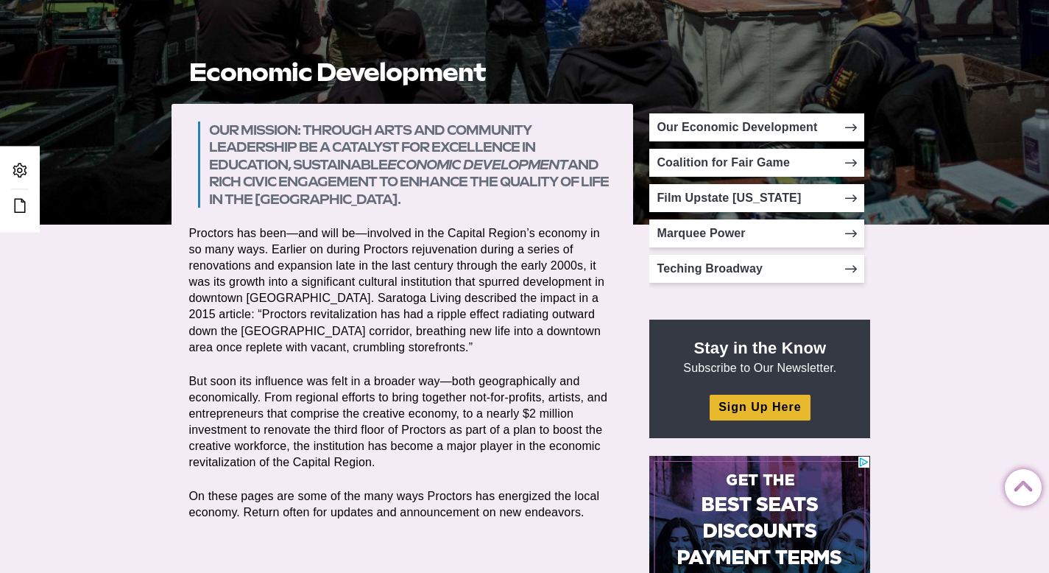
scroll to position [242, 0]
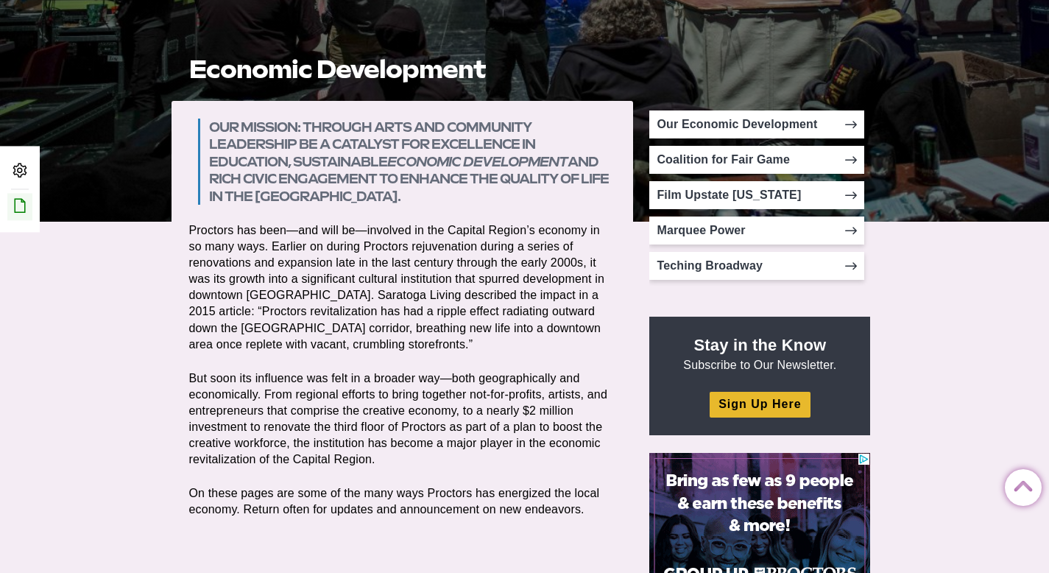
click at [18, 212] on icon at bounding box center [20, 206] width 18 height 18
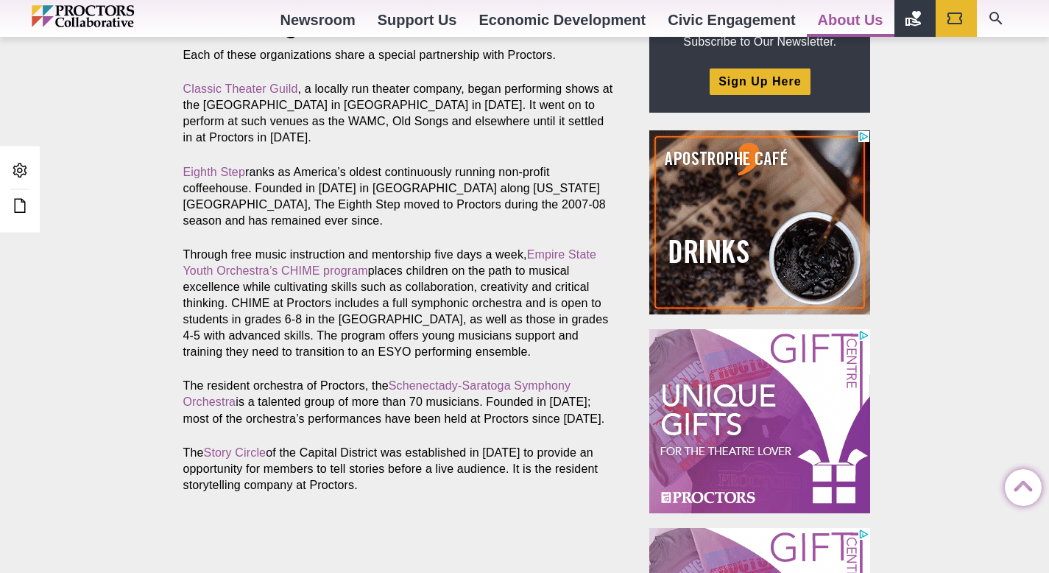
scroll to position [536, 0]
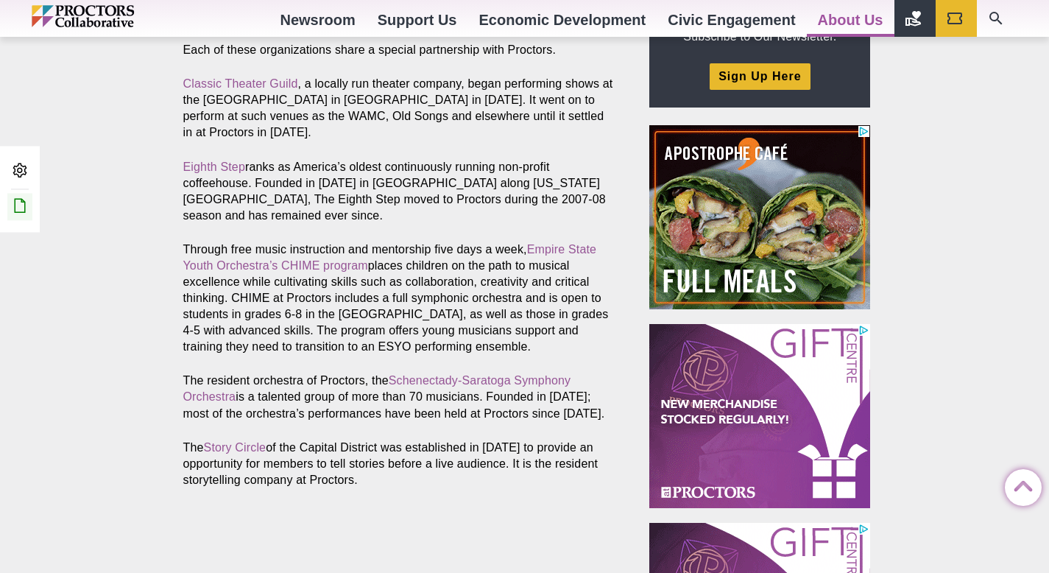
click at [24, 208] on icon at bounding box center [20, 206] width 18 height 18
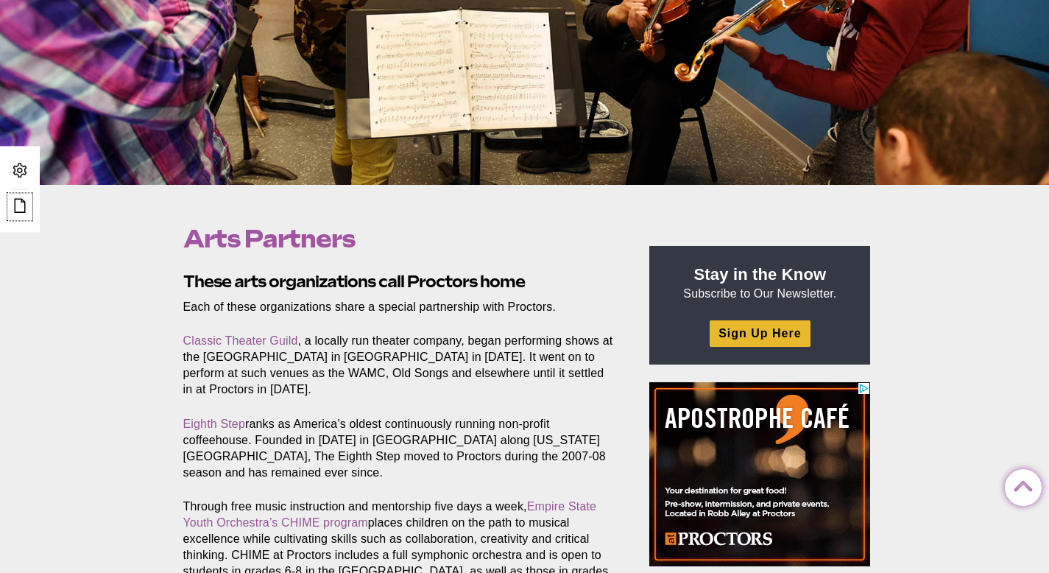
scroll to position [0, 0]
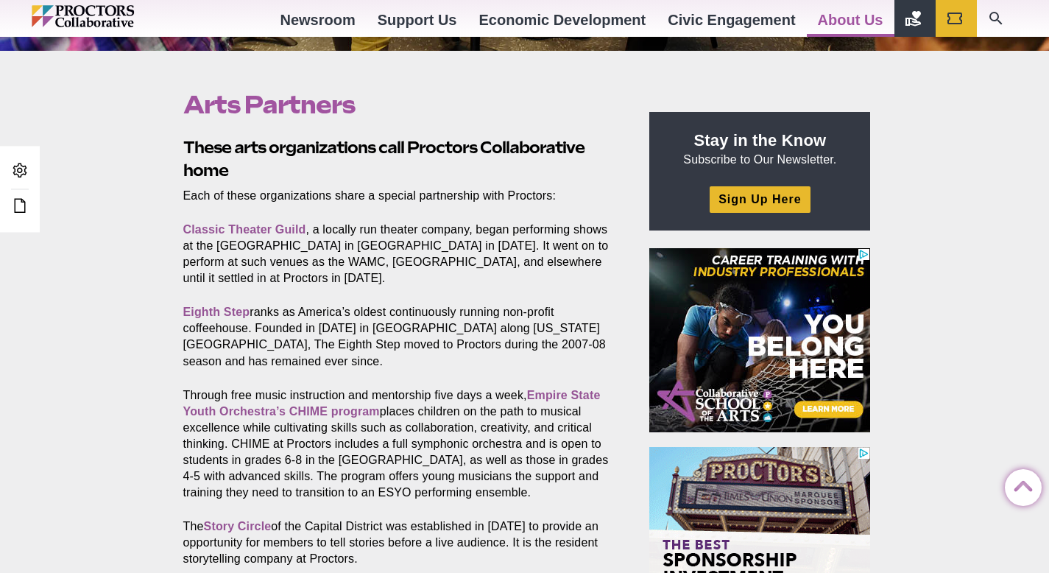
scroll to position [412, 0]
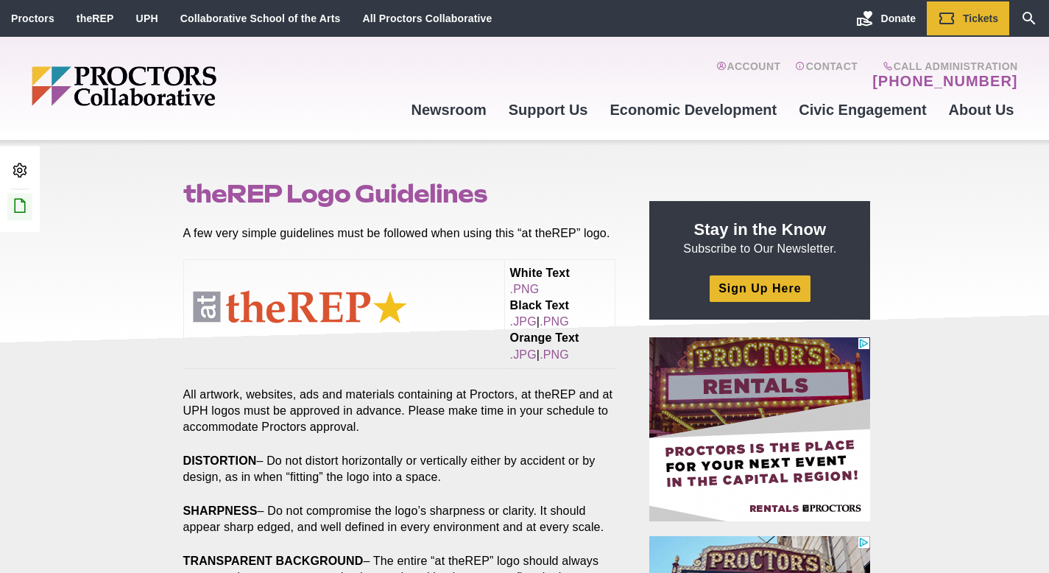
click at [21, 195] on link "Edit this Post/Page" at bounding box center [19, 206] width 25 height 27
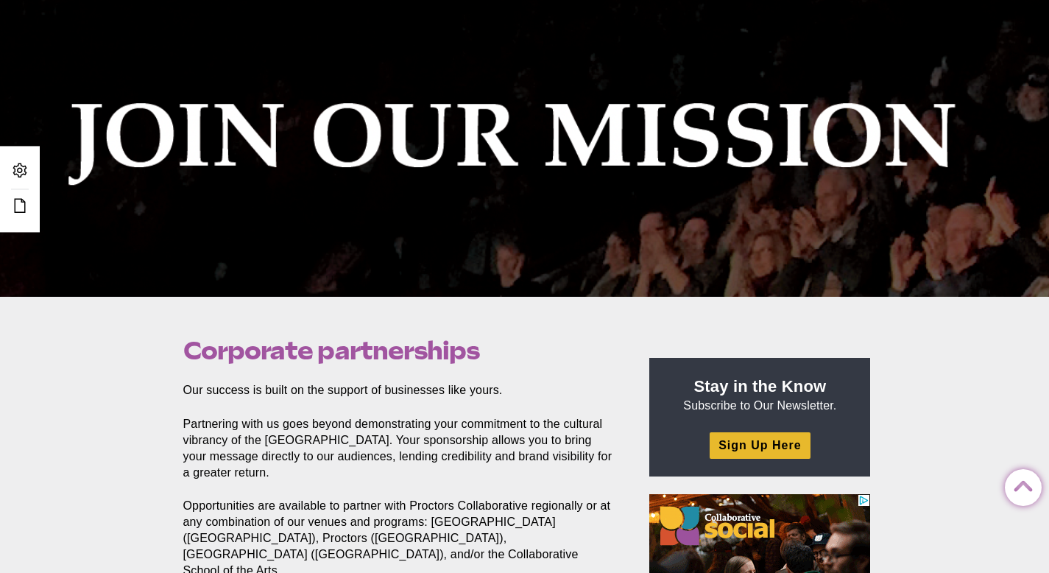
scroll to position [155, 0]
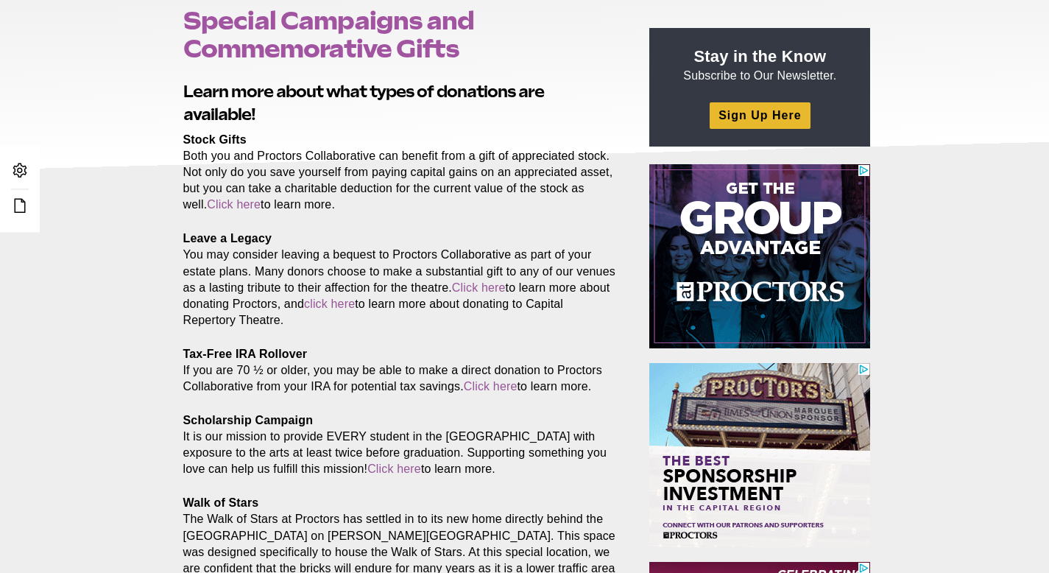
scroll to position [174, 0]
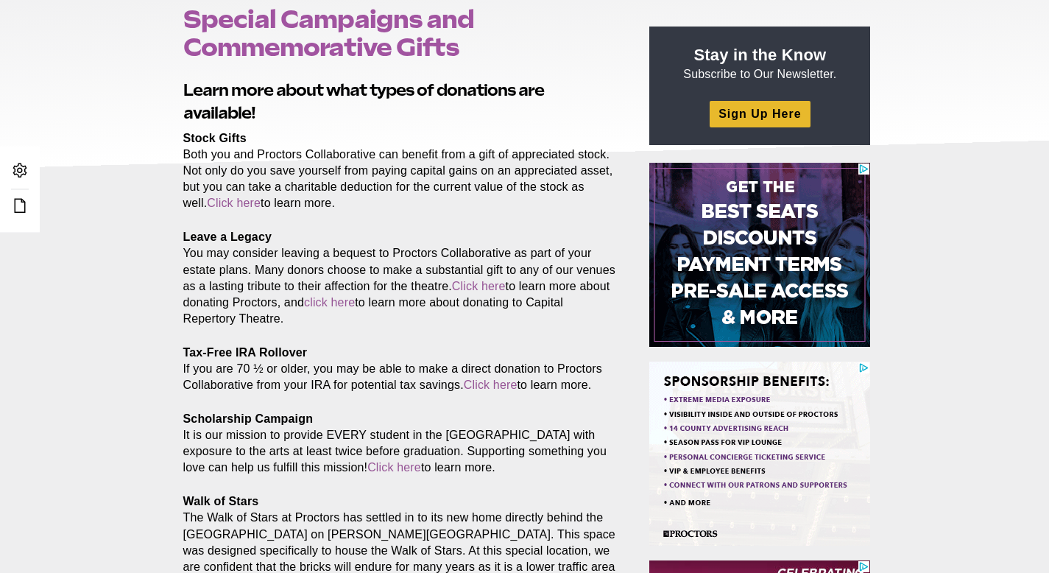
click at [493, 277] on p "Leave a Legacy You may consider leaving a bequest to Proctors Collaborative as …" at bounding box center [399, 277] width 433 height 97
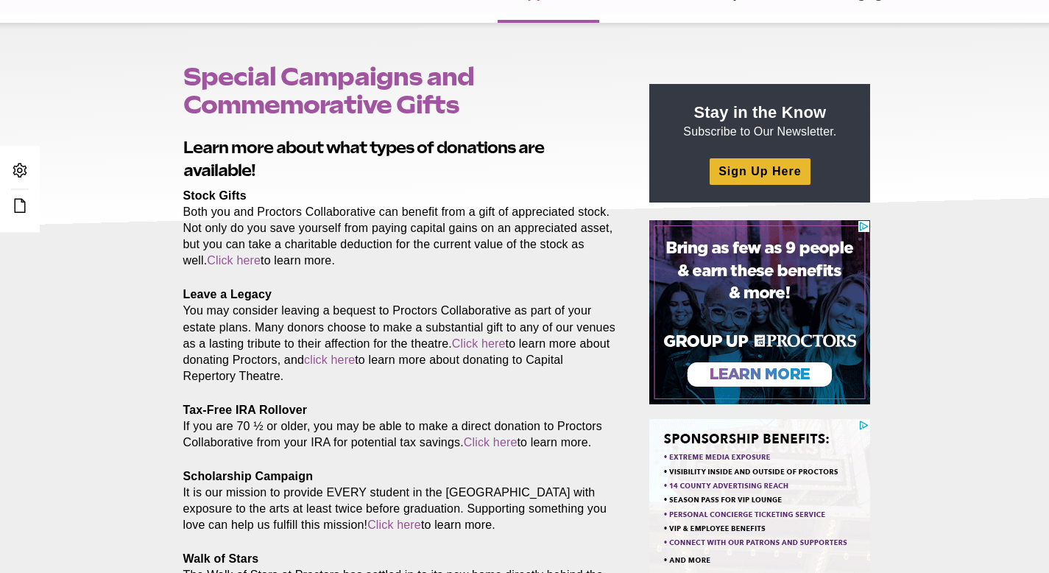
scroll to position [0, 0]
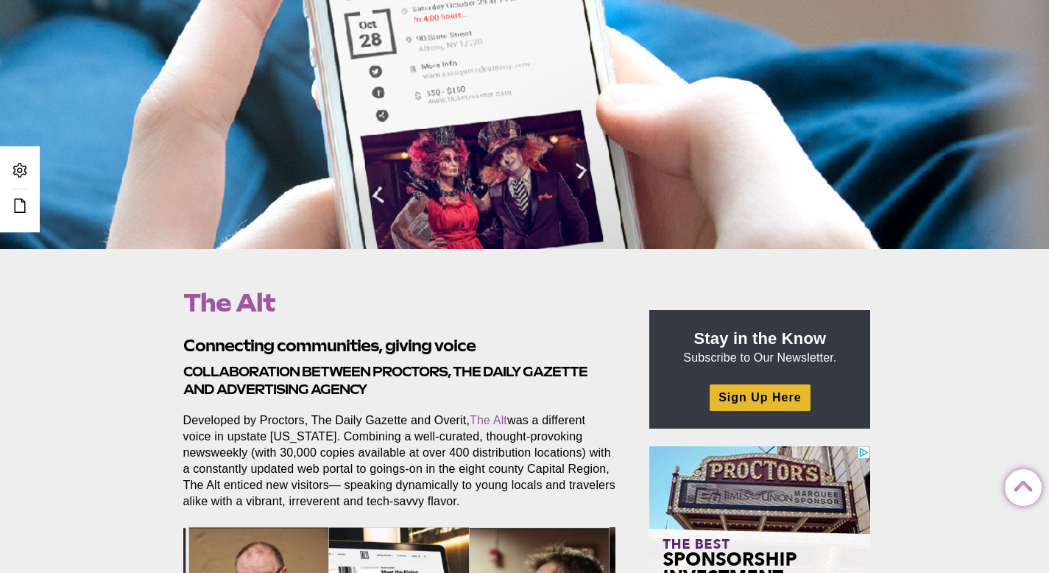
scroll to position [205, 0]
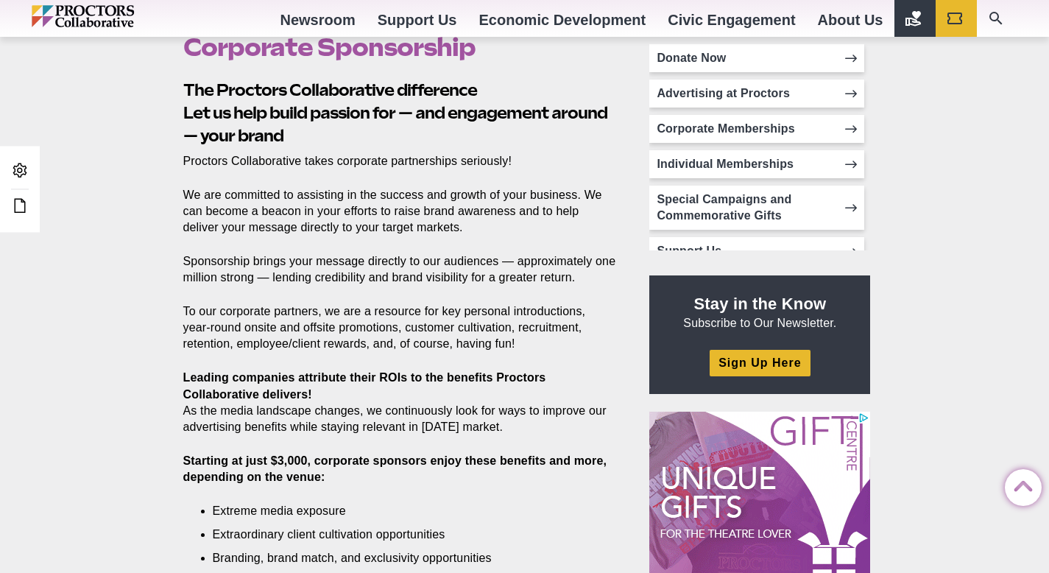
scroll to position [473, 0]
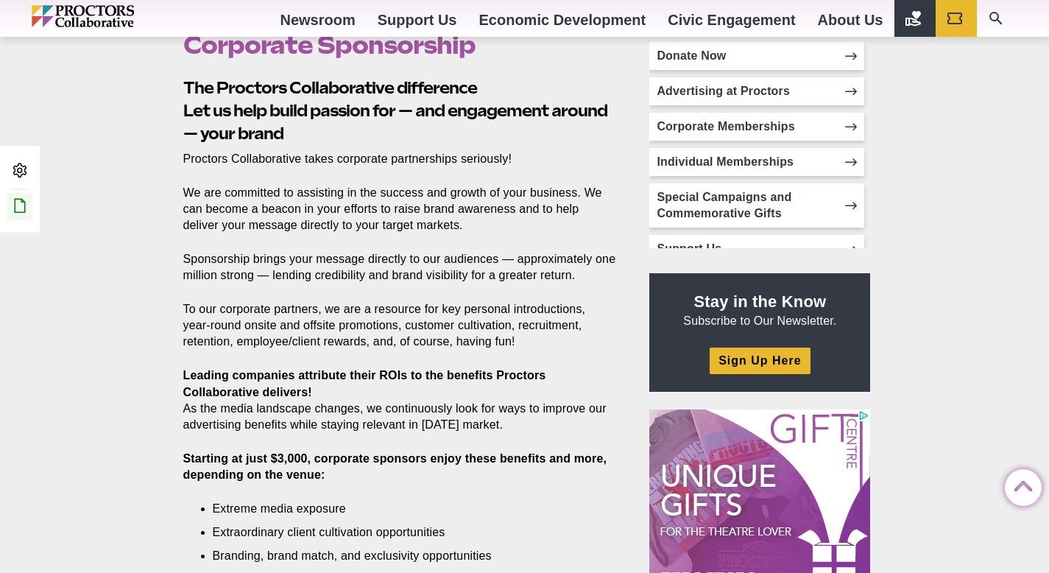
click at [29, 203] on link "Edit this Post/Page" at bounding box center [19, 206] width 25 height 27
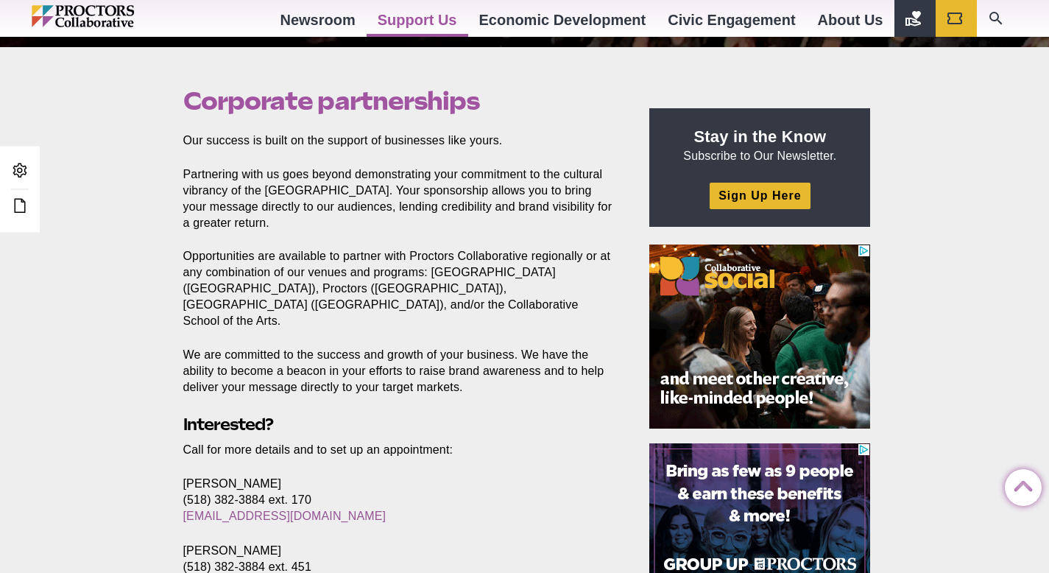
scroll to position [399, 0]
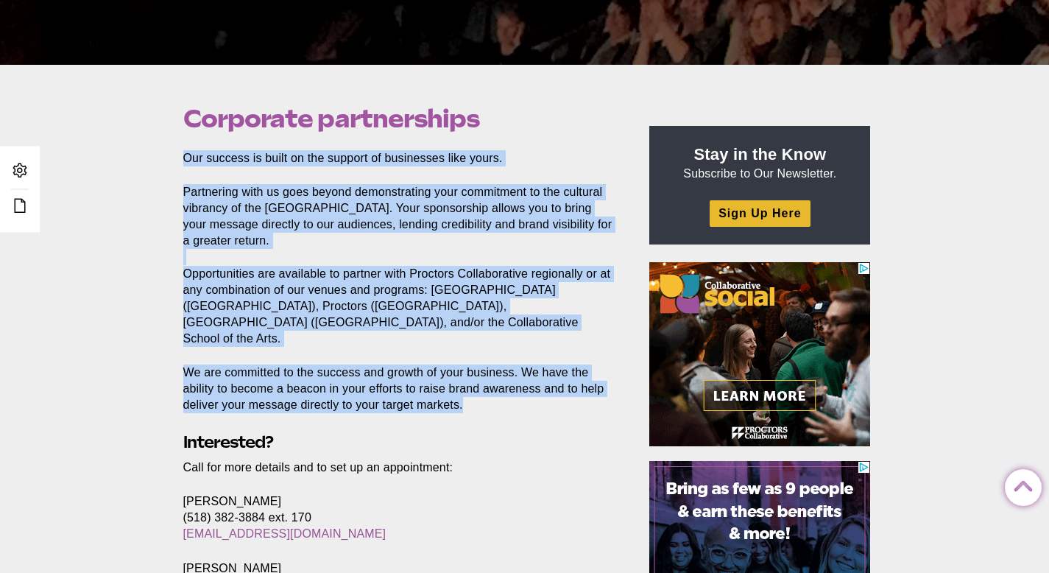
drag, startPoint x: 183, startPoint y: 159, endPoint x: 540, endPoint y: 402, distance: 432.5
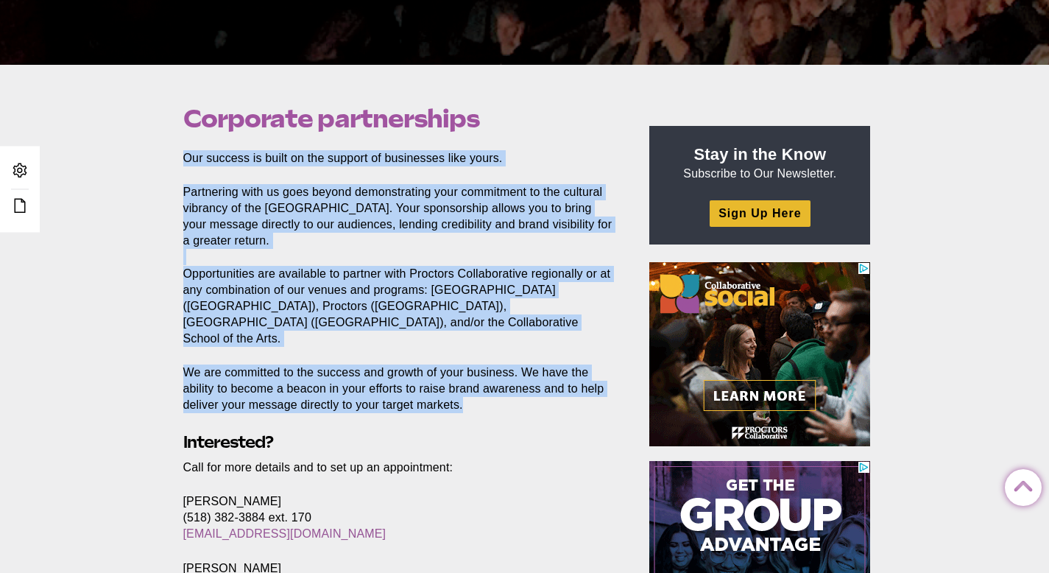
click at [540, 402] on section "Our success is built on the support of businesses like yours. Partnering with u…" at bounding box center [403, 388] width 462 height 476
copy section "Our success is built on the support of businesses like yours. Partnering with u…"
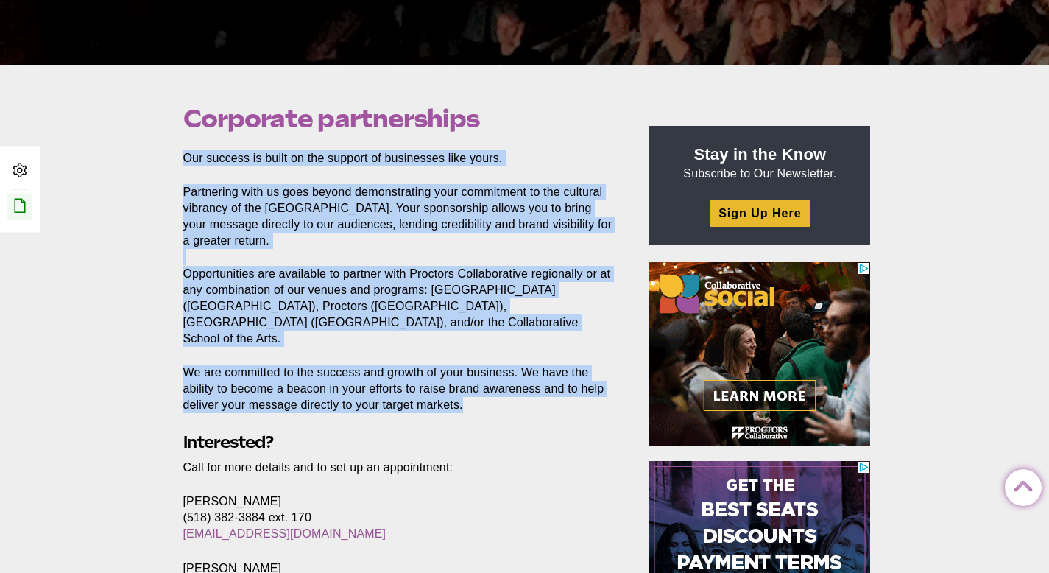
click at [24, 207] on icon at bounding box center [20, 206] width 18 height 18
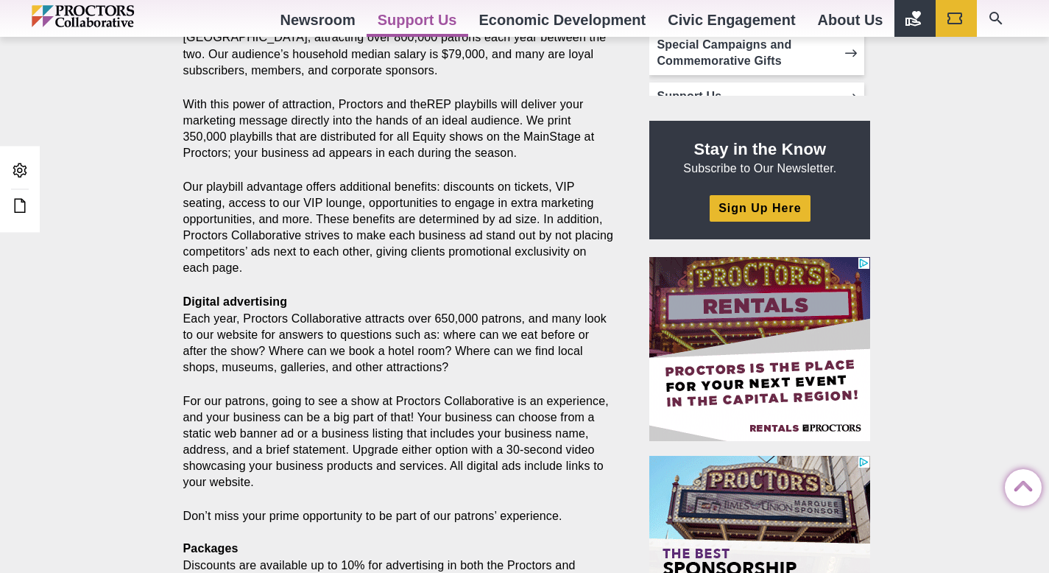
scroll to position [389, 0]
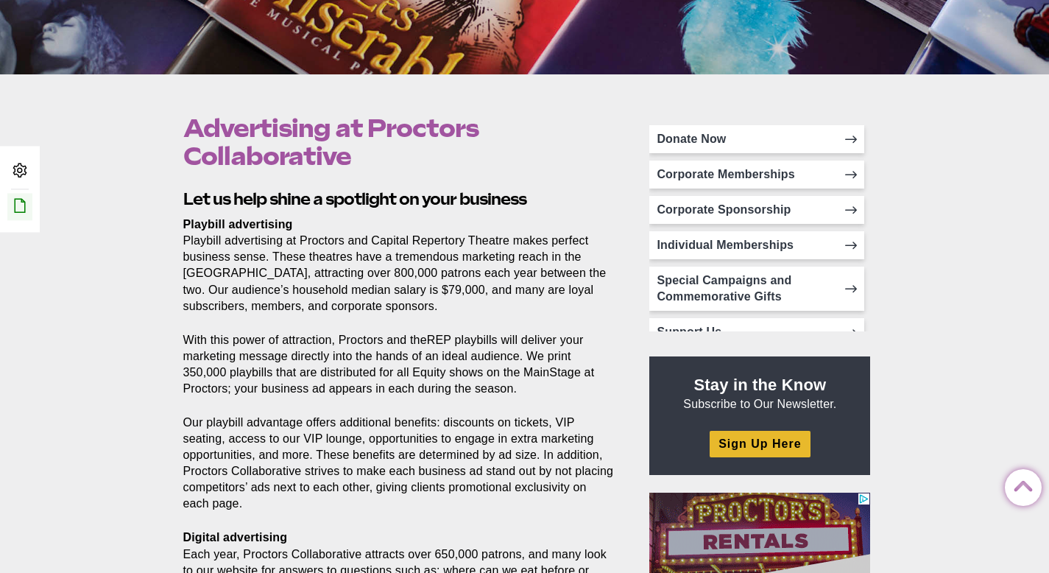
click at [23, 206] on icon at bounding box center [20, 206] width 18 height 18
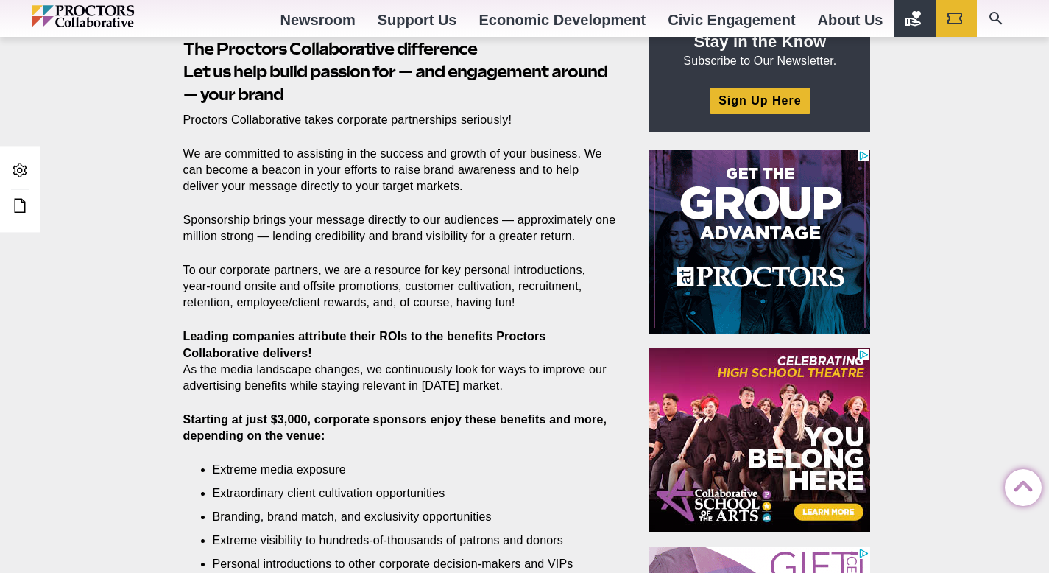
scroll to position [513, 0]
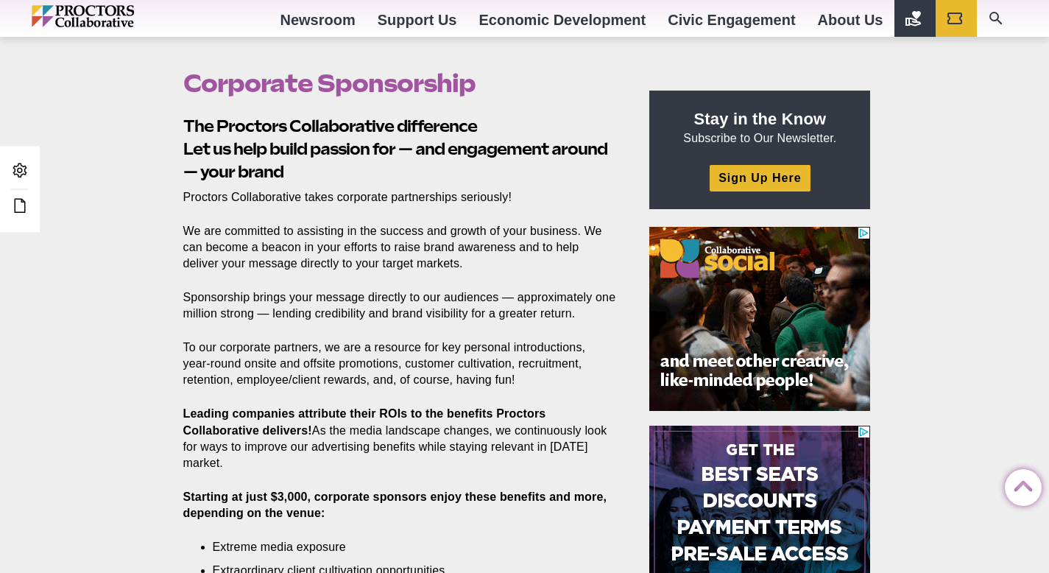
scroll to position [436, 0]
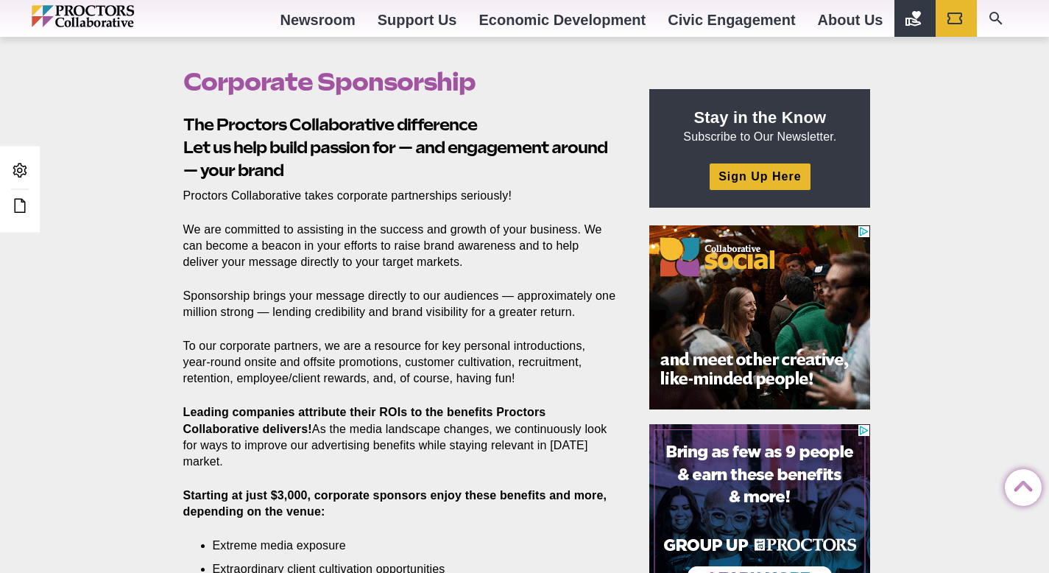
drag, startPoint x: 184, startPoint y: 194, endPoint x: 275, endPoint y: 462, distance: 282.9
copy section "Proctors Collaborative takes corporate partnerships seriously! We are committed…"
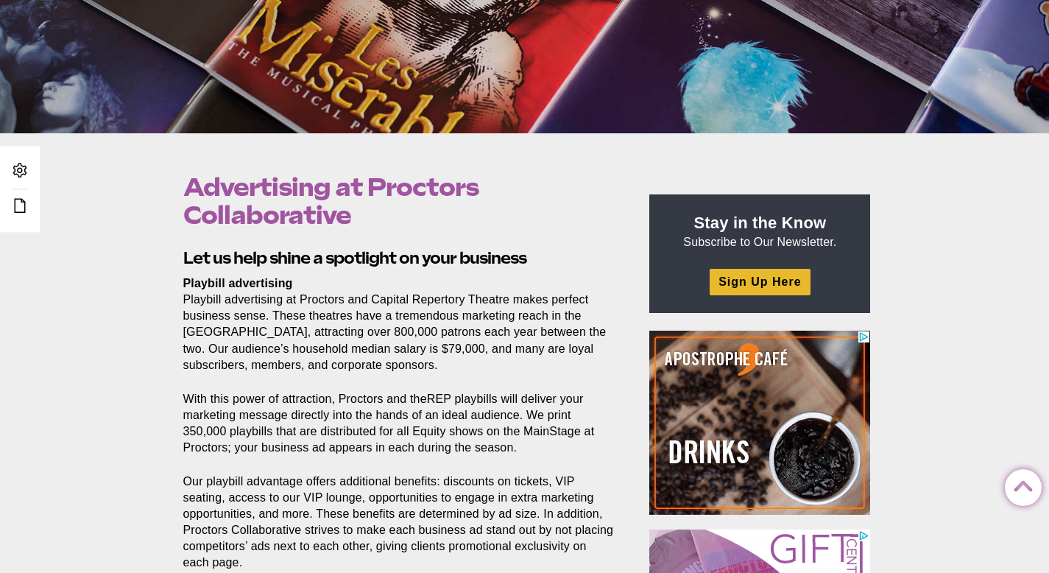
scroll to position [323, 0]
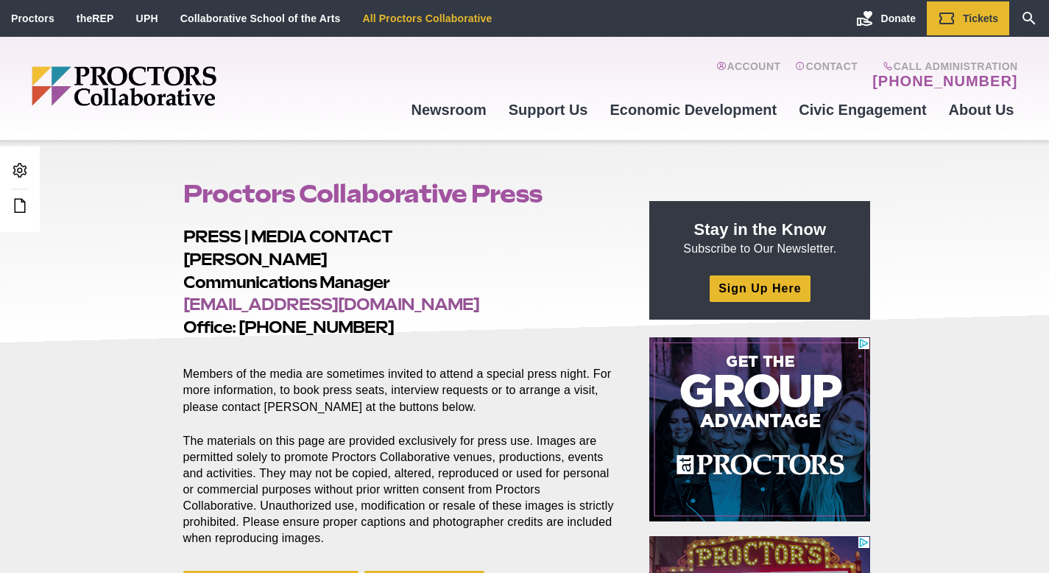
click at [443, 18] on link "All Proctors Collaborative" at bounding box center [427, 19] width 130 height 12
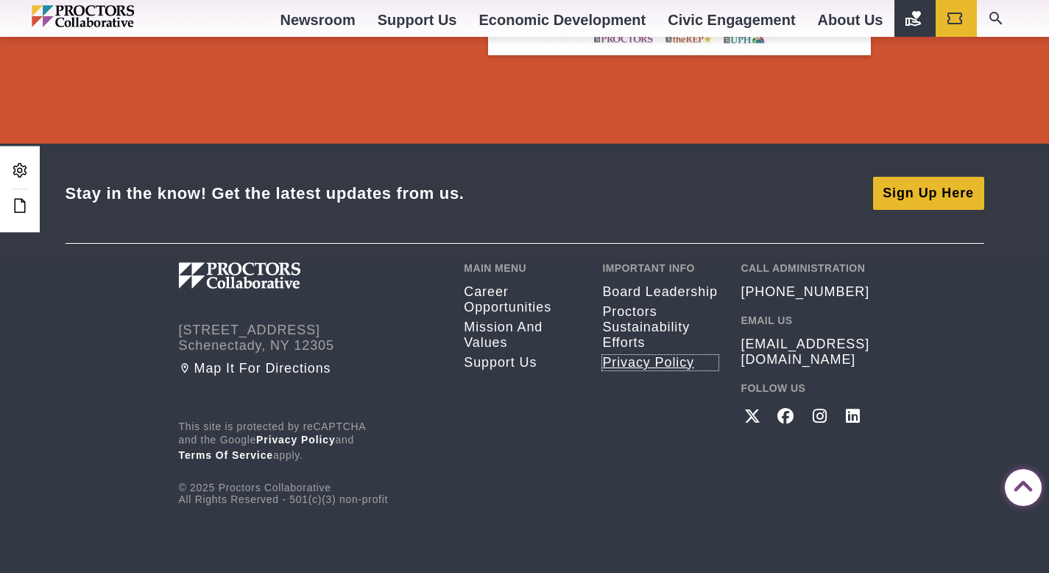
scroll to position [2793, 0]
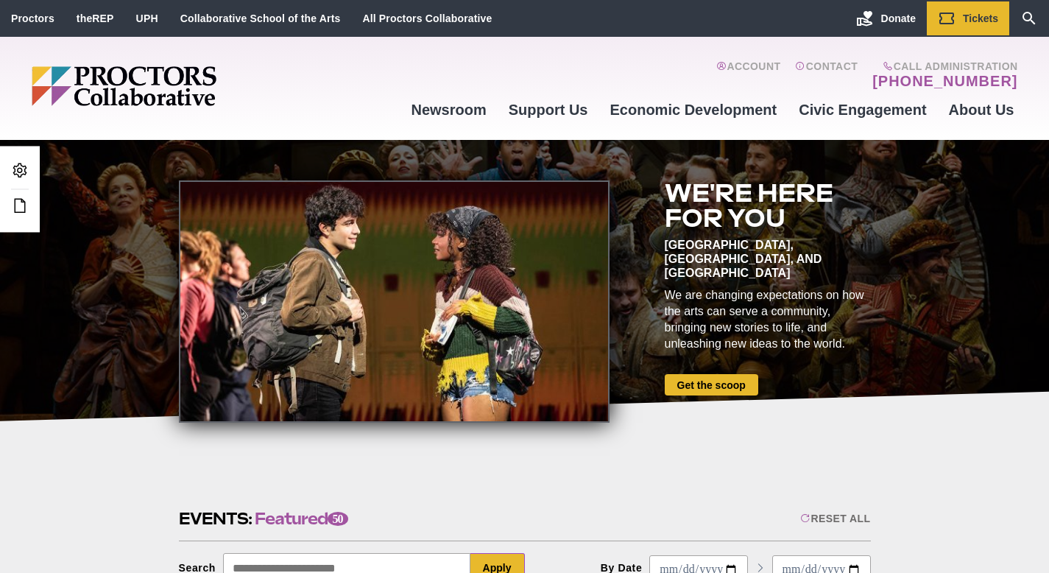
scroll to position [2793, 0]
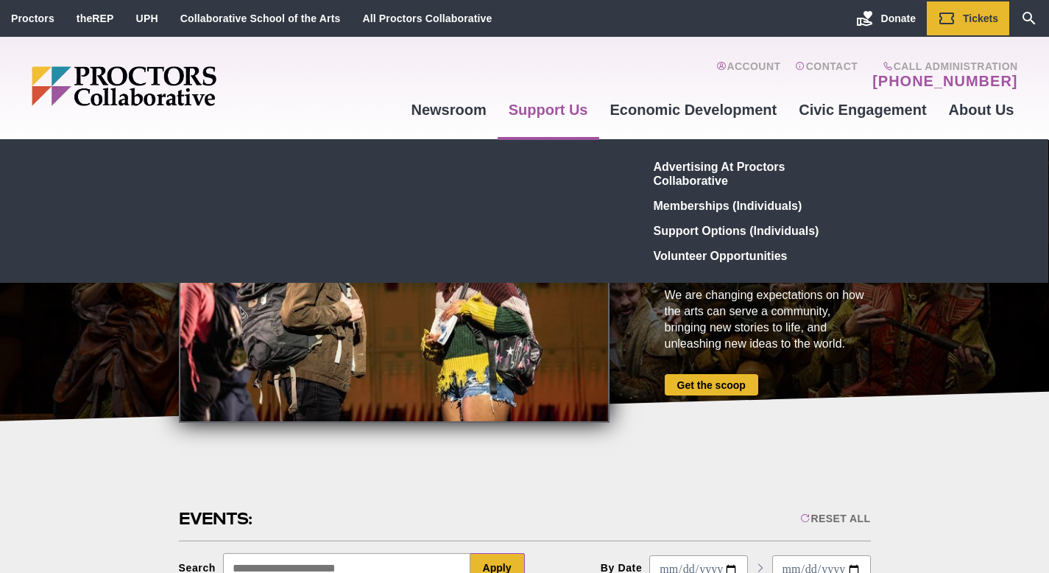
click at [573, 110] on link "Support Us" at bounding box center [549, 110] width 102 height 40
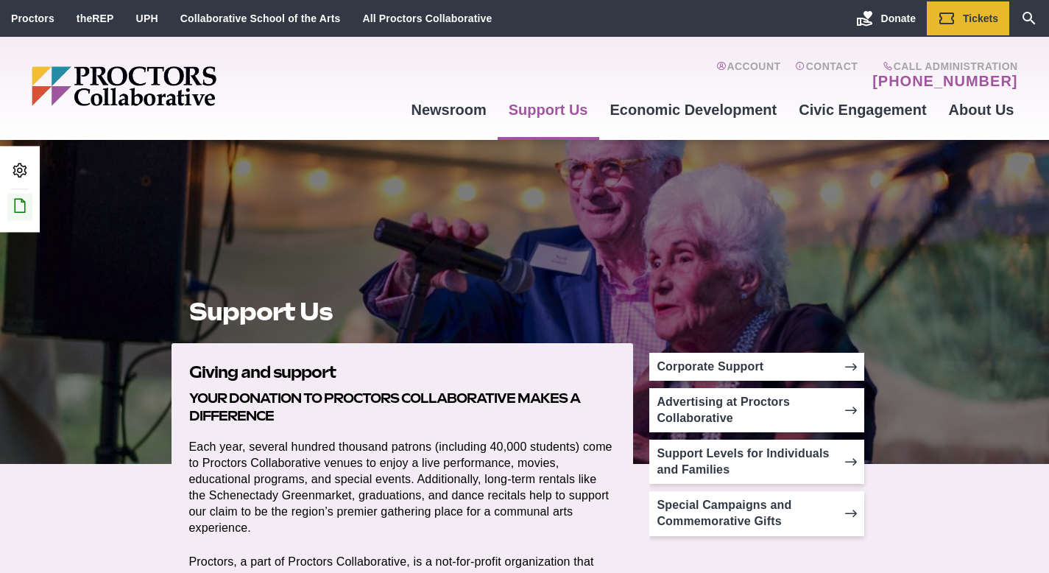
click at [22, 204] on icon at bounding box center [20, 206] width 18 height 18
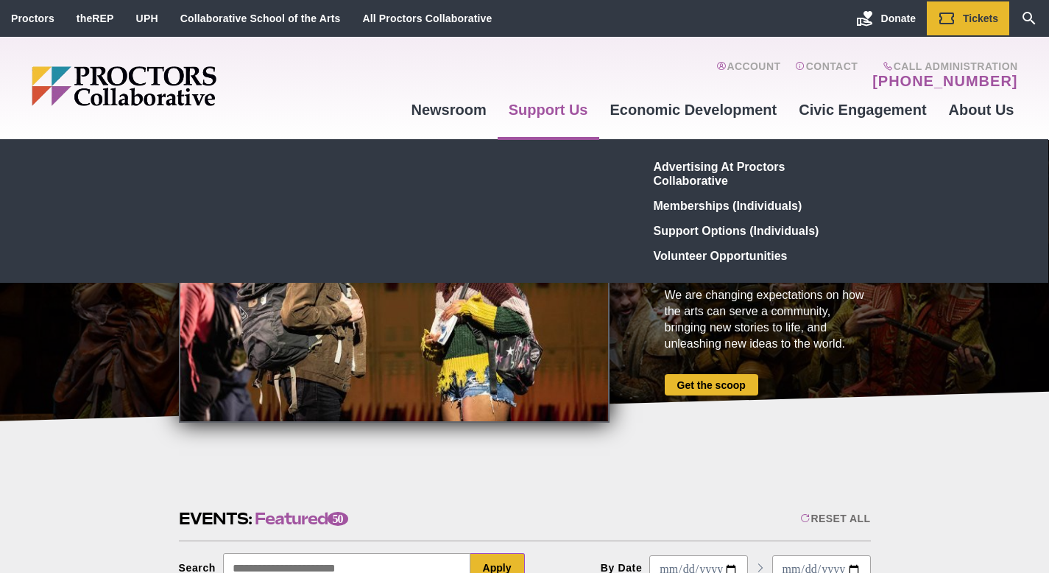
click at [544, 113] on link "Support Us" at bounding box center [549, 110] width 102 height 40
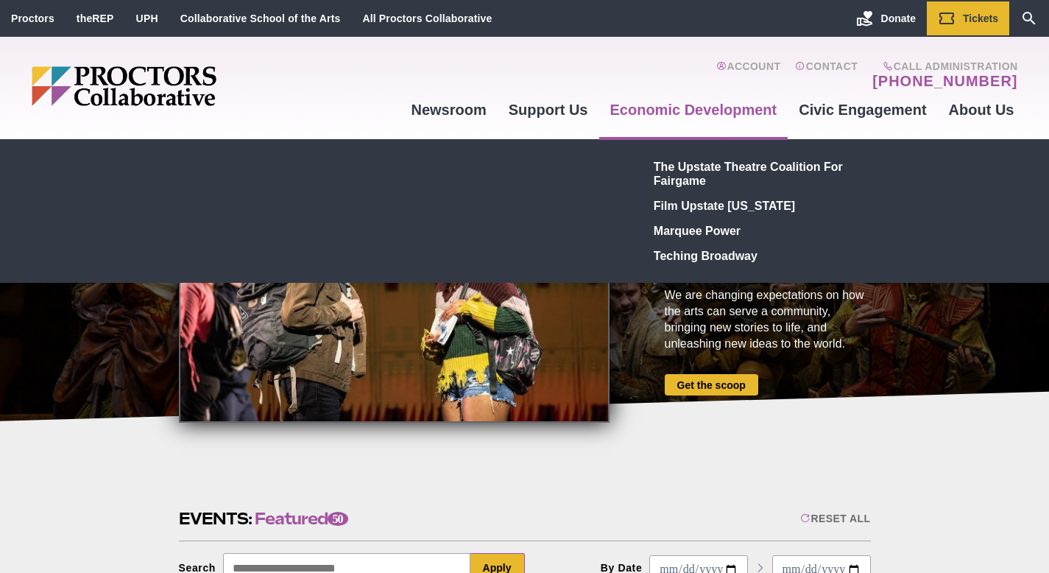
click at [646, 107] on link "Economic Development" at bounding box center [693, 110] width 189 height 40
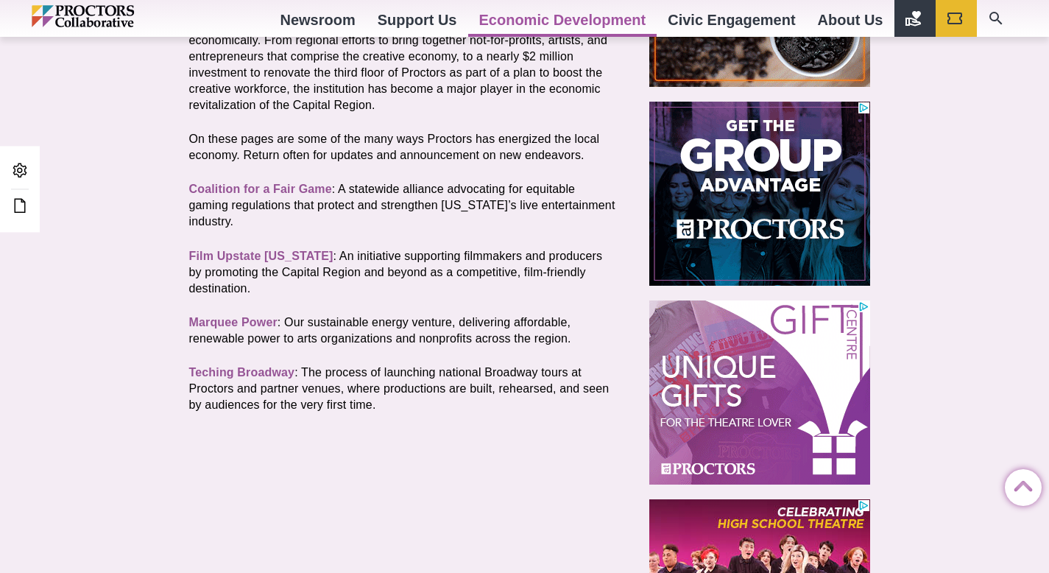
scroll to position [594, 0]
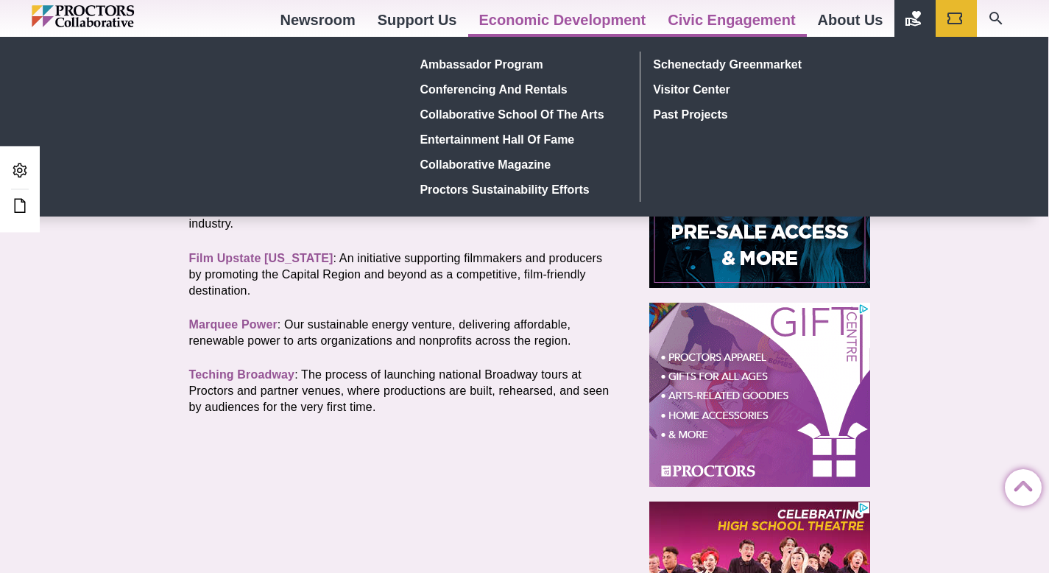
click at [716, 22] on link "Civic Engagement" at bounding box center [731, 20] width 149 height 40
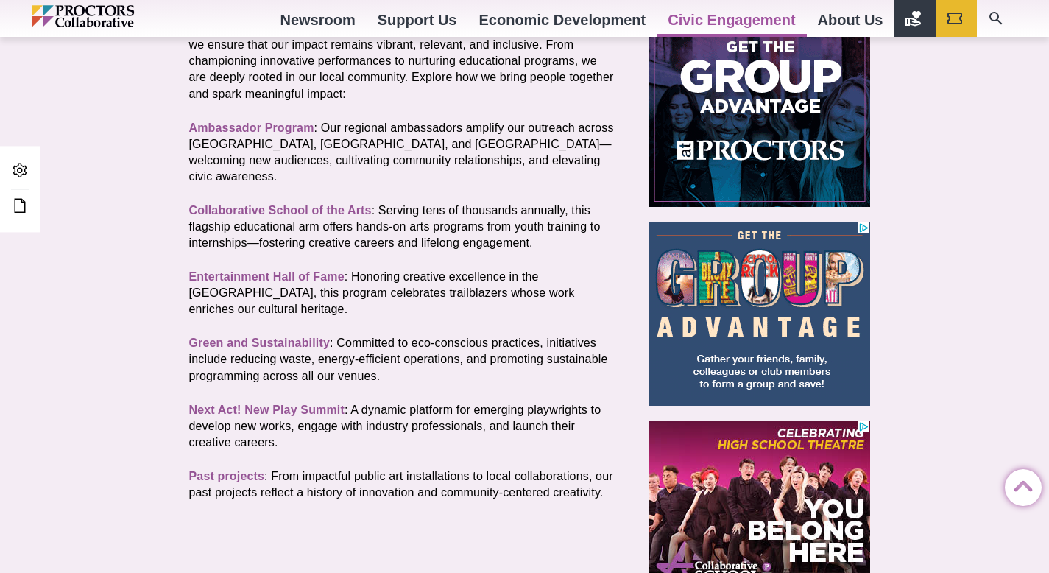
scroll to position [456, 0]
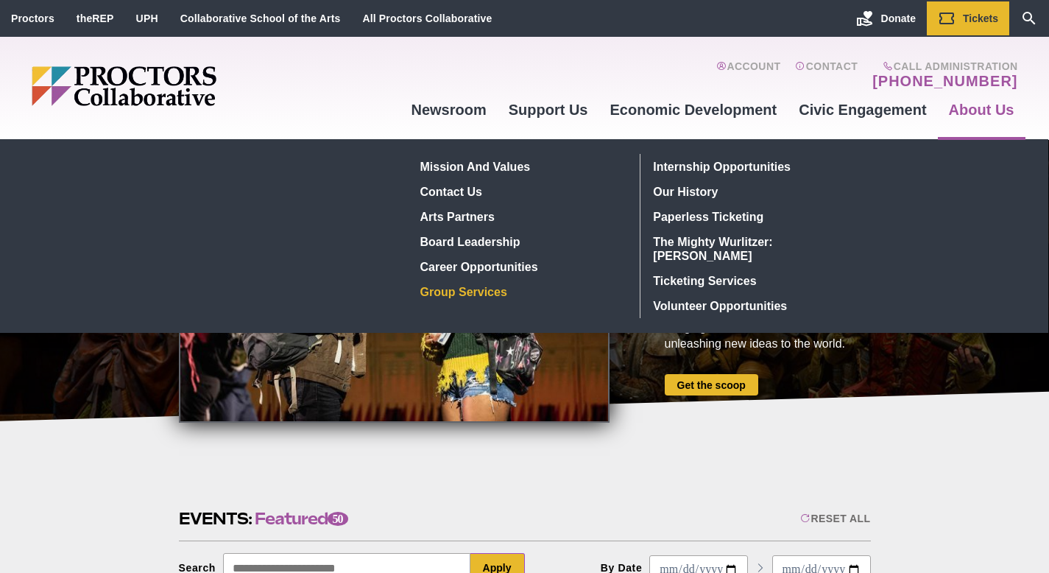
click at [501, 288] on link "Group Services" at bounding box center [522, 291] width 214 height 25
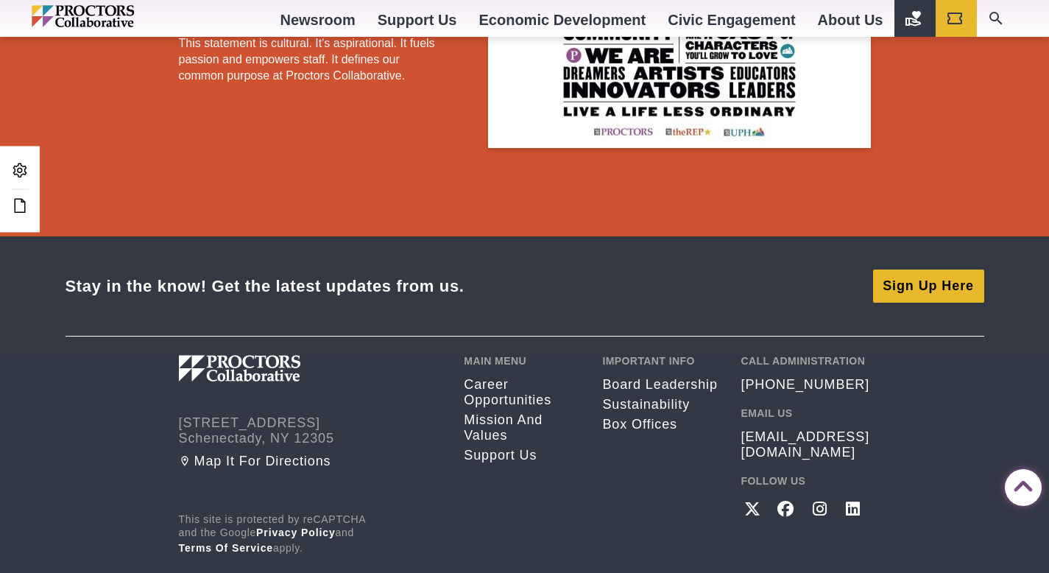
scroll to position [2679, 0]
